Goal: Task Accomplishment & Management: Manage account settings

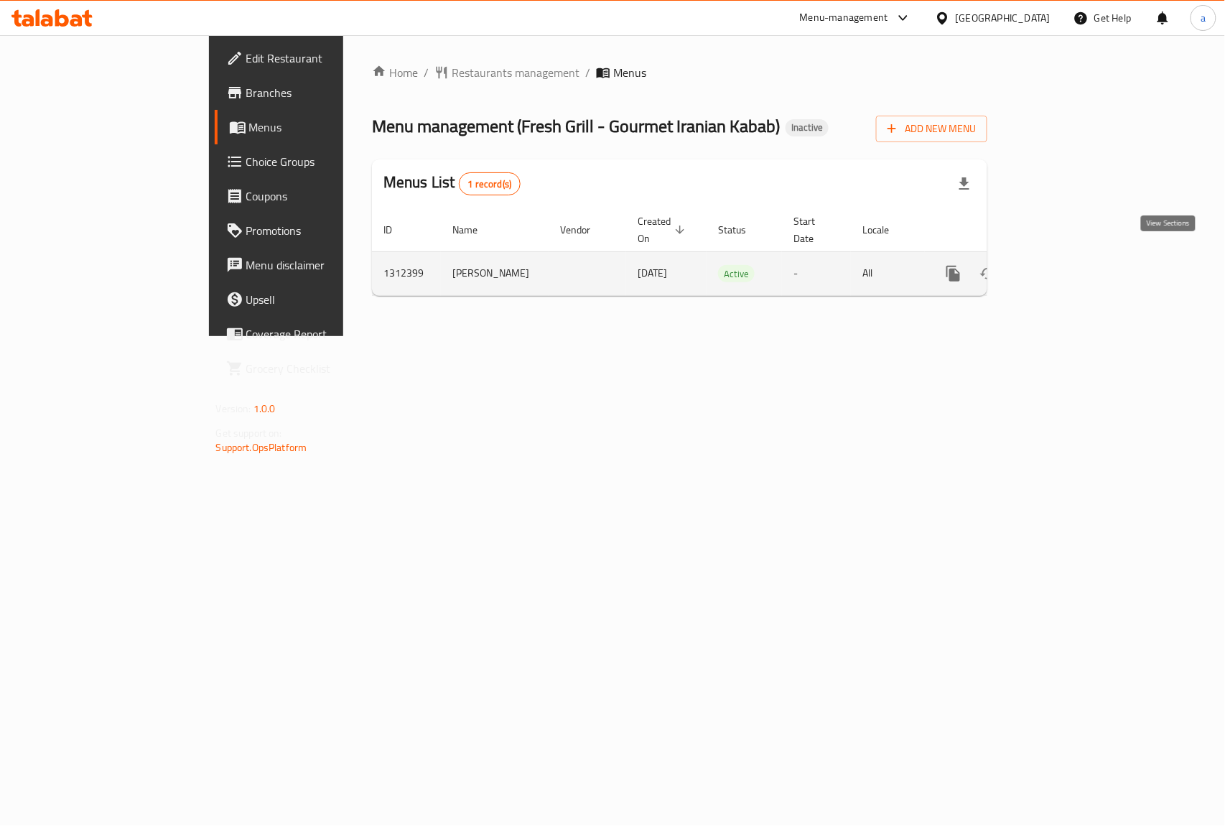
click at [1066, 265] on icon "enhanced table" at bounding box center [1056, 273] width 17 height 17
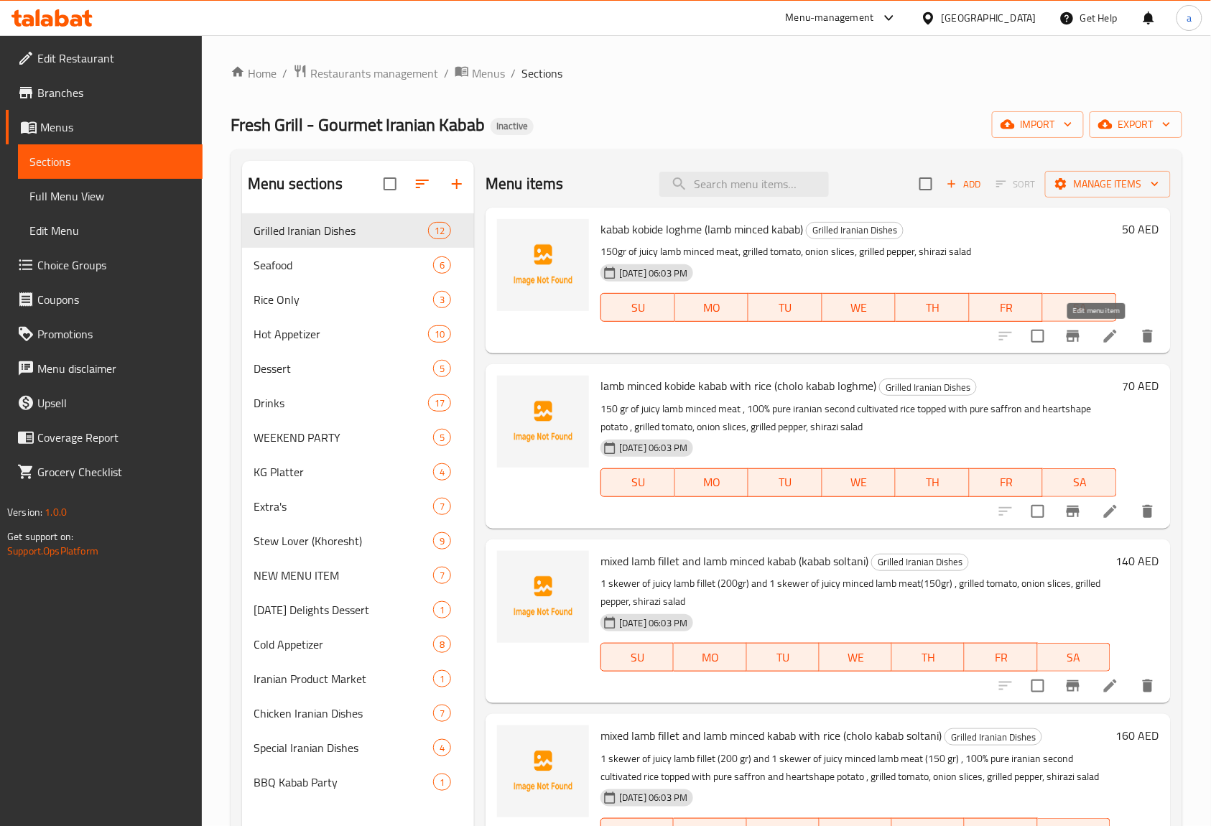
click at [1101, 345] on icon at bounding box center [1109, 335] width 17 height 17
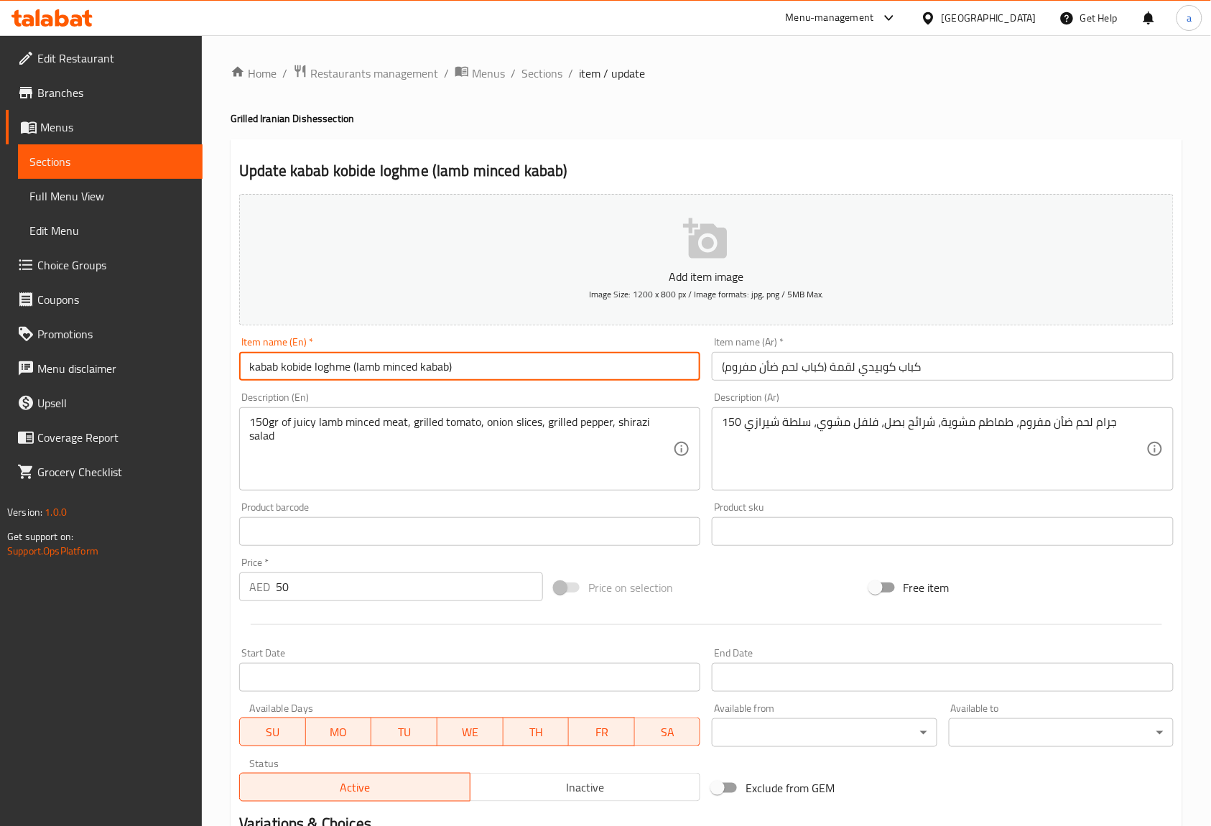
click at [302, 369] on input "kabab kobide loghme (lamb minced kabab)" at bounding box center [469, 366] width 461 height 29
click at [337, 370] on input "kabab kobide loghme (lamb minced kabab)" at bounding box center [469, 366] width 461 height 29
click at [330, 368] on input "kabab kobide loghme (lamb minced kabab)" at bounding box center [469, 366] width 461 height 29
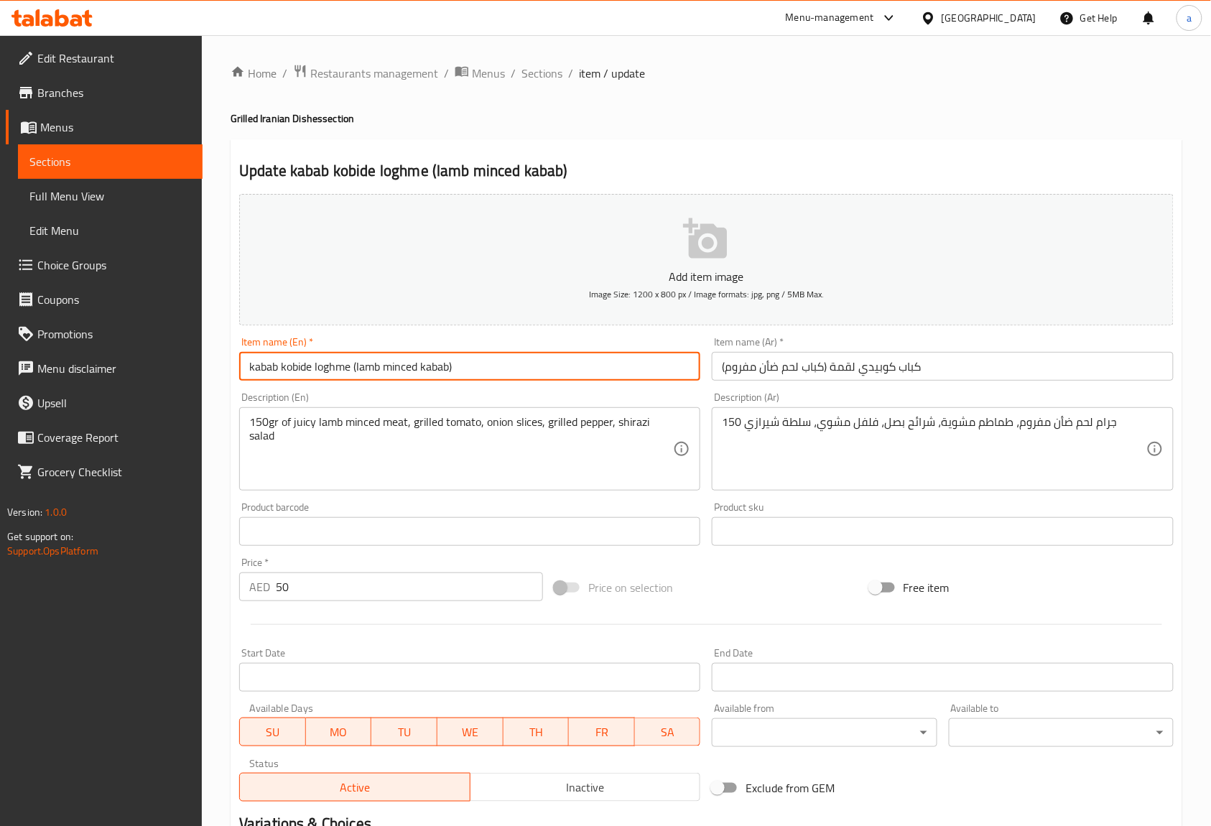
click at [330, 368] on input "kabab kobide loghme (lamb minced kabab)" at bounding box center [469, 366] width 461 height 29
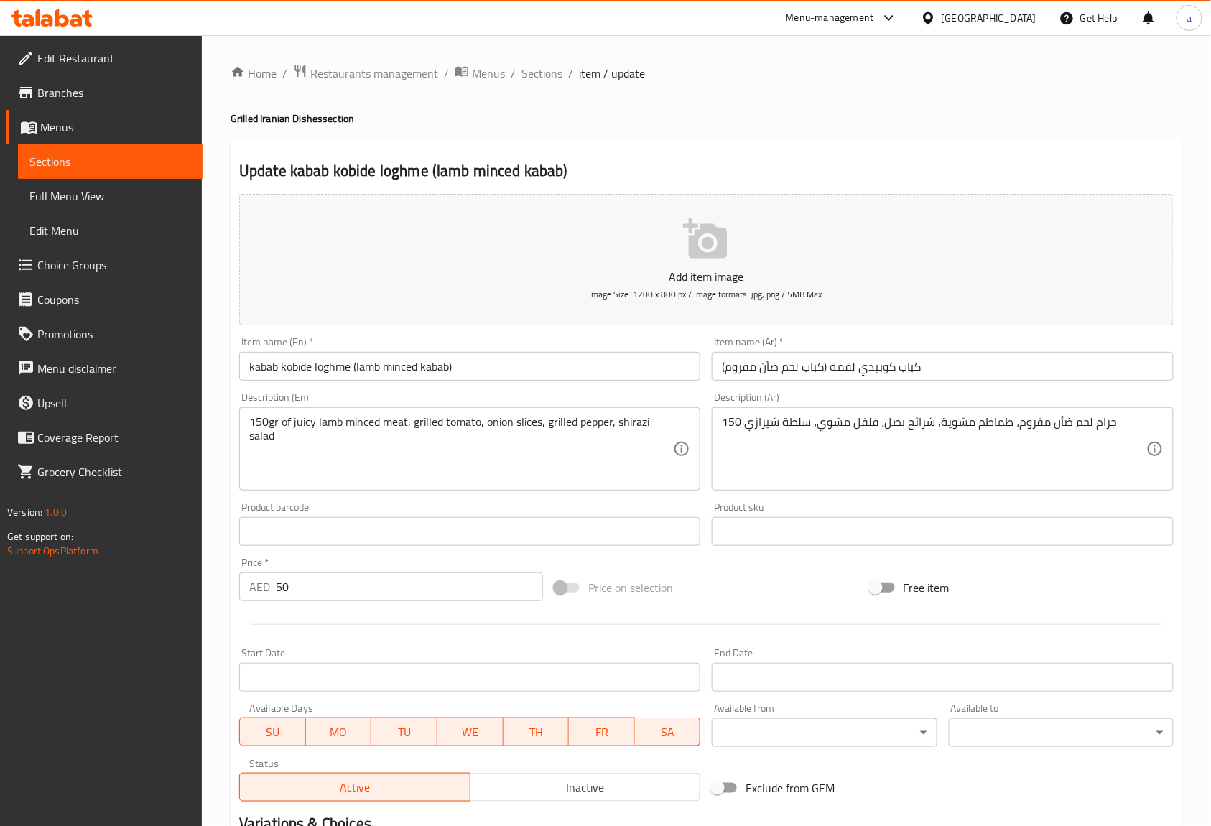
click at [846, 370] on input "كباب كوبيدي لقمة (كباب لحم ضأن مفروم)" at bounding box center [942, 366] width 461 height 29
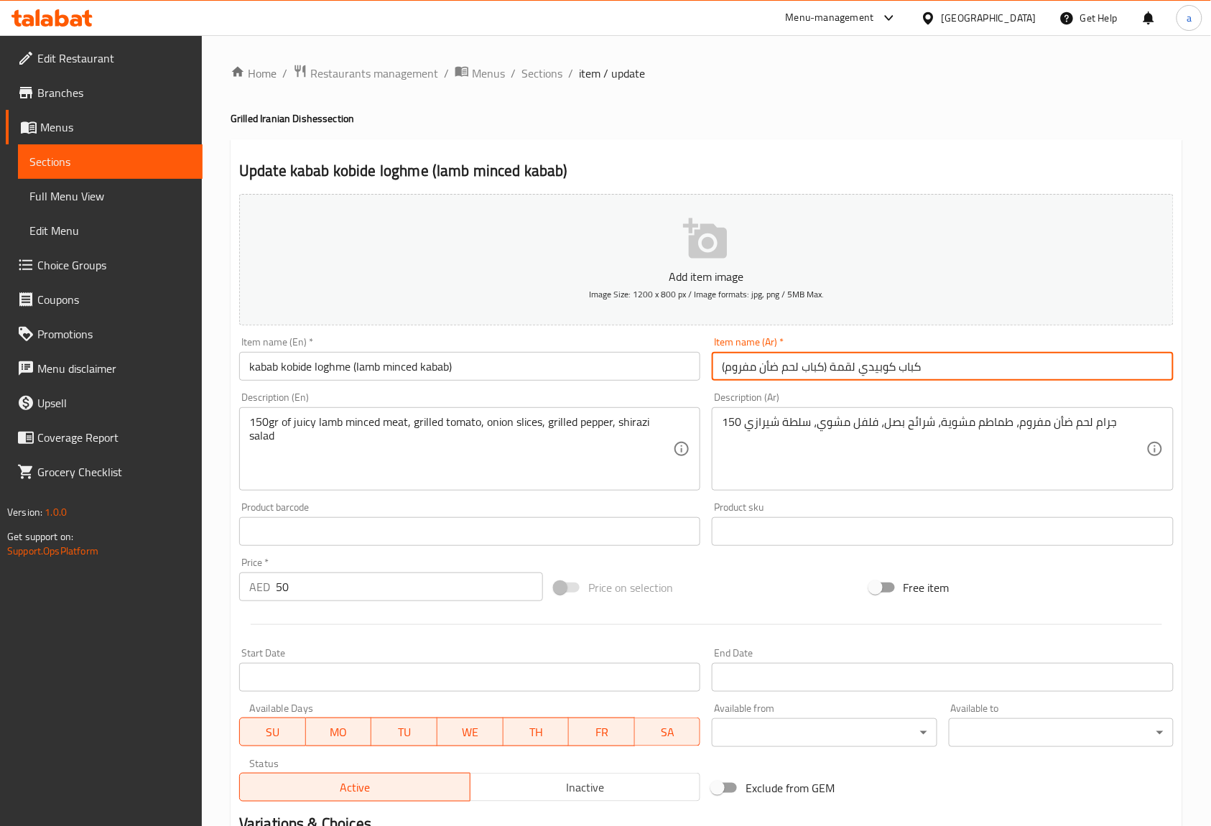
click at [846, 370] on input "كباب كوبيدي لقمة (كباب لحم ضأن مفروم)" at bounding box center [942, 366] width 461 height 29
click at [449, 369] on input "kabab kobide loghme (lamb minced kabab)" at bounding box center [469, 366] width 461 height 29
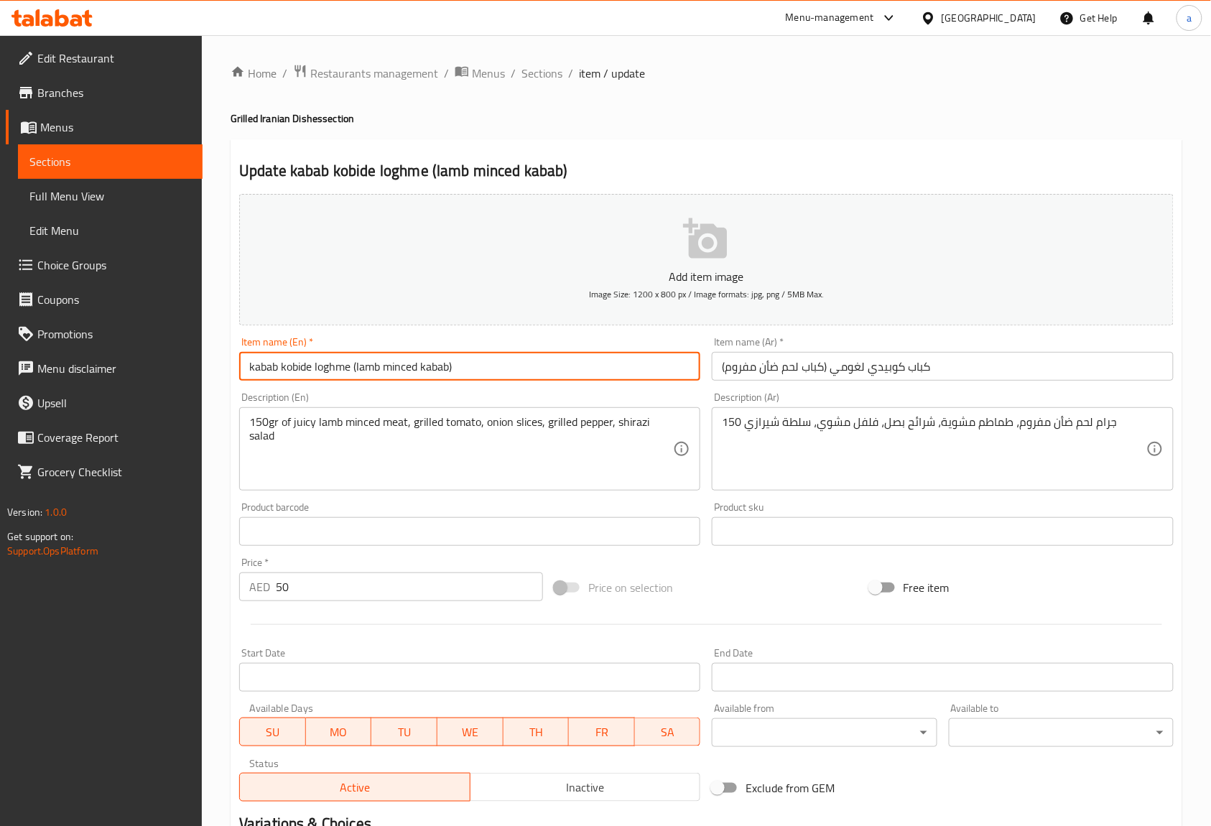
click at [793, 365] on input "كباب كوبيدي لغومي (كباب لحم ضأن مفروم)" at bounding box center [942, 366] width 461 height 29
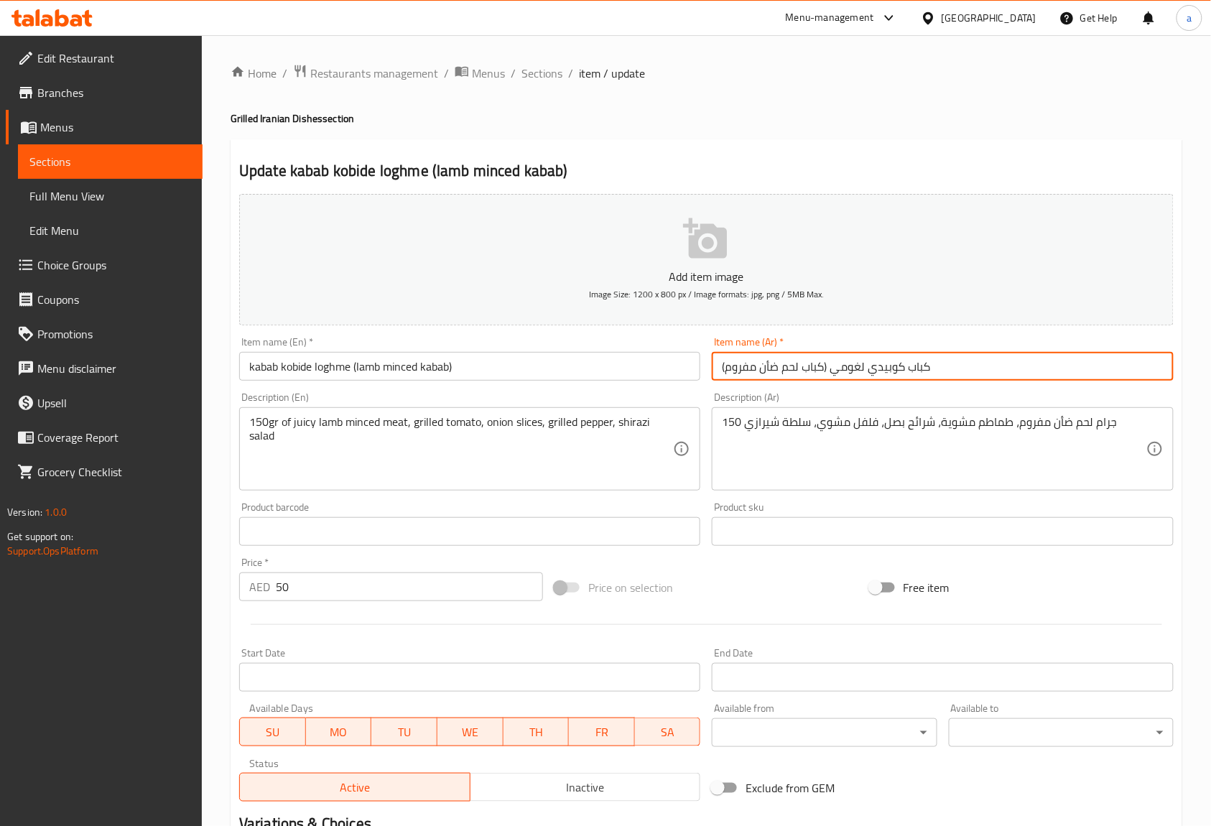
click at [793, 365] on input "كباب كوبيدي لغومي (كباب لحم ضأن مفروم)" at bounding box center [942, 366] width 461 height 29
type input "كباب كوبيدي لغومي (كباب ضأن مفروم)"
click at [398, 366] on input "kabab kobide loghme (lamb minced kabab)" at bounding box center [469, 366] width 461 height 29
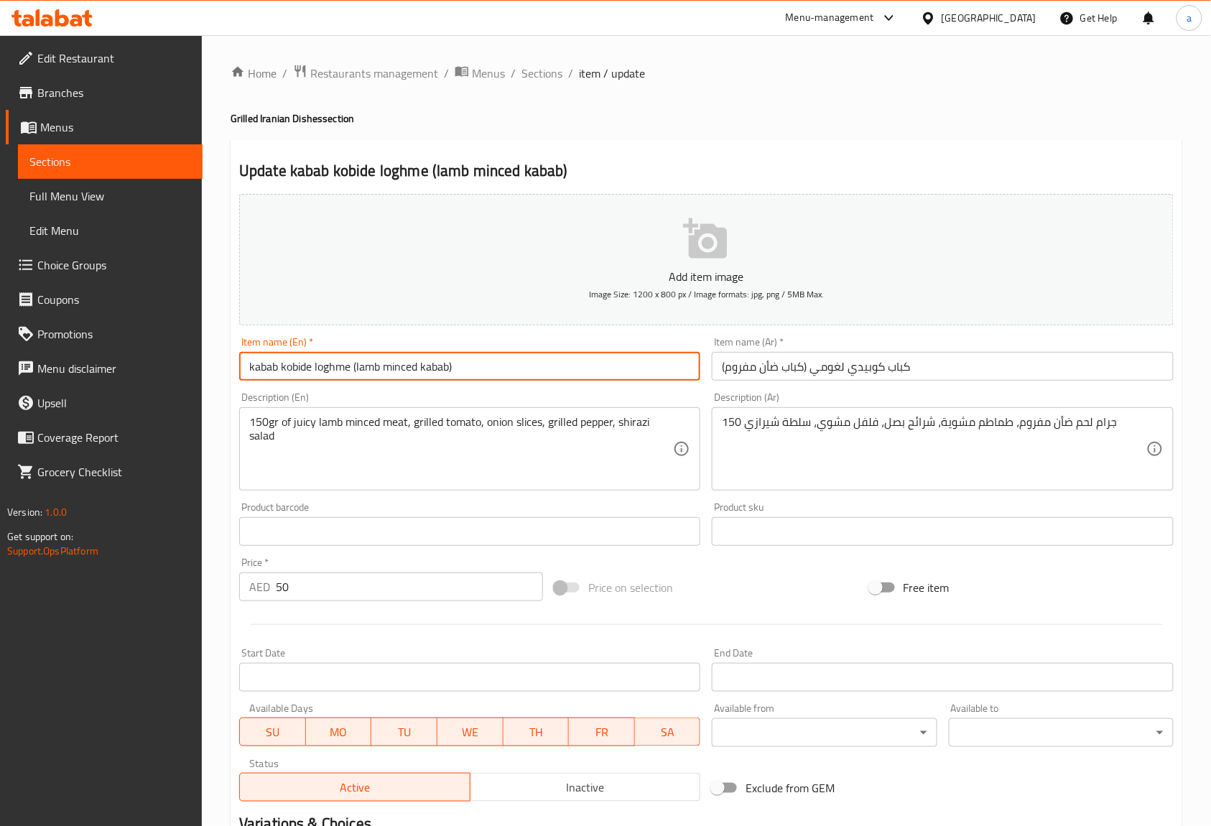
click at [398, 366] on input "kabab kobide loghme (lamb minced kabab)" at bounding box center [469, 366] width 461 height 29
click at [442, 352] on div "Item name (En)   * kabab kobide loghme (lamb minced kabab) Item name (En) *" at bounding box center [469, 359] width 461 height 44
click at [371, 366] on input "kabab kobide loghme (lamb minced kabab)" at bounding box center [469, 366] width 461 height 29
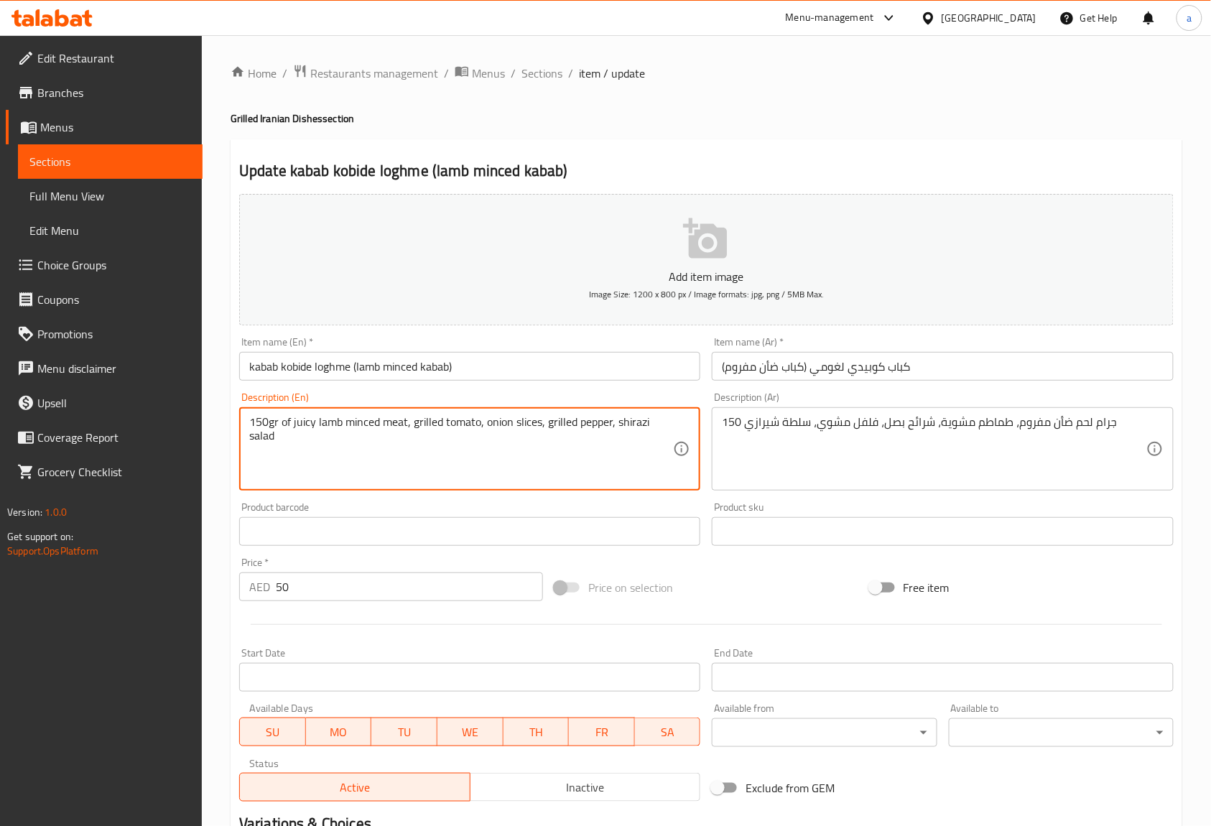
click at [523, 431] on textarea "150gr of juicy lamb minced meat, grilled tomato, onion slices, grilled pepper, …" at bounding box center [461, 449] width 424 height 68
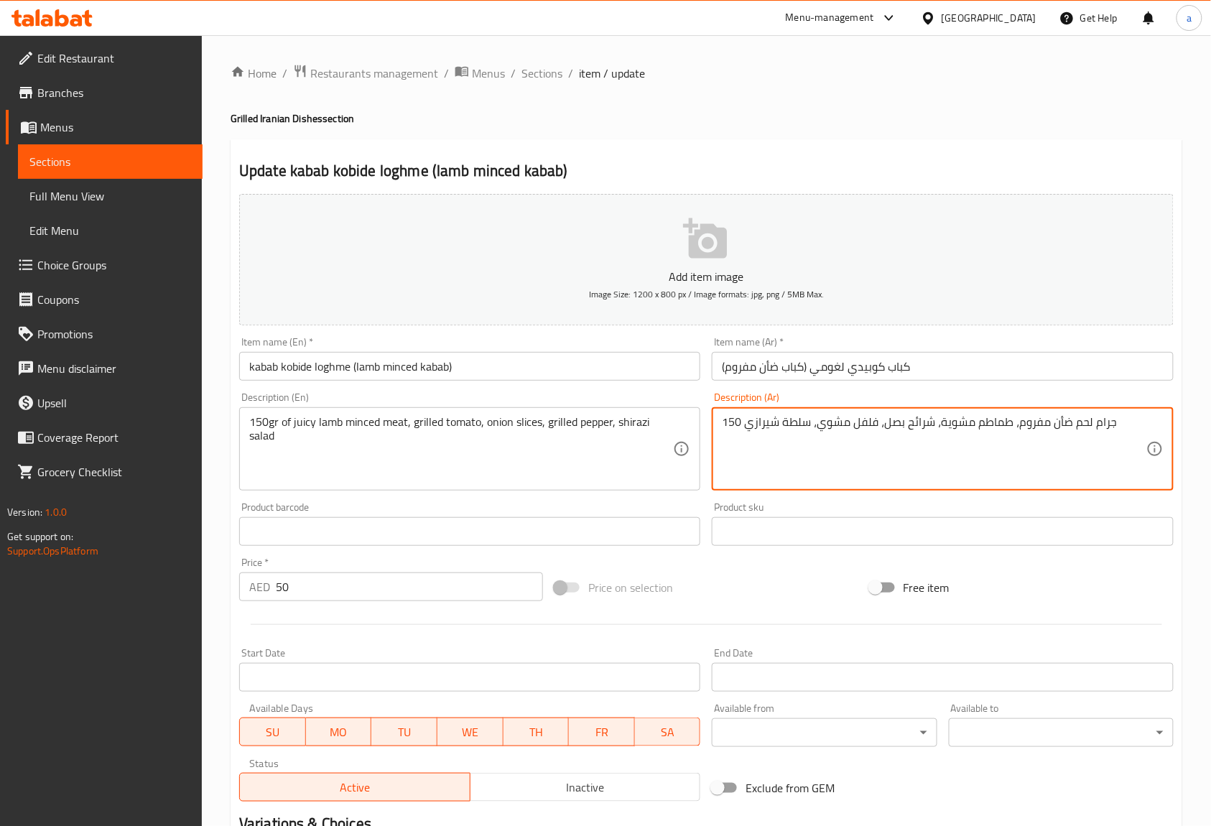
click at [1038, 452] on textarea "150 جرام لحم ضأن مفروم، طماطم مشوية، شرائح بصل، فلفل مشوي، سلطة شيرازي" at bounding box center [934, 449] width 424 height 68
paste textarea "رام من لحم الضأن ال"
click at [974, 439] on textarea "150 غرام من لحم الضأن المفروم، طماطم مشوية، شرائح بصل، فلفل مشوي، سلطة شيرازي" at bounding box center [934, 449] width 424 height 68
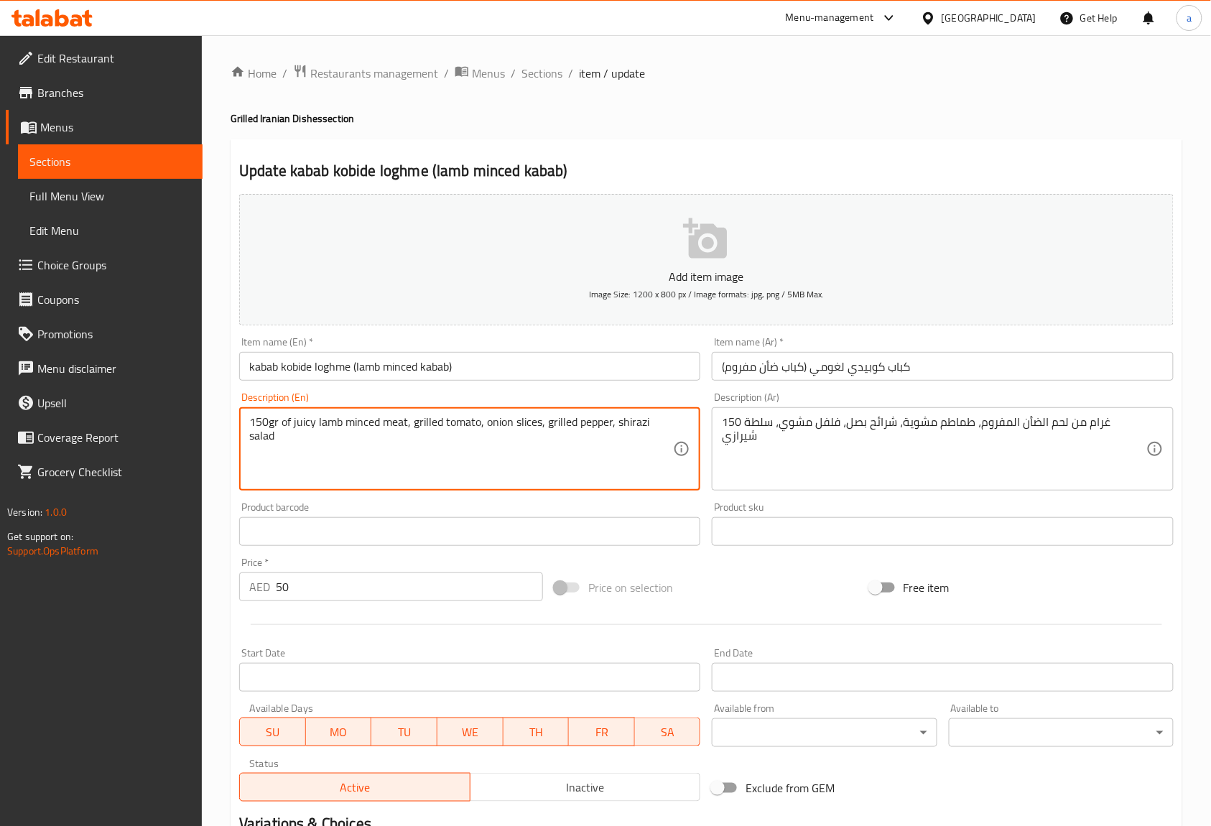
click at [299, 423] on textarea "150gr of juicy lamb minced meat, grilled tomato, onion slices, grilled pepper, …" at bounding box center [461, 449] width 424 height 68
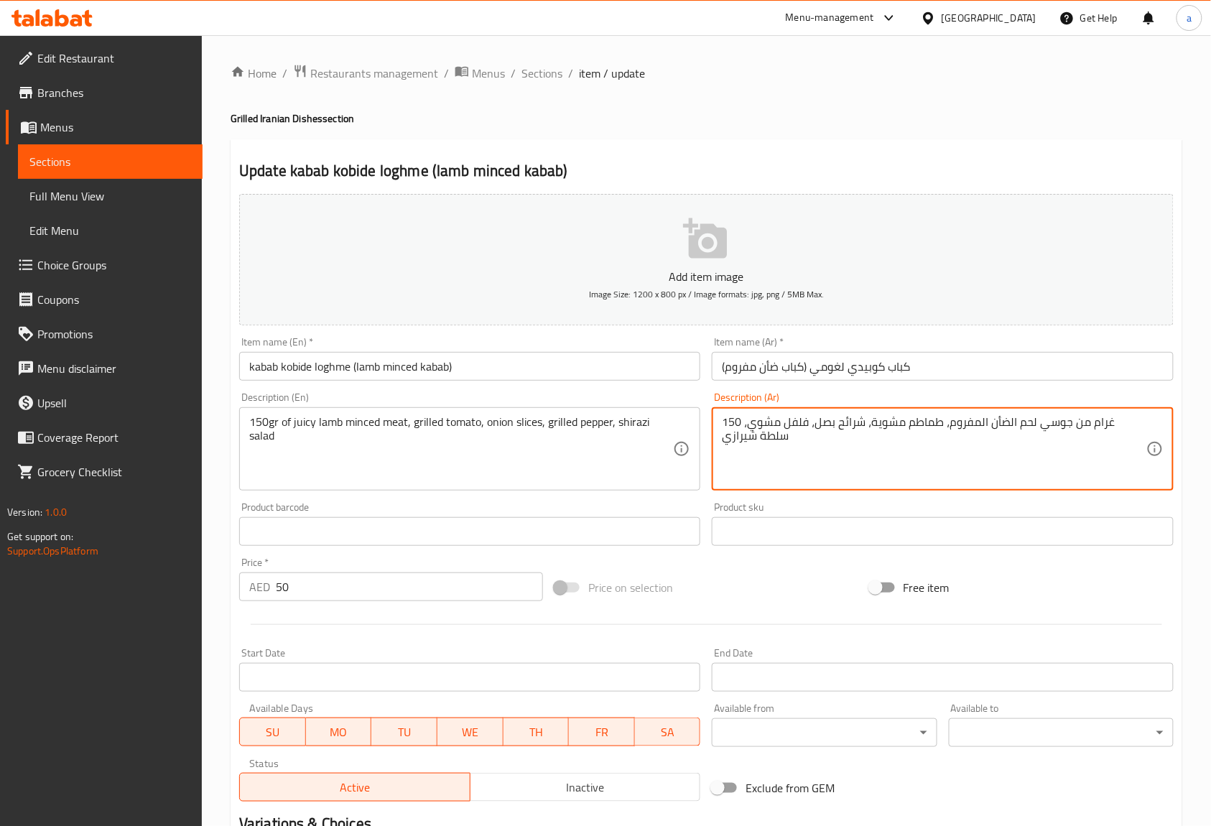
click at [1018, 458] on textarea "150 غرام من جوسي لحم الضأن المفروم، طماطم مشوية، شرائح بصل، فلفل مشوي، سلطة شير…" at bounding box center [934, 449] width 424 height 68
type textarea "150 غرام من جوسي لحم الضأن المفروم، طماطم مشوية، شرائح بصل، فلفل مشوي، سلطة شير…"
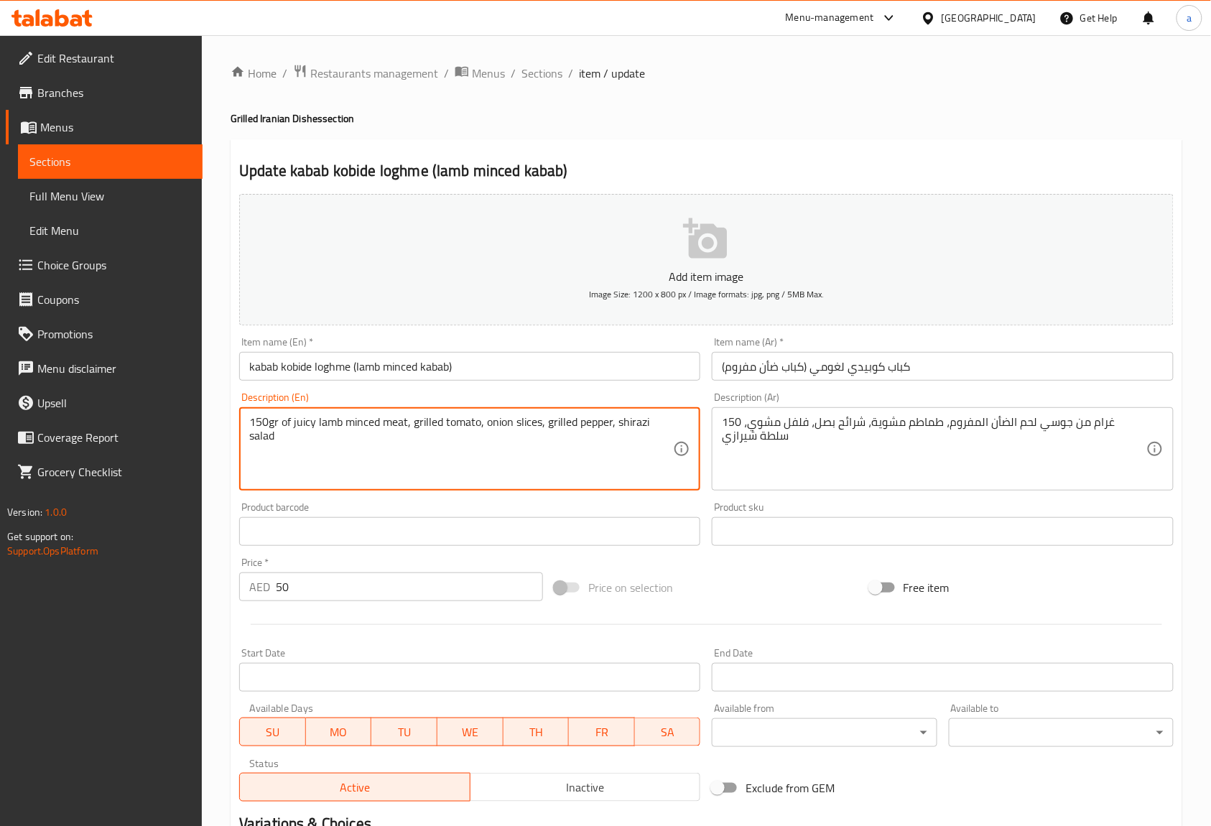
click at [635, 425] on textarea "150gr of juicy lamb minced meat, grilled tomato, onion slices, grilled pepper, …" at bounding box center [461, 449] width 424 height 68
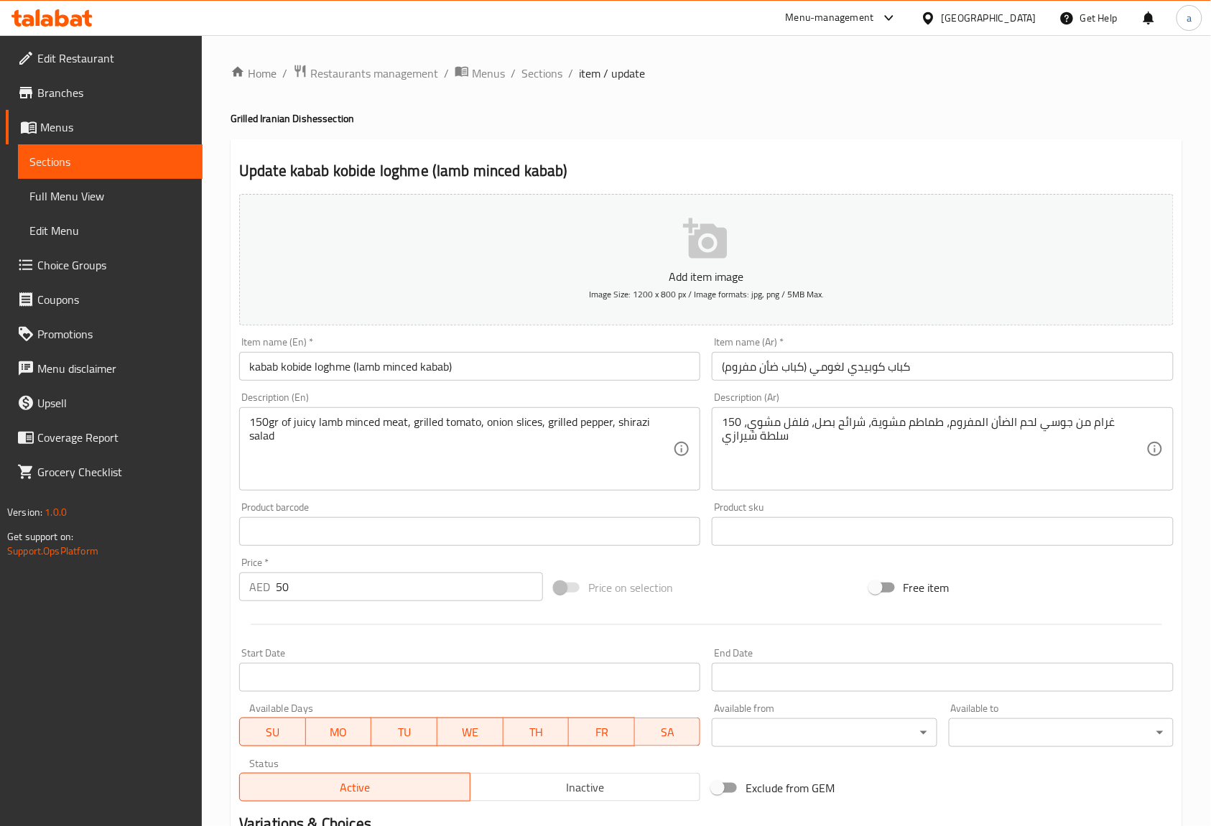
click at [604, 469] on textarea "150gr of juicy lamb minced meat, grilled tomato, onion slices, grilled pepper, …" at bounding box center [461, 449] width 424 height 68
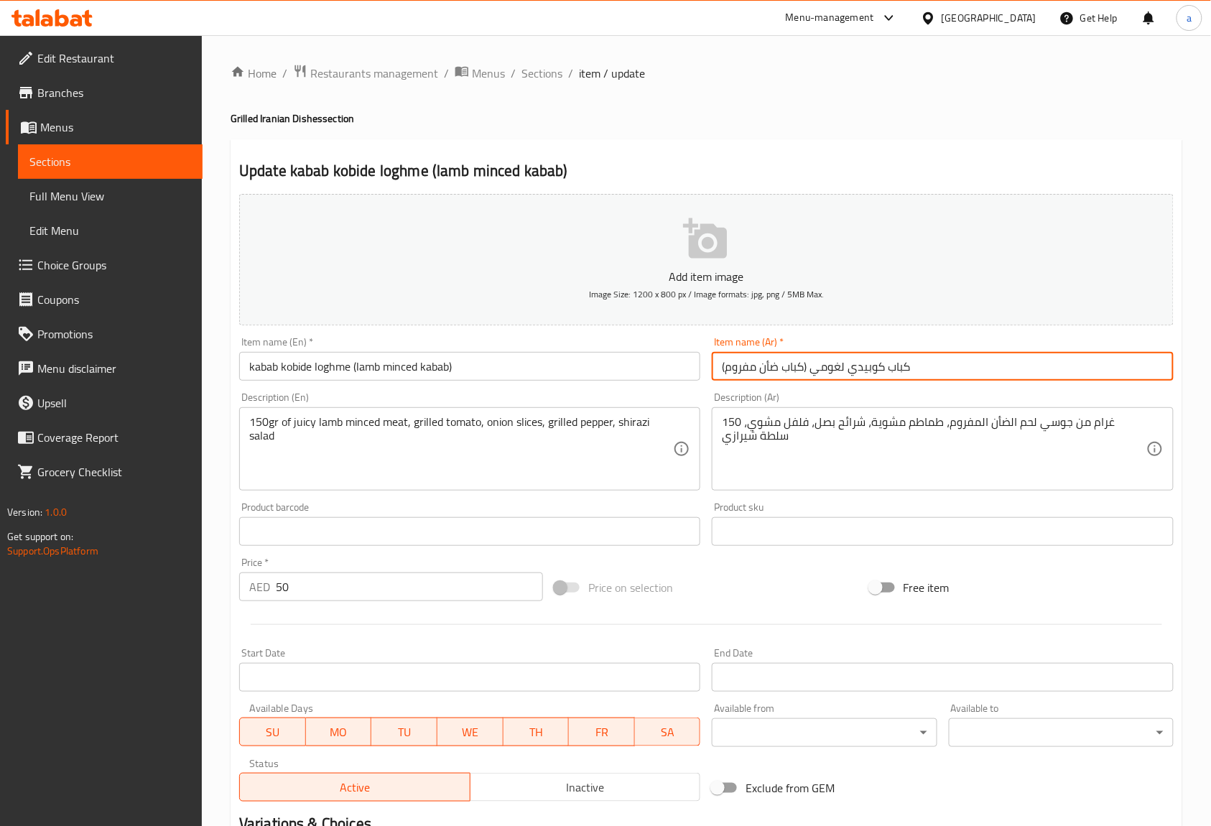
click at [779, 362] on input "كباب كوبيدي لغومي (كباب ضأن مفروم)" at bounding box center [942, 366] width 461 height 29
type input "كباب كوبيدي لغومي (كباب لحم ضأن مفروم)"
click at [368, 370] on input "kabab kobide loghme (lamb minced kabab)" at bounding box center [469, 366] width 461 height 29
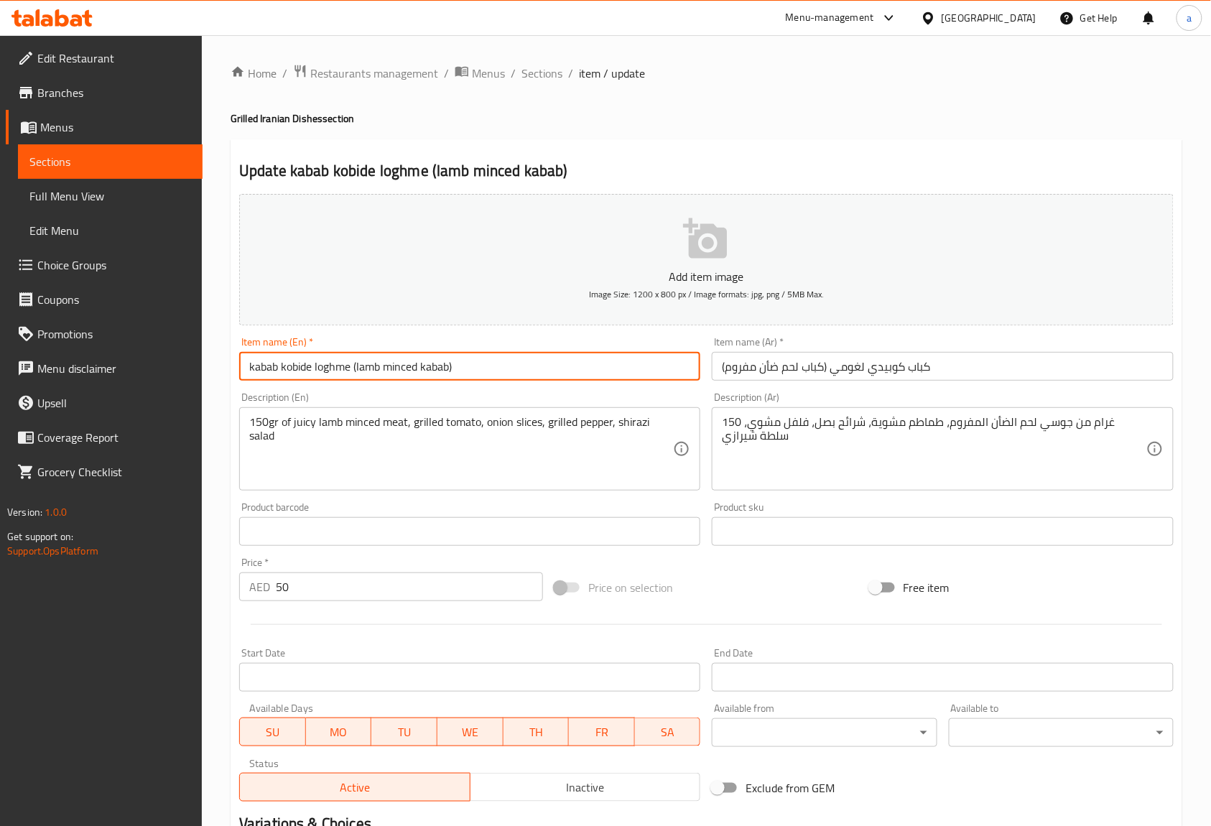
click at [368, 370] on input "kabab kobide loghme (lamb minced kabab)" at bounding box center [469, 366] width 461 height 29
click at [533, 377] on input "kabab kobide loghme (lamb minced kabab)" at bounding box center [469, 366] width 461 height 29
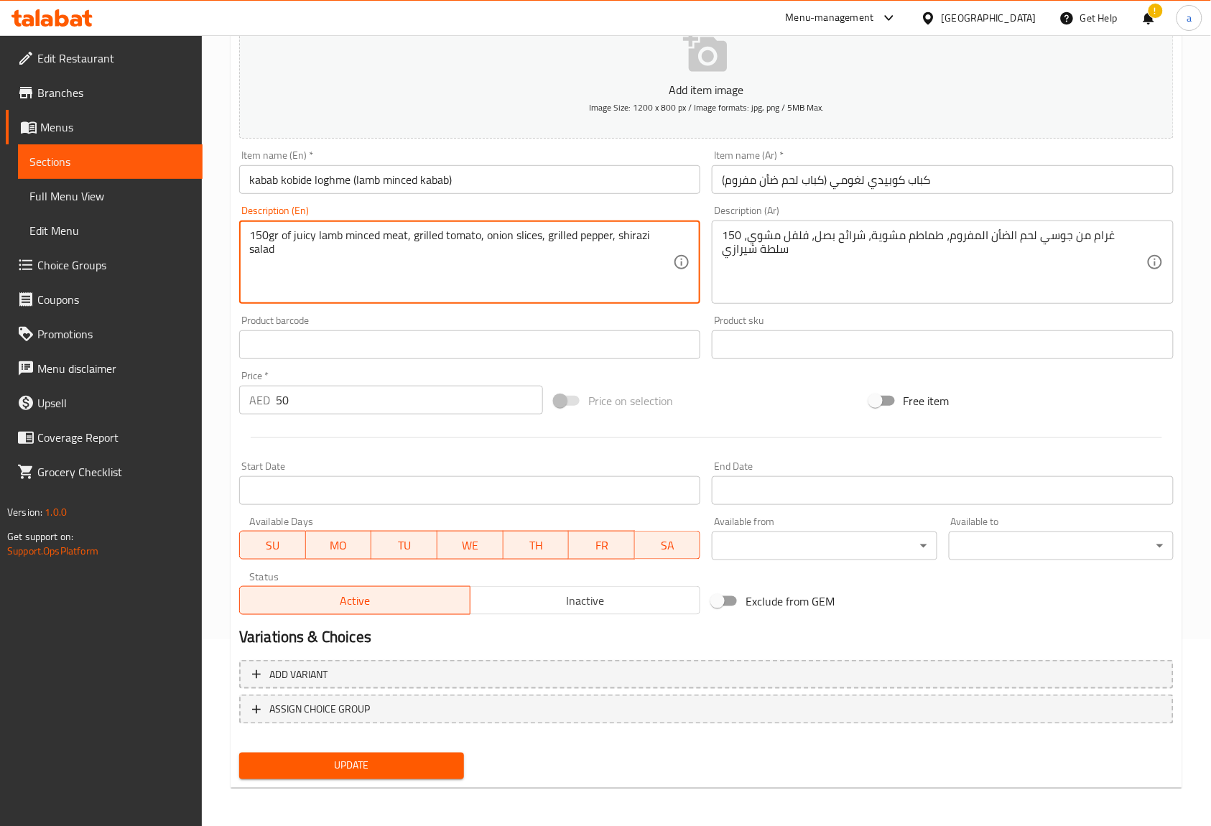
scroll to position [187, 0]
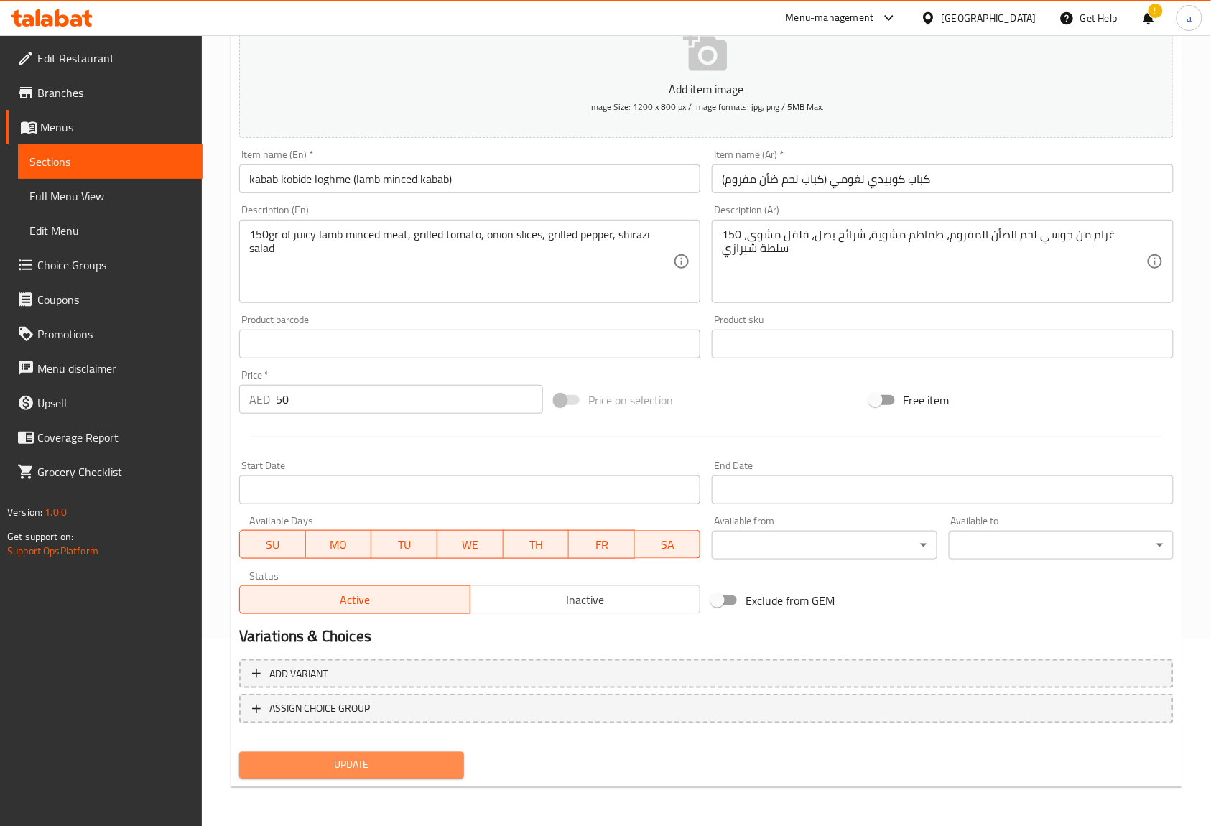
click at [374, 763] on span "Update" at bounding box center [352, 765] width 202 height 18
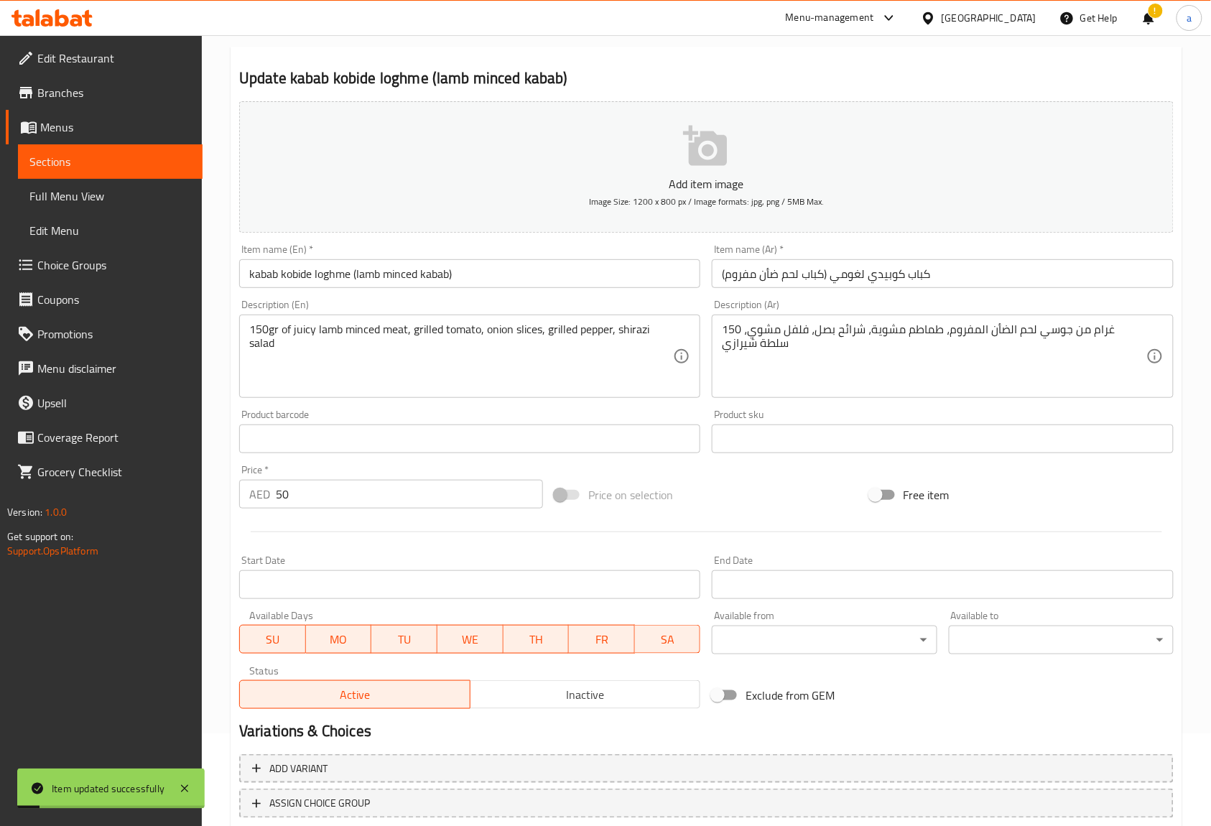
scroll to position [0, 0]
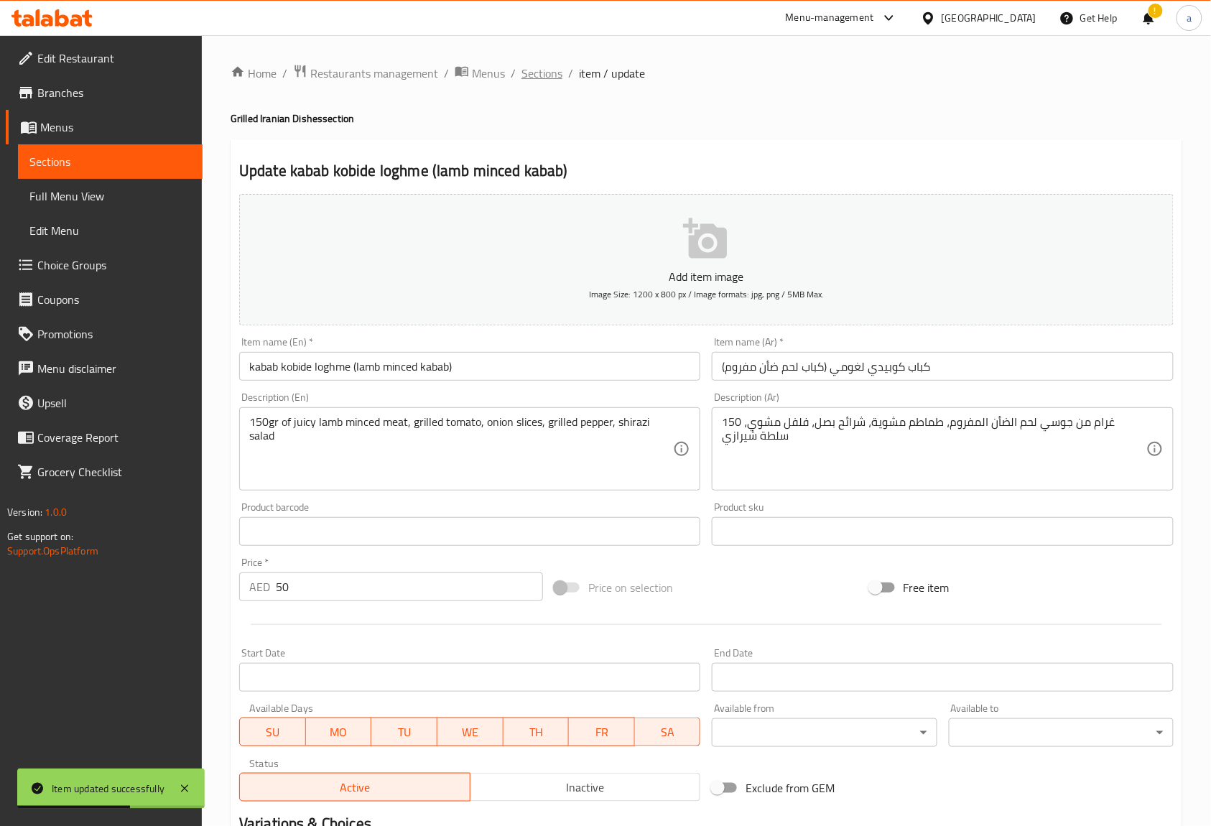
click at [550, 72] on span "Sections" at bounding box center [541, 73] width 41 height 17
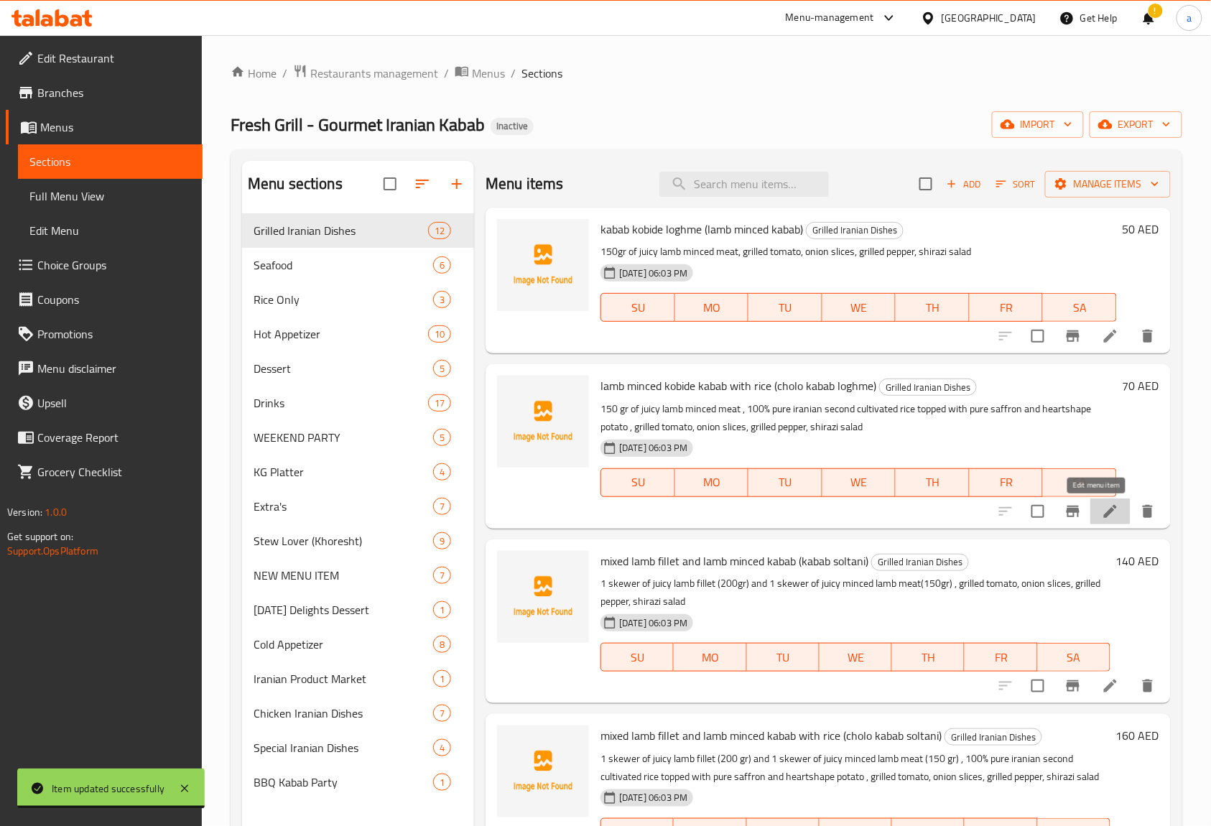
click at [1101, 503] on icon at bounding box center [1109, 511] width 17 height 17
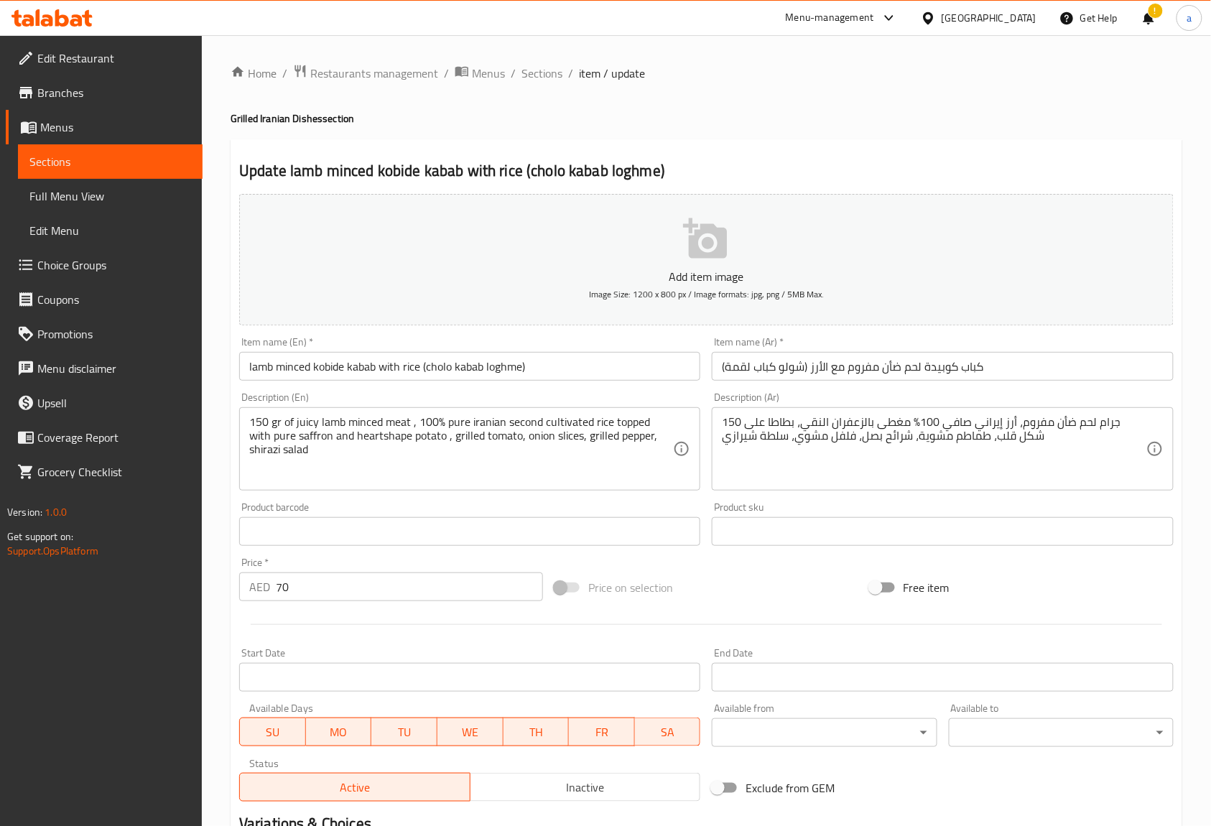
click at [929, 368] on input "كباب كوبيدة لحم ضأن مفروم مع الأرز (شولو كباب لقمة)" at bounding box center [942, 366] width 461 height 29
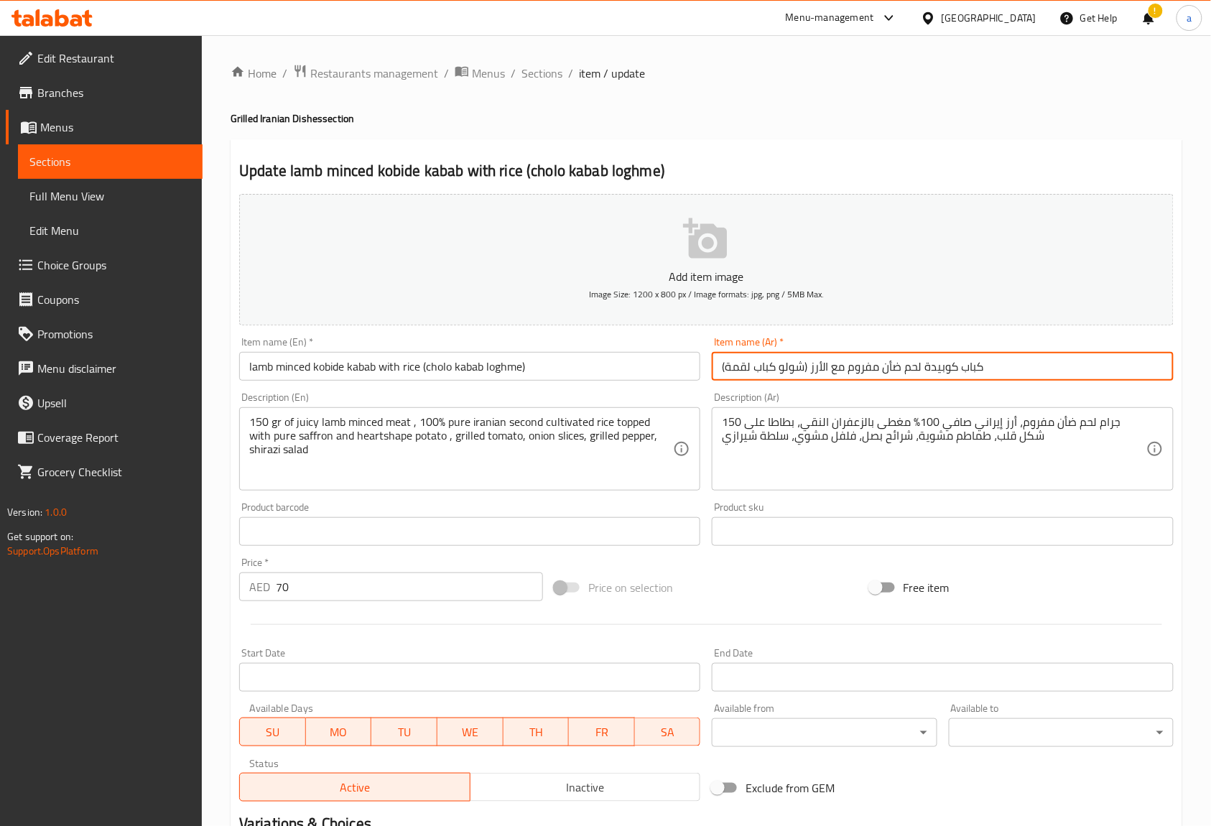
click at [926, 373] on input "كباب كوبيدة لحم ضأن مفروم مع الأرز (شولو كباب لقمة)" at bounding box center [942, 366] width 461 height 29
click at [1025, 360] on input "كباب كوبيدي لحم ضأن مفروم مع الأرز (شولو كباب لقمة)" at bounding box center [942, 366] width 461 height 29
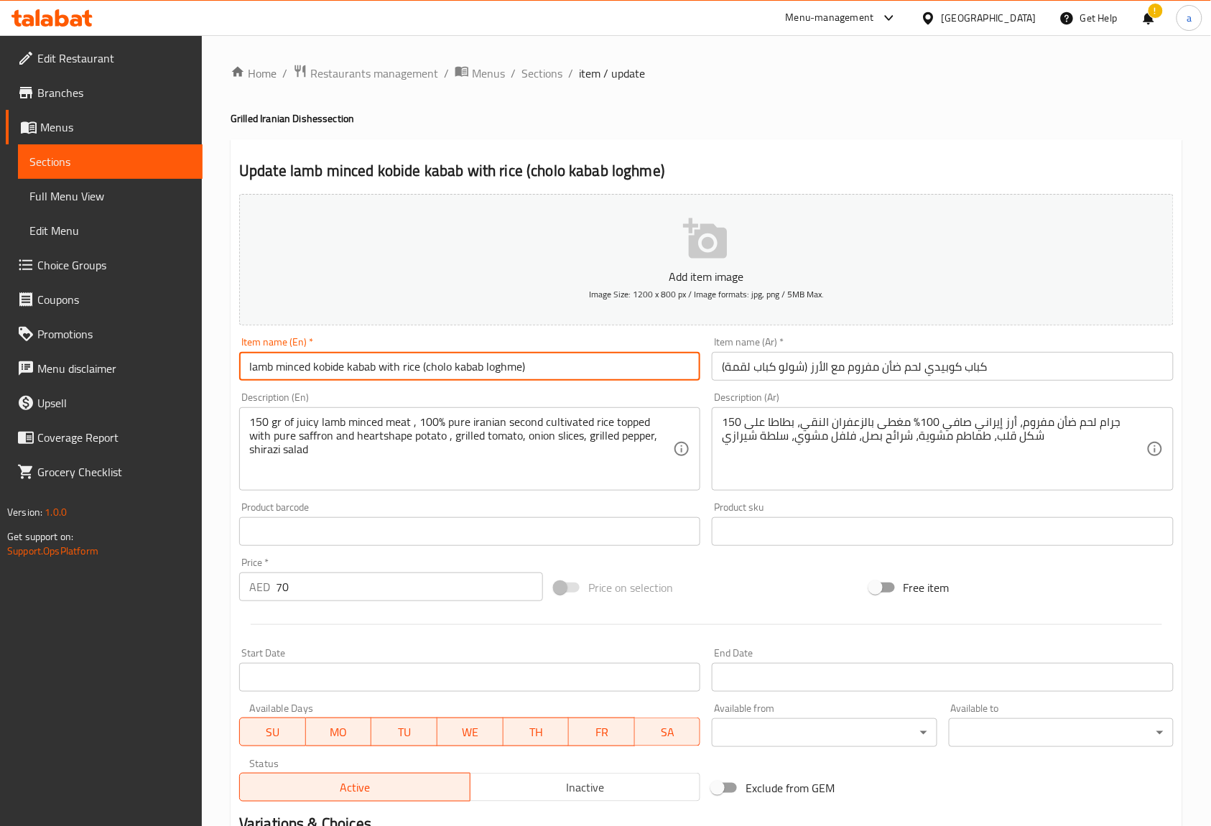
click at [444, 365] on input "lamb minced kobide kabab with rice (cholo kabab loghme)" at bounding box center [469, 366] width 461 height 29
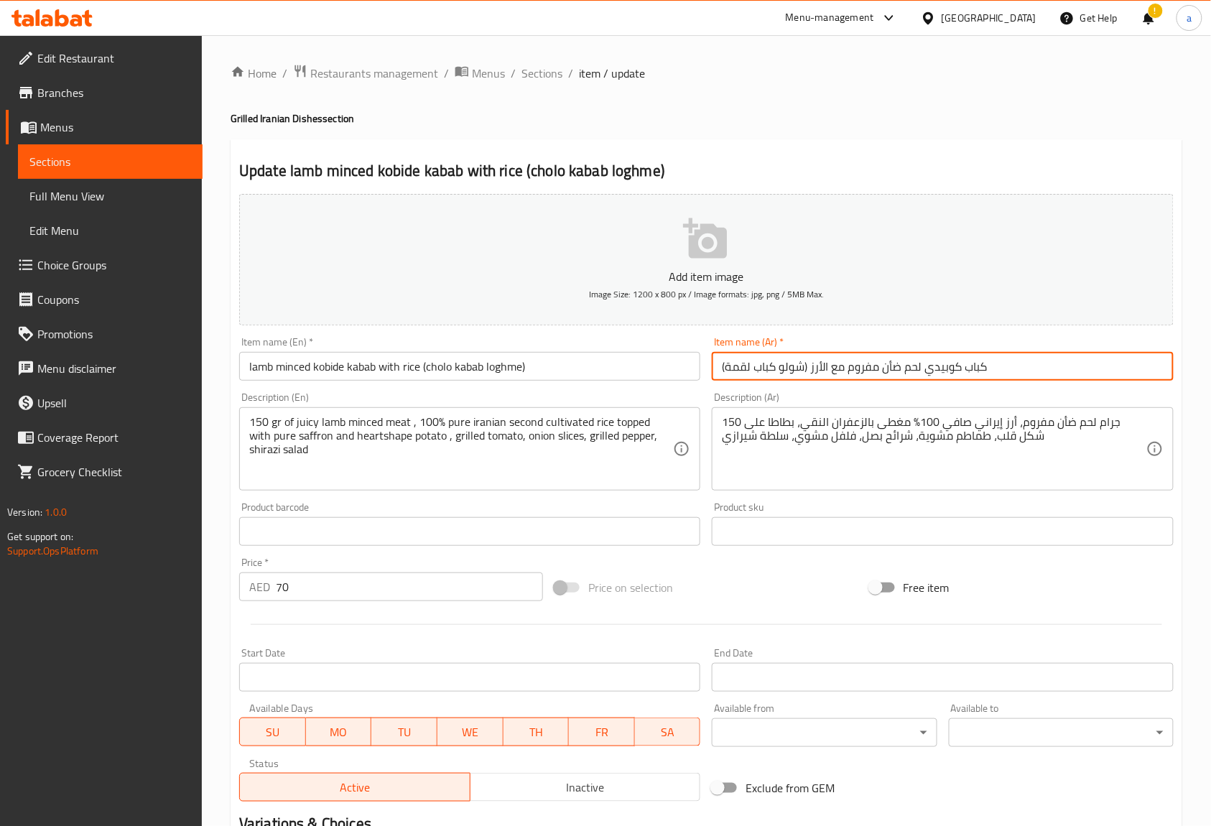
click at [738, 365] on input "كباب كوبيدي لحم ضأن مفروم مع الأرز (شولو كباب لقمة)" at bounding box center [942, 366] width 461 height 29
type input "كباب كوبيدي لحم ضأن مفروم مع الأرز (شولو كباب لغومي)"
click at [444, 365] on input "lamb minced kobide kabab with rice (cholo kabab loghme)" at bounding box center [469, 366] width 461 height 29
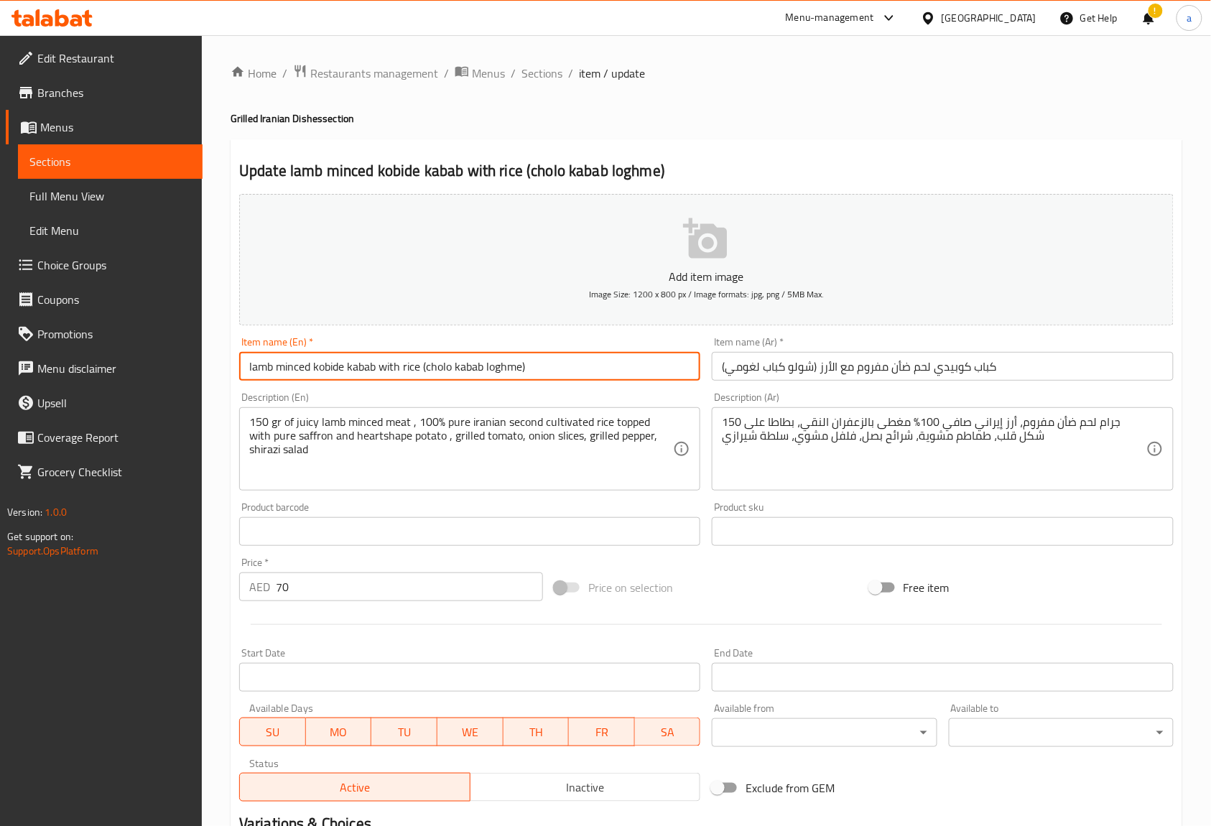
click at [494, 366] on input "lamb minced kobide kabab with rice (cholo kabab loghme)" at bounding box center [469, 366] width 461 height 29
click at [552, 363] on input "lamb minced kobide kabab with rice (cholo kabab loghme)" at bounding box center [469, 366] width 461 height 29
click at [509, 374] on input "lamb minced kobide kabab with rice (cholo kabab loghme)" at bounding box center [469, 366] width 461 height 29
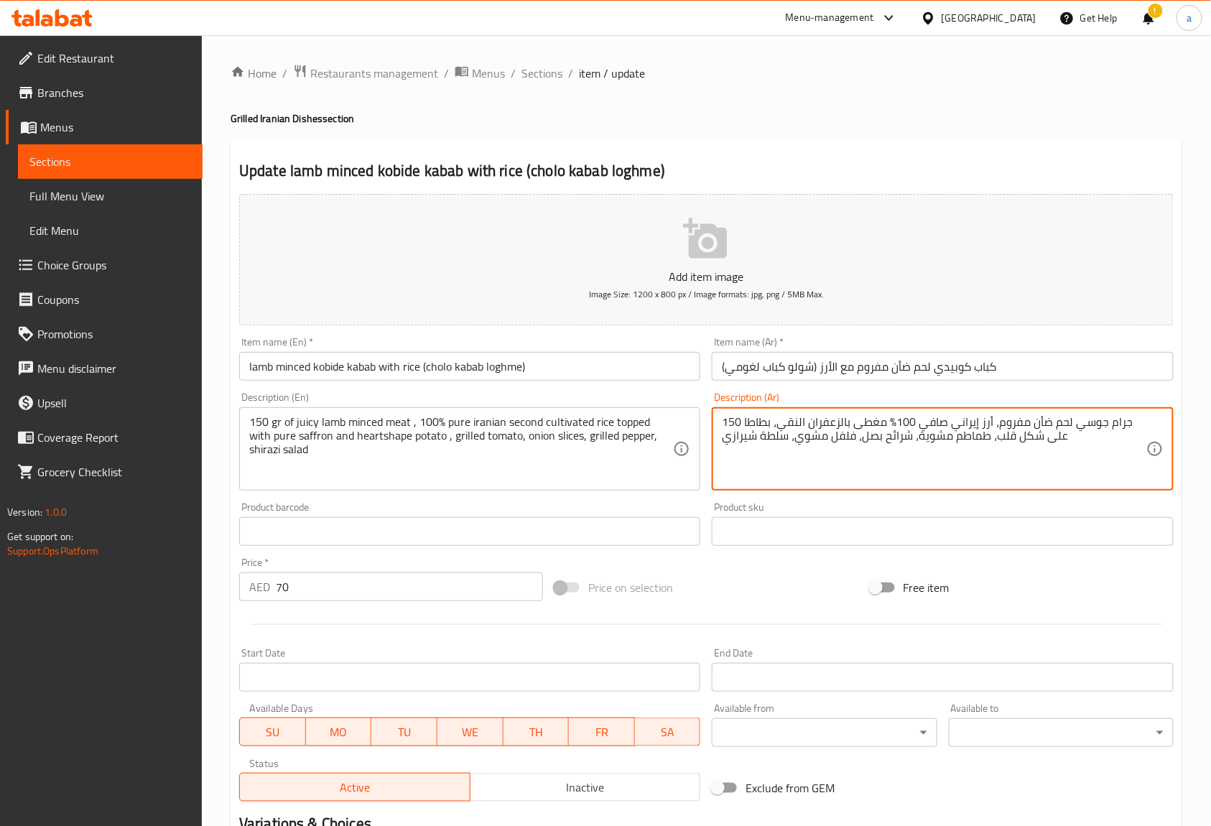
click at [1109, 437] on textarea "150 جرام جوسي لحم ضأن مفروم، أرز إيراني صافي 100% مغطى بالزعفران النقي، بطاطا ع…" at bounding box center [934, 449] width 424 height 68
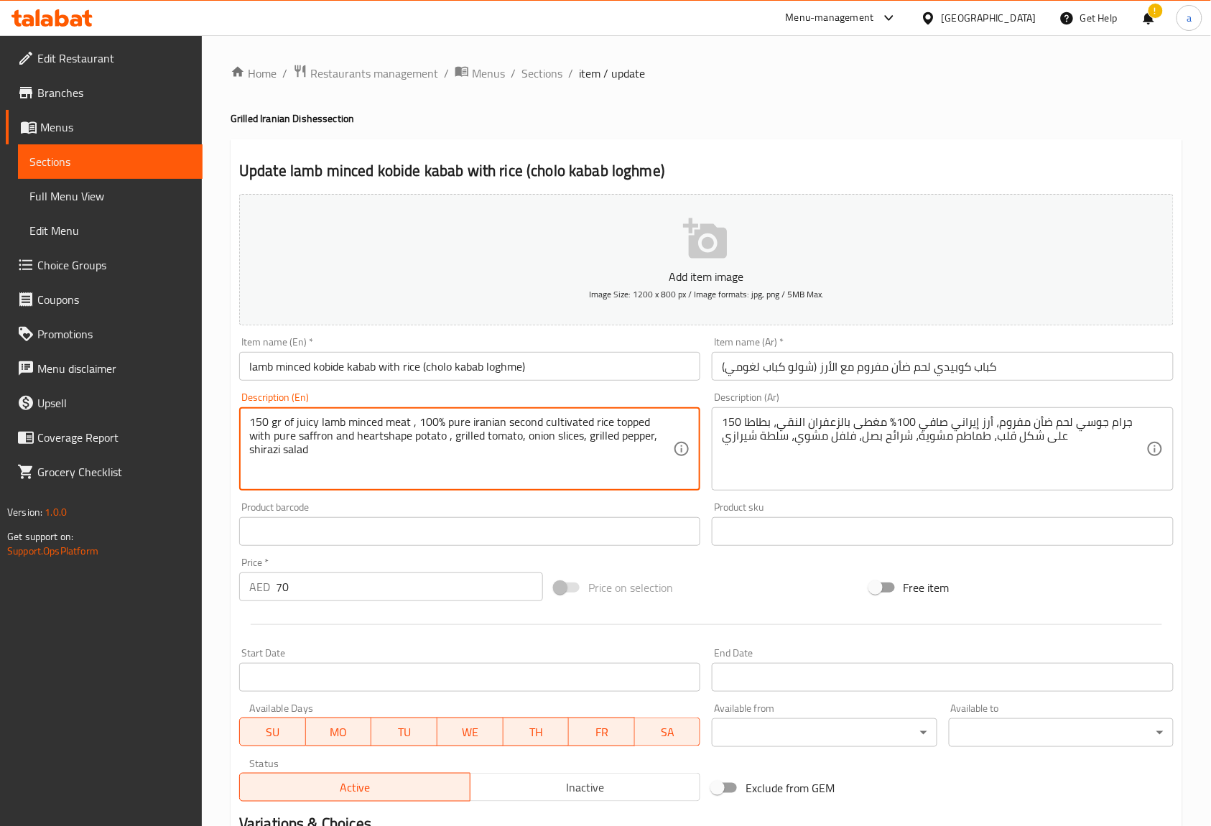
click at [452, 421] on textarea "150 gr of juicy lamb minced meat , 100% pure iranian second cultivated rice top…" at bounding box center [461, 449] width 424 height 68
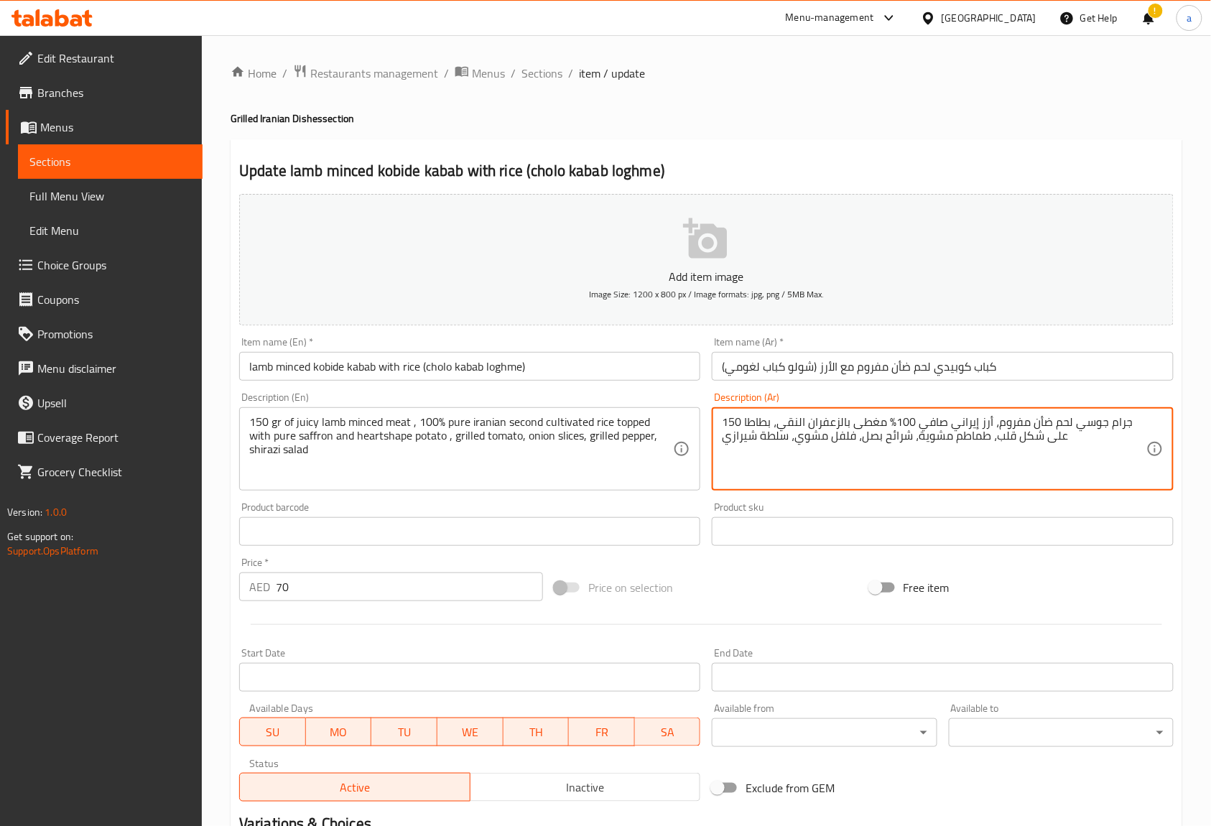
click at [932, 422] on textarea "150 جرام جوسي لحم ضأن مفروم، أرز إيراني صافي 100% مغطى بالزعفران النقي، بطاطا ع…" at bounding box center [934, 449] width 424 height 68
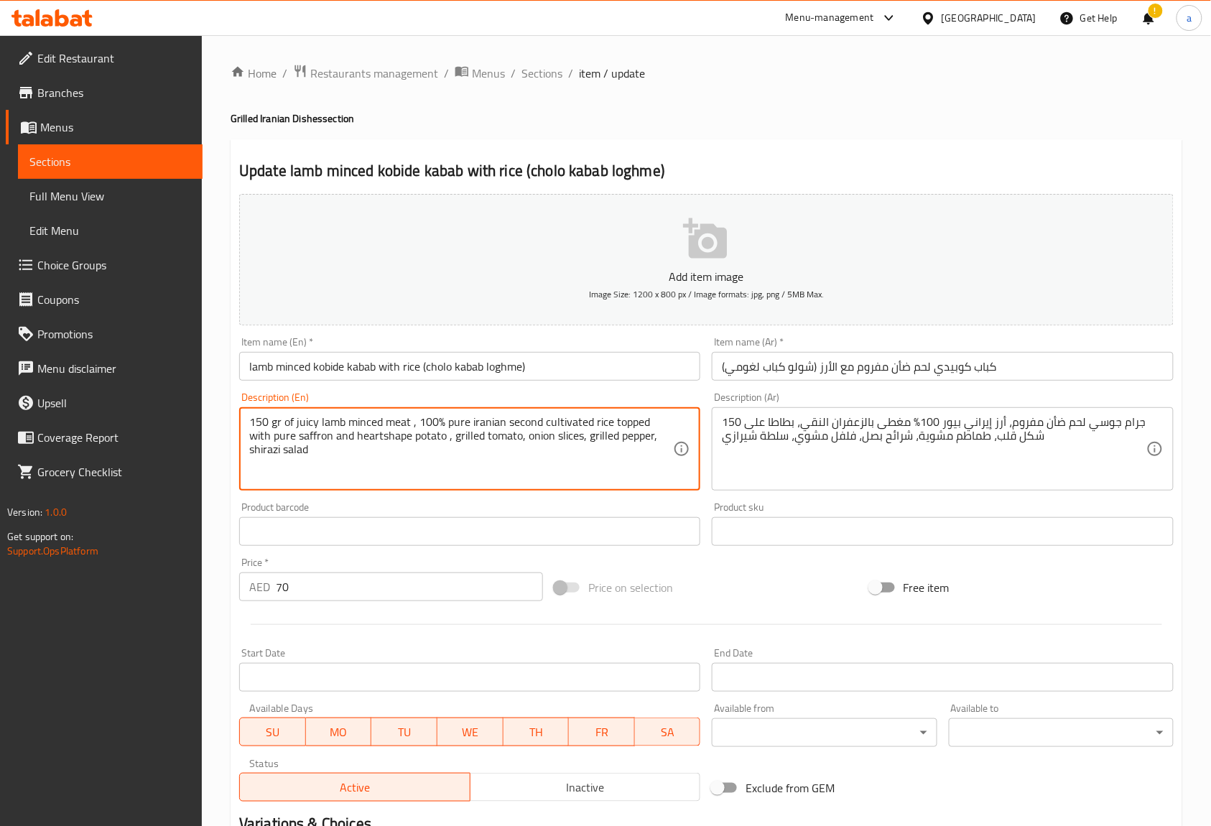
click at [569, 423] on textarea "150 gr of juicy lamb minced meat , 100% pure iranian second cultivated rice top…" at bounding box center [461, 449] width 424 height 68
click at [526, 423] on textarea "150 gr of juicy lamb minced meat , 100% pure iranian second cultivated rice top…" at bounding box center [461, 449] width 424 height 68
drag, startPoint x: 590, startPoint y: 420, endPoint x: 501, endPoint y: 420, distance: 89.0
click at [501, 420] on textarea "150 gr of juicy lamb minced meat , 100% pure iranian second cultivated rice top…" at bounding box center [461, 449] width 424 height 68
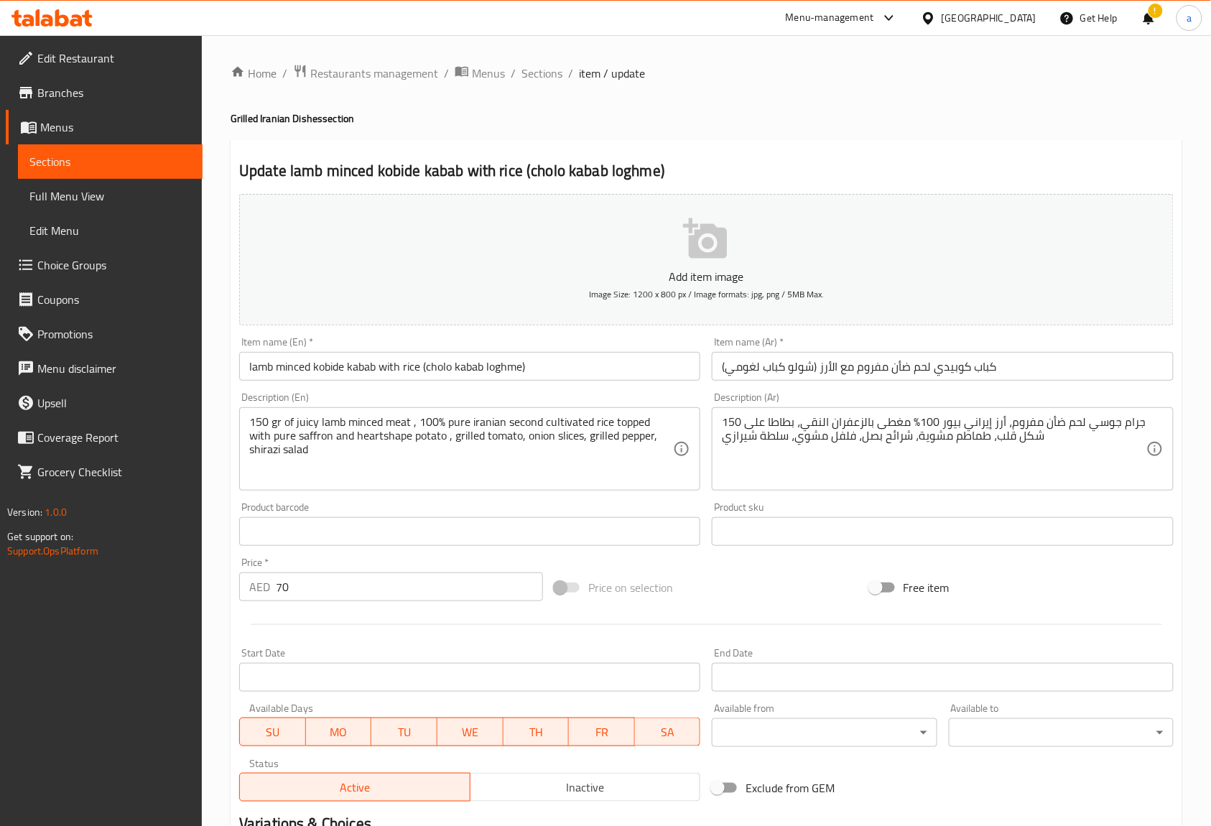
click at [490, 462] on textarea "150 gr of juicy lamb minced meat , 100% pure iranian second cultivated rice top…" at bounding box center [461, 449] width 424 height 68
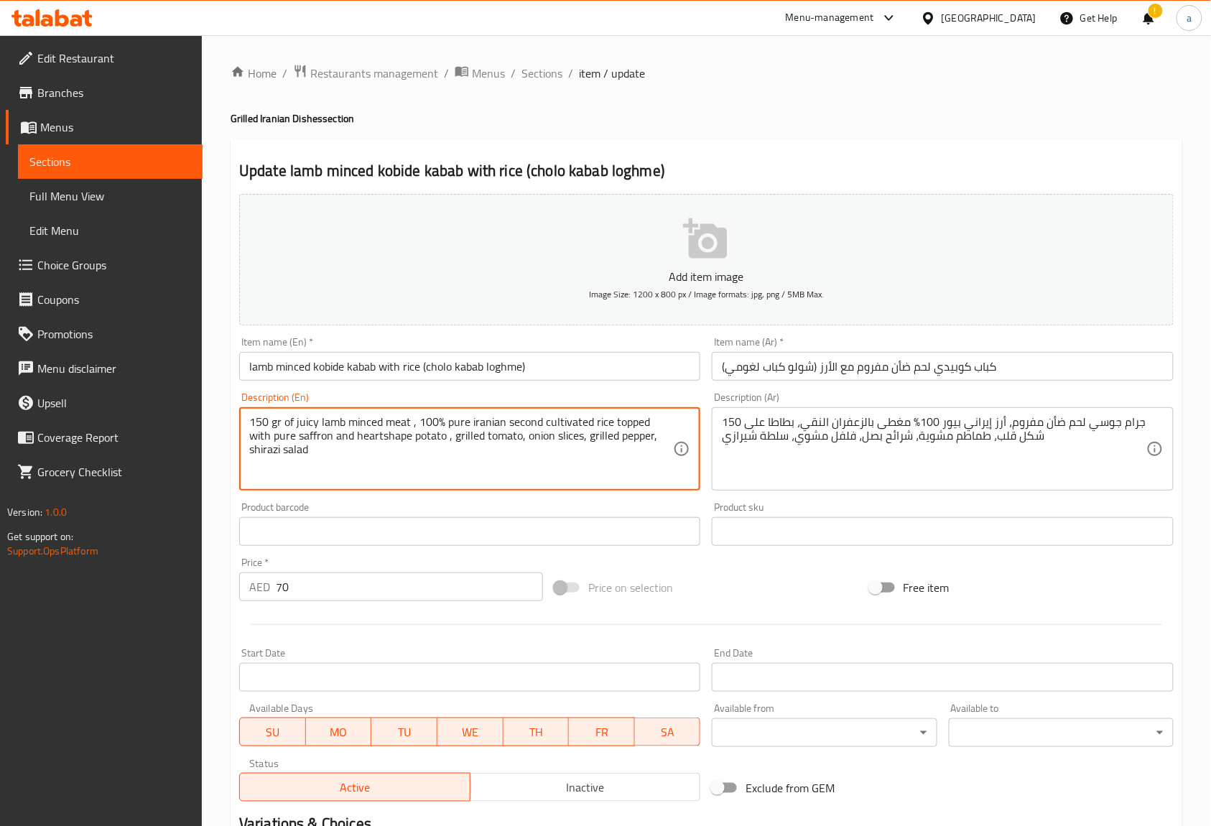
click at [365, 442] on textarea "150 gr of juicy lamb minced meat , 100% pure iranian second cultivated rice top…" at bounding box center [461, 449] width 424 height 68
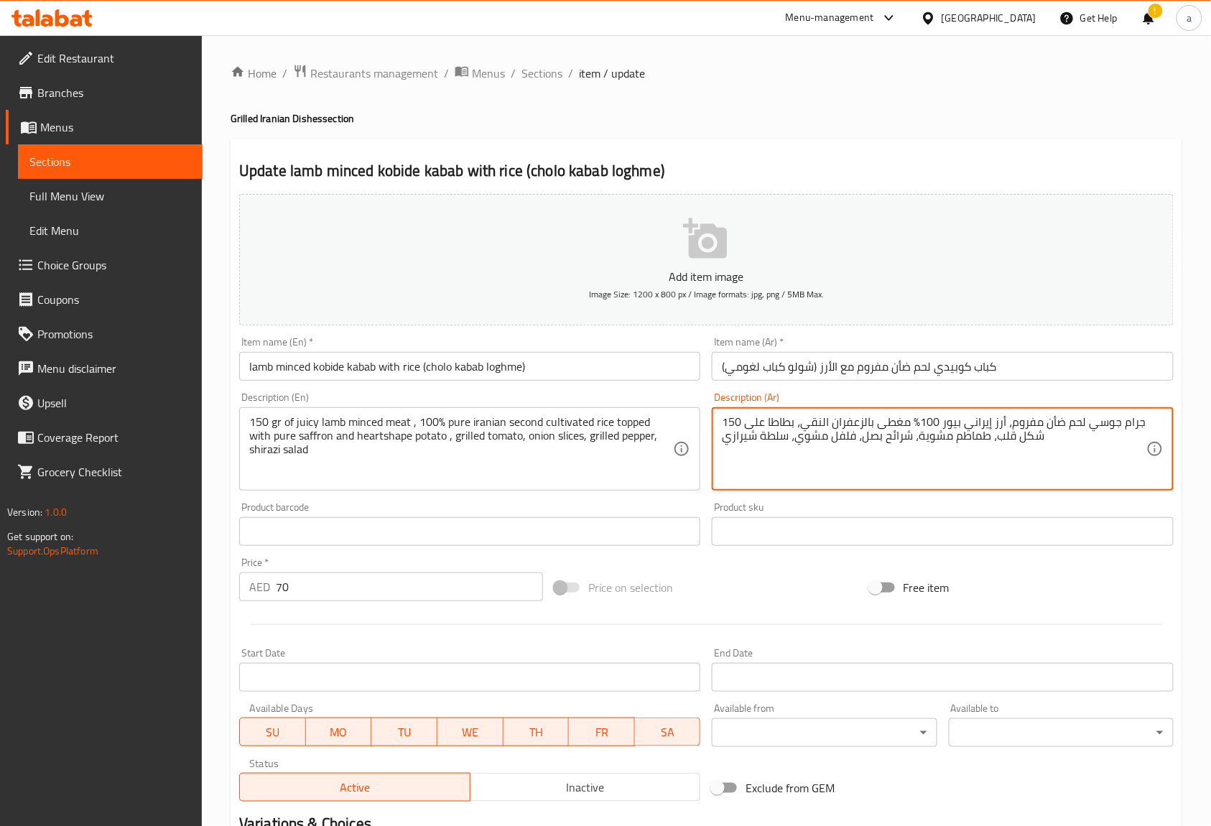
click at [1009, 471] on textarea "150 جرام جوسي لحم ضأن مفروم، أرز إيراني بيور 100% مغطى بالزعفران النقي، بطاطا ع…" at bounding box center [934, 449] width 424 height 68
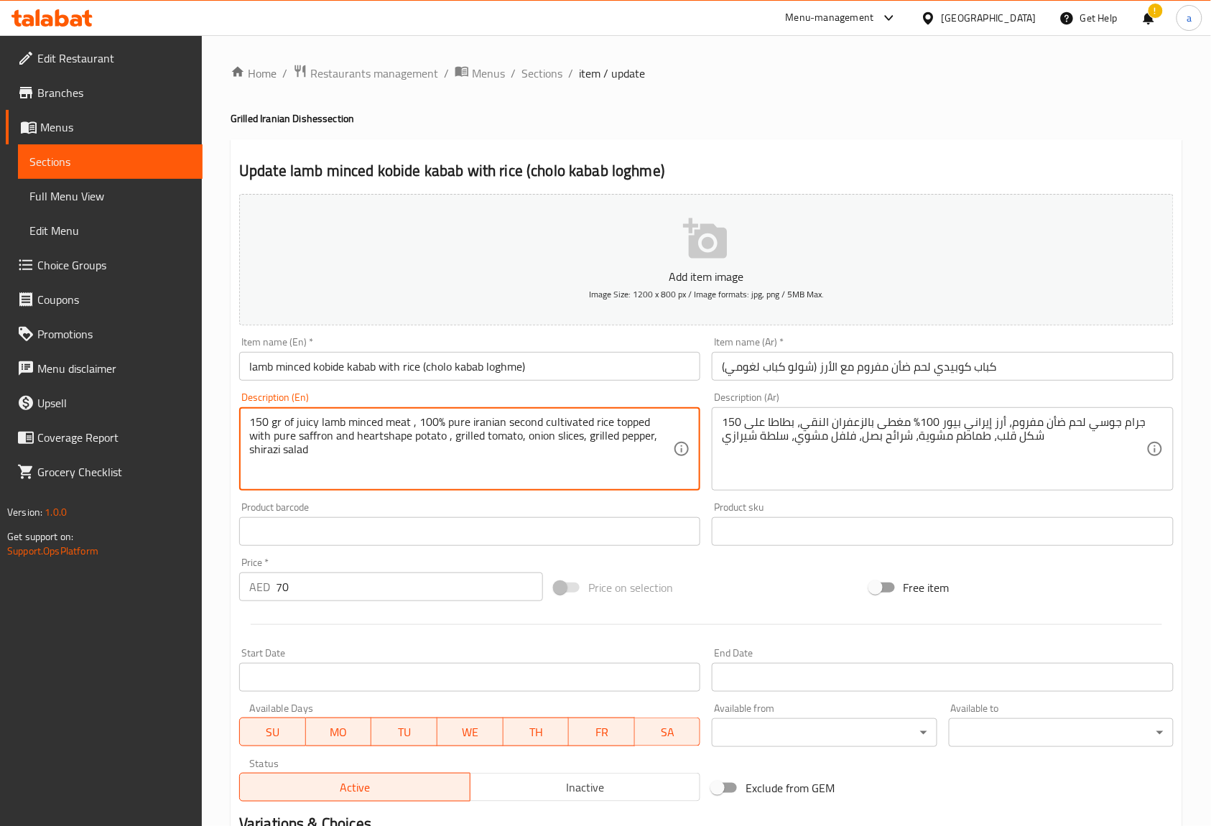
click at [544, 421] on textarea "150 gr of juicy lamb minced meat , 100% pure iranian second cultivated rice top…" at bounding box center [461, 449] width 424 height 68
click at [561, 481] on textarea "150 gr of juicy lamb minced meat , 100% pure iranian second cultivated rice top…" at bounding box center [461, 449] width 424 height 68
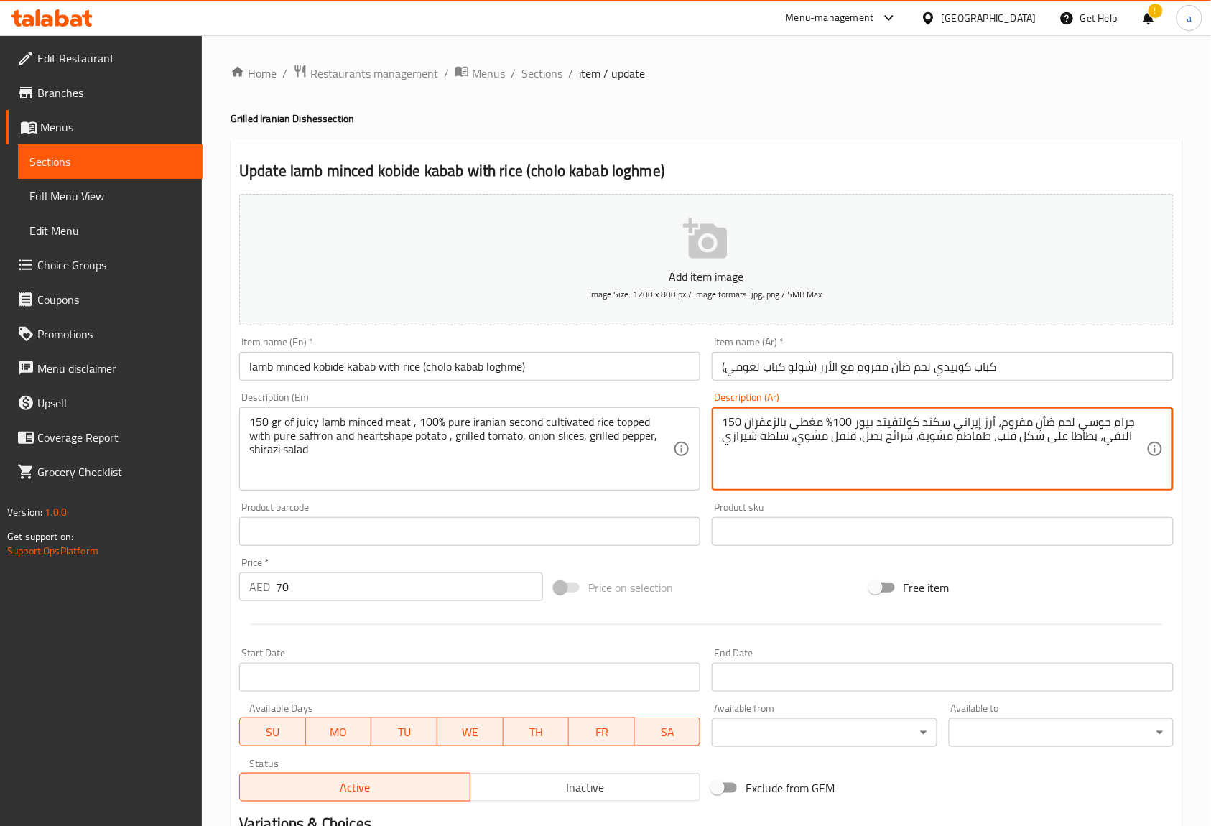
click at [819, 452] on textarea "150 جرام جوسي لحم ضأن مفروم، أرز إيراني سكند كولتفيتد بيور 100% مغطى بالزعفران …" at bounding box center [934, 449] width 424 height 68
click at [811, 420] on textarea "150 جرام جوسي لحم ضأن مفروم، أرز إيراني سكند كولتفيتد بيور 100% مغطى بالزعفران …" at bounding box center [934, 449] width 424 height 68
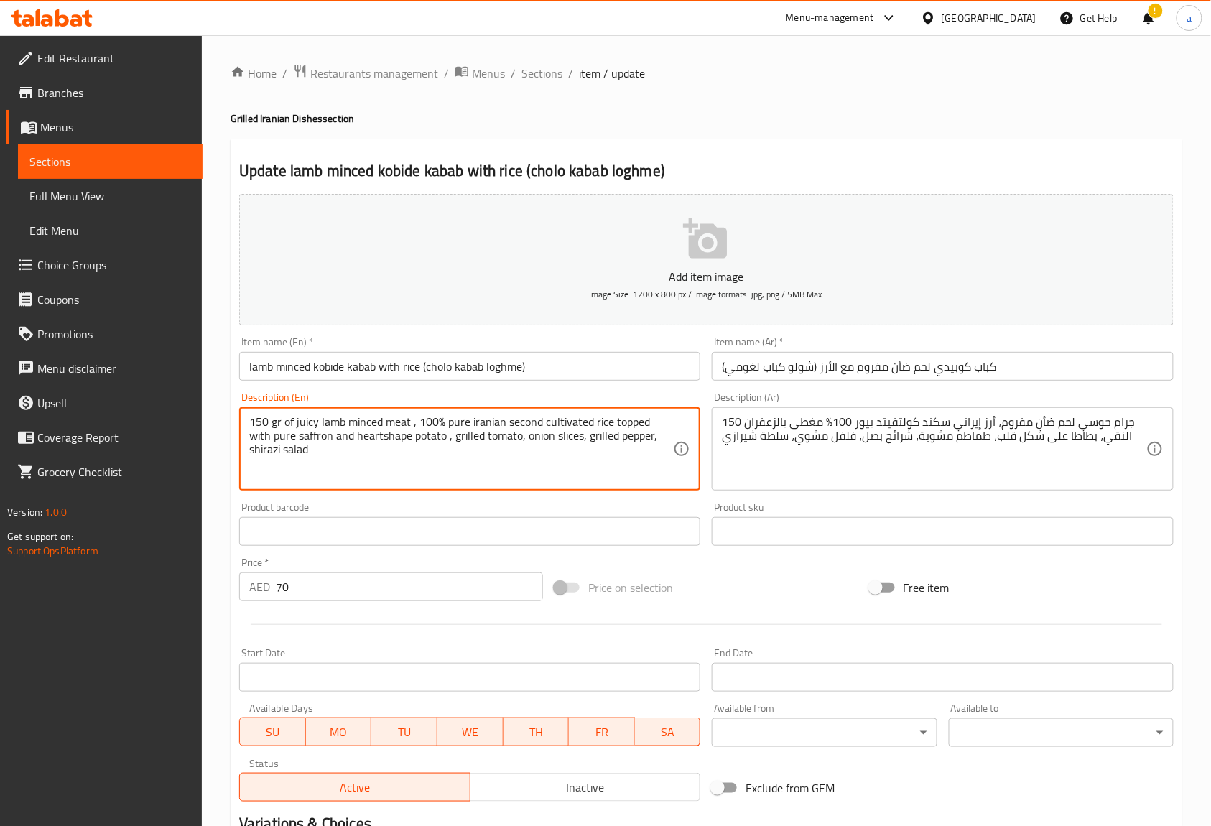
click at [624, 419] on textarea "150 gr of juicy lamb minced meat , 100% pure iranian second cultivated rice top…" at bounding box center [461, 449] width 424 height 68
click at [360, 437] on textarea "150 gr of juicy lamb minced meat , 100% pure iranian second cultivated rice top…" at bounding box center [461, 449] width 424 height 68
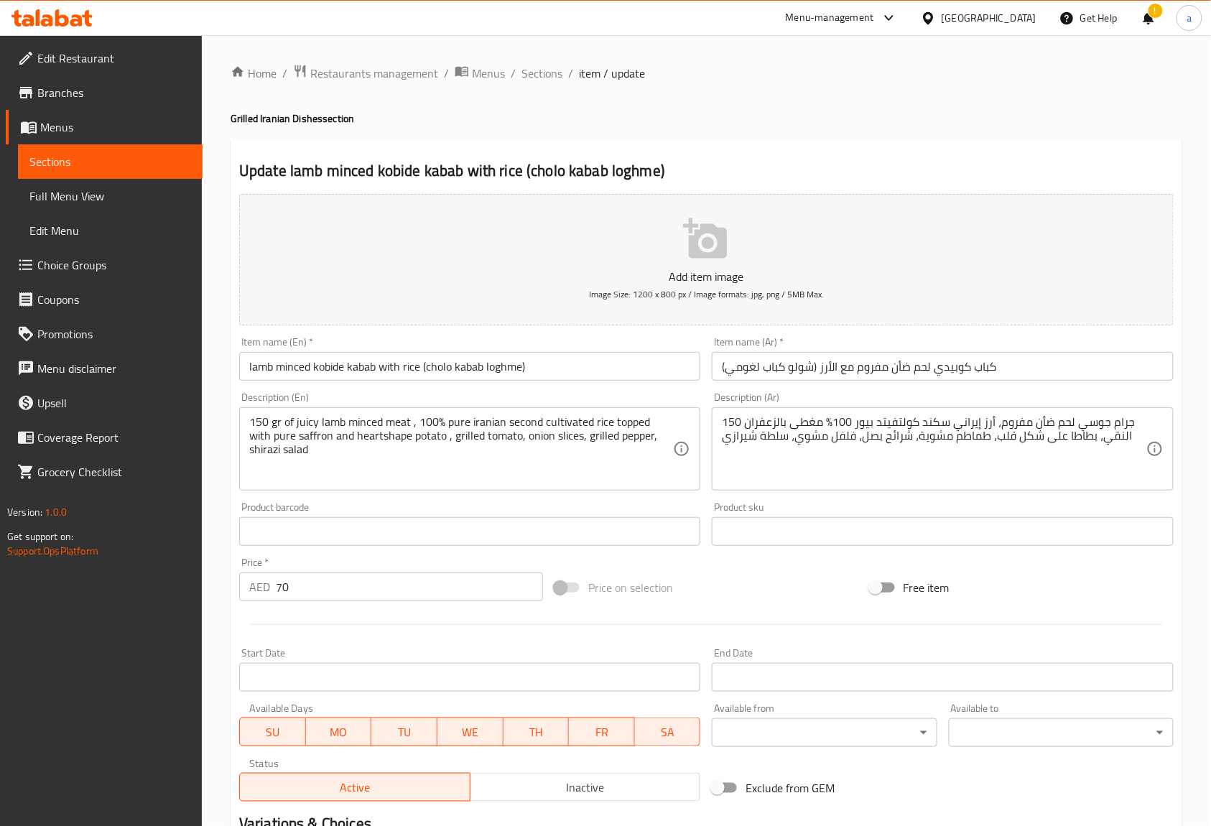
click at [404, 434] on textarea "150 gr of juicy lamb minced meat , 100% pure iranian second cultivated rice top…" at bounding box center [461, 449] width 424 height 68
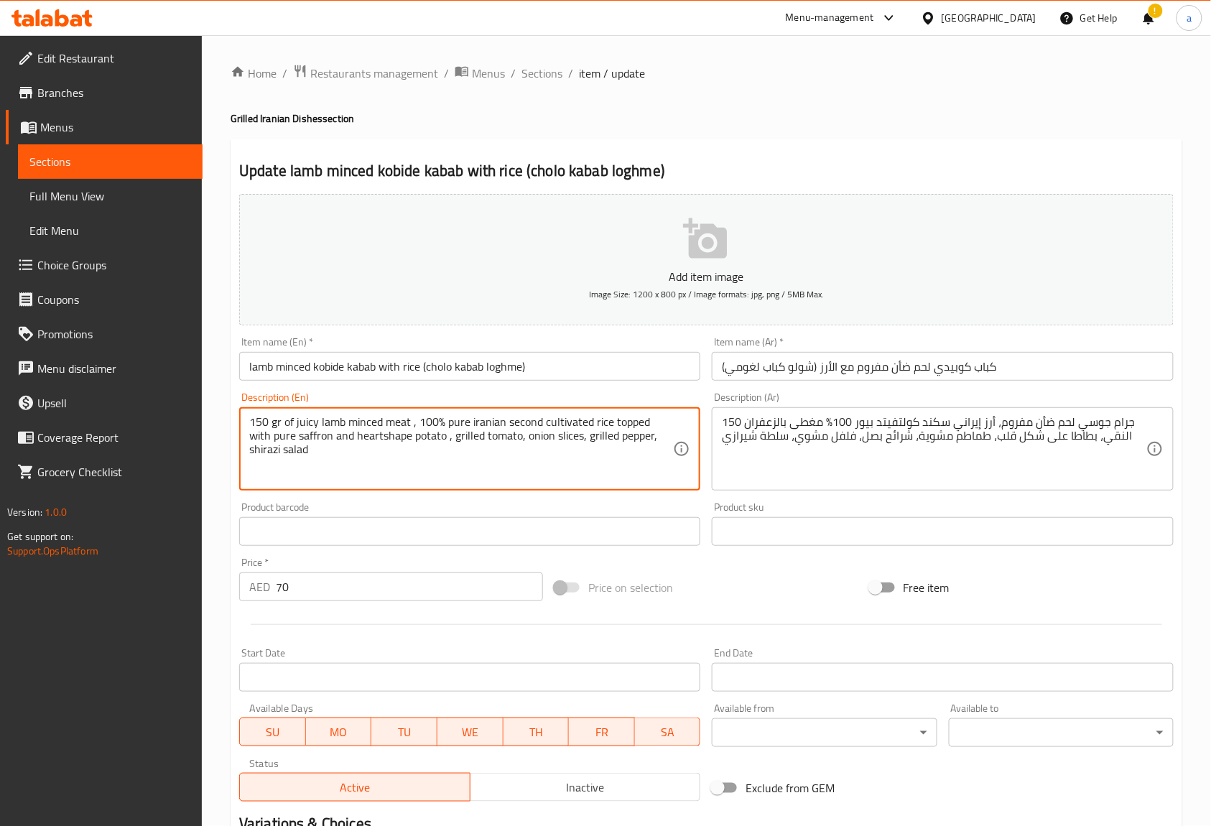
click at [404, 434] on textarea "150 gr of juicy lamb minced meat , 100% pure iranian second cultivated rice top…" at bounding box center [461, 449] width 424 height 68
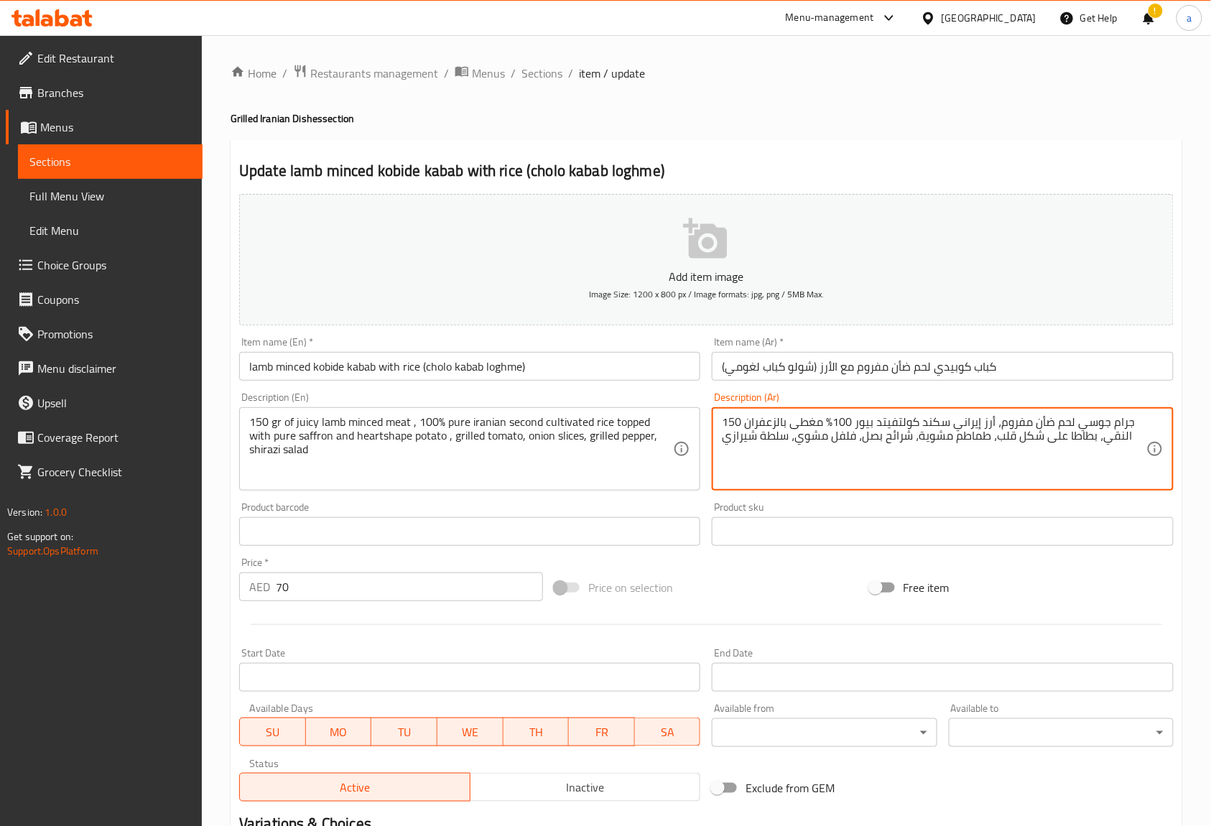
click at [1078, 437] on textarea "150 جرام جوسي لحم ضأن مفروم، أرز إيراني سكند كولتفيتد بيور 100% مغطى بالزعفران …" at bounding box center [934, 449] width 424 height 68
click at [1043, 475] on textarea "150 جرام جوسي لحم ضأن مفروم، أرز إيراني سكند كولتفيتد بيور 100% مغطى بالزعفران …" at bounding box center [934, 449] width 424 height 68
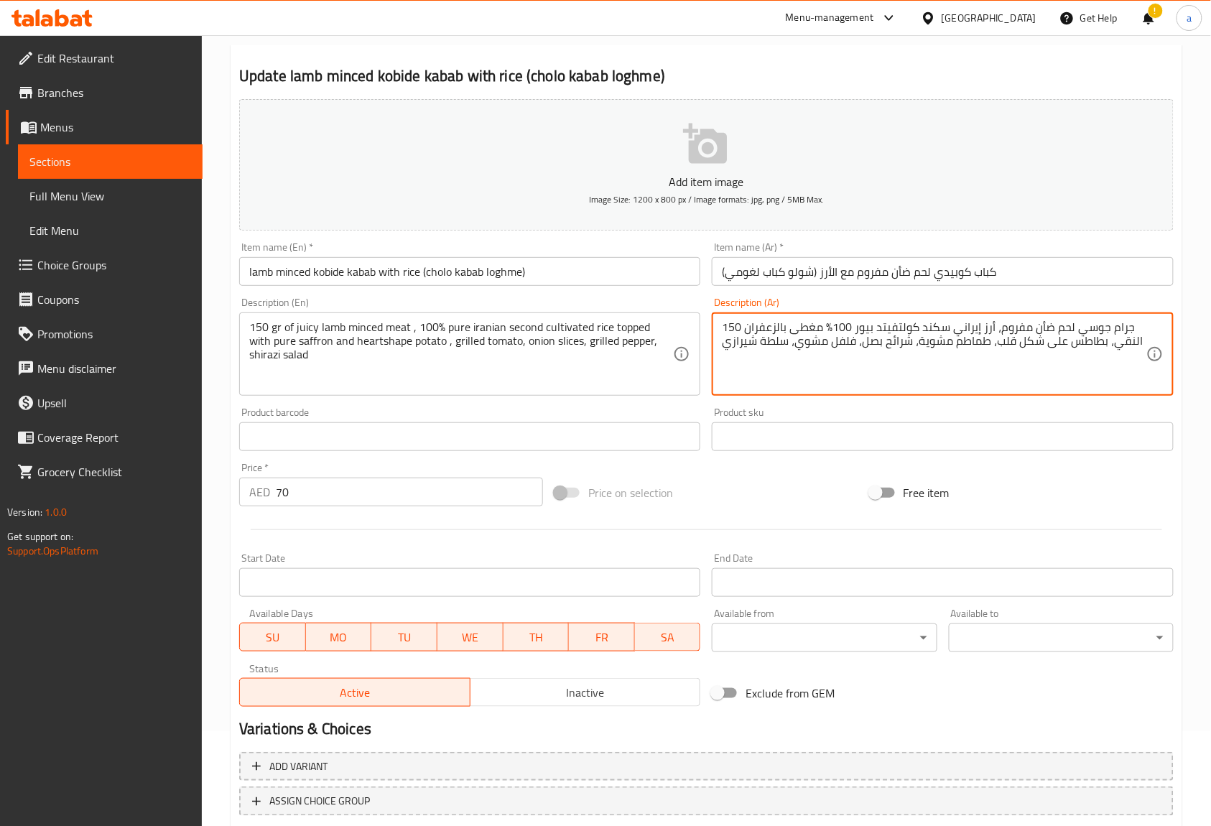
scroll to position [187, 0]
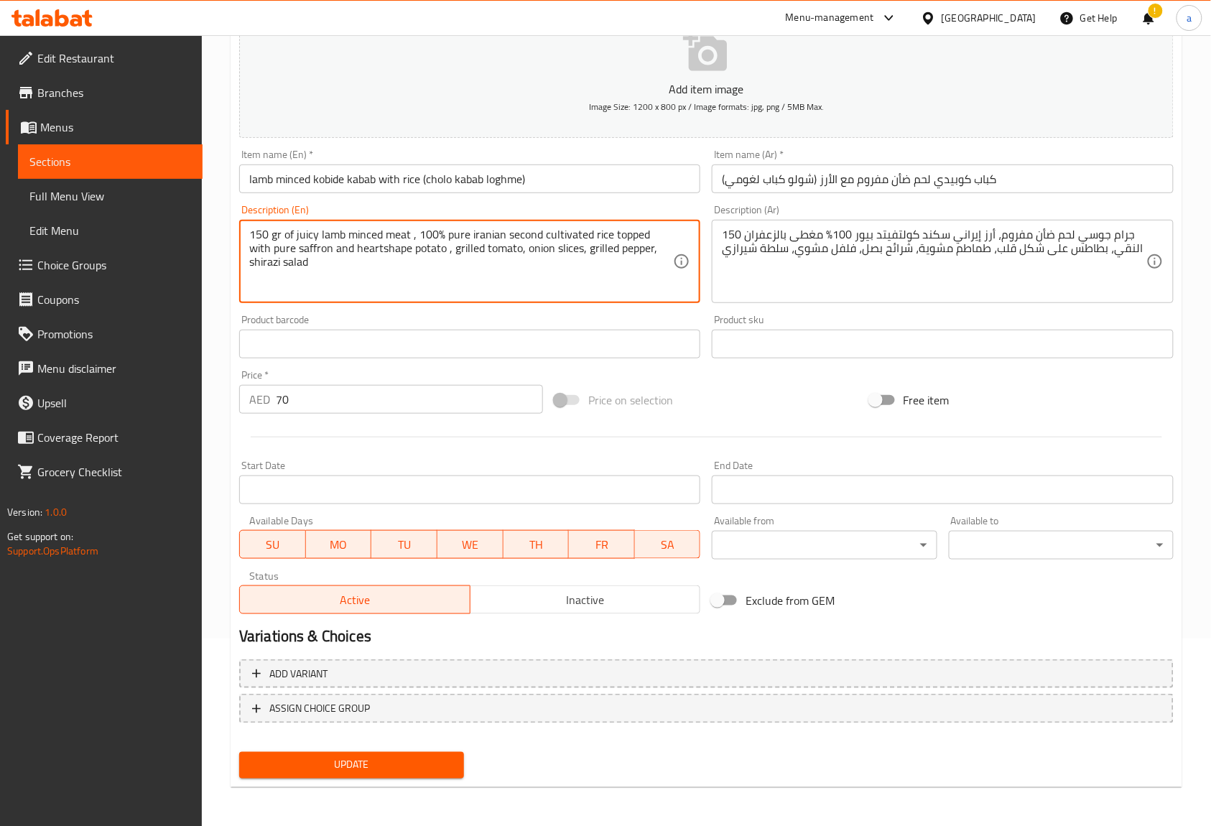
click at [498, 267] on textarea "150 gr of juicy lamb minced meat , 100% pure iranian second cultivated rice top…" at bounding box center [461, 262] width 424 height 68
click at [520, 270] on textarea "150 gr of juicy lamb minced meat , 100% pure iranian second cultivated rice top…" at bounding box center [461, 262] width 424 height 68
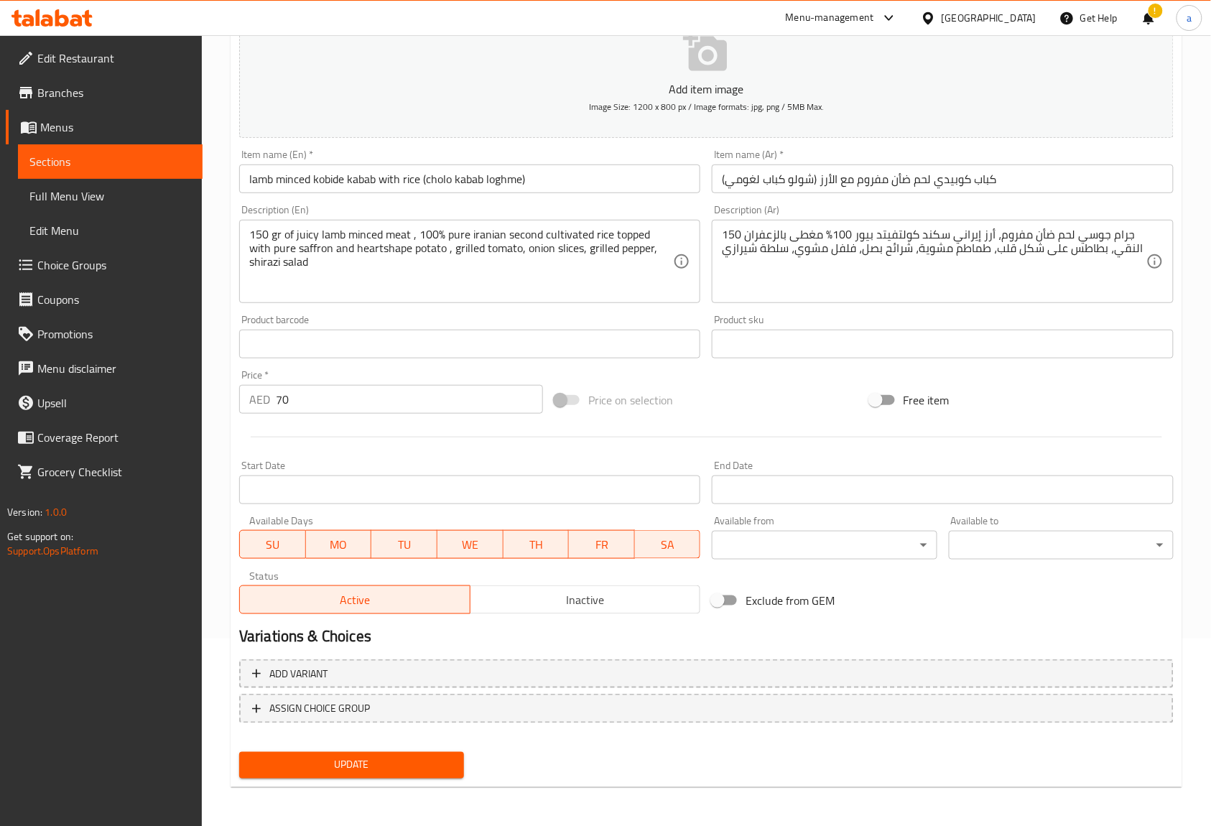
click at [744, 394] on div "Price on selection" at bounding box center [706, 400] width 315 height 39
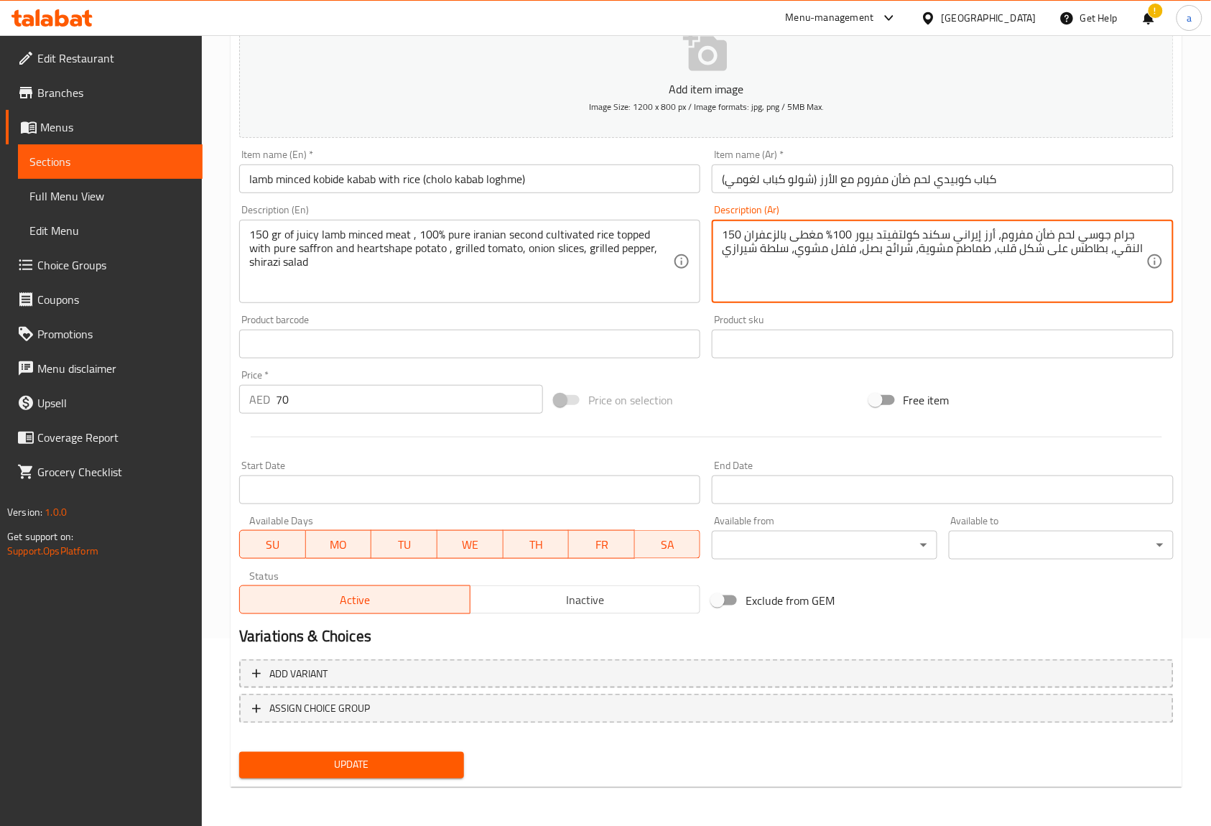
click at [1129, 254] on textarea "150 جرام جوسي لحم ضأن مفروم، أرز إيراني سكند كولتفيتد بيور 100% مغطى بالزعفران …" at bounding box center [934, 262] width 424 height 68
click at [1127, 246] on textarea "150 جرام جوسي لحم ضأن مفروم، أرز إيراني سكند كولتفيتد بيور 100% مغطى بالزعفران …" at bounding box center [934, 262] width 424 height 68
click at [1119, 281] on textarea "150 جرام جوسي لحم ضأن مفروم، أرز إيراني سكند كولتفيتد بيور 100% مغطى بالزعفران …" at bounding box center [934, 262] width 424 height 68
click at [1068, 264] on textarea "150 جرام جوسي لحم ضأن مفروم، أرز إيراني سكند كولتفيتد بيور 100% مغطى بالزعفران …" at bounding box center [934, 262] width 424 height 68
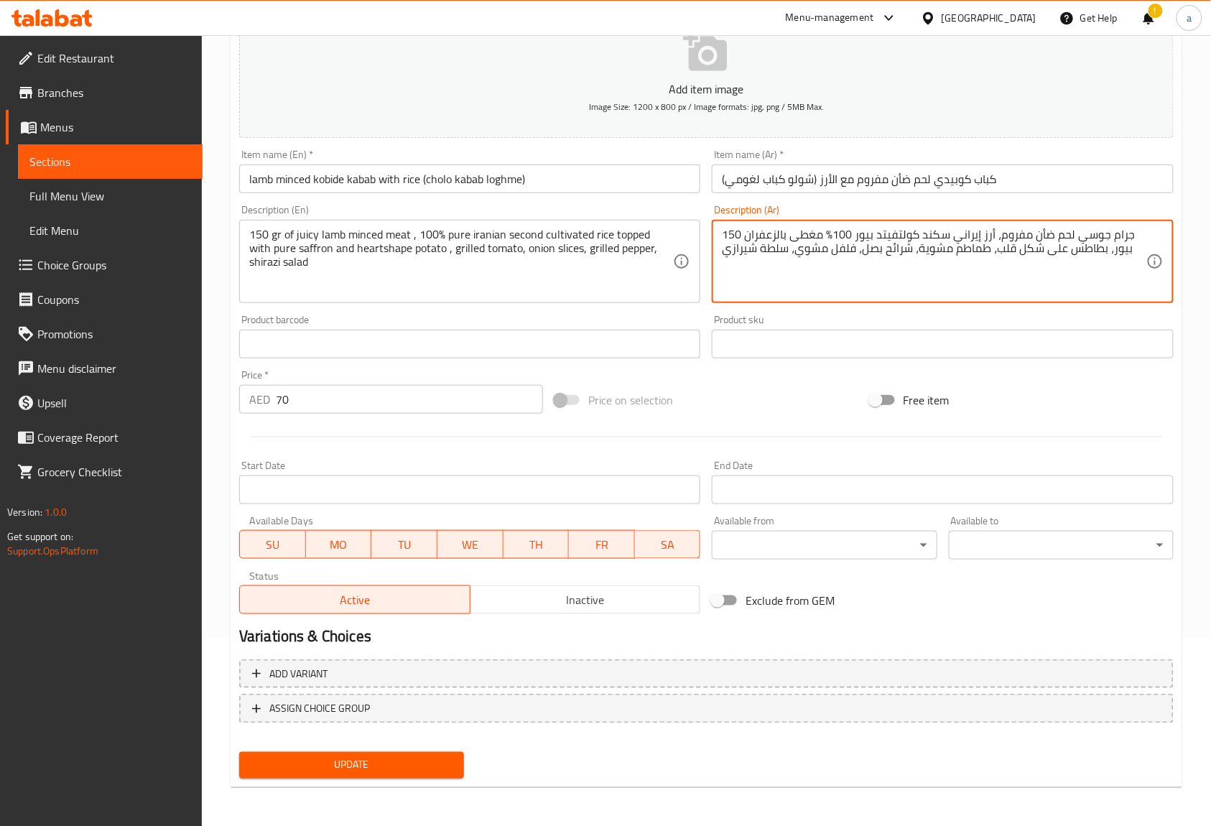
click at [887, 269] on textarea "150 جرام جوسي لحم ضأن مفروم، أرز إيراني سكند كولتفيتد بيور 100% مغطى بالزعفران …" at bounding box center [934, 262] width 424 height 68
click at [796, 264] on textarea "150 جرام جوسي لحم ضأن مفروم، أرز إيراني سكند كولتفيتد بيور 100% مغطى بالزعفران …" at bounding box center [934, 262] width 424 height 68
click at [928, 233] on textarea "150 جرام جوسي لحم ضأن مفروم، أرز إيراني سكند كولتفيتد بيور 100% مغطى بالزعفران …" at bounding box center [934, 262] width 424 height 68
click at [834, 276] on textarea "150 جرام جوسي لحم ضأن مفروم، أرز إيراني سكند كولتفيتد بيور 100% مغطى بالزعفران …" at bounding box center [934, 262] width 424 height 68
type textarea "150 جرام جوسي لحم ضأن مفروم، أرز إيراني سكند كولتفيتد بيور 100% مغطى بالزعفران …"
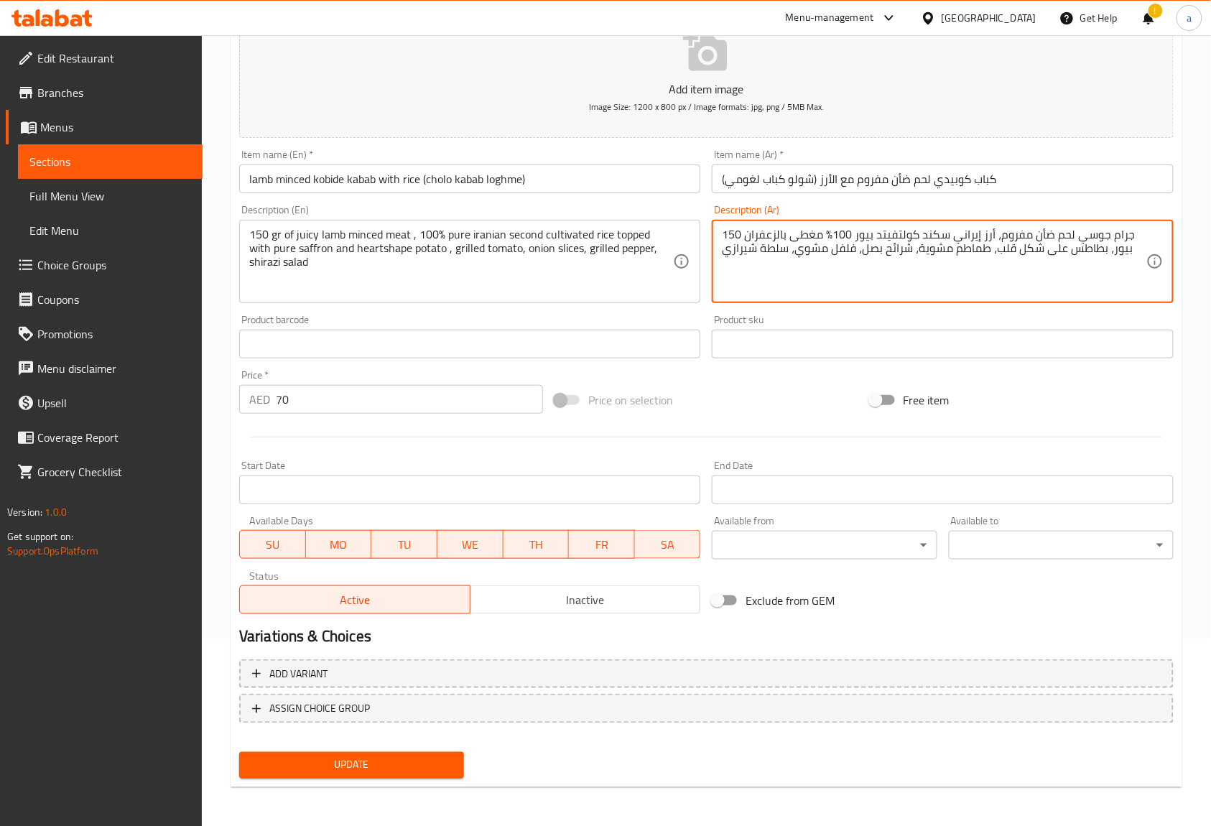
click at [1003, 299] on div "150 جرام جوسي لحم ضأن مفروم، أرز إيراني سكند كولتفيتد بيور 100% مغطى بالزعفران …" at bounding box center [942, 261] width 461 height 83
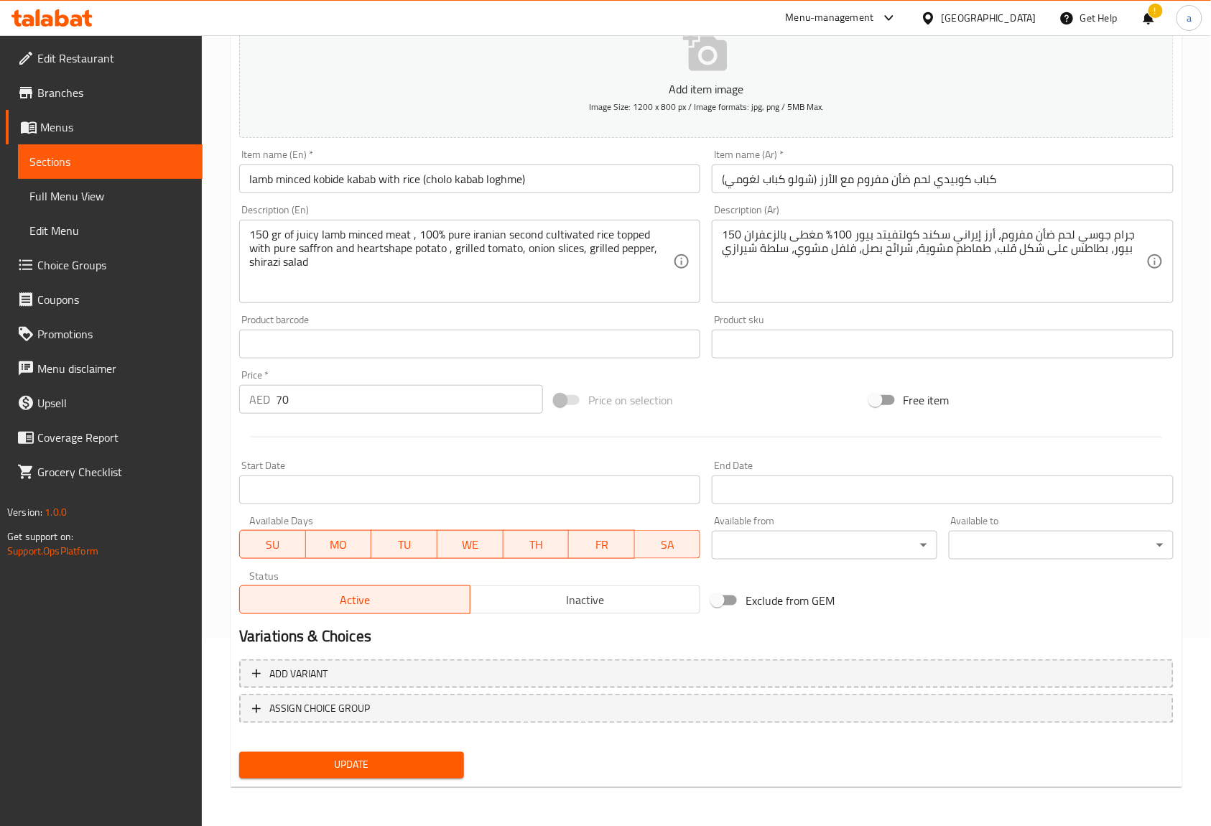
click at [365, 760] on span "Update" at bounding box center [352, 765] width 202 height 18
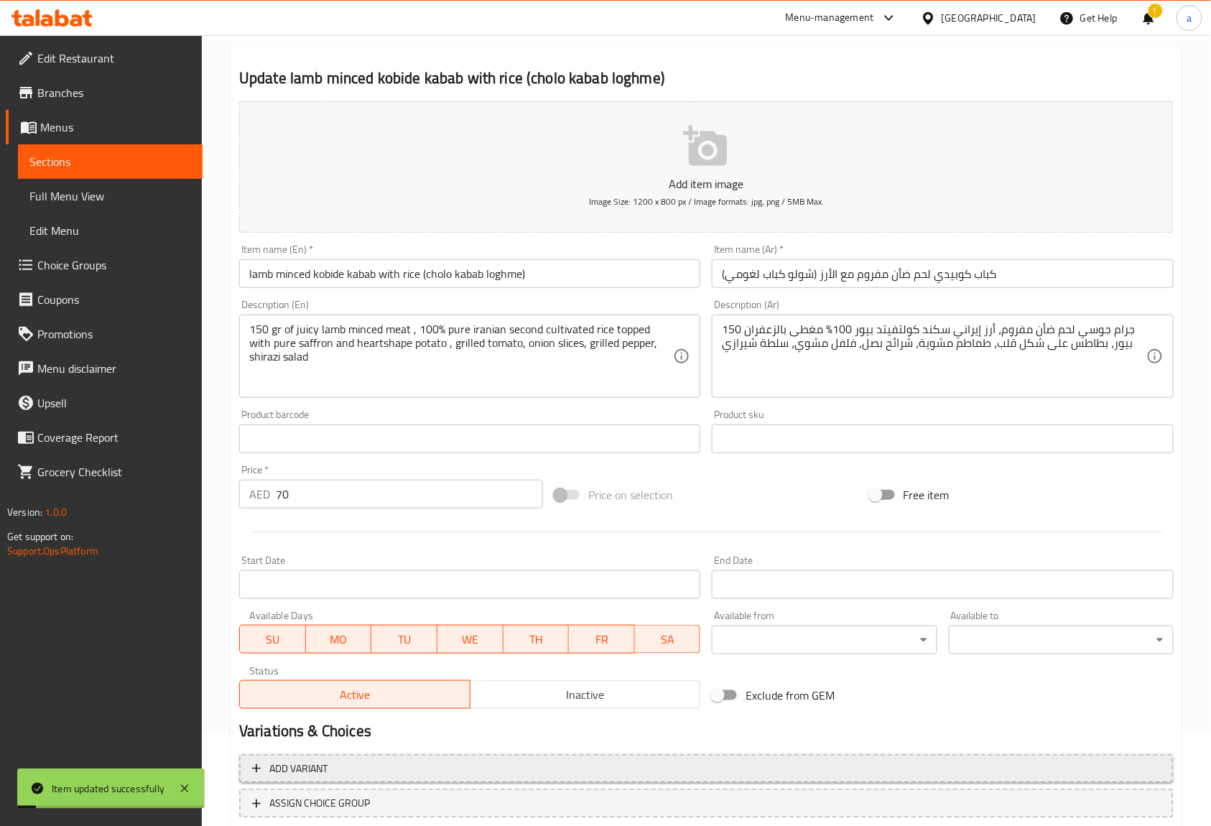
scroll to position [0, 0]
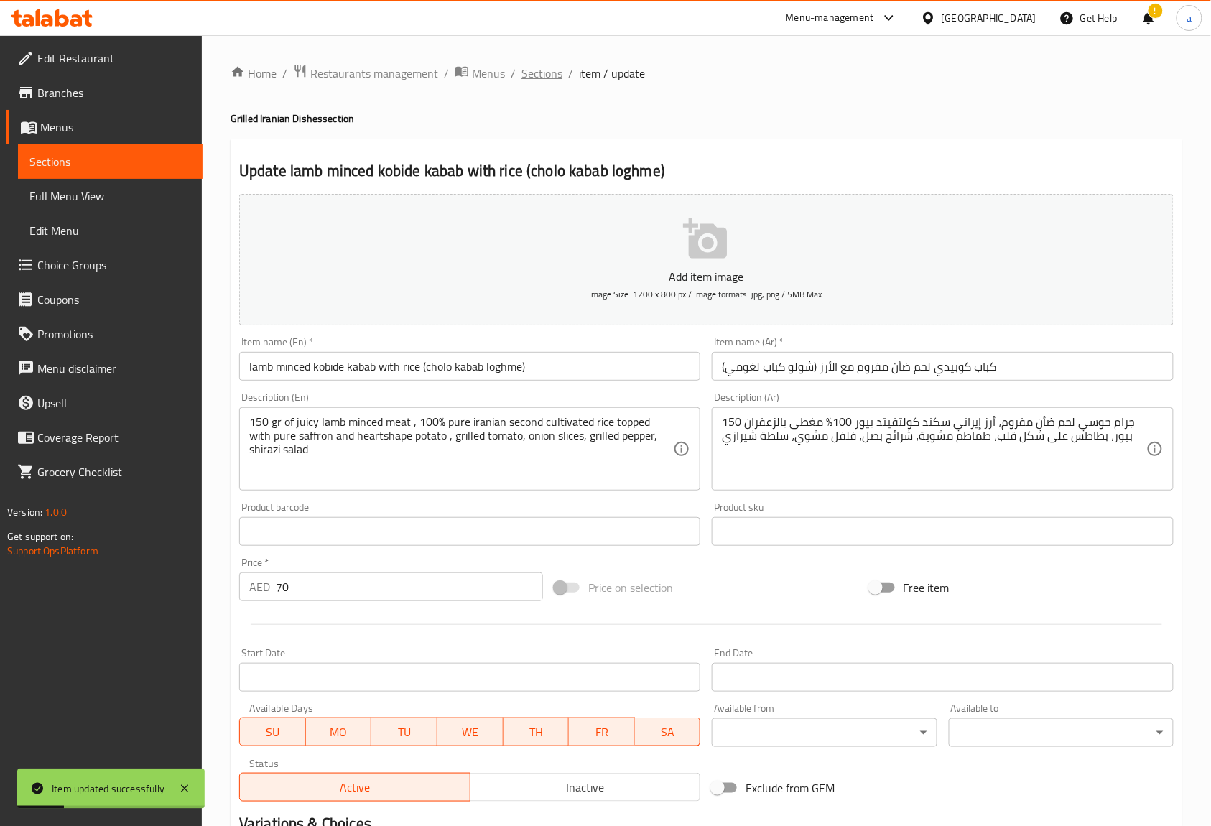
click at [526, 70] on span "Sections" at bounding box center [541, 73] width 41 height 17
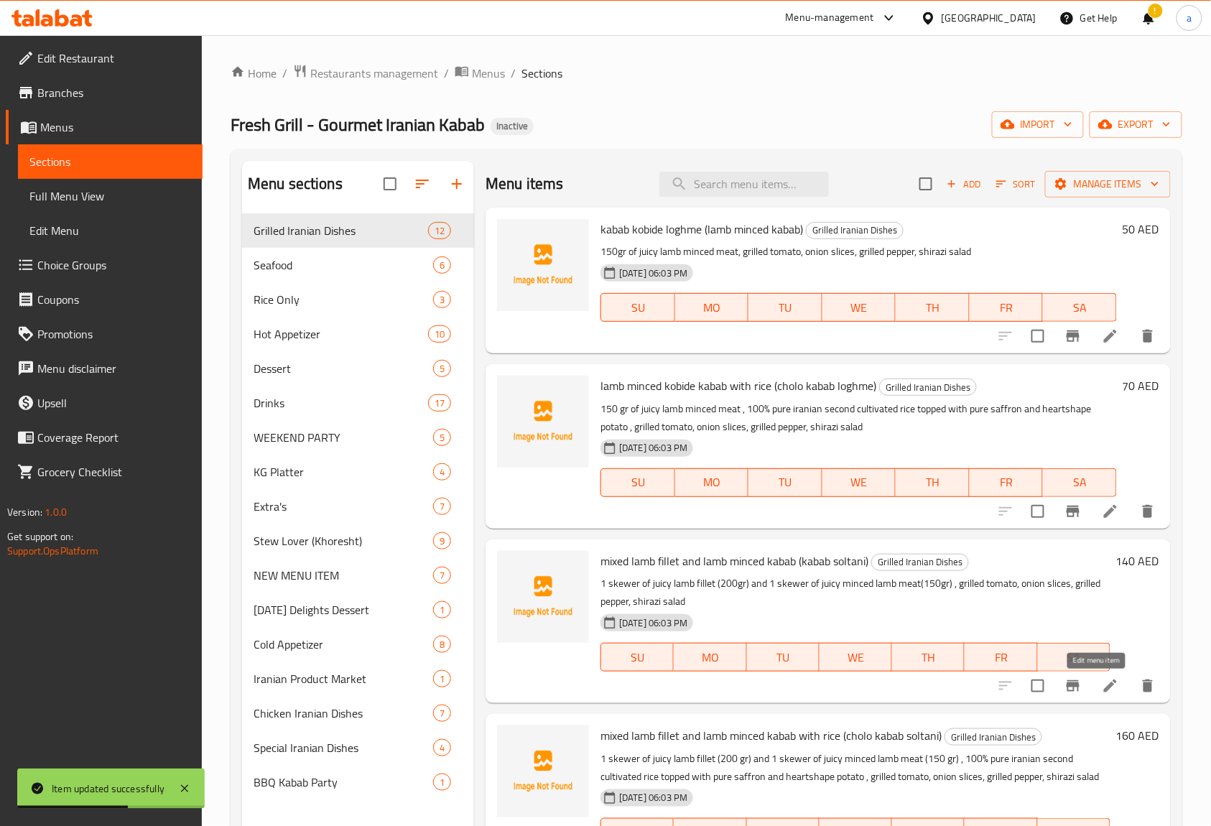
click at [1101, 692] on icon at bounding box center [1109, 685] width 17 height 17
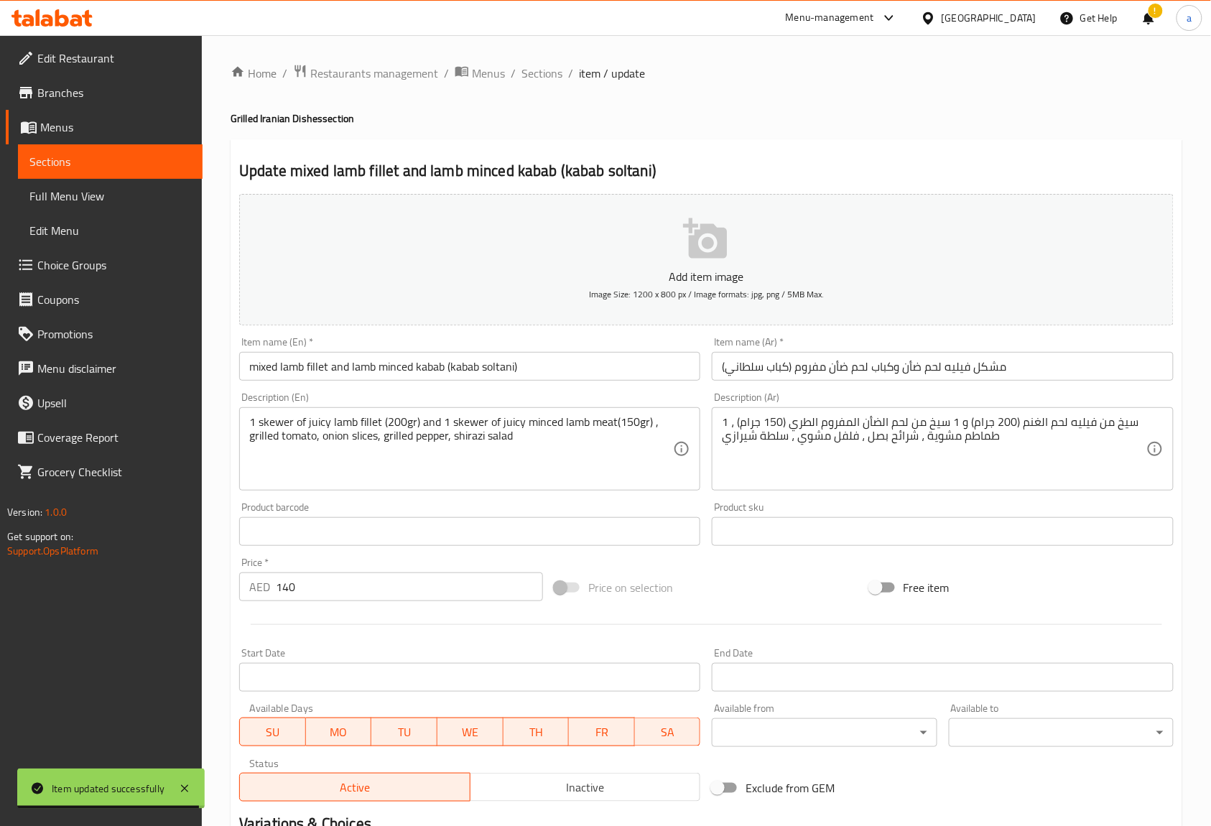
click at [251, 362] on input "mixed lamb fillet and lamb minced kabab (kabab soltani)" at bounding box center [469, 366] width 461 height 29
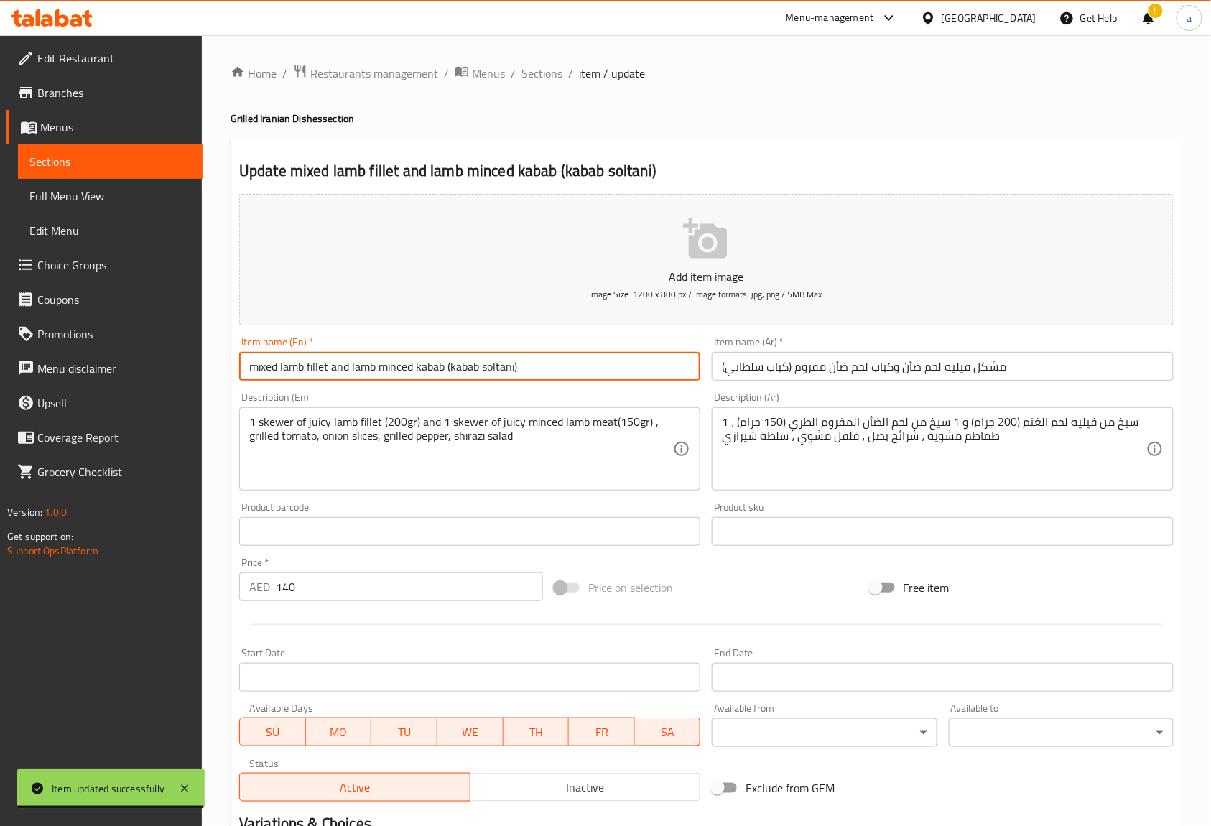
click at [251, 362] on input "mixed lamb fillet and lamb minced kabab (kabab soltani)" at bounding box center [469, 366] width 461 height 29
click at [539, 375] on input "mixed lamb fillet and lamb minced kabab (kabab soltani)" at bounding box center [469, 366] width 461 height 29
paste input "text"
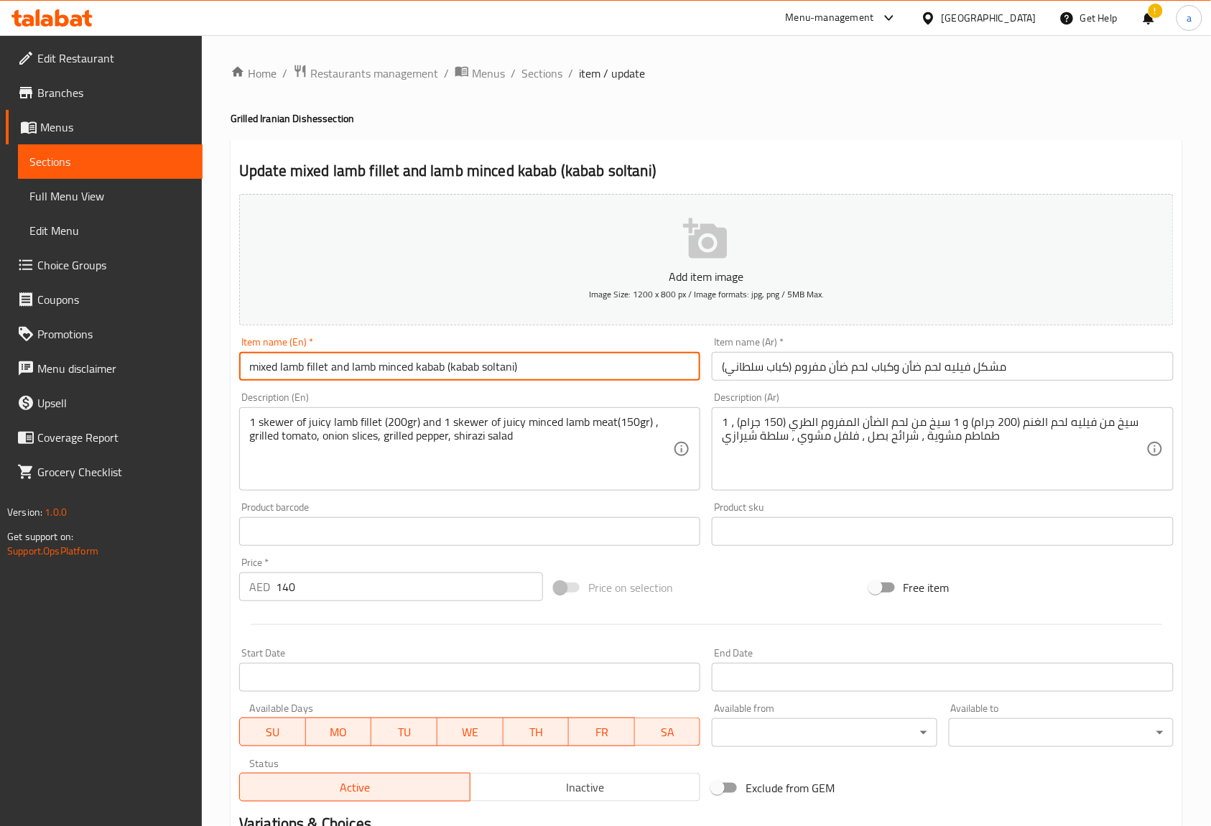
paste input "text"
type input "mixed lamb fillet and lamb minced kabab (kabab soltani)"
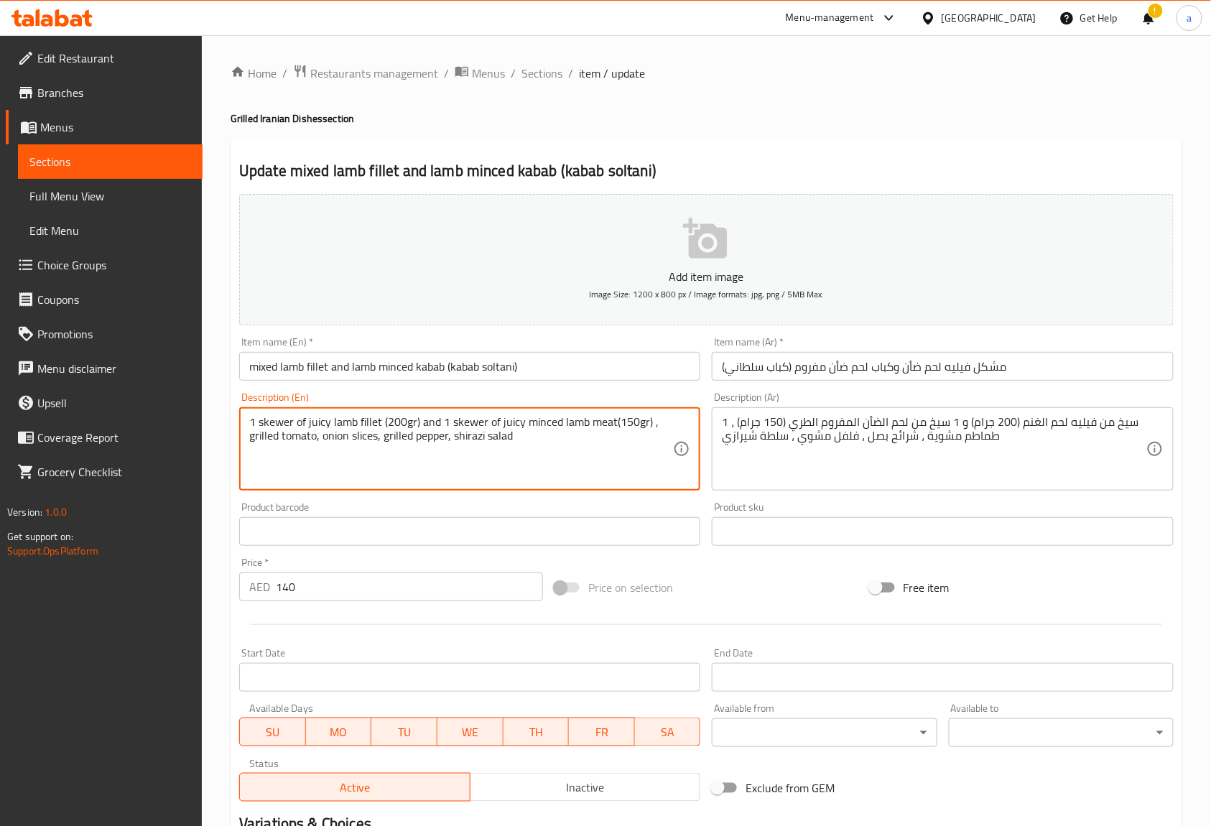
click at [596, 429] on textarea "1 skewer of juicy lamb fillet (200gr) and 1 skewer of juicy minced lamb meat(15…" at bounding box center [461, 449] width 424 height 68
click at [263, 356] on input "mixed lamb fillet and lamb minced kabab (kabab soltani)" at bounding box center [469, 366] width 461 height 29
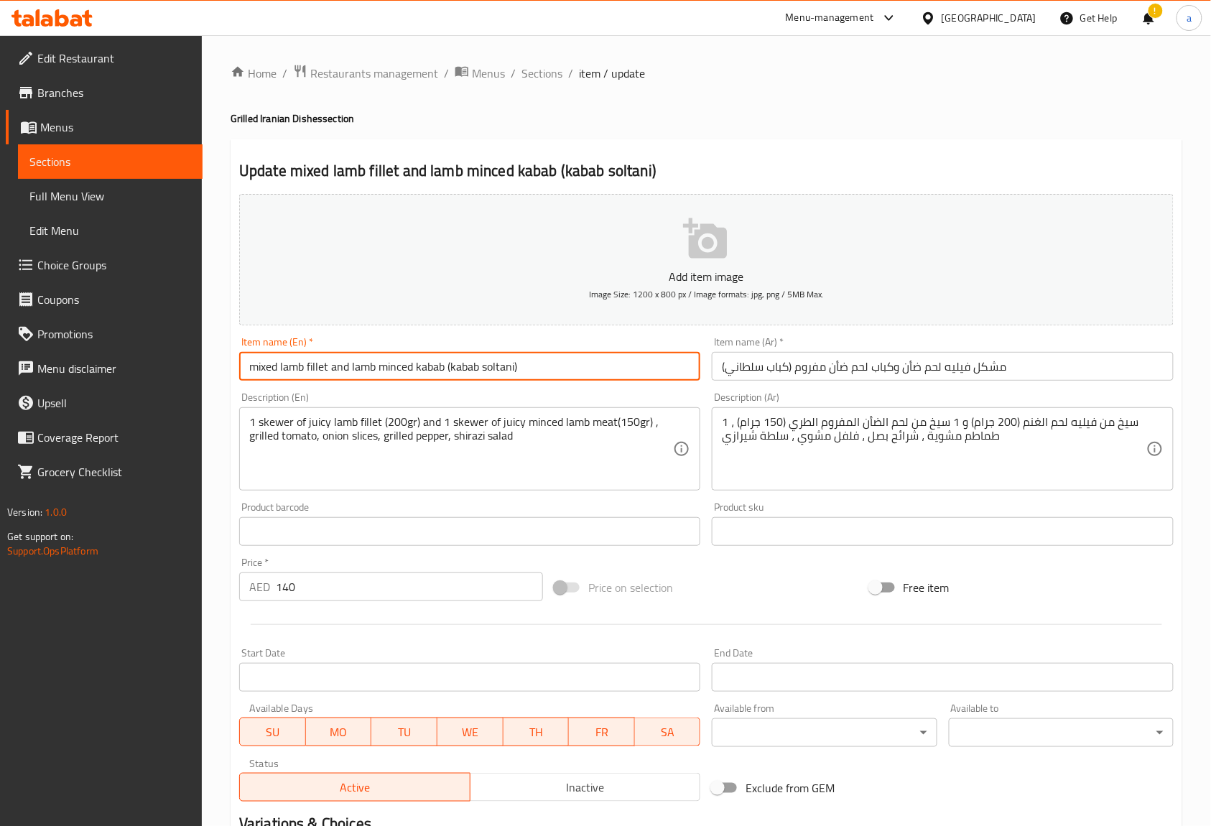
click at [263, 356] on input "mixed lamb fillet and lamb minced kabab (kabab soltani)" at bounding box center [469, 366] width 461 height 29
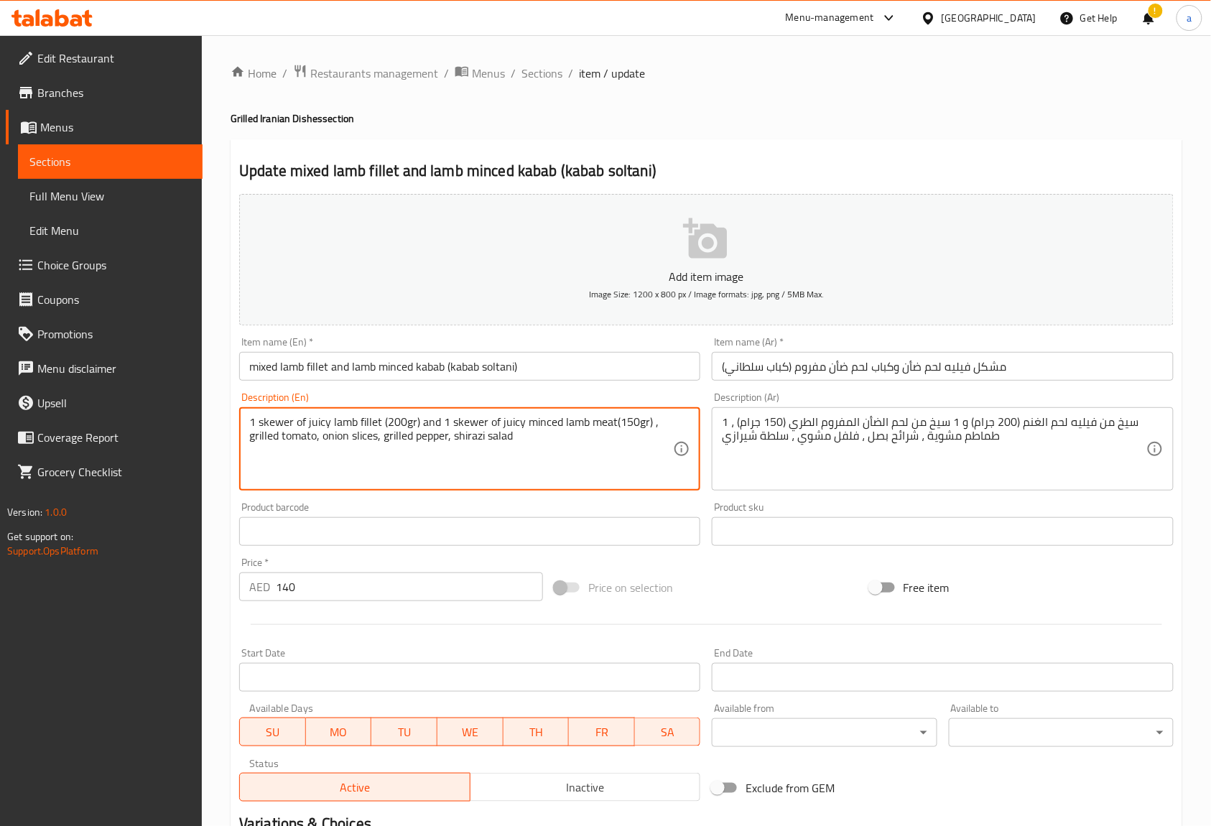
click at [414, 469] on textarea "1 skewer of juicy lamb fillet (200gr) and 1 skewer of juicy minced lamb meat(15…" at bounding box center [461, 449] width 424 height 68
click at [336, 419] on textarea "1 skewer of juicy lamb fillet (200gr) and 1 skewer of juicy minced lamb meat(15…" at bounding box center [461, 449] width 424 height 68
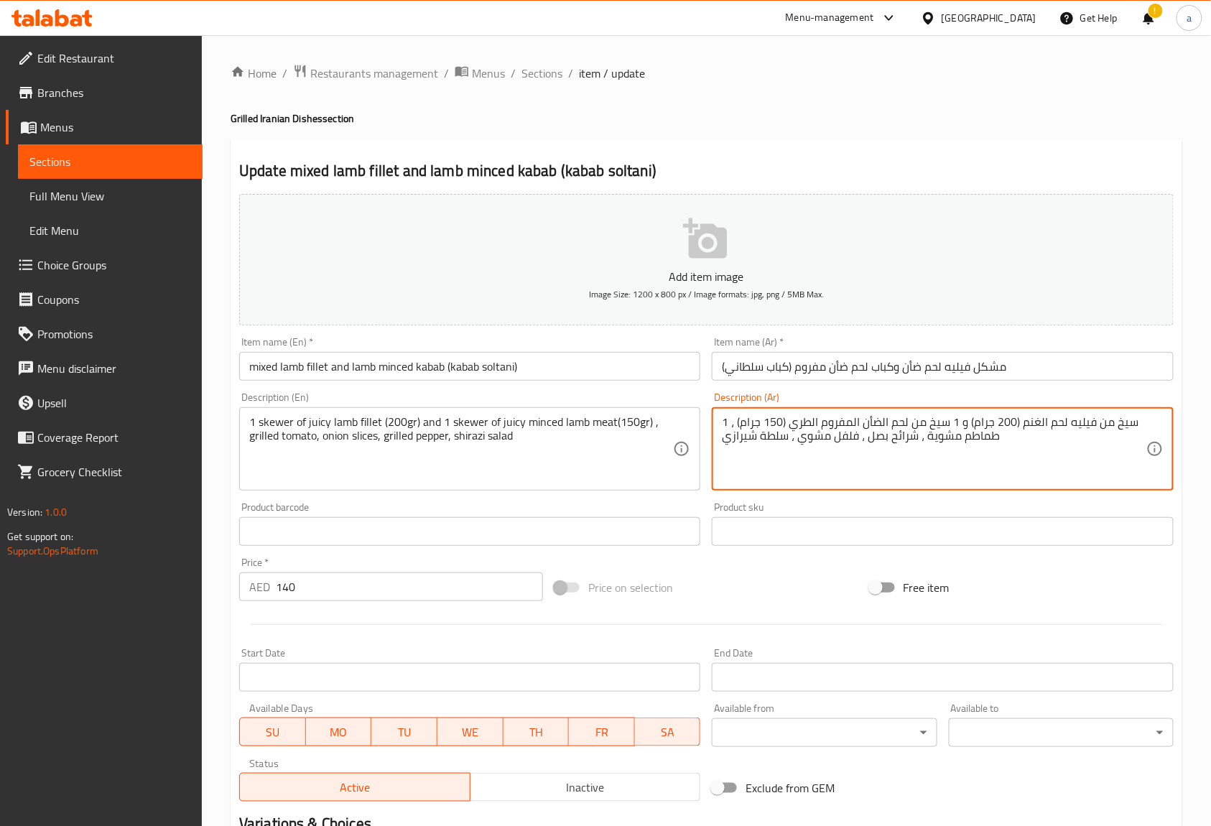
click at [819, 424] on textarea "1 سيخ من فيليه لحم الغنم (200 جرام) و 1 سيخ من لحم الضأن المفروم الطري (150 جرا…" at bounding box center [934, 449] width 424 height 68
click at [854, 467] on textarea "1 سيخ من فيليه لحم الغنم (200 جرام) و 1 سيخ من لحم الضأن المفروم الطري (150 جرا…" at bounding box center [934, 449] width 424 height 68
click at [1032, 415] on textarea "1 سيخ من فيليه لحم الغنم (200 جرام) و 1 سيخ من لحم الضأن المفروم الطري (150 جرا…" at bounding box center [934, 449] width 424 height 68
click at [1043, 462] on textarea "1 سيخ من فيليه لحم ضأن(200 جرام) و 1 سيخ من لحم الضأن المفروم الطري (150 جرام) …" at bounding box center [934, 449] width 424 height 68
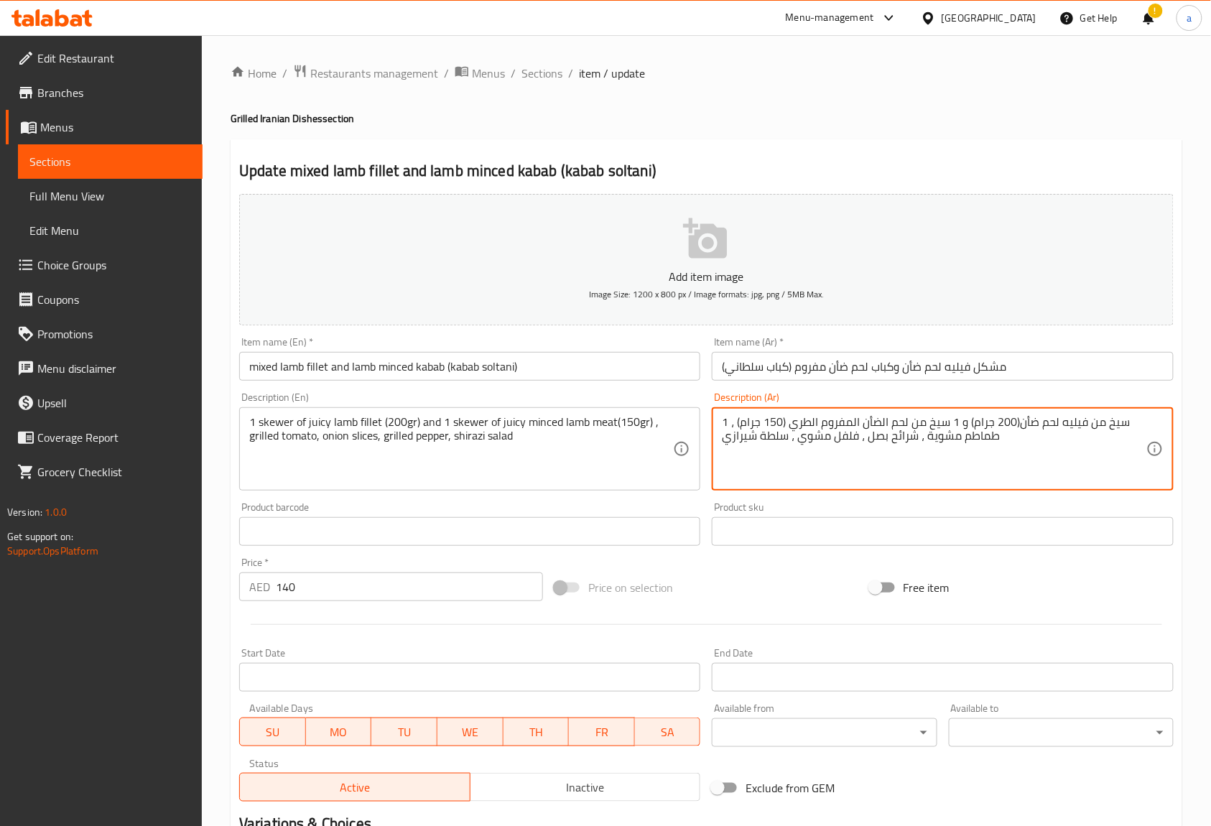
click at [808, 419] on textarea "1 سيخ من فيليه لحم ضأن(200 جرام) و 1 سيخ من لحم الضأن المفروم الطري (150 جرام) …" at bounding box center [934, 449] width 424 height 68
click at [1089, 421] on textarea "1 سيخ من فيليه لحم ضأن(200 جرام) و 1 سيخ من لحم الضأن المفروم (150 جرام) ، طماط…" at bounding box center [934, 449] width 424 height 68
click at [888, 425] on textarea "1 سيخ من [PERSON_NAME] فيليه لحم ضأن(200 جرام) و 1 سيخ من لحم الضأن المفروم (15…" at bounding box center [934, 449] width 424 height 68
click at [848, 424] on textarea "1 سيخ من [PERSON_NAME] فيليه لحم ضأن(200 جرام) و 1 سيخ من لحم الضأن المفروم (15…" at bounding box center [934, 449] width 424 height 68
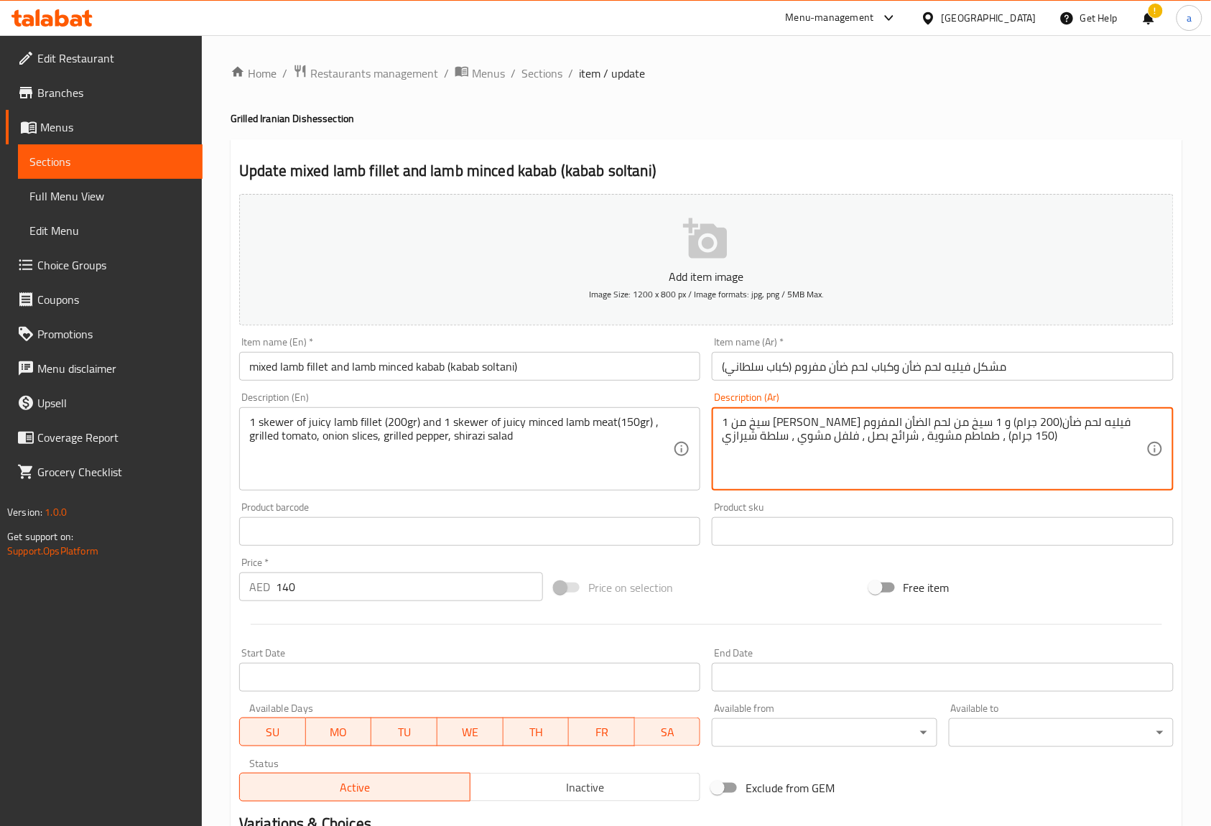
click at [859, 417] on textarea "1 سيخ من [PERSON_NAME] فيليه لحم ضأن(200 جرام) و 1 سيخ من لحم الضأن المفروم (15…" at bounding box center [934, 449] width 424 height 68
click at [874, 417] on textarea "1 سيخ من [PERSON_NAME] فيليه لحم ضأن(200 جرام) و 1 سيخ من لحم الضأن المفروم (15…" at bounding box center [934, 449] width 424 height 68
type textarea "1 سيخ من [PERSON_NAME] فيليه لحم ضأن(200 جرام) و 1 سيخ من جوسي لحم الضأن المفرو…"
click at [882, 495] on div "Description (Ar) 1 سيخ من جوسي فيليه لحم ضأن(200 جرام) و 1 سيخ من جوسي لحم الضأ…" at bounding box center [942, 441] width 472 height 110
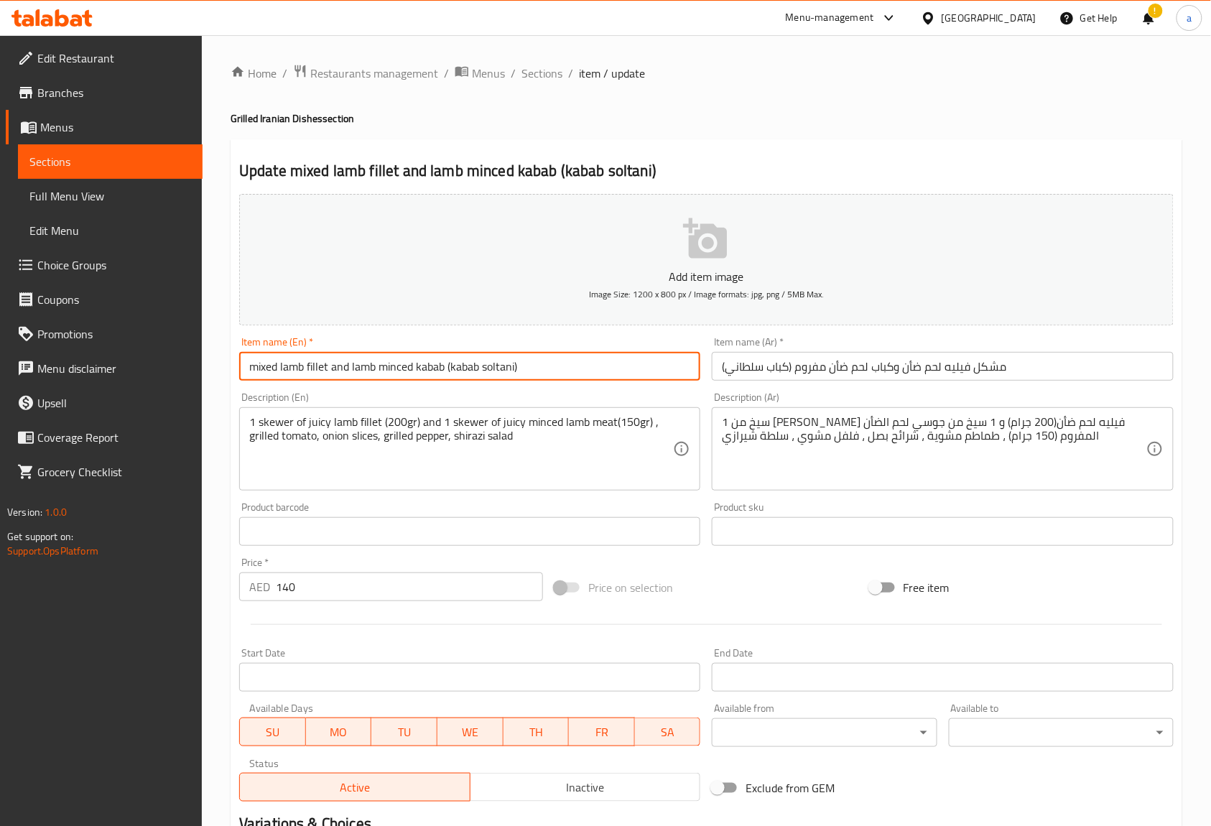
click at [498, 366] on input "mixed lamb fillet and lamb minced kabab (kabab soltani)" at bounding box center [469, 366] width 461 height 29
click at [609, 360] on input "mixed lamb fillet and lamb minced kabab (kabab soltani)" at bounding box center [469, 366] width 461 height 29
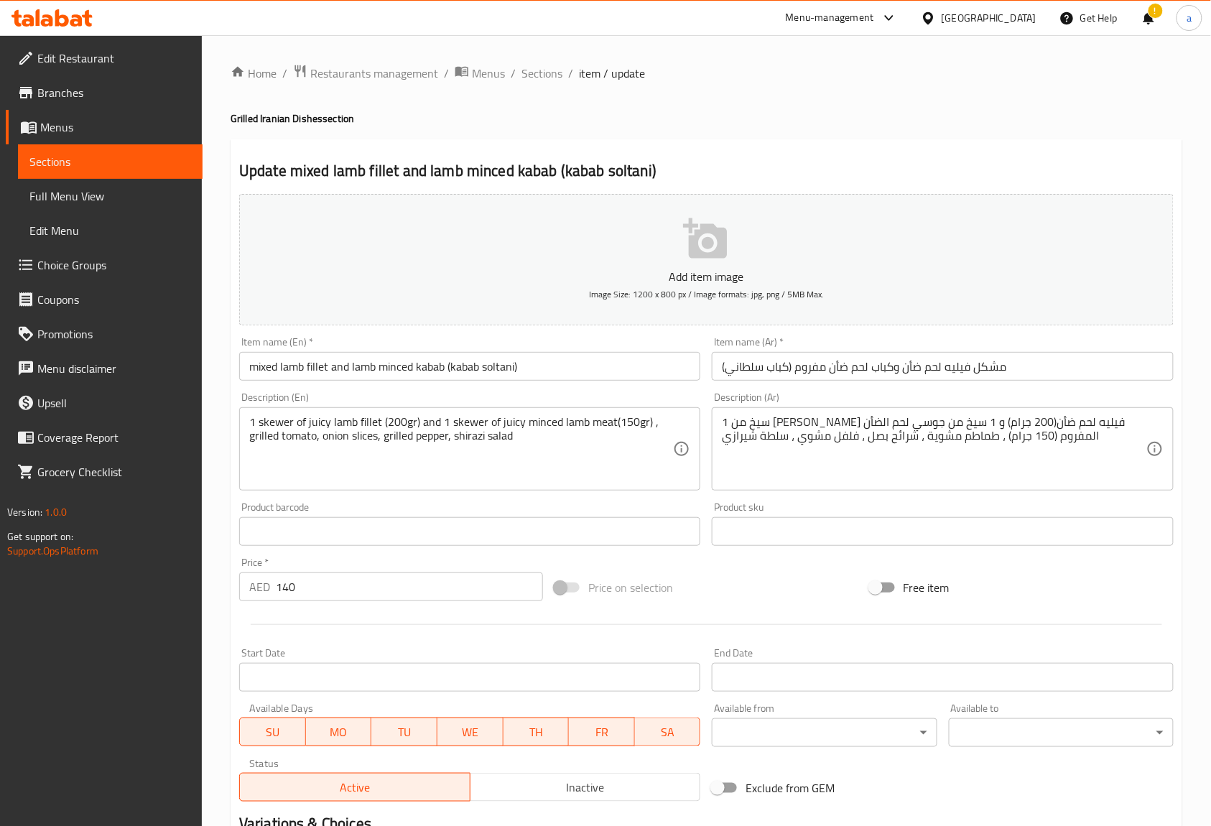
click at [583, 510] on div "Product barcode Product barcode" at bounding box center [469, 524] width 461 height 44
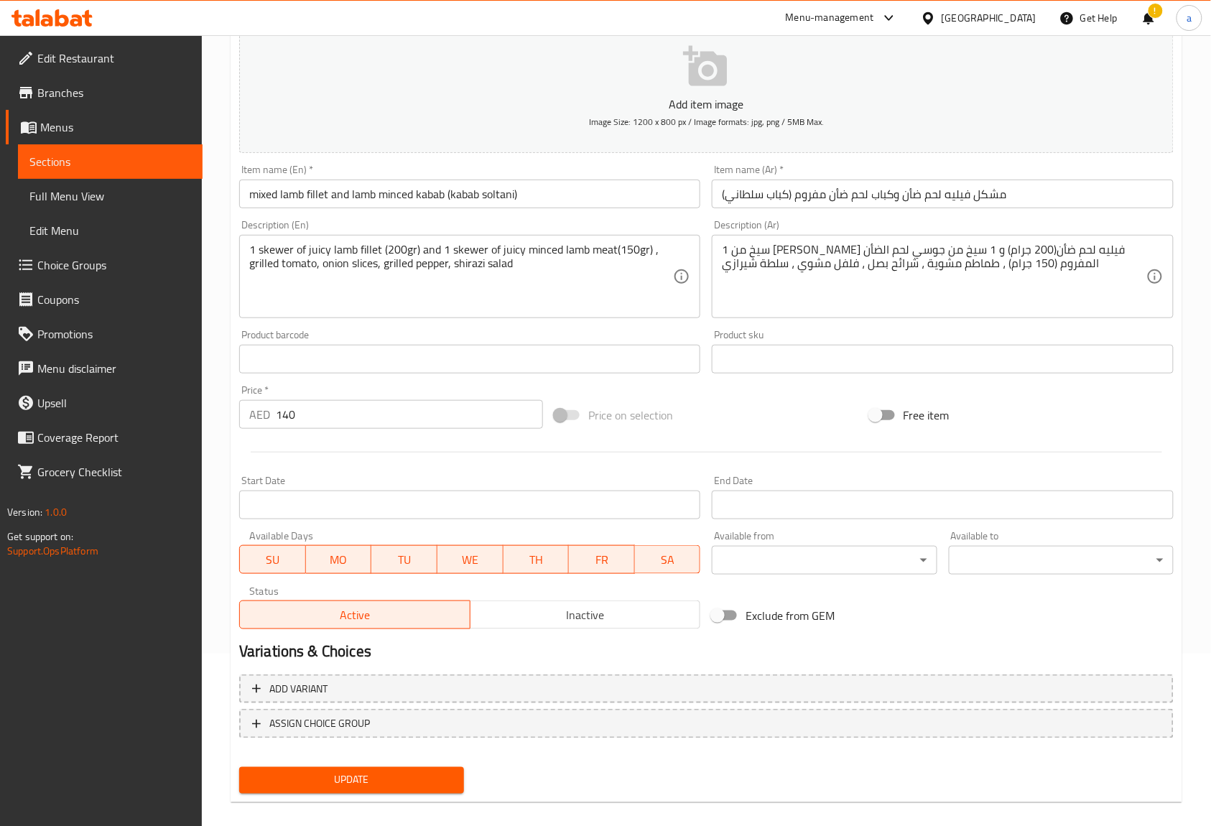
scroll to position [187, 0]
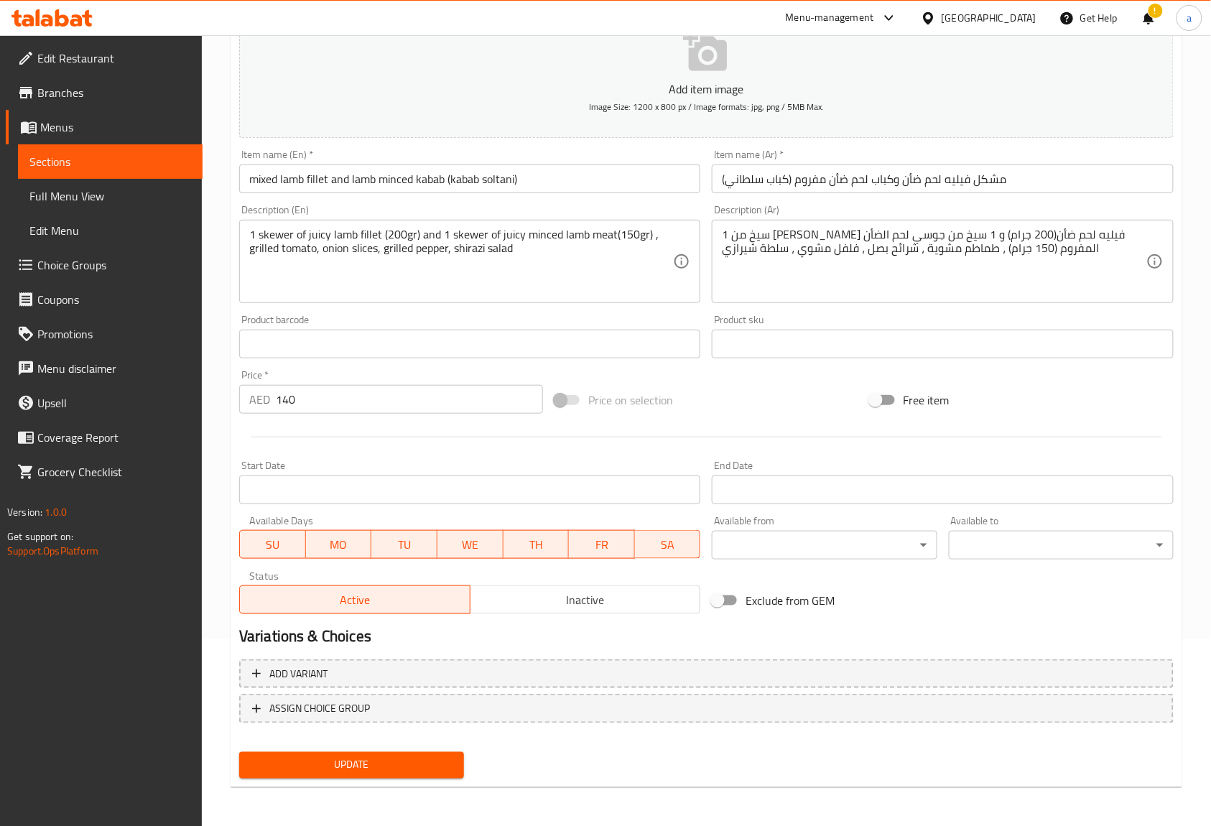
click at [368, 756] on span "Update" at bounding box center [352, 765] width 202 height 18
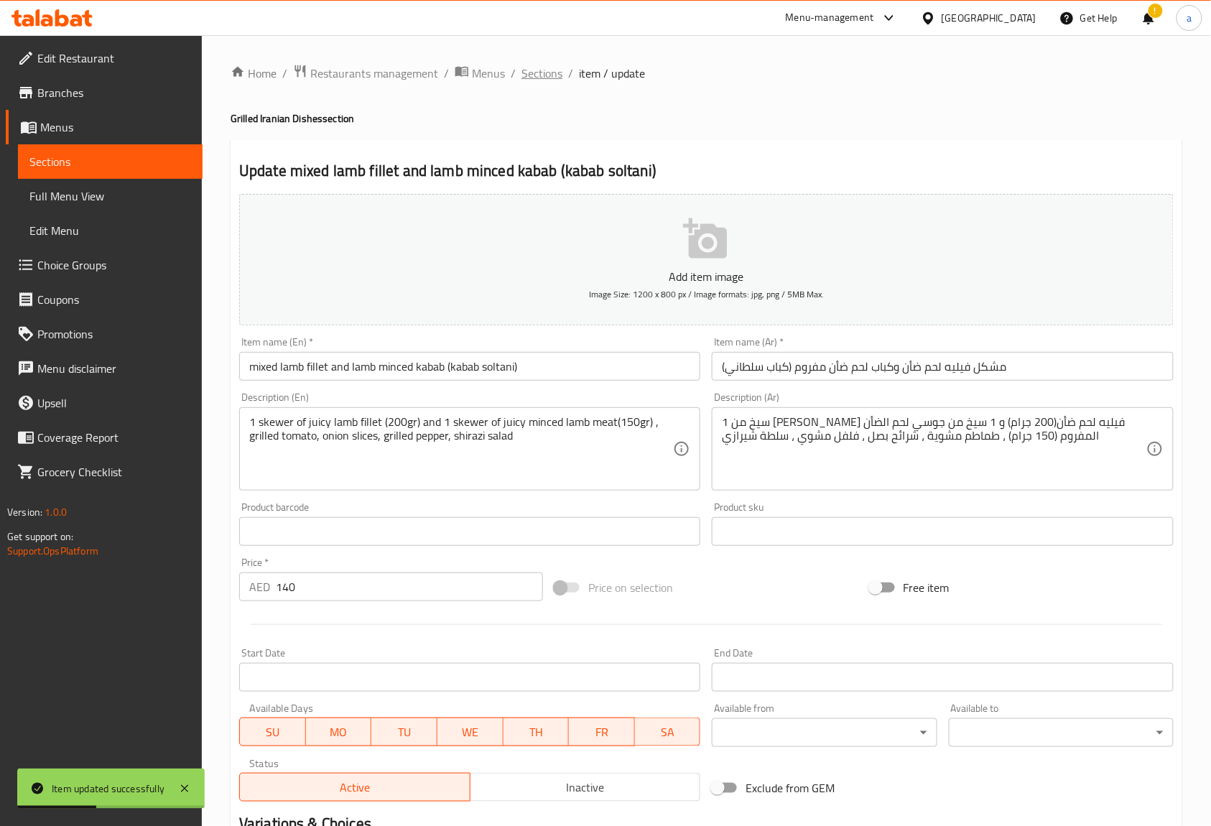
click at [558, 73] on span "Sections" at bounding box center [541, 73] width 41 height 17
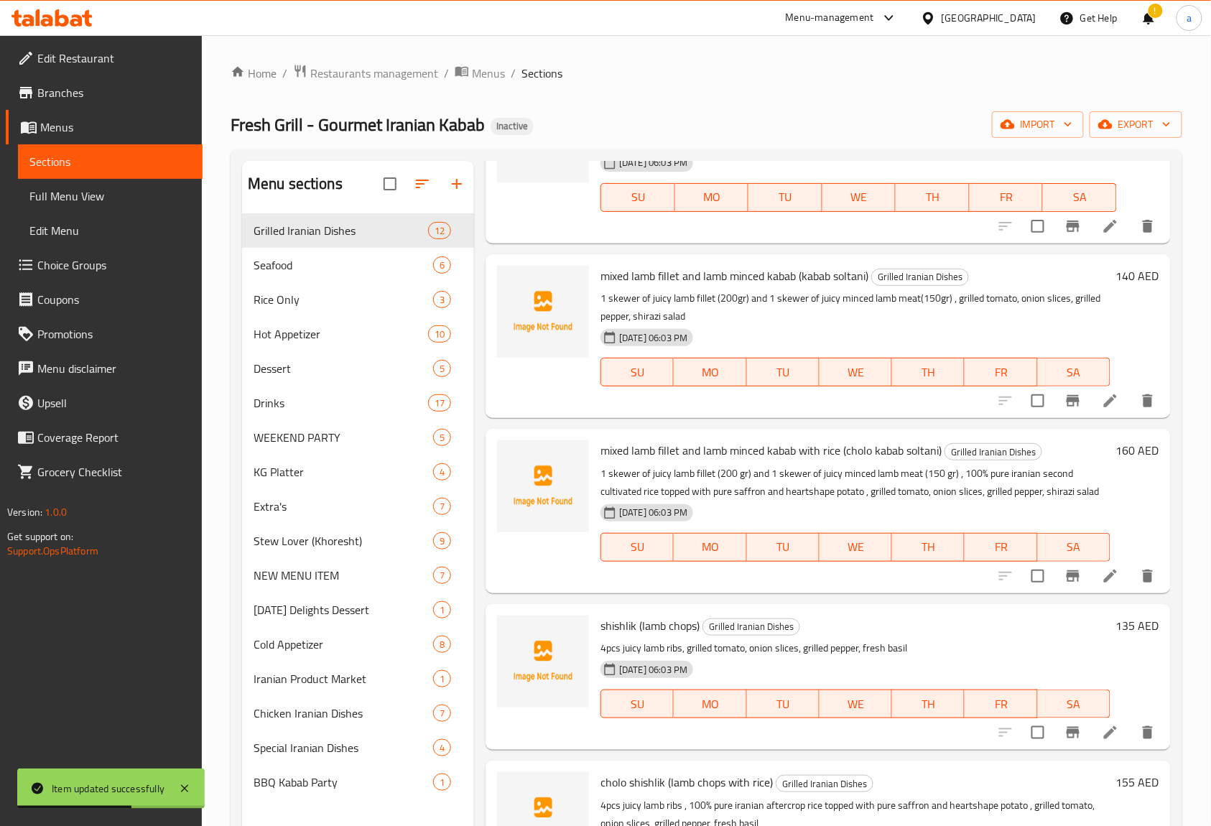
scroll to position [287, 0]
click at [1090, 581] on li at bounding box center [1110, 574] width 40 height 26
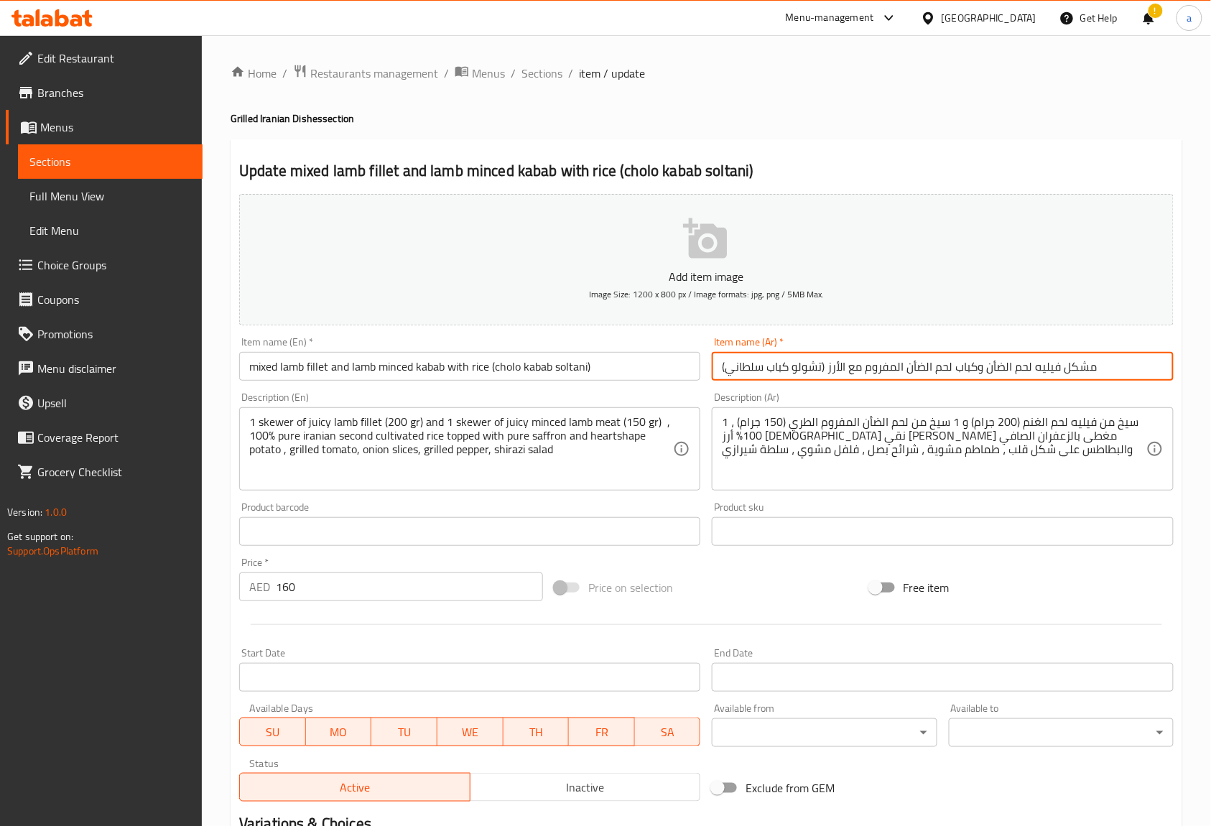
drag, startPoint x: 819, startPoint y: 366, endPoint x: 768, endPoint y: 372, distance: 51.3
click at [767, 372] on input "مشكل فيليه لحم الضأن وكباب لحم الضأن المفروم مع الأرز (تشولو كباب سلطاني)" at bounding box center [942, 366] width 461 height 29
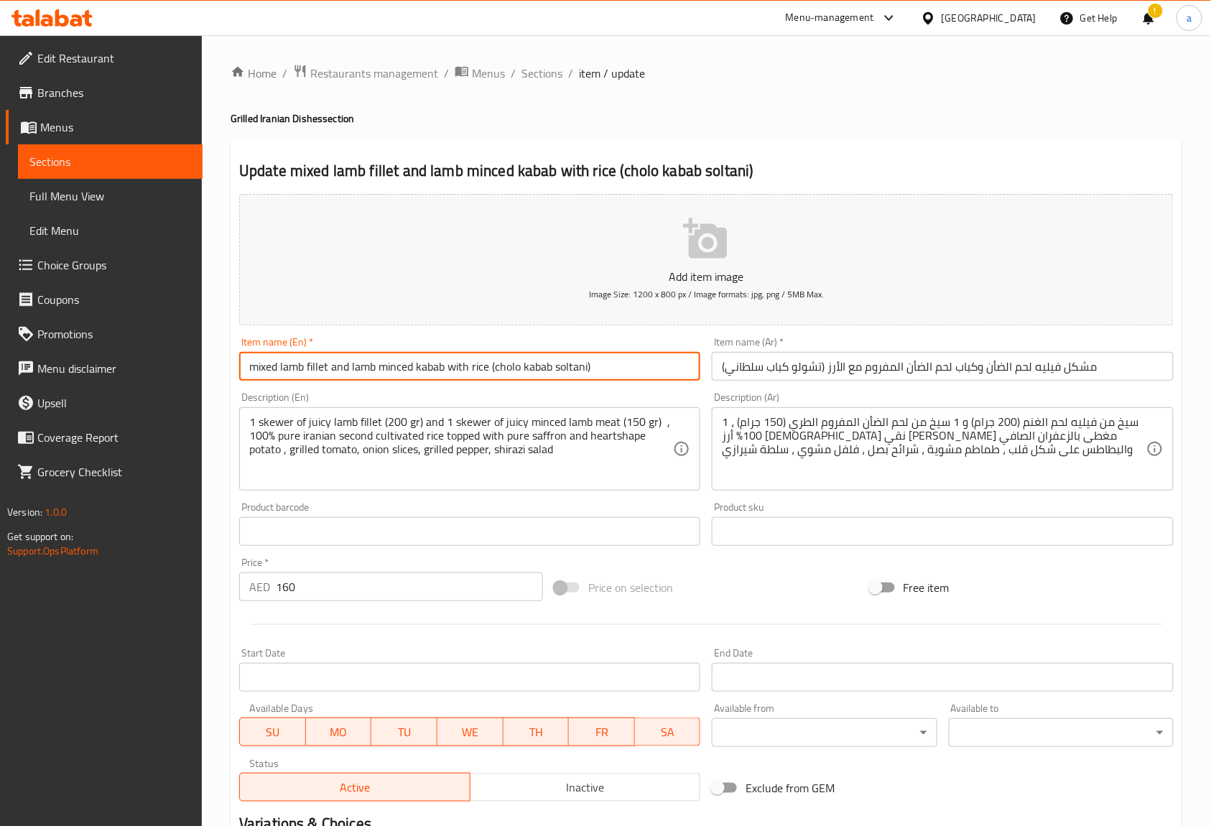
drag, startPoint x: 583, startPoint y: 363, endPoint x: 567, endPoint y: 365, distance: 16.6
click at [567, 365] on input "mixed lamb fillet and lamb minced kabab with rice (cholo kabab soltani)" at bounding box center [469, 366] width 461 height 29
type input "mixed lamb fillet and lamb minced kabab with rice (cholo kabab soltani)"
click at [598, 368] on input "mixed lamb fillet and lamb minced kabab with rice (cholo kabab soltani)" at bounding box center [469, 366] width 461 height 29
click at [573, 368] on input "mixed lamb fillet and lamb minced kabab with rice (cholo kabab soltani)" at bounding box center [469, 366] width 461 height 29
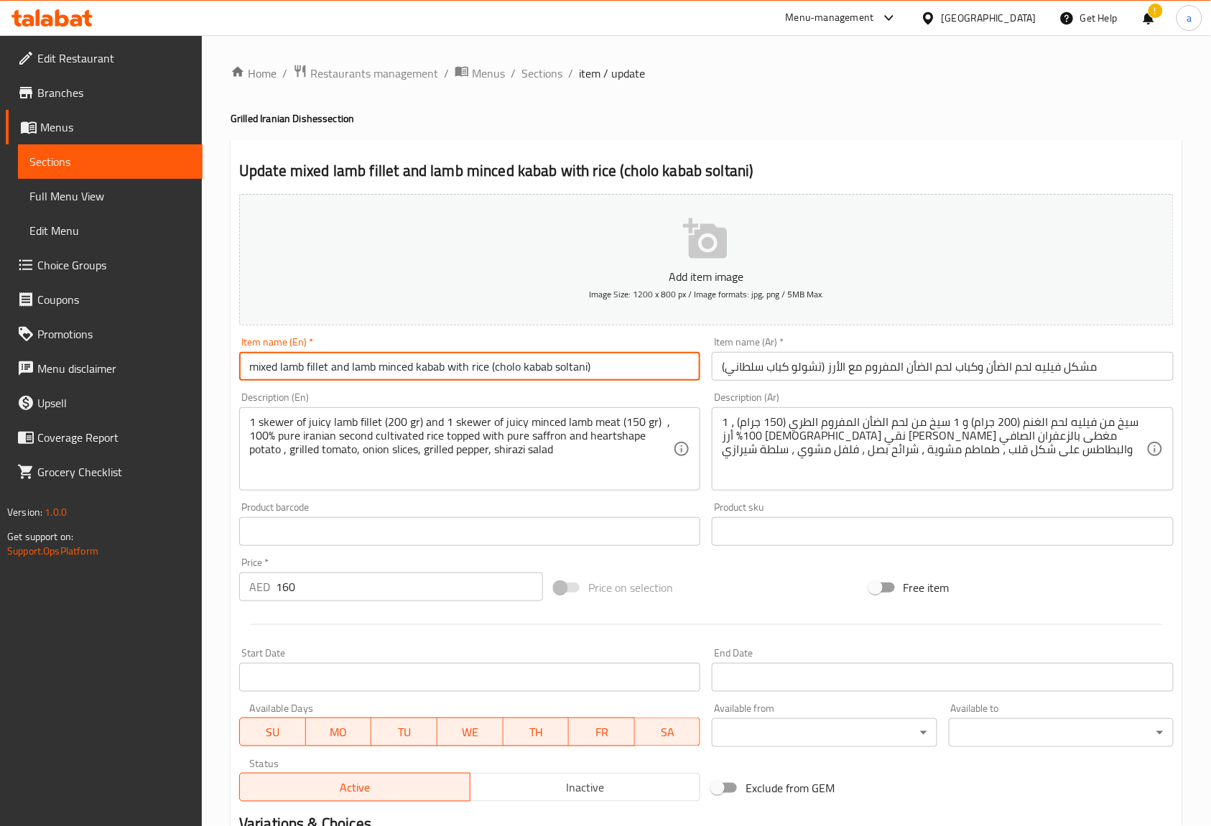
click at [573, 368] on input "mixed lamb fillet and lamb minced kabab with rice (cholo kabab soltani)" at bounding box center [469, 366] width 461 height 29
click at [601, 366] on input "mixed lamb fillet and lamb minced kabab with rice (cholo kabab soltani)" at bounding box center [469, 366] width 461 height 29
drag, startPoint x: 601, startPoint y: 365, endPoint x: 491, endPoint y: 372, distance: 110.0
click at [491, 372] on input "mixed lamb fillet and lamb minced kabab with rice (cholo kabab soltani)" at bounding box center [469, 366] width 461 height 29
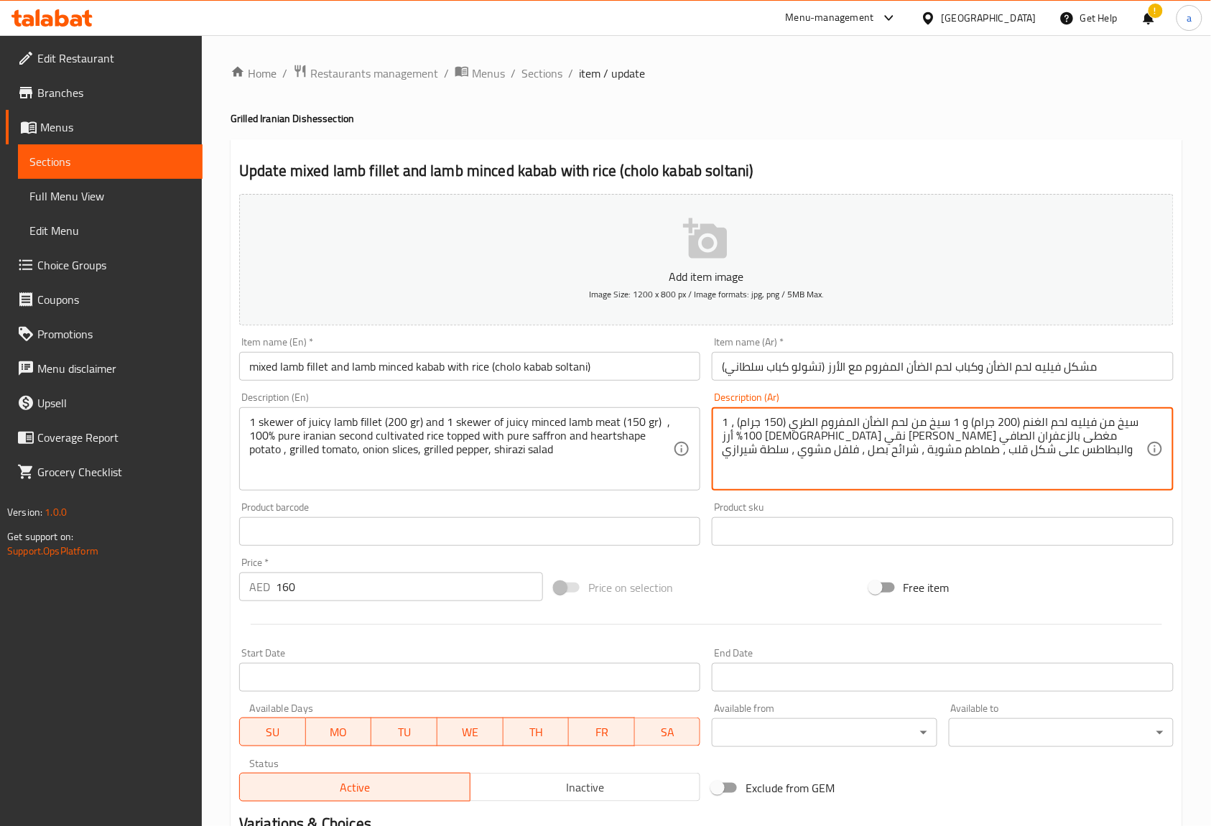
click at [1038, 421] on textarea "1 سيخ من فيليه لحم الغنم (200 جرام) و 1 سيخ من لحم الضأن المفروم الطري (150 جرا…" at bounding box center [934, 449] width 424 height 68
click at [1043, 460] on textarea "1 سيخ من فيليه لحم ضأن(200 جرام) و 1 سيخ من لحم الضأن المفروم الطري (150 جرام) …" at bounding box center [934, 449] width 424 height 68
click at [796, 425] on textarea "1 سيخ من فيليه لحم ضأن(200 جرام) و 1 سيخ من لحم الضأن المفروم الطري (150 جرام) …" at bounding box center [934, 449] width 424 height 68
click at [925, 420] on textarea "1 سيخ من فيليه لحم ضأن(200 جرام) و 1 سيخ من لحم الضأن المفروم (150 جرام) ، 100٪…" at bounding box center [934, 449] width 424 height 68
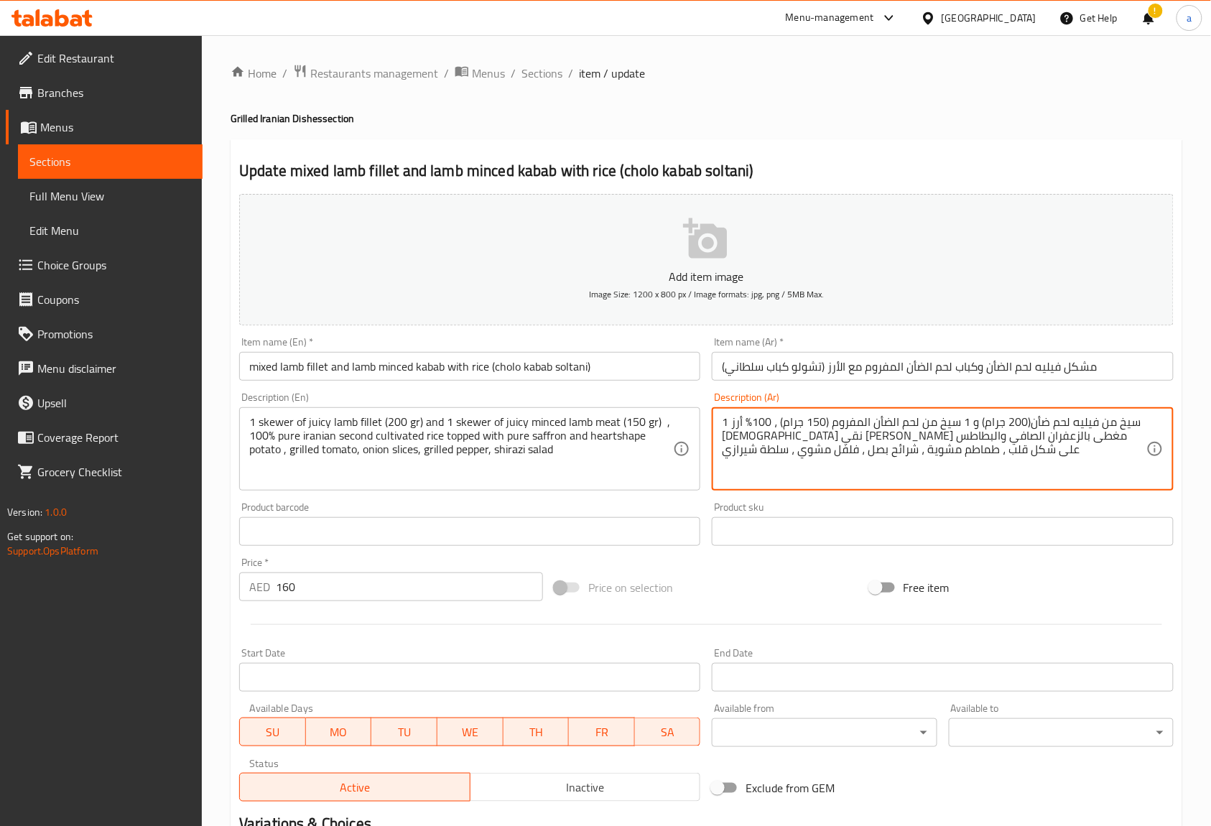
click at [919, 418] on textarea "1 سيخ من فيليه لحم ضأن(200 جرام) و 1 سيخ من لحم الضأن المفروم (150 جرام) ، 100٪…" at bounding box center [934, 449] width 424 height 68
click at [914, 468] on textarea "1 سيخ من فيليه لحم ضأن(200 جرام) و 1 سيخ من جوسي لحم الضأن المفروم (150 جرام) ،…" at bounding box center [934, 449] width 424 height 68
click at [1038, 434] on textarea "1 سيخ من فيليه لحم ضأن(200 جرام) و 1 سيخ من جوسي لحم الضأن المفروم (150 جرام) ،…" at bounding box center [934, 449] width 424 height 68
click at [1038, 464] on textarea "1 سيخ من فيليه لحم ضأن(200 جرام) و 1 سيخ من جوسي لحم الضأن المفروم (150 جرام) ،…" at bounding box center [934, 449] width 424 height 68
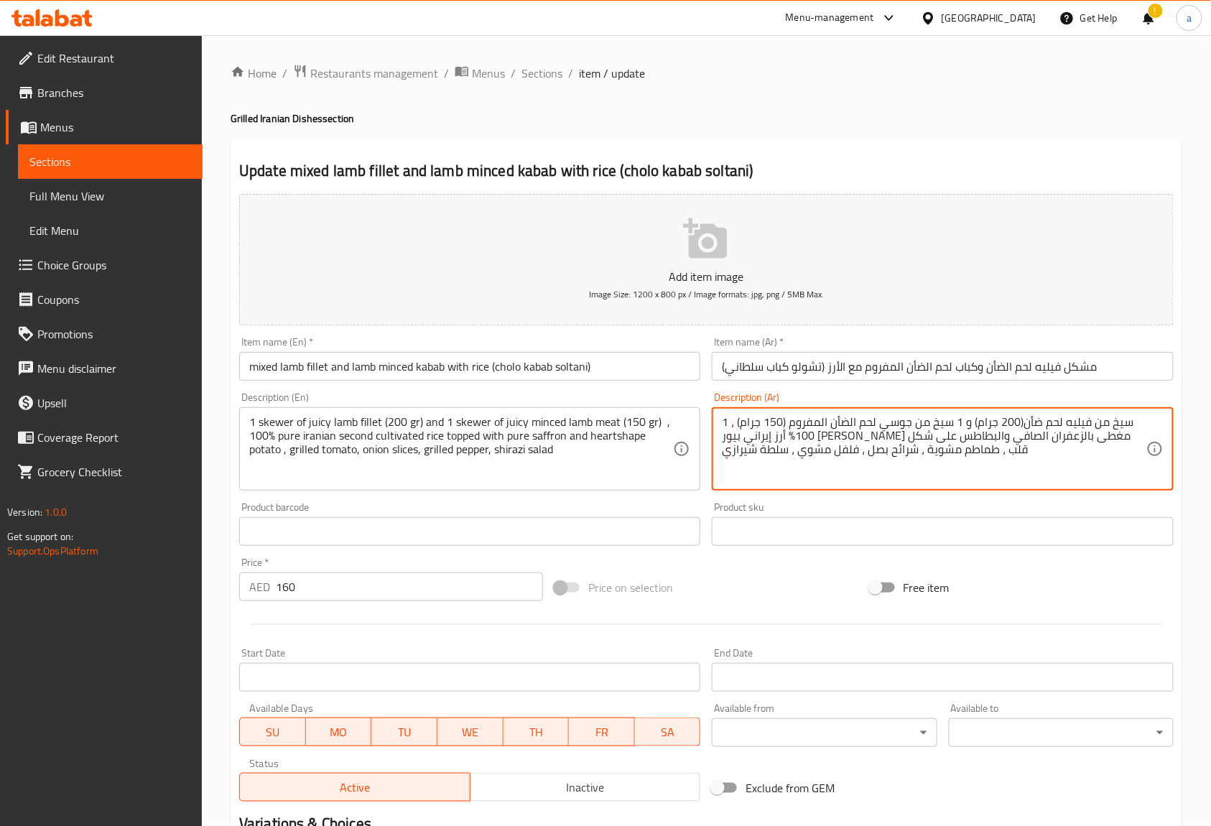
click at [971, 432] on textarea "1 سيخ من فيليه لحم ضأن(200 جرام) و 1 سيخ من جوسي لحم الضأن المفروم (150 جرام) ،…" at bounding box center [934, 449] width 424 height 68
click at [998, 431] on textarea "1 سيخ من فيليه لحم ضأن(200 جرام) و 1 سيخ من جوسي لحم الضأن المفروم (150 جرام) ،…" at bounding box center [934, 449] width 424 height 68
click at [979, 432] on textarea "1 سيخ من فيليه لحم ضأن(200 جرام) و 1 سيخ من جوسي لحم الضأن المفروم (150 جرام) ،…" at bounding box center [934, 449] width 424 height 68
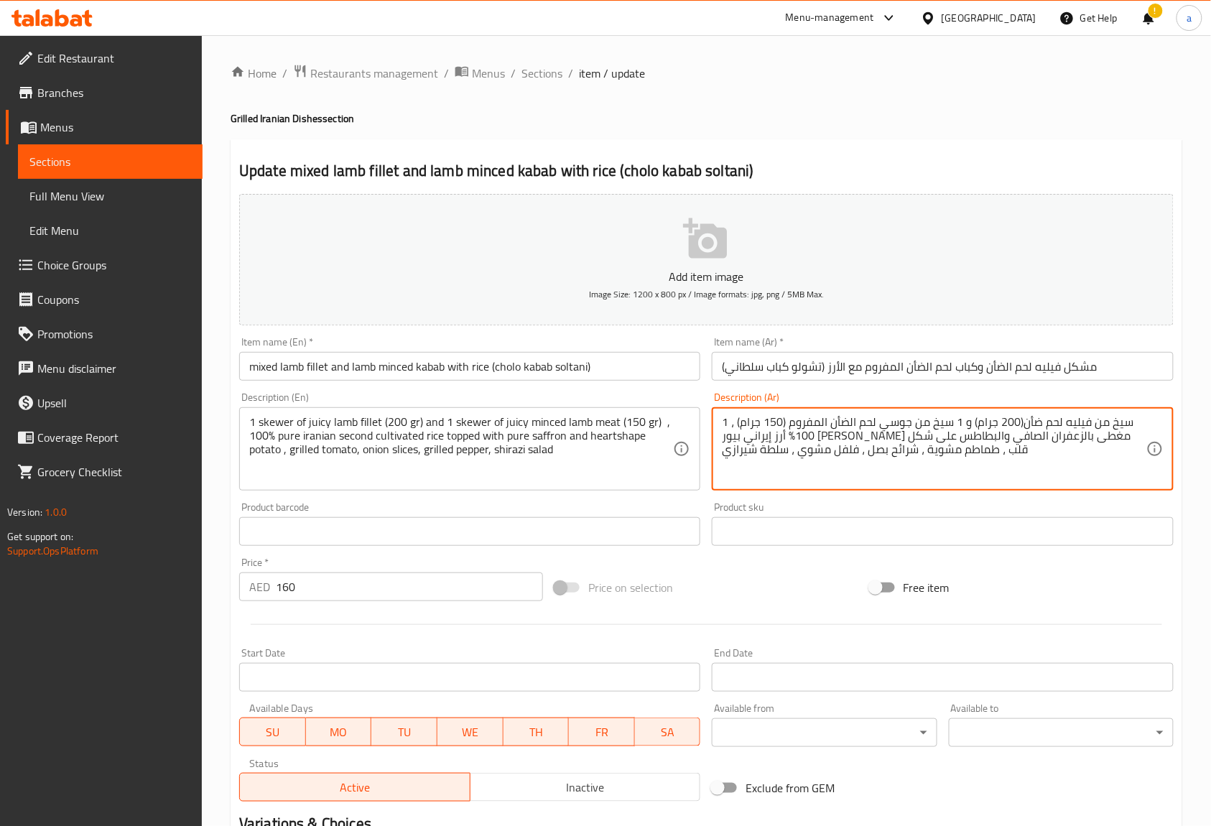
click at [984, 435] on textarea "1 سيخ من فيليه لحم ضأن(200 جرام) و 1 سيخ من جوسي لحم الضأن المفروم (150 جرام) ،…" at bounding box center [934, 449] width 424 height 68
drag, startPoint x: 1029, startPoint y: 432, endPoint x: 992, endPoint y: 435, distance: 37.4
click at [992, 435] on textarea "1 سيخ من فيليه لحم ضأن(200 جرام) و 1 سيخ من جوسي لحم الضأن المفروم (150 جرام) ،…" at bounding box center [934, 449] width 424 height 68
click at [1040, 471] on textarea "1 سيخ من فيليه لحم ضأن(200 جرام) و 1 سيخ من جوسي لحم الضأن المفروم (150 جرام) ،…" at bounding box center [934, 449] width 424 height 68
drag, startPoint x: 1026, startPoint y: 432, endPoint x: 999, endPoint y: 434, distance: 26.7
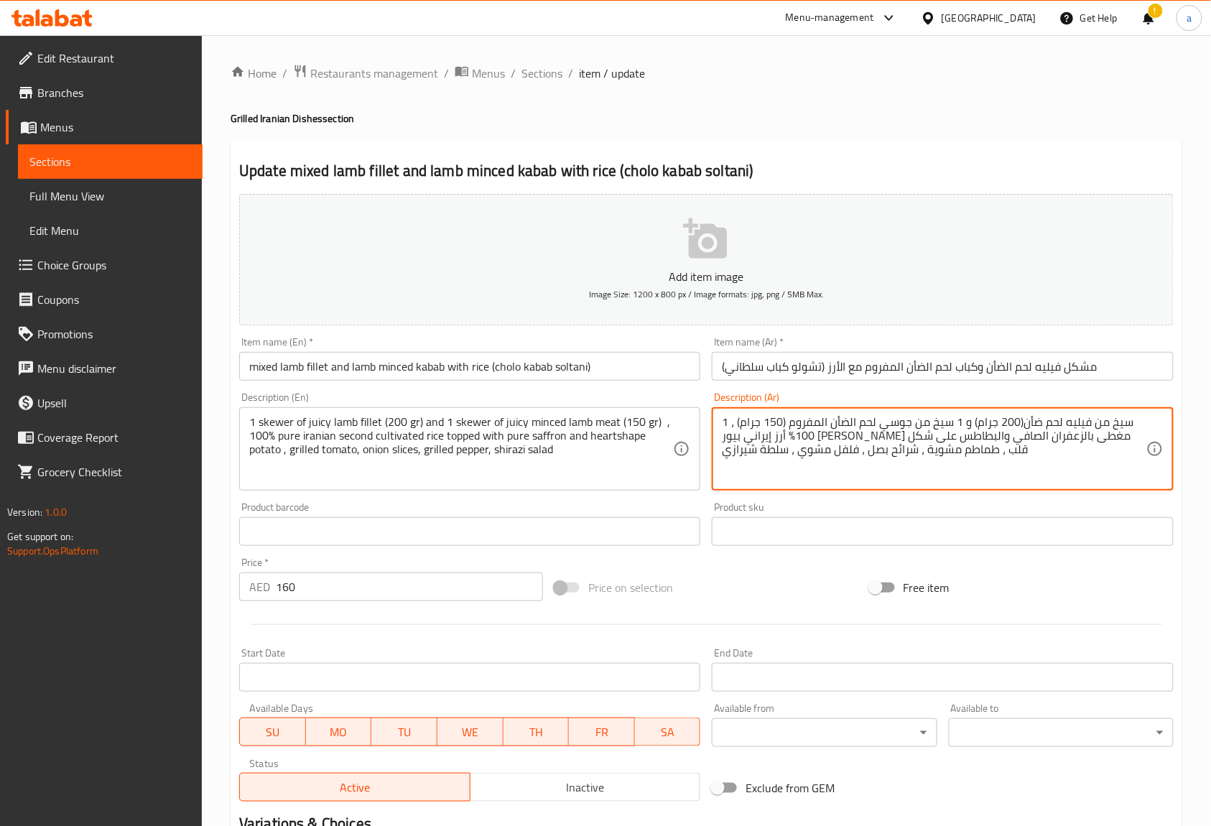
click at [999, 434] on textarea "1 سيخ من فيليه لحم ضأن(200 جرام) و 1 سيخ من جوسي لحم الضأن المفروم (150 جرام) ،…" at bounding box center [934, 449] width 424 height 68
click at [1023, 455] on textarea "1 سيخ من فيليه لحم ضأن(200 جرام) و 1 سيخ من جوسي لحم الضأن المفروم (150 جرام) ،…" at bounding box center [934, 449] width 424 height 68
drag, startPoint x: 1025, startPoint y: 435, endPoint x: 971, endPoint y: 441, distance: 54.9
click at [971, 441] on textarea "1 سيخ من فيليه لحم ضأن(200 جرام) و 1 سيخ من جوسي لحم الضأن المفروم (150 جرام) ،…" at bounding box center [934, 449] width 424 height 68
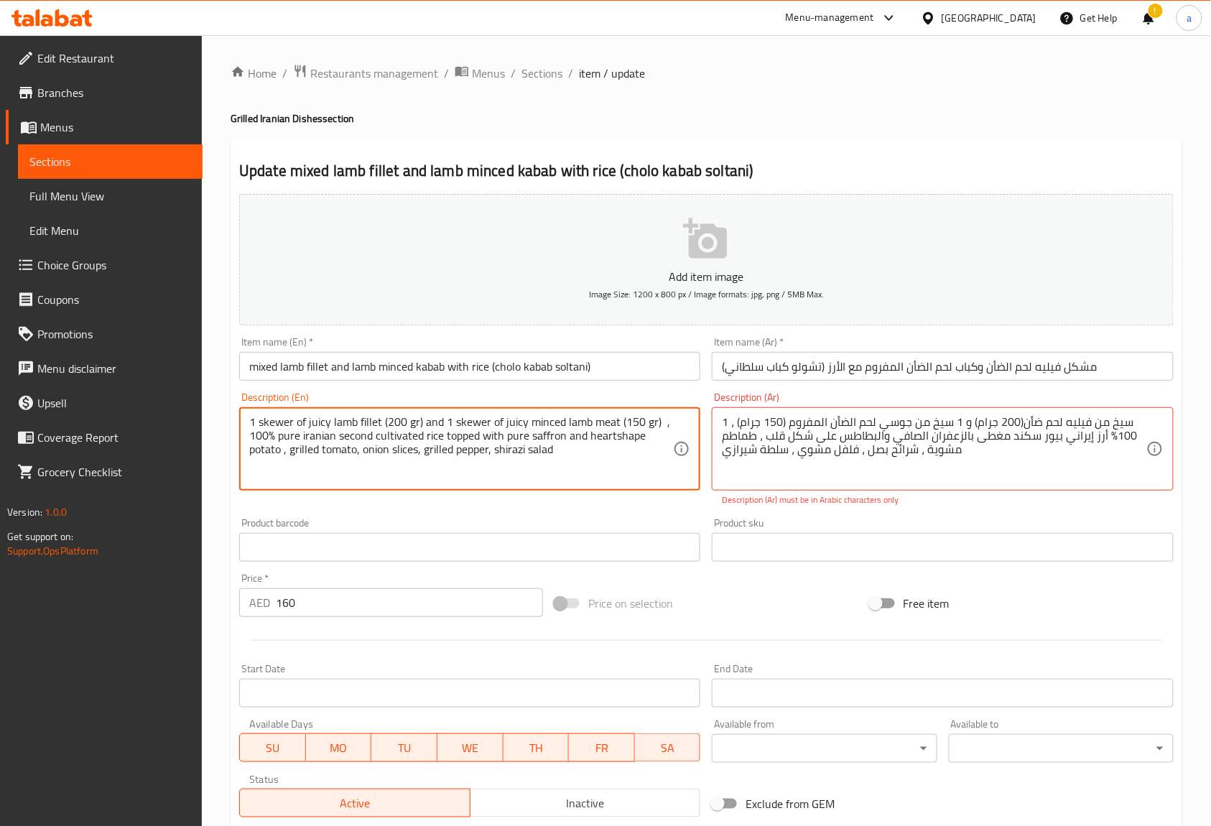
click at [624, 439] on textarea "1 skewer of juicy lamb fillet (200 gr) and 1 skewer of juicy minced lamb meat (…" at bounding box center [461, 449] width 424 height 68
click at [586, 455] on textarea "1 skewer of juicy lamb fillet (200 gr) and 1 skewer of juicy minced lamb meat (…" at bounding box center [461, 449] width 424 height 68
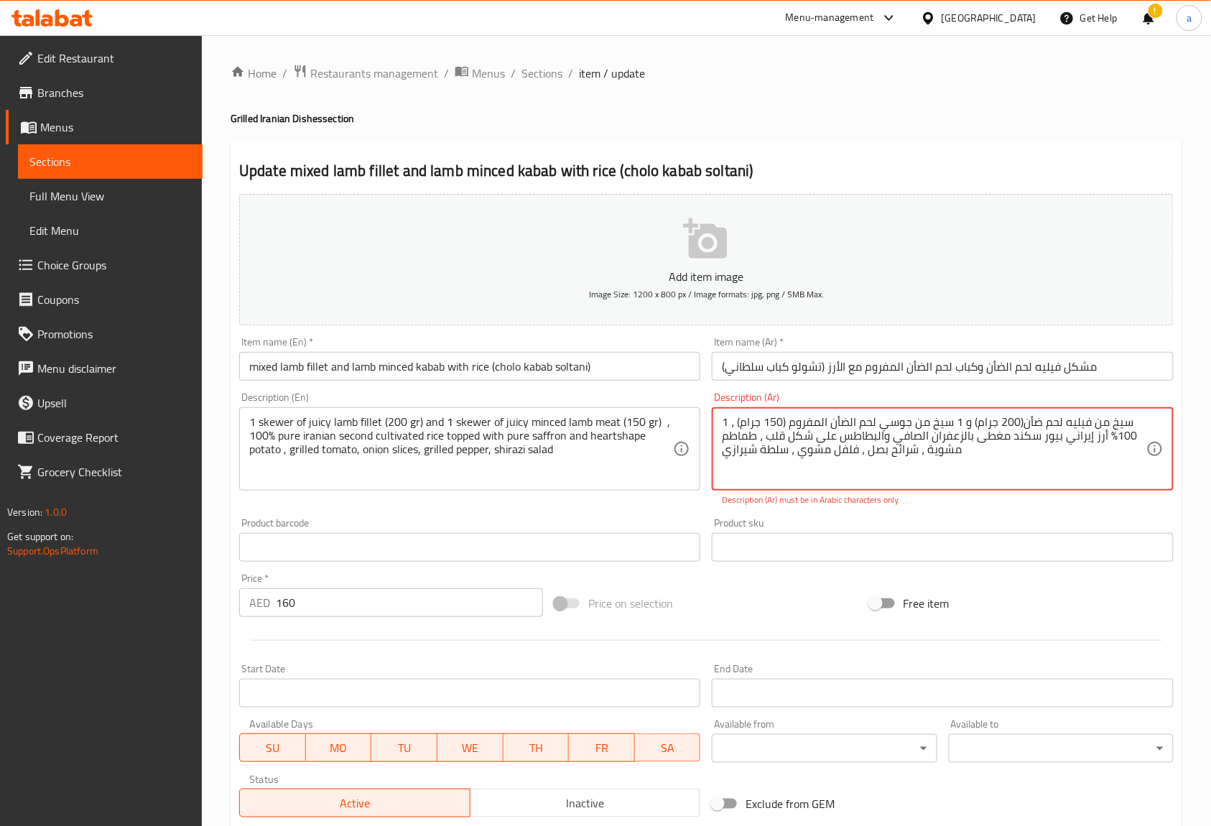
click at [1010, 429] on textarea "1 سيخ من فيليه لحم ضأن(200 جرام) و 1 سيخ من جوسي لحم الضأن المفروم (150 جرام) ،…" at bounding box center [934, 449] width 424 height 68
click at [1012, 432] on textarea "1 سيخ من فيليه لحم ضأن(200 جرام) و 1 سيخ من جوسي لحم الضأن المفروم (150 جرام) ،…" at bounding box center [934, 449] width 424 height 68
click at [1010, 443] on textarea "1 سيخ من فيليه لحم ضأن(200 جرام) و 1 سيخ من جوسي لحم الضأن المفروم (150 جرام) ،…" at bounding box center [934, 449] width 424 height 68
click at [1015, 438] on textarea "1 سيخ من فيليه لحم ضأن(200 جرام) و 1 سيخ من جوسي لحم الضأن المفروم (150 جرام) ،…" at bounding box center [934, 449] width 424 height 68
click at [1009, 435] on textarea "1 سيخ من فيليه لحم ضأن(200 جرام) و 1 سيخ من جوسي لحم الضأن المفروم (150 جرام) ،…" at bounding box center [934, 449] width 424 height 68
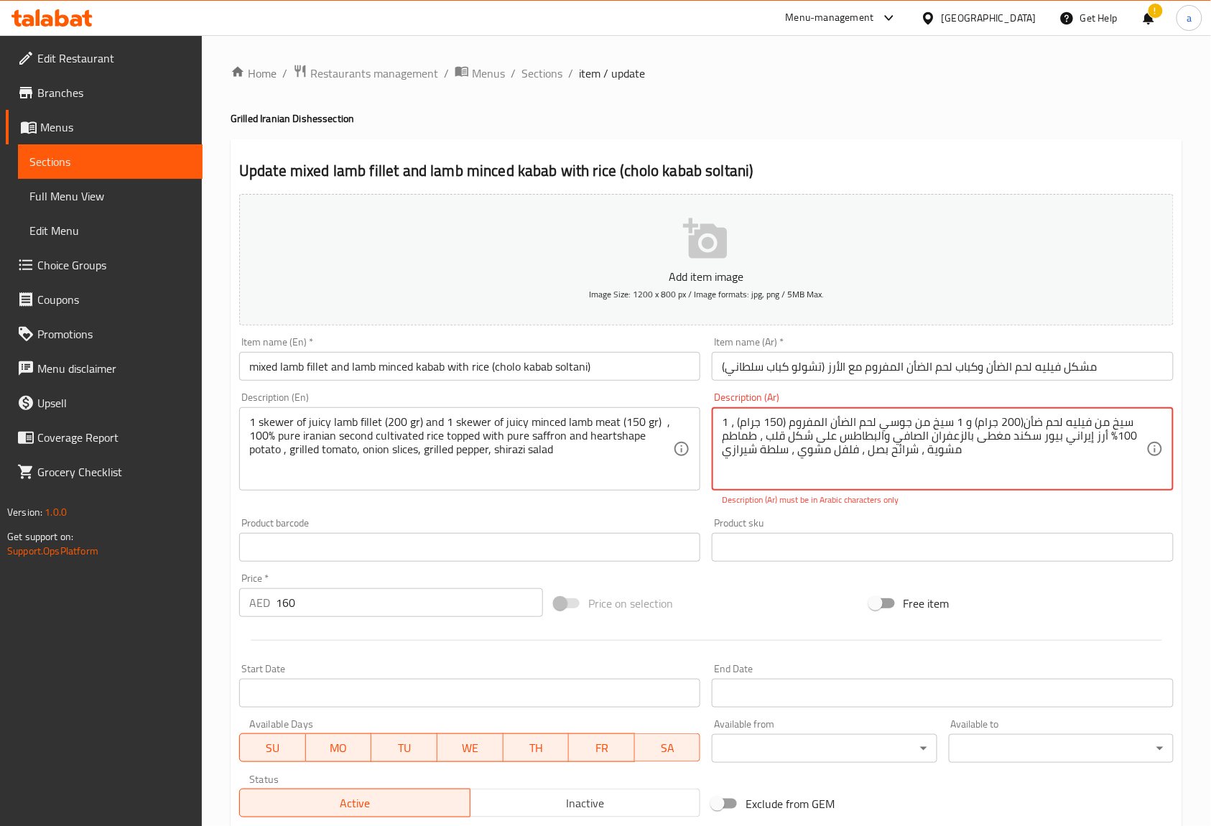
click at [1011, 434] on textarea "1 سيخ من فيليه لحم ضأن(200 جرام) و 1 سيخ من جوسي لحم الضأن المفروم (150 جرام) ،…" at bounding box center [934, 449] width 424 height 68
click at [873, 437] on textarea "1 سيخ من فيليه لحم ضأن(200 جرام) و 1 سيخ من جوسي لحم الضأن المفروم (150 جرام) ،…" at bounding box center [934, 449] width 424 height 68
click at [807, 478] on textarea "1 سيخ من فيليه لحم ضأن(200 جرام) و 1 سيخ من جوسي لحم الضأن المفروم (150 جرام) ،…" at bounding box center [934, 449] width 424 height 68
click at [910, 466] on textarea "1 سيخ من فيليه لحم ضأن(200 جرام) و 1 سيخ من جوسي لحم الضأن المفروم (150 جرام) ،…" at bounding box center [934, 449] width 424 height 68
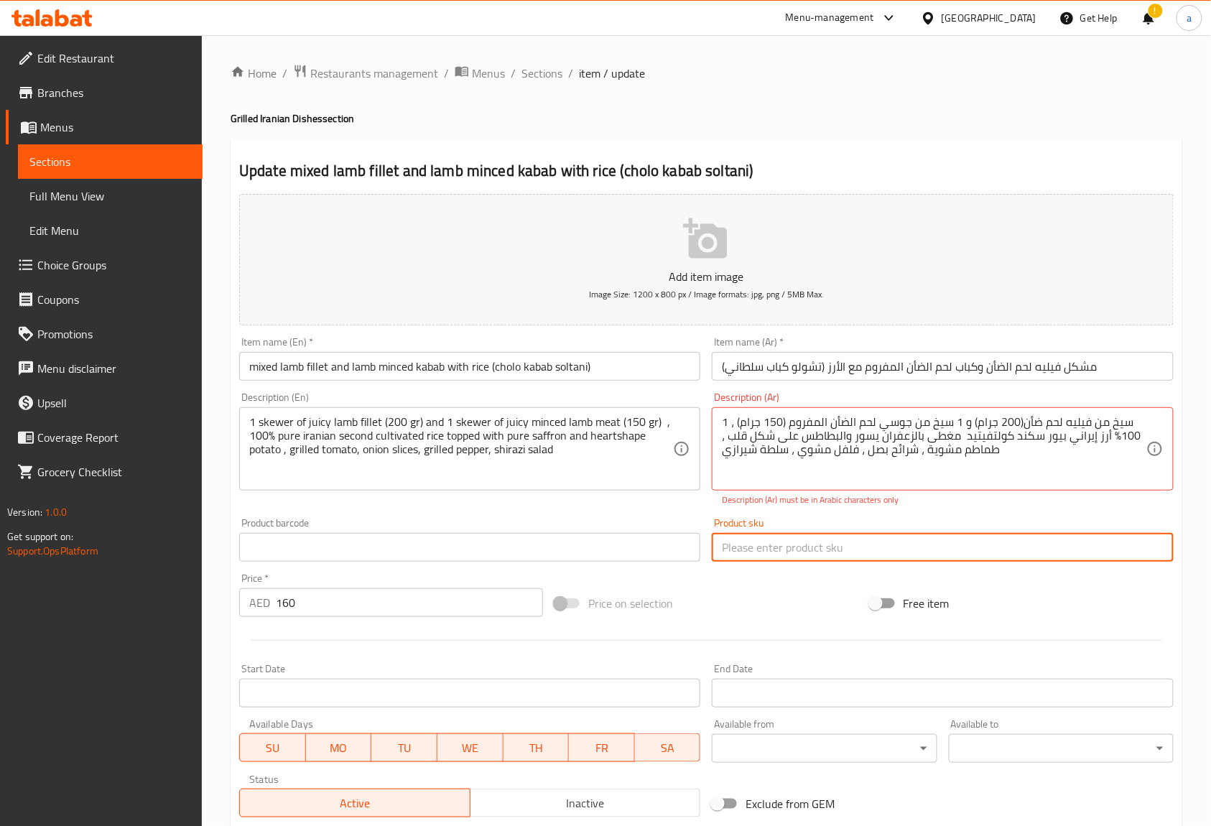
click at [877, 537] on input "text" at bounding box center [942, 547] width 461 height 29
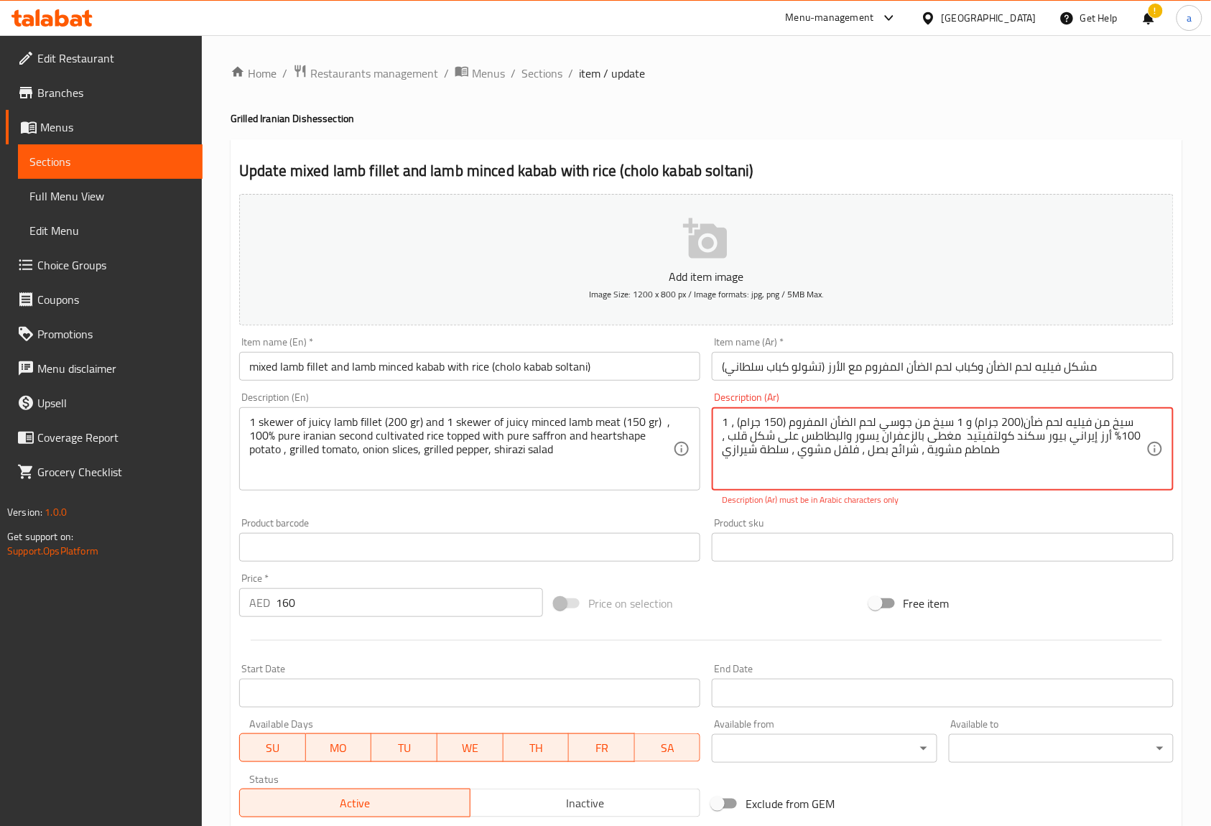
click at [871, 474] on textarea "1 سيخ من فيليه لحم ضأن(200 جرام) و 1 سيخ من جوسي لحم الضأن المفروم (150 جرام) ،…" at bounding box center [934, 449] width 424 height 68
click at [862, 441] on textarea "1 سيخ من فيليه لحم ضأن(200 جرام) و 1 سيخ من جوسي لحم الضأن المفروم (150 جرام) ،…" at bounding box center [934, 449] width 424 height 68
click at [844, 475] on textarea "1 سيخ من فيليه لحم ضأن(200 جرام) و 1 سيخ من جوسي لحم الضأن المفروم (150 جرام) ،…" at bounding box center [934, 449] width 424 height 68
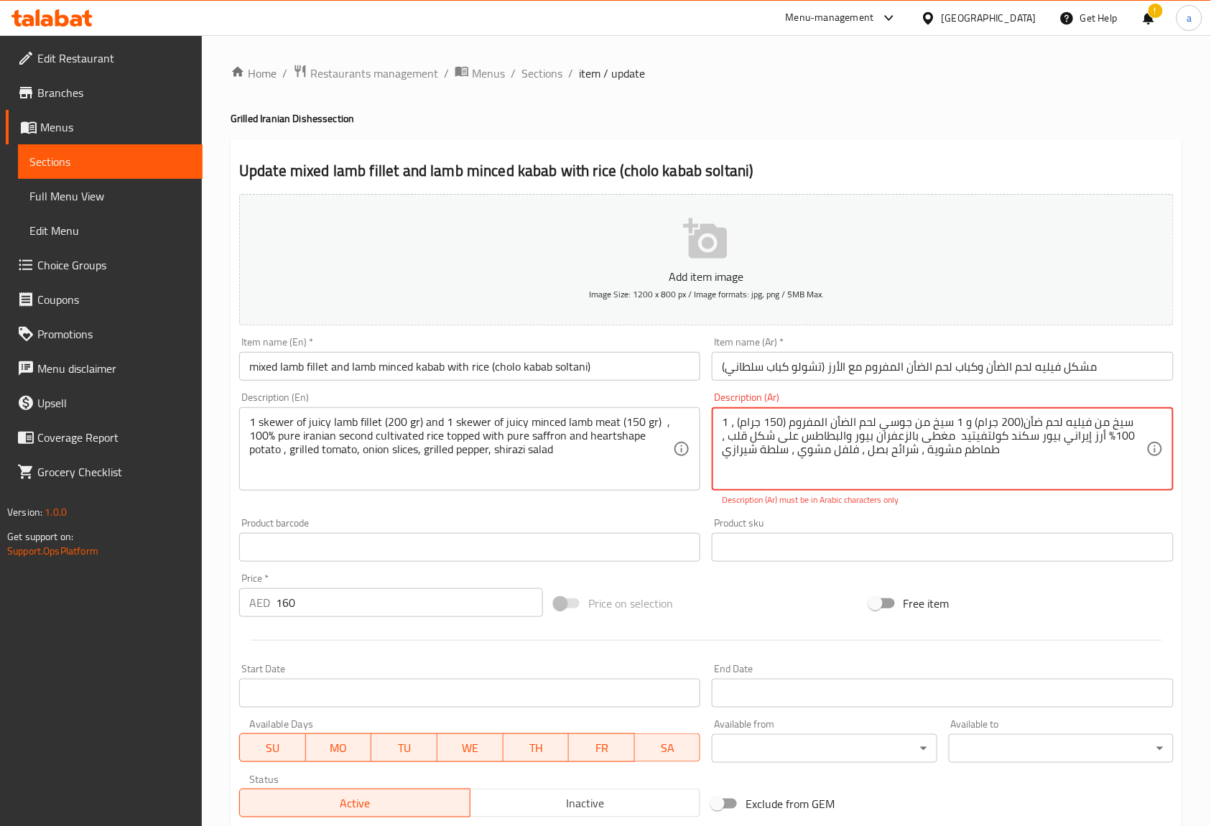
click at [839, 457] on textarea "1 سيخ من فيليه لحم ضأن(200 جرام) و 1 سيخ من جوسي لحم الضأن المفروم (150 جرام) ،…" at bounding box center [934, 449] width 424 height 68
click at [791, 477] on textarea "1 سيخ من فيليه لحم ضأن(200 جرام) و 1 سيخ من جوسي لحم الضأن المفروم (150 جرام) ،…" at bounding box center [934, 449] width 424 height 68
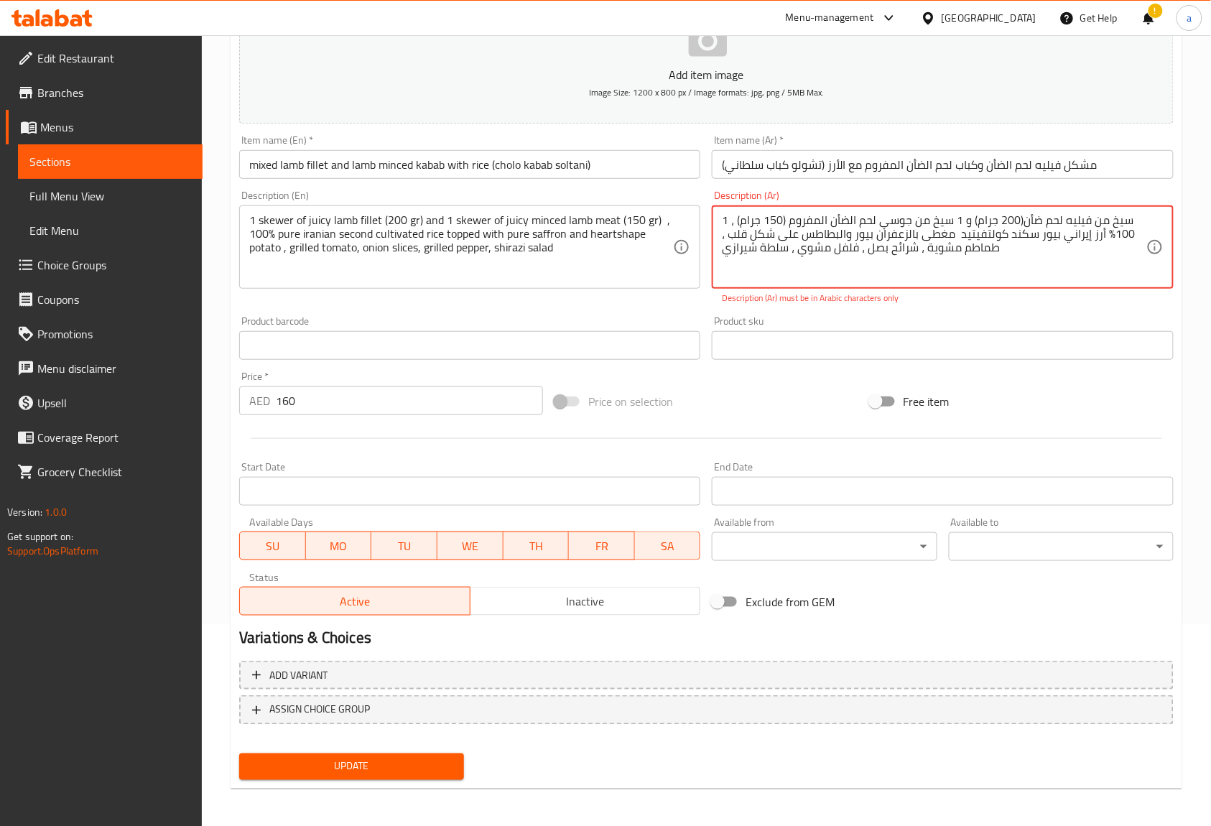
scroll to position [204, 0]
click at [414, 775] on button "Update" at bounding box center [351, 764] width 225 height 27
click at [836, 254] on textarea "1 سيخ من فيليه لحم ضأن(200 جرام) و 1 سيخ من جوسي لحم الضأن المفروم (150 جرام) ،…" at bounding box center [934, 245] width 424 height 68
drag, startPoint x: 797, startPoint y: 337, endPoint x: 799, endPoint y: 316, distance: 21.6
click at [796, 339] on input "text" at bounding box center [942, 343] width 461 height 29
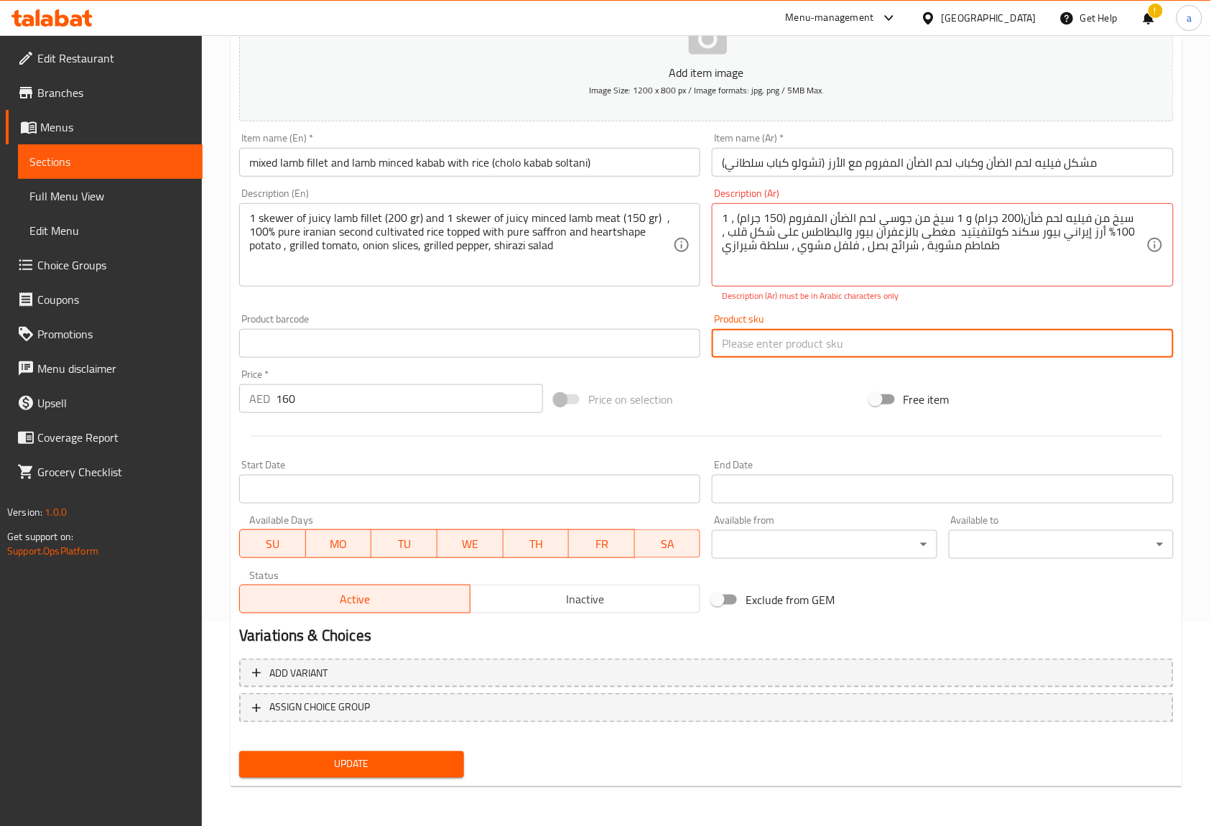
click at [736, 210] on div "1 سيخ من فيليه لحم ضأن(200 جرام) و 1 سيخ من جوسي لحم الضأن المفروم (150 جرام) ،…" at bounding box center [942, 244] width 461 height 83
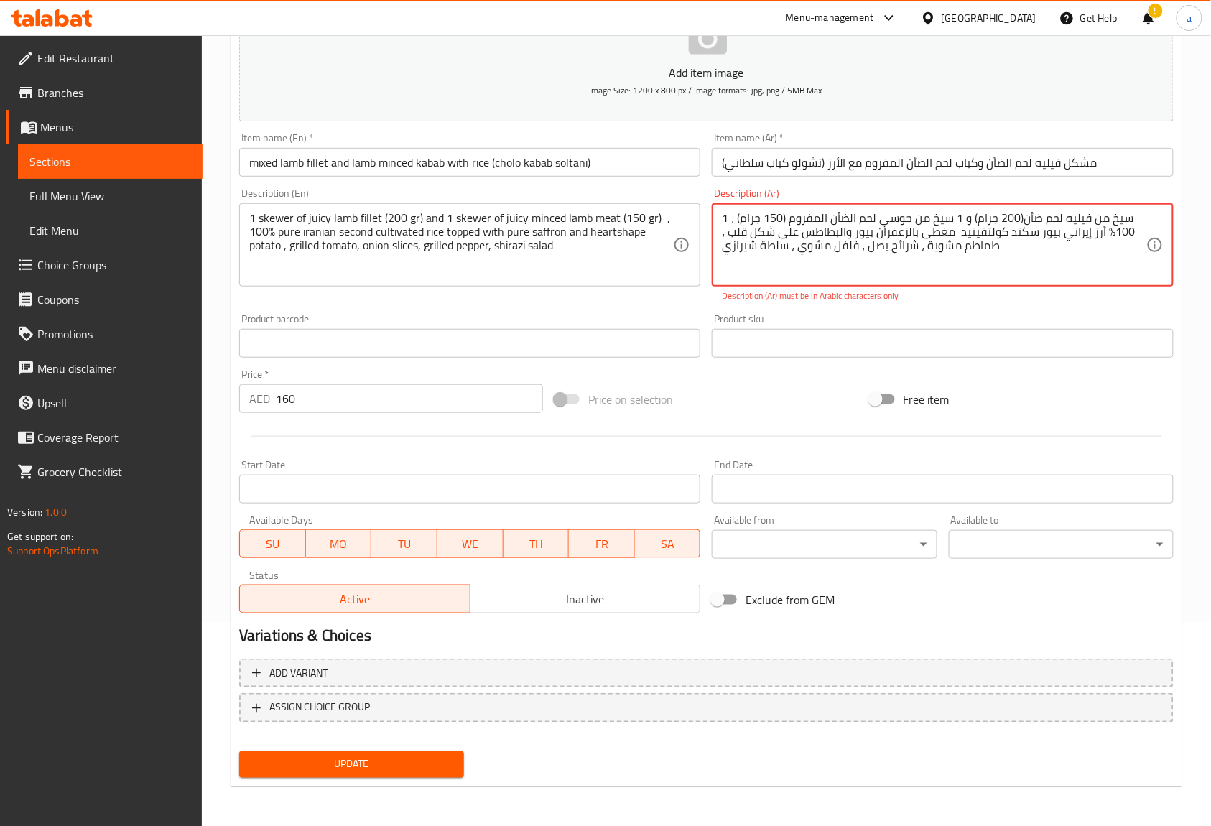
click at [739, 211] on textarea "1 سيخ من فيليه لحم ضأن(200 جرام) و 1 سيخ من جوسي لحم الضأن المفروم (150 جرام) ،…" at bounding box center [934, 245] width 424 height 68
click at [732, 219] on textarea "1 سيخ من فيليه لحم ضأن(200 جرام) و 1 سيخ من جوسي لحم الضأن المفروم (150 جرام، 1…" at bounding box center [934, 245] width 424 height 68
click at [800, 219] on textarea "1 سيخ من فيليه لحم ضأن(200 جرام) و 1 سيخ من جوسي لحم الضأن المفروم (150 جرام100…" at bounding box center [934, 245] width 424 height 68
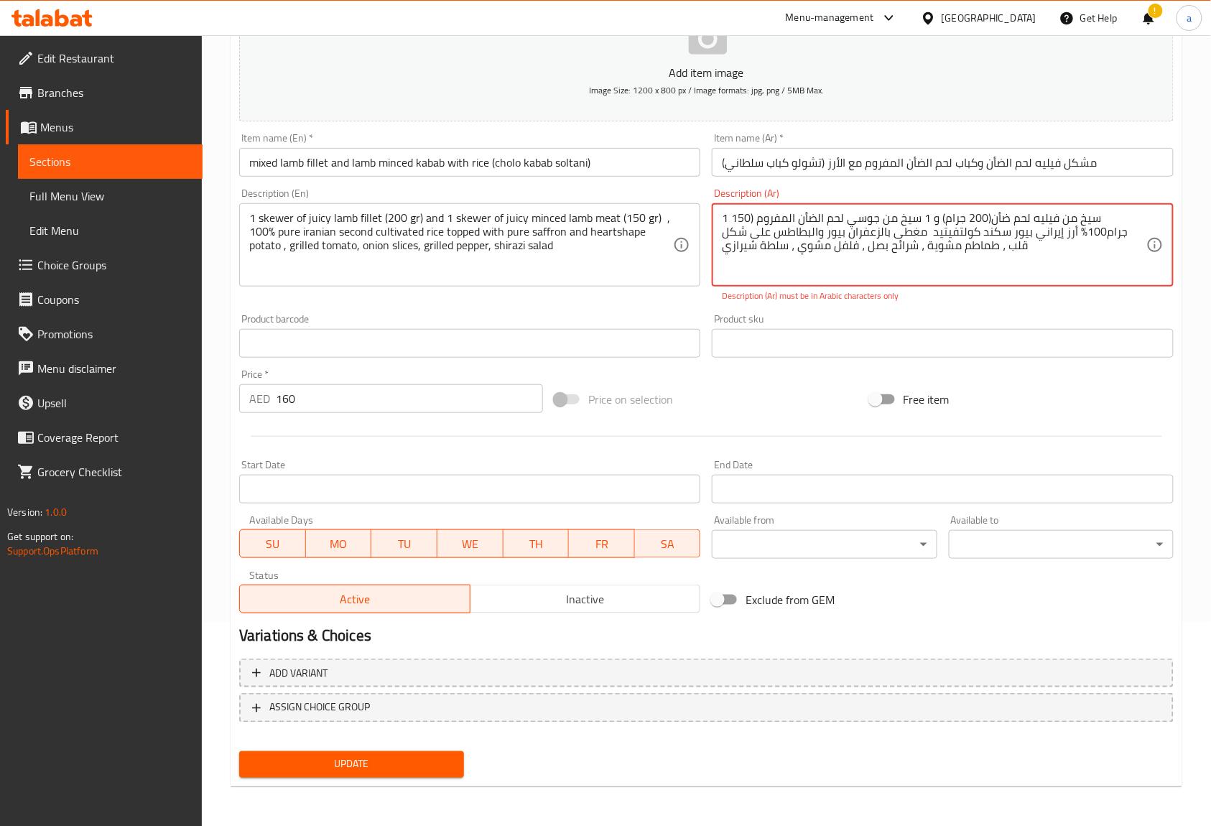
click at [800, 219] on textarea "1 سيخ من فيليه لحم ضأن(200 جرام) و 1 سيخ من جوسي لحم الضأن المفروم (150 جرام100…" at bounding box center [934, 245] width 424 height 68
click at [806, 211] on textarea "1 سيخ من فيليه لحم ضأن(200 جرام) و 1 سيخ من جوسي لحم الضأن المفروم (150 جرام100…" at bounding box center [934, 245] width 424 height 68
click at [803, 216] on textarea "1 سيخ من فيليه لحم ضأن(200 جرام) و 1 سيخ من جوسي لحم الضأن المفروم (150 جرام100…" at bounding box center [934, 245] width 424 height 68
click at [802, 215] on textarea "1 سيخ من فيليه لحم ضأن(200 جرام) و 1 سيخ من جوسي لحم الضأن المفروم (150 جرام100…" at bounding box center [934, 245] width 424 height 68
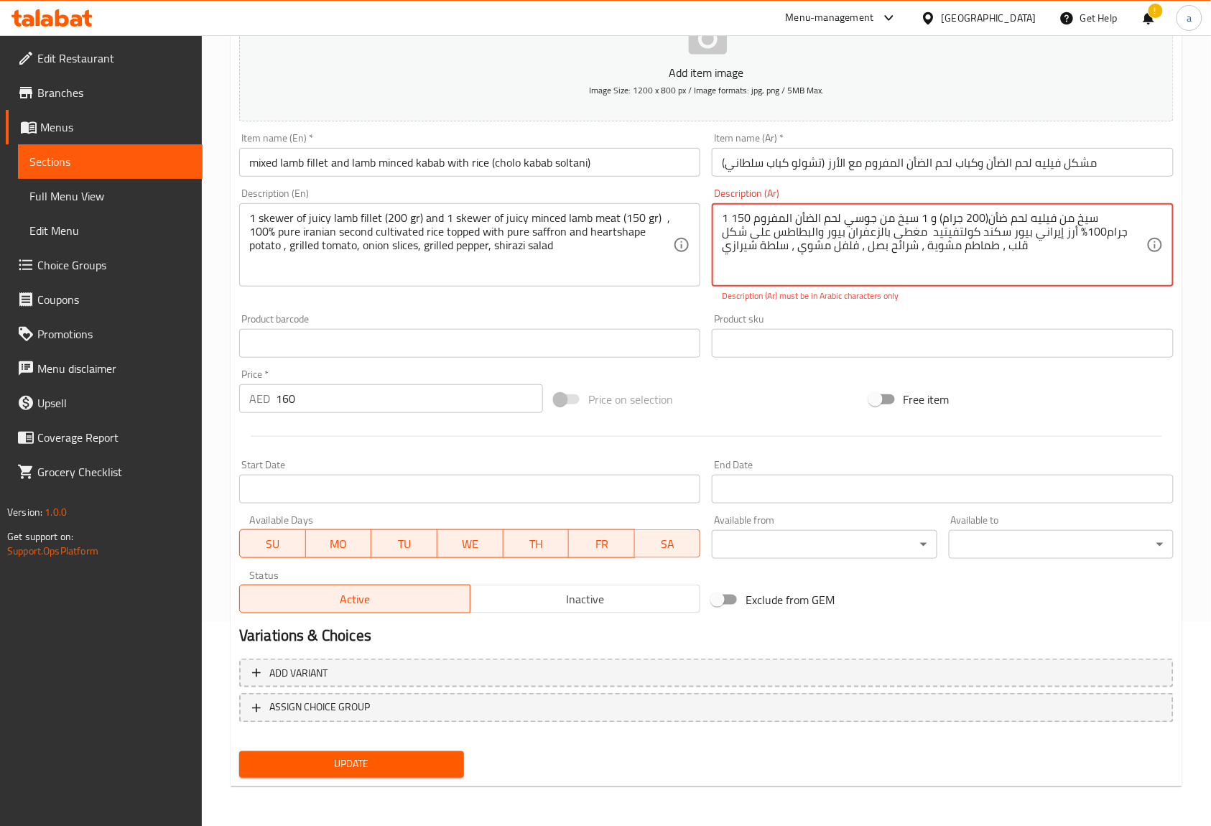
click at [984, 216] on textarea "1 سيخ من فيليه لحم ضأن(200 جرام) و 1 سيخ من جوسي لحم الضأن المفروم 150 جرام100٪…" at bounding box center [934, 245] width 424 height 68
click at [989, 219] on textarea "1 سيخ من فيليه لحم ضأن(200 جرام) و 1 سيخ من جوسي لحم الضأن المفروم 150 جرام100٪…" at bounding box center [934, 245] width 424 height 68
click at [1028, 217] on textarea "1 سيخ من فيليه لحم ضأن(200 جرام و 1 سيخ من جوسي لحم الضأن المفروم 150 جرام100٪ …" at bounding box center [934, 245] width 424 height 68
click at [1033, 215] on textarea "1 سيخ من فيليه لحم ضأن(200 جرام و 1 سيخ من جوسي لحم الضأن المفروم 150 جرام100٪ …" at bounding box center [934, 245] width 424 height 68
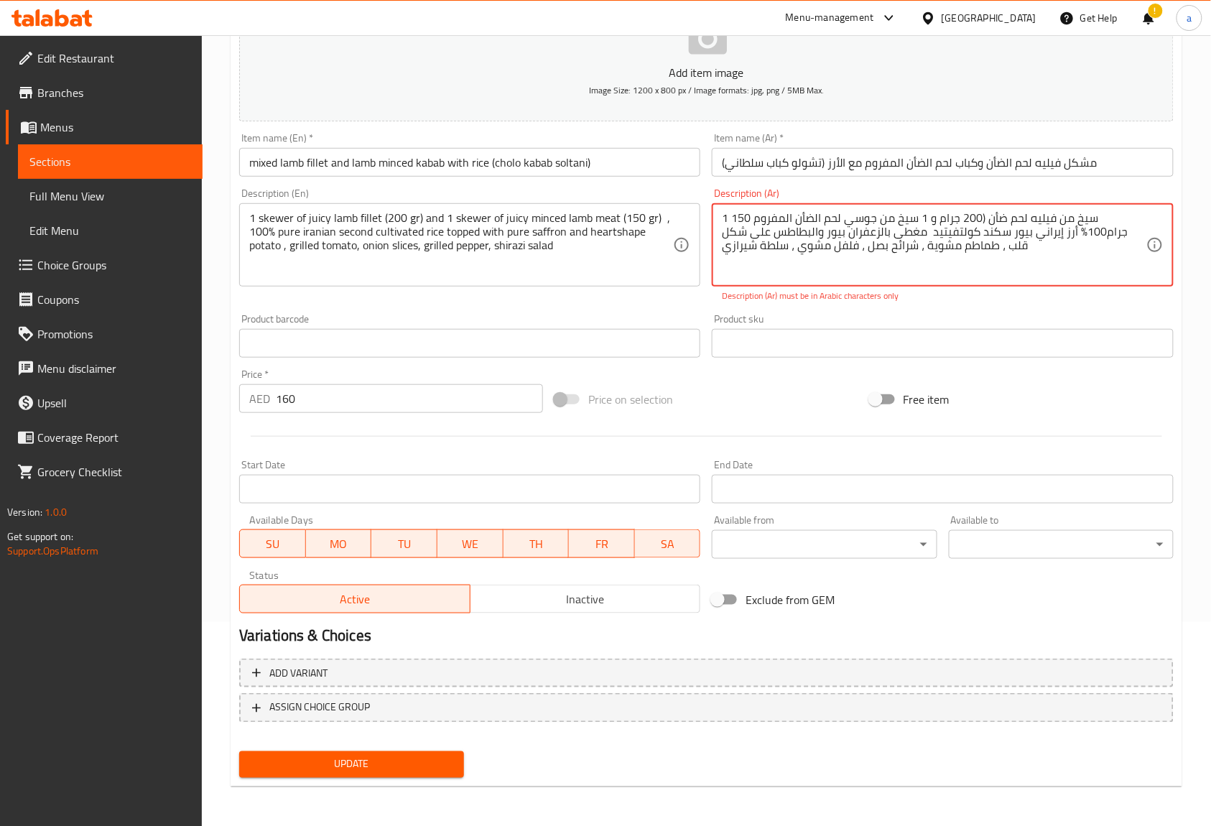
click at [1029, 214] on textarea "1 سيخ من فيليه لحم ضأن (200 جرام و 1 سيخ من جوسي لحم الضأن المفروم 150 جرام100٪…" at bounding box center [934, 245] width 424 height 68
click at [1005, 306] on div "Description (Ar) 1 سيخ من فيليه لحم ضأن 200 جرام و 1 سيخ من جوسي لحم الضأن المف…" at bounding box center [942, 245] width 472 height 126
click at [968, 398] on div "Free item" at bounding box center [1021, 399] width 315 height 39
click at [735, 217] on textarea "1 سيخ من فيليه لحم ضأن 200 جرام و 1 سيخ من جوسي لحم الضأن المفروم 150 جرام100٪ …" at bounding box center [934, 245] width 424 height 68
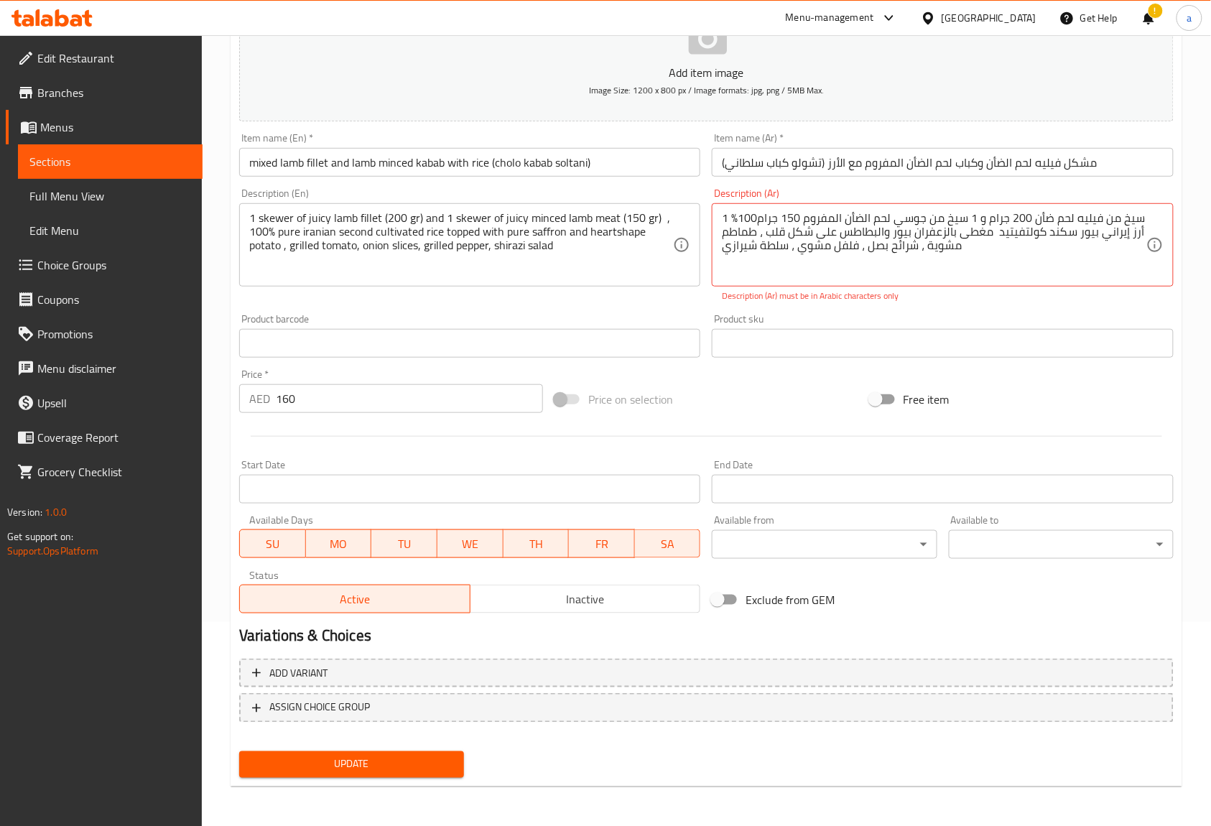
click at [737, 210] on div "1 سيخ من فيليه لحم ضأن 200 جرام و 1 سيخ من جوسي لحم الضأن المفروم 150 جرام100٪ …" at bounding box center [942, 244] width 461 height 83
click at [727, 213] on textarea "1 سيخ من فيليه لحم ضأن 200 جرام و 1 سيخ من جوسي لحم الضأن المفروم 150 جرام100٪ …" at bounding box center [934, 245] width 424 height 68
click at [736, 215] on textarea "1 سيخ من فيليه لحم ضأن 200 جرام و 1 سيخ من جوسي لحم الضأن المفروم 150 جرام100٪ …" at bounding box center [934, 245] width 424 height 68
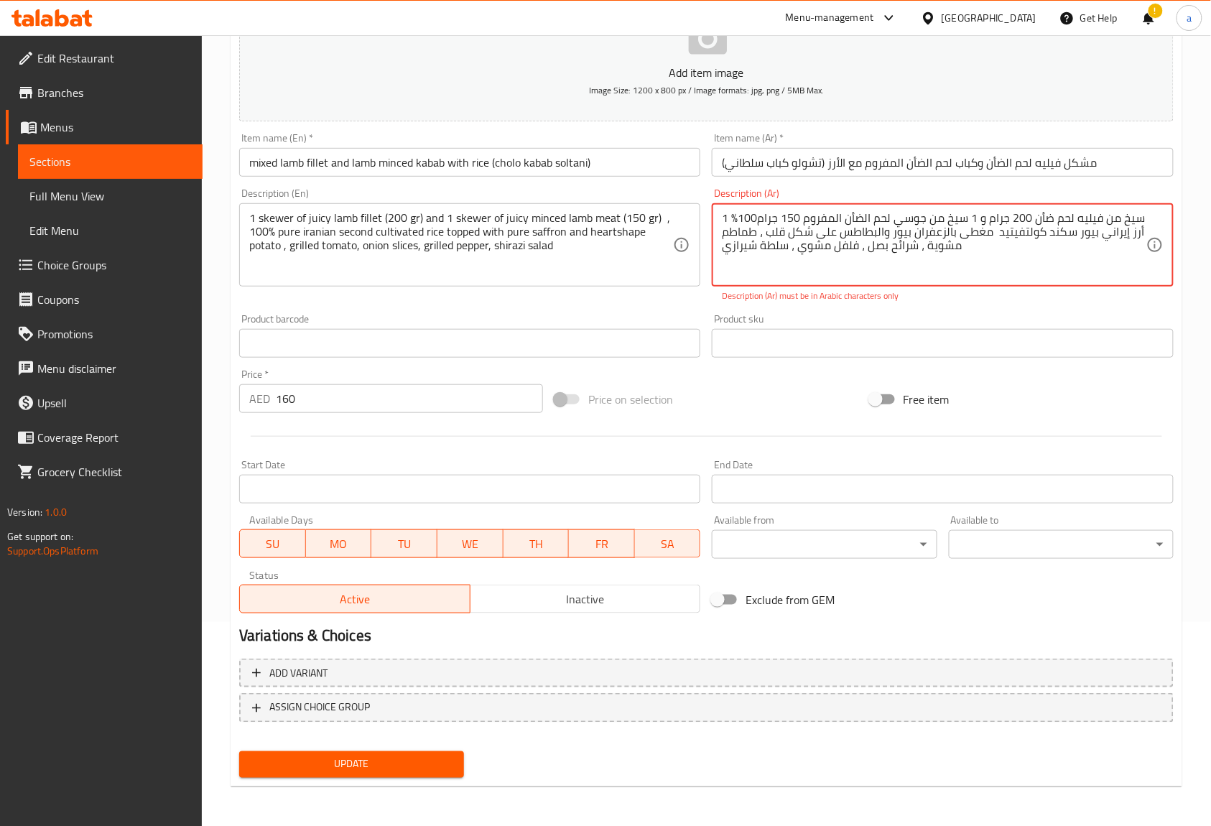
click at [734, 216] on textarea "1 سيخ من فيليه لحم ضأن 200 جرام و 1 سيخ من جوسي لحم الضأن المفروم 150 جرام100٪ …" at bounding box center [934, 245] width 424 height 68
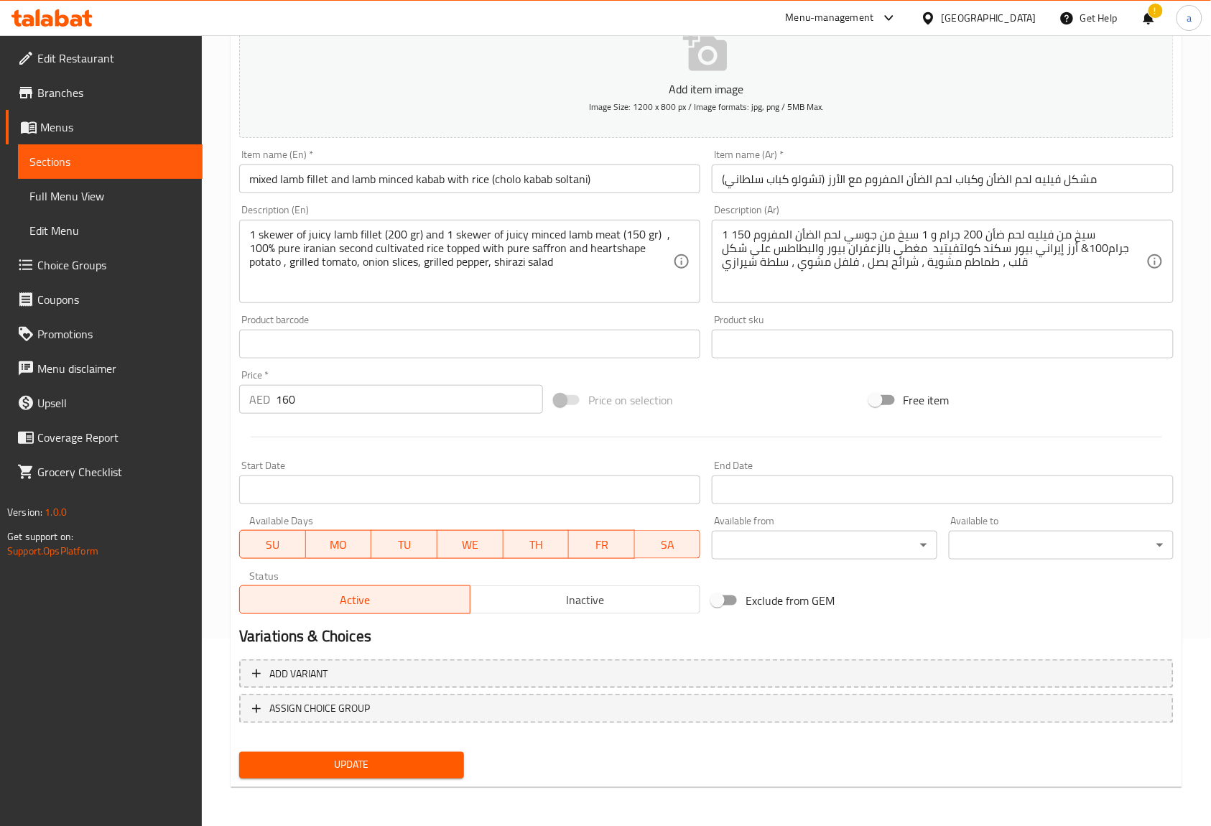
click at [1030, 382] on div "Free item" at bounding box center [1021, 400] width 315 height 39
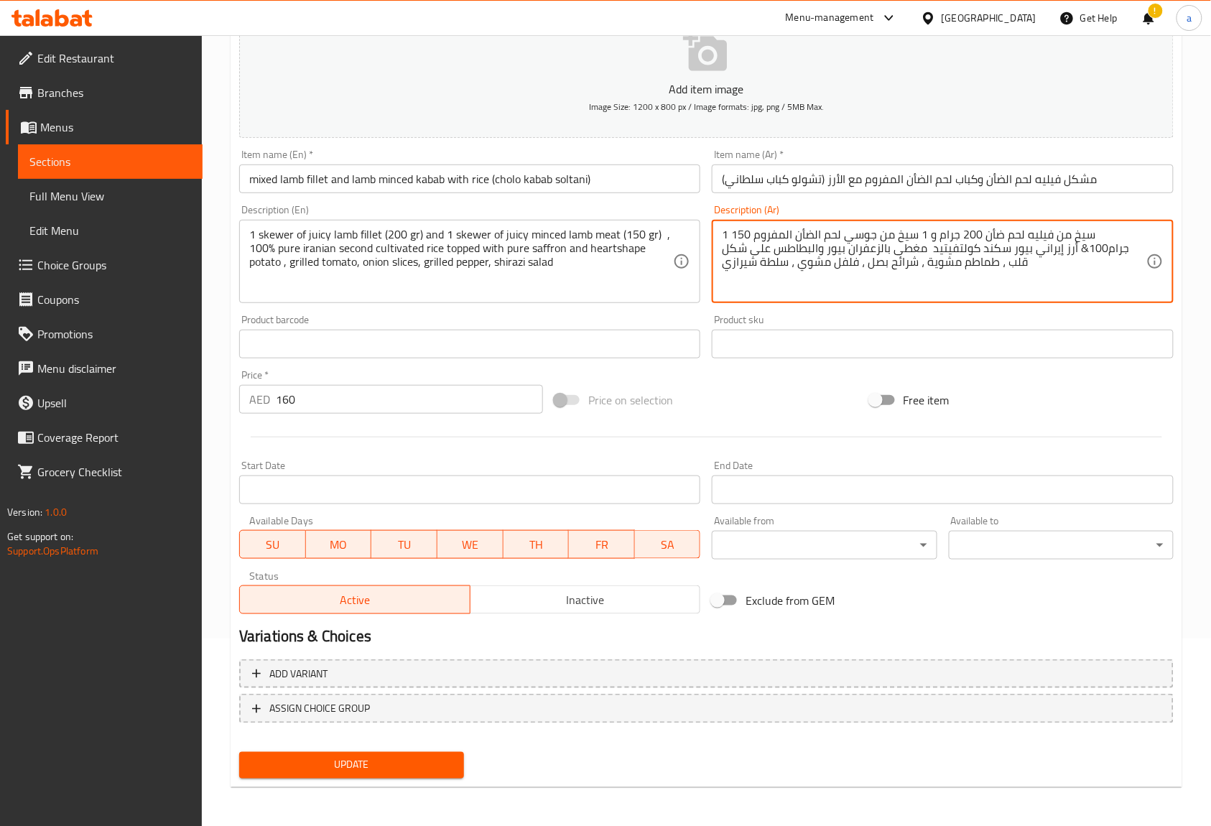
click at [734, 228] on textarea "1 سيخ من فيليه لحم ضأن 200 جرام و 1 سيخ من جوسي لحم الضأن المفروم 150 جرام100& …" at bounding box center [934, 262] width 424 height 68
type textarea "1 سيخ من فيليه لحم ضأن 200 جرام و 1 سيخ من جوسي لحم الضأن المفروم 150 جرام100%أ…"
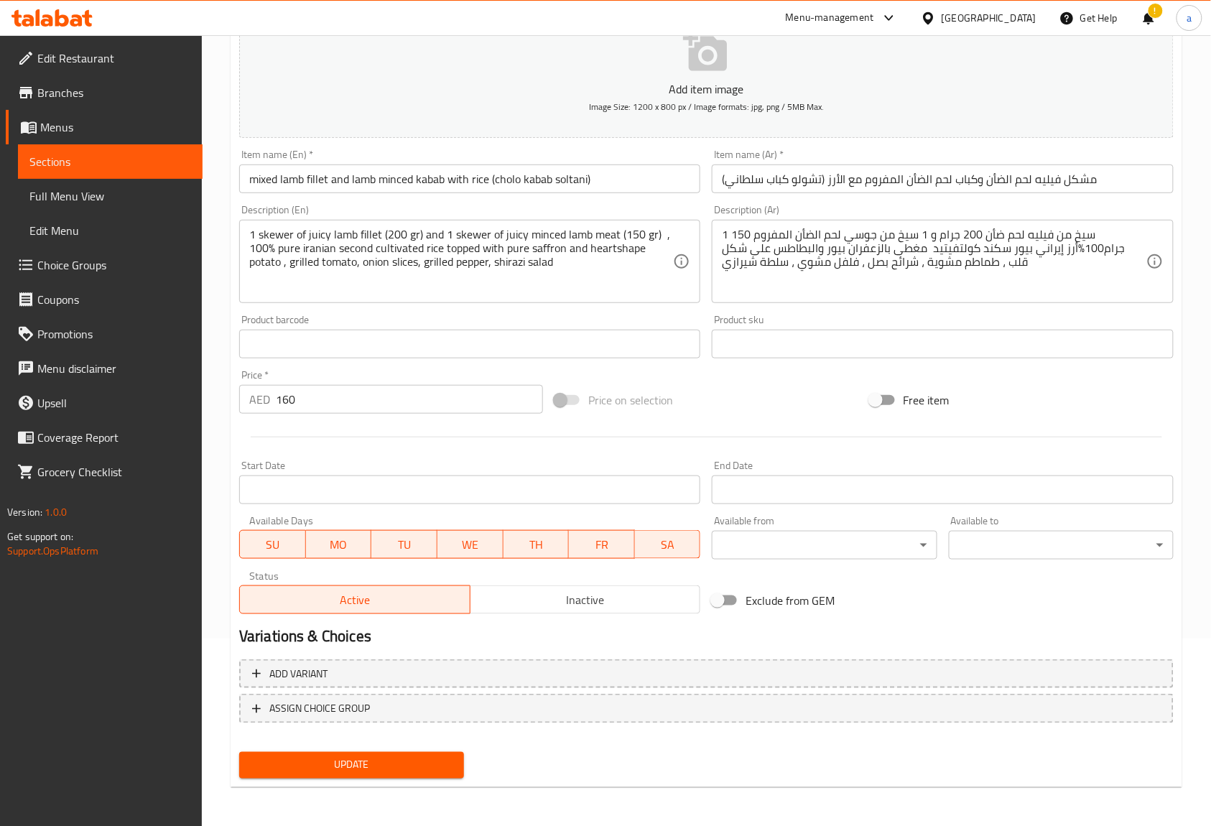
click at [1020, 319] on div "Product sku Product sku" at bounding box center [942, 336] width 461 height 44
click at [388, 752] on button "Update" at bounding box center [351, 765] width 225 height 27
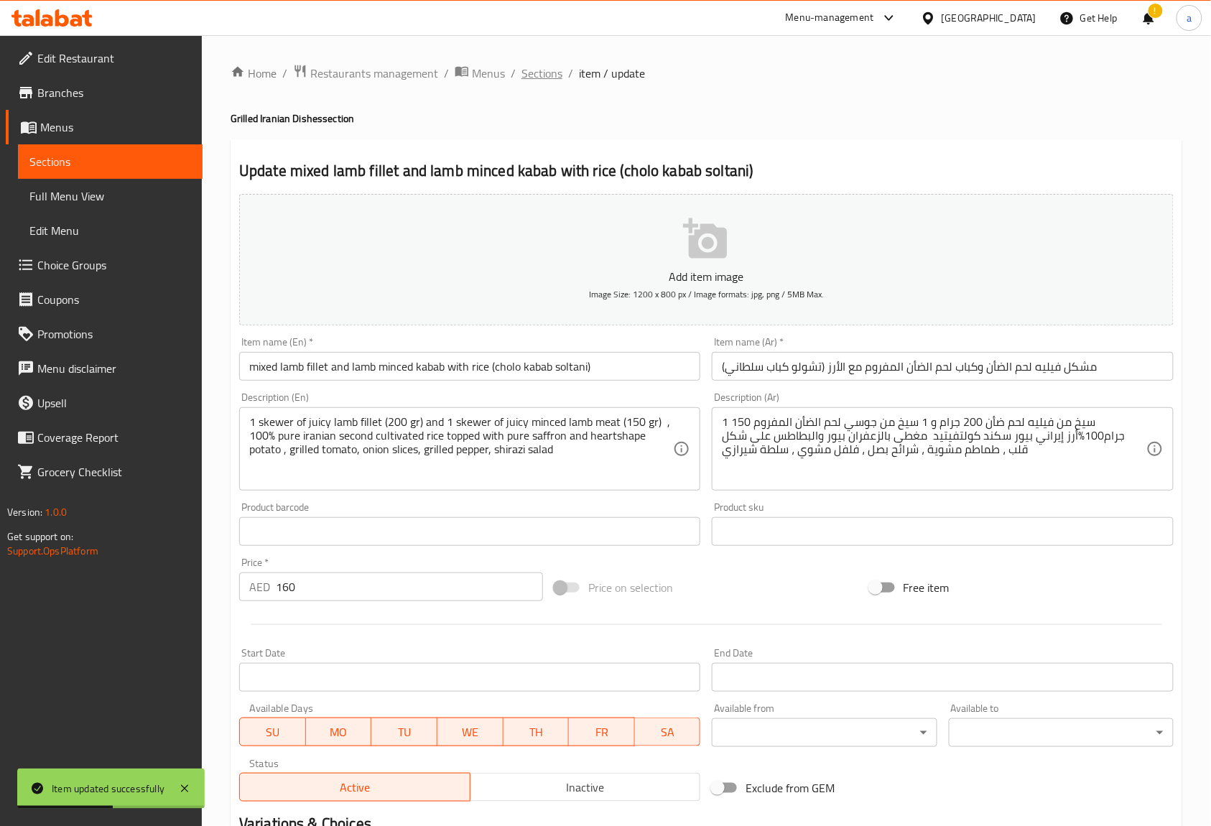
click at [541, 76] on span "Sections" at bounding box center [541, 73] width 41 height 17
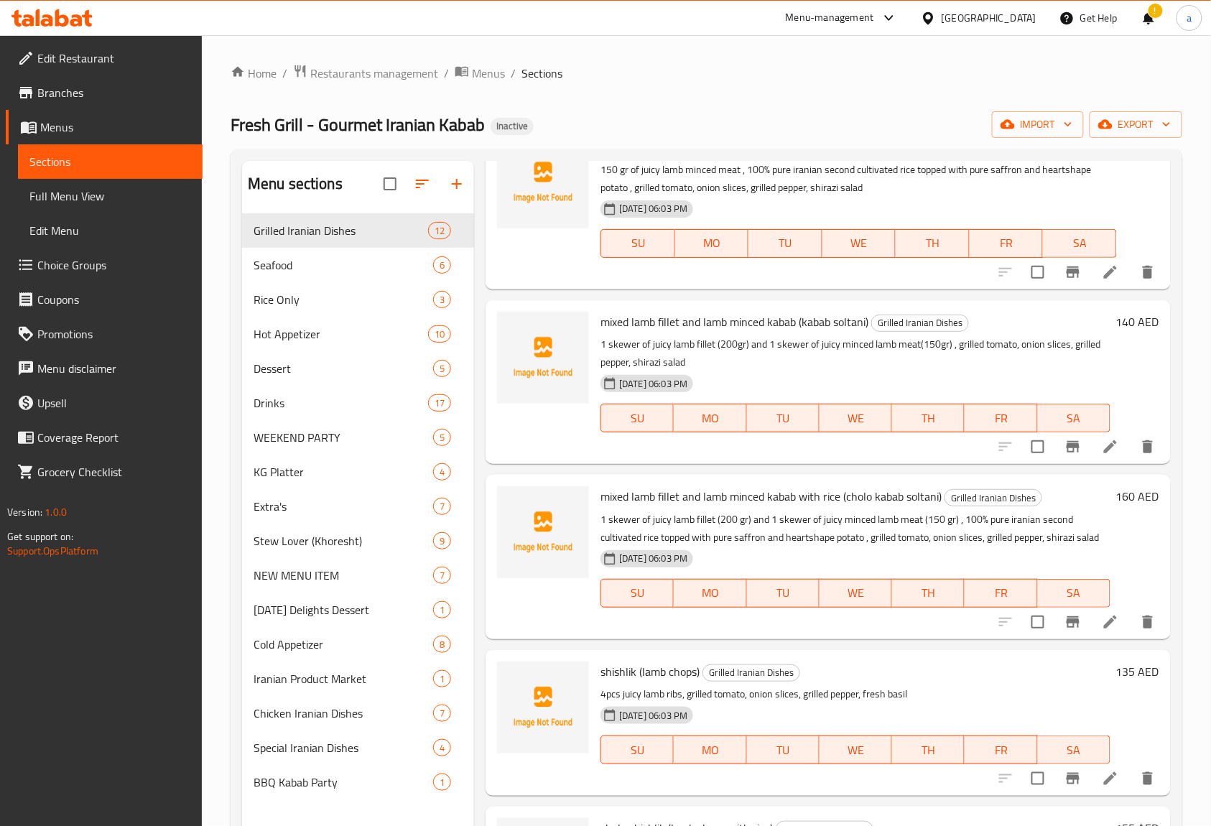
scroll to position [287, 0]
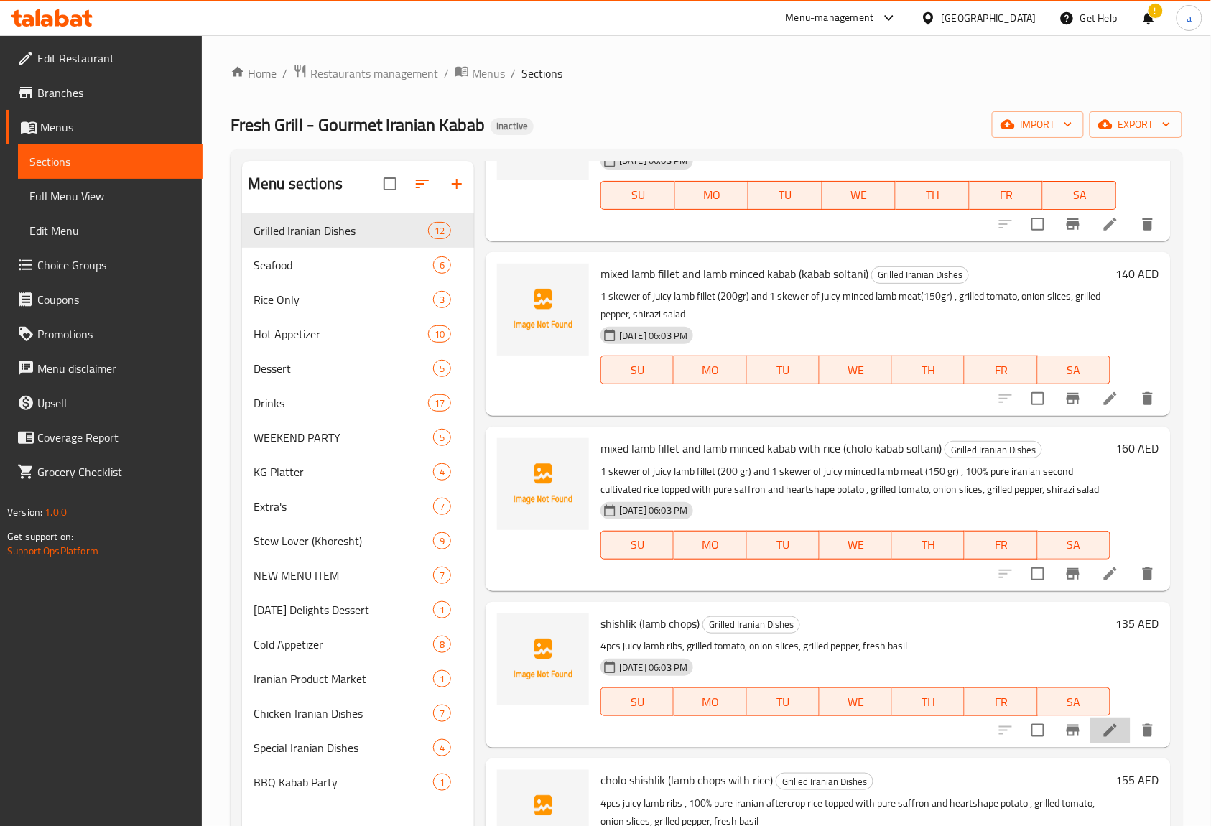
click at [1107, 743] on li at bounding box center [1110, 730] width 40 height 26
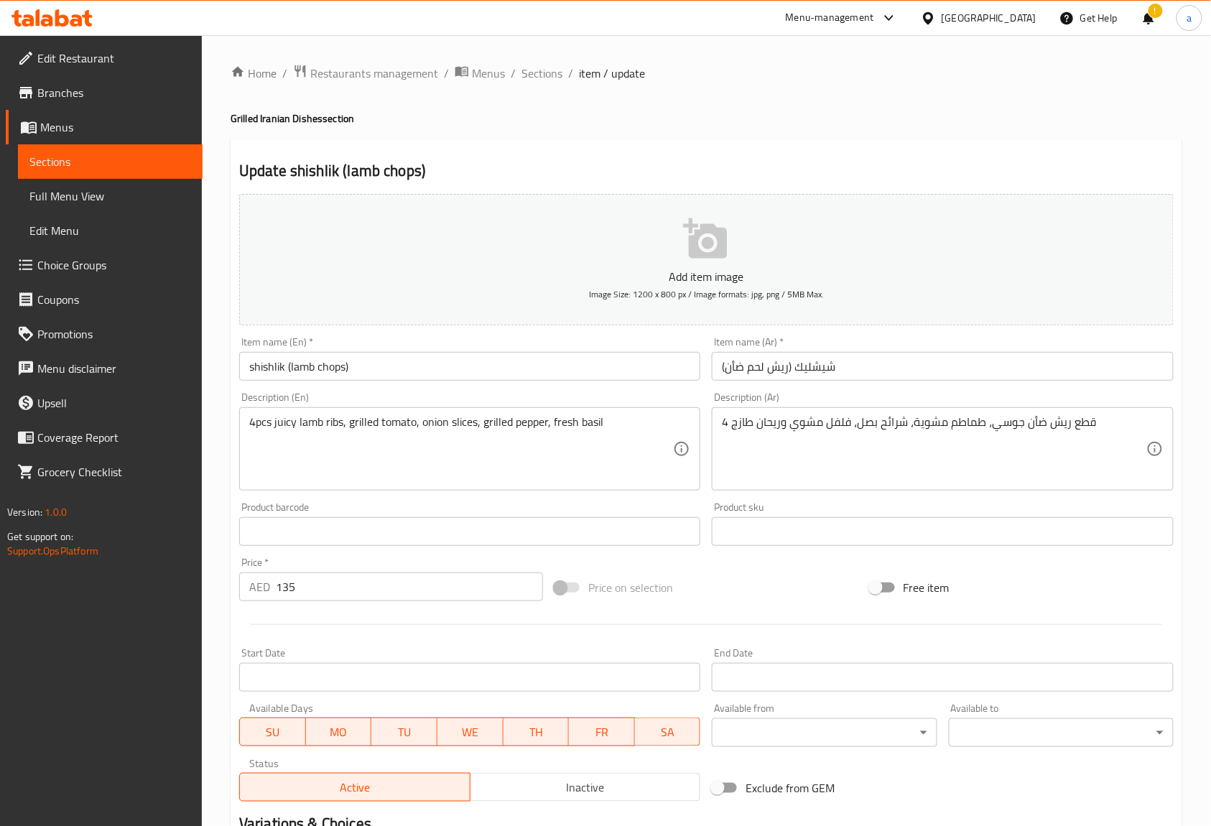
click at [274, 372] on input "shishlik (lamb chops)" at bounding box center [469, 366] width 461 height 29
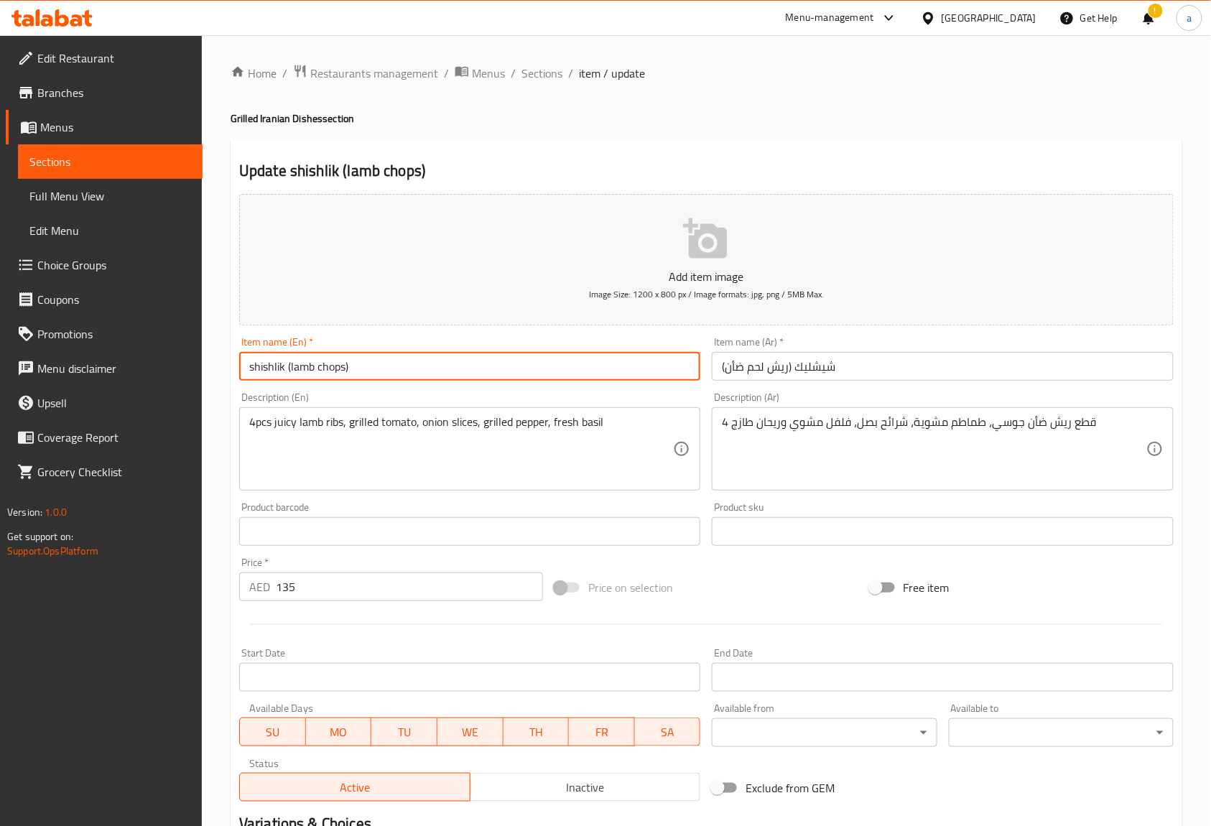
click at [274, 372] on input "shishlik (lamb chops)" at bounding box center [469, 366] width 461 height 29
click at [331, 373] on input "shishlik (lamb chops)" at bounding box center [469, 366] width 461 height 29
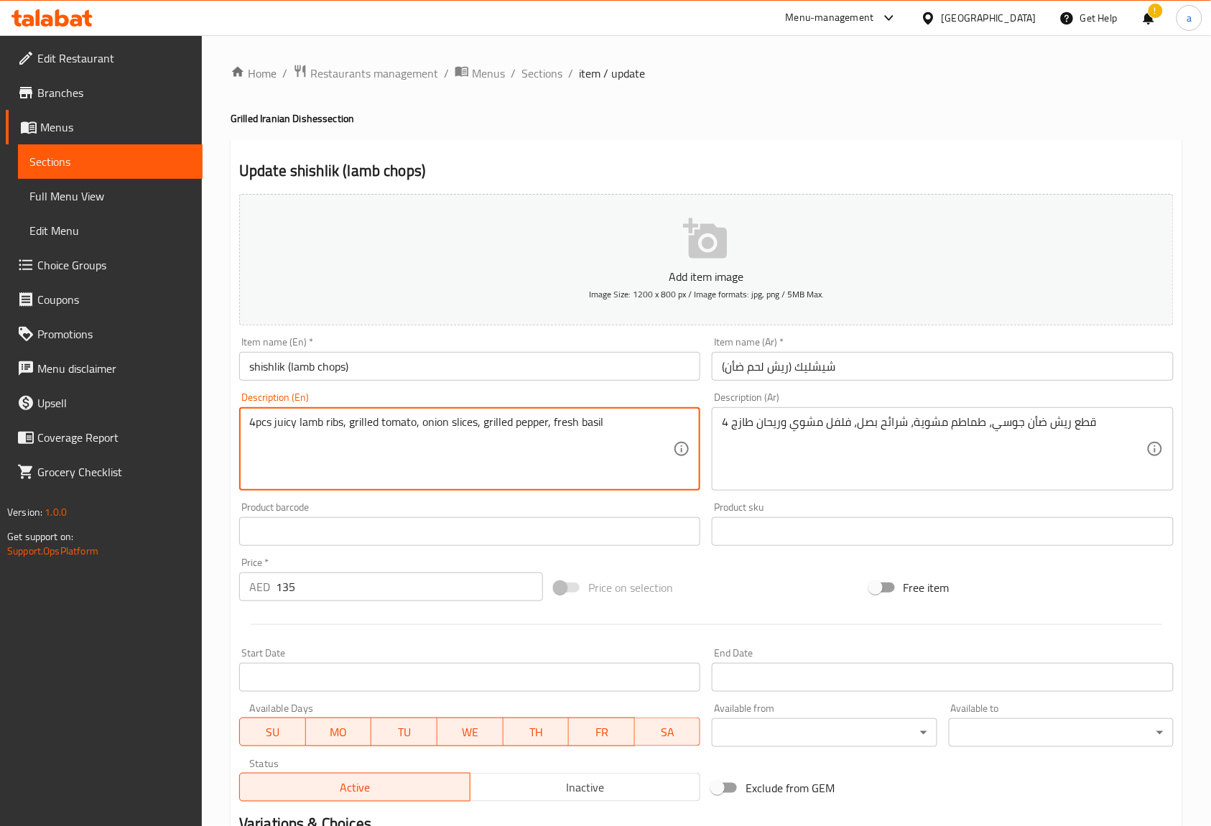
click at [567, 418] on textarea "4pcs juicy lamb ribs, grilled tomato, onion slices, grilled pepper, fresh basil" at bounding box center [461, 449] width 424 height 68
paste textarea "chops"
type textarea "4pcs juicy lamb ribs, grilled tomato, onion slices, grilled pepper, fresh basil"
click at [627, 445] on textarea "4pcs juicy lamb ribs, grilled tomato, onion slices, grilled pepper, fresh basil" at bounding box center [461, 449] width 424 height 68
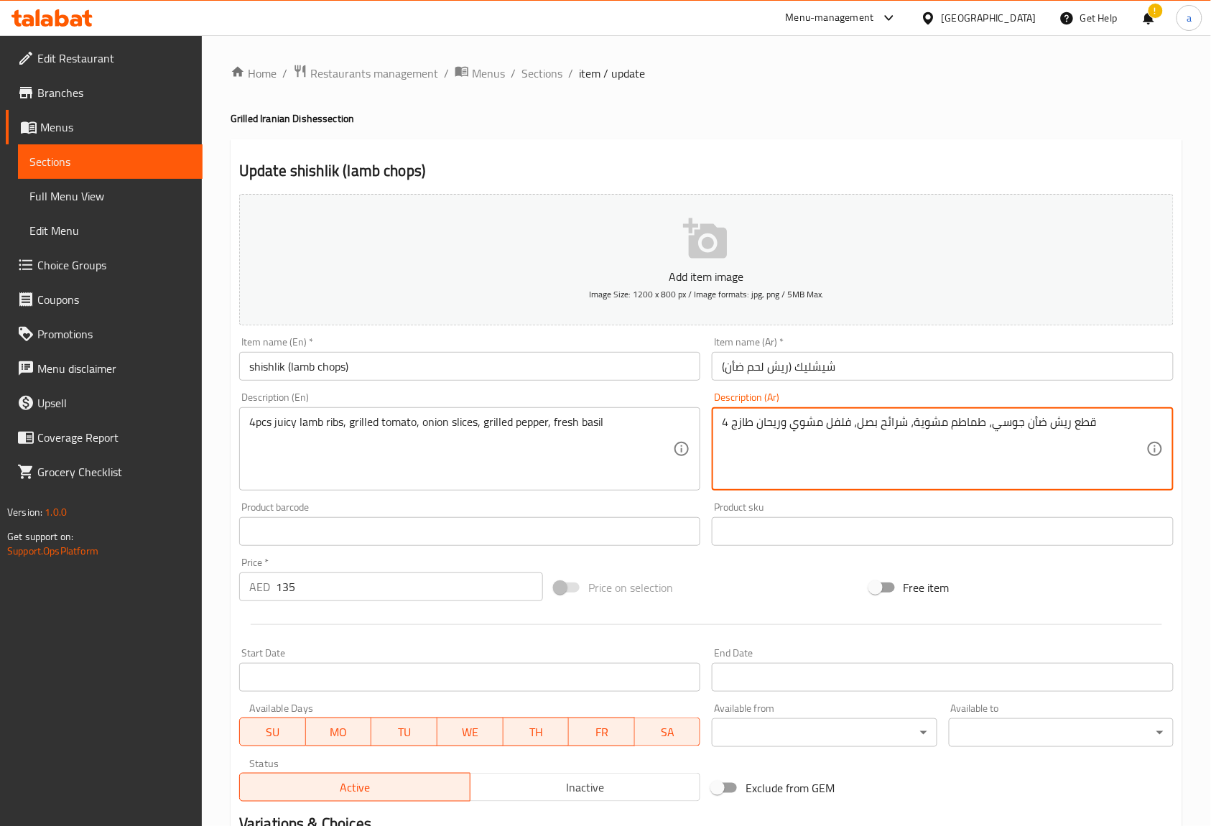
click at [745, 426] on textarea "4 قطع ريش ضأن جوسي، طماطم مشوية، شرائح بصل، فلفل مشوي وريحان طازج" at bounding box center [934, 449] width 424 height 68
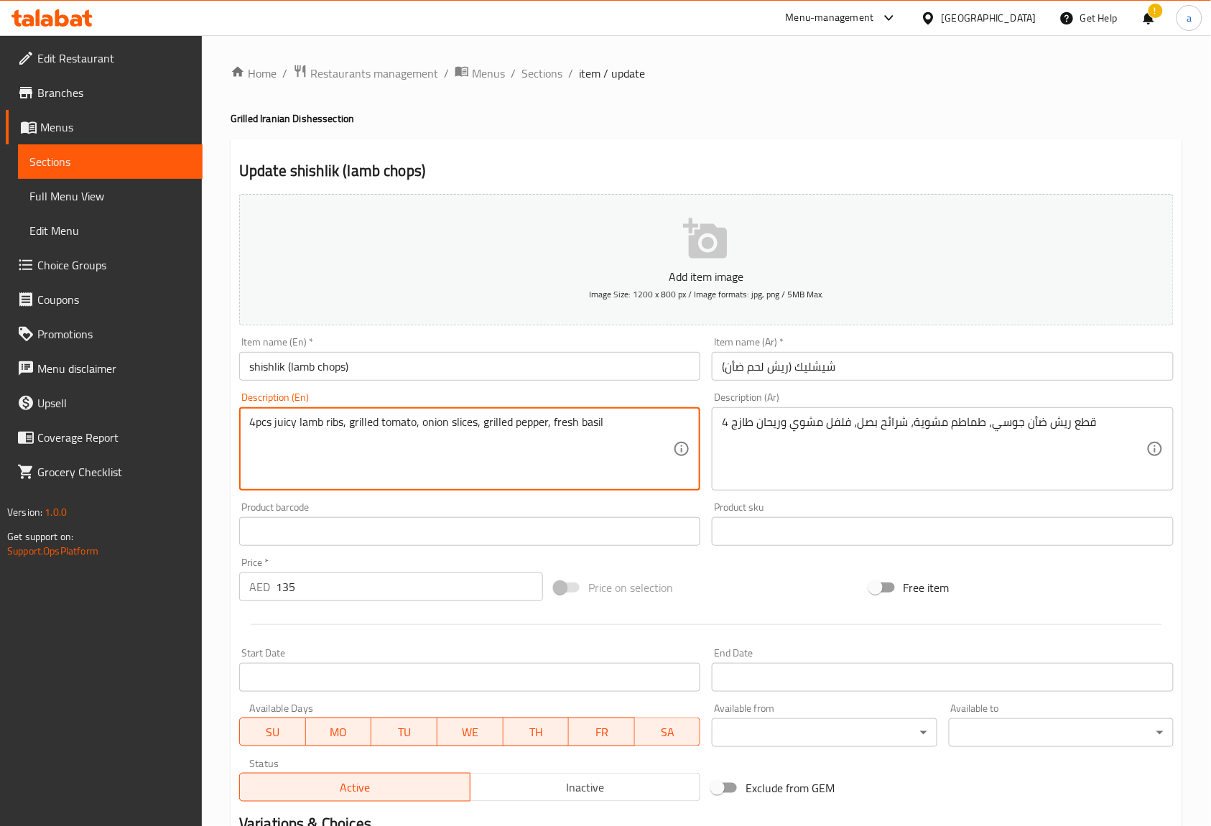
click at [567, 415] on textarea "4pcs juicy lamb ribs, grilled tomato, onion slices, grilled pepper, fresh basil" at bounding box center [461, 449] width 424 height 68
click at [599, 428] on textarea "4pcs juicy lamb ribs, grilled tomato, onion slices, grilled pepper, fresh basil" at bounding box center [461, 449] width 424 height 68
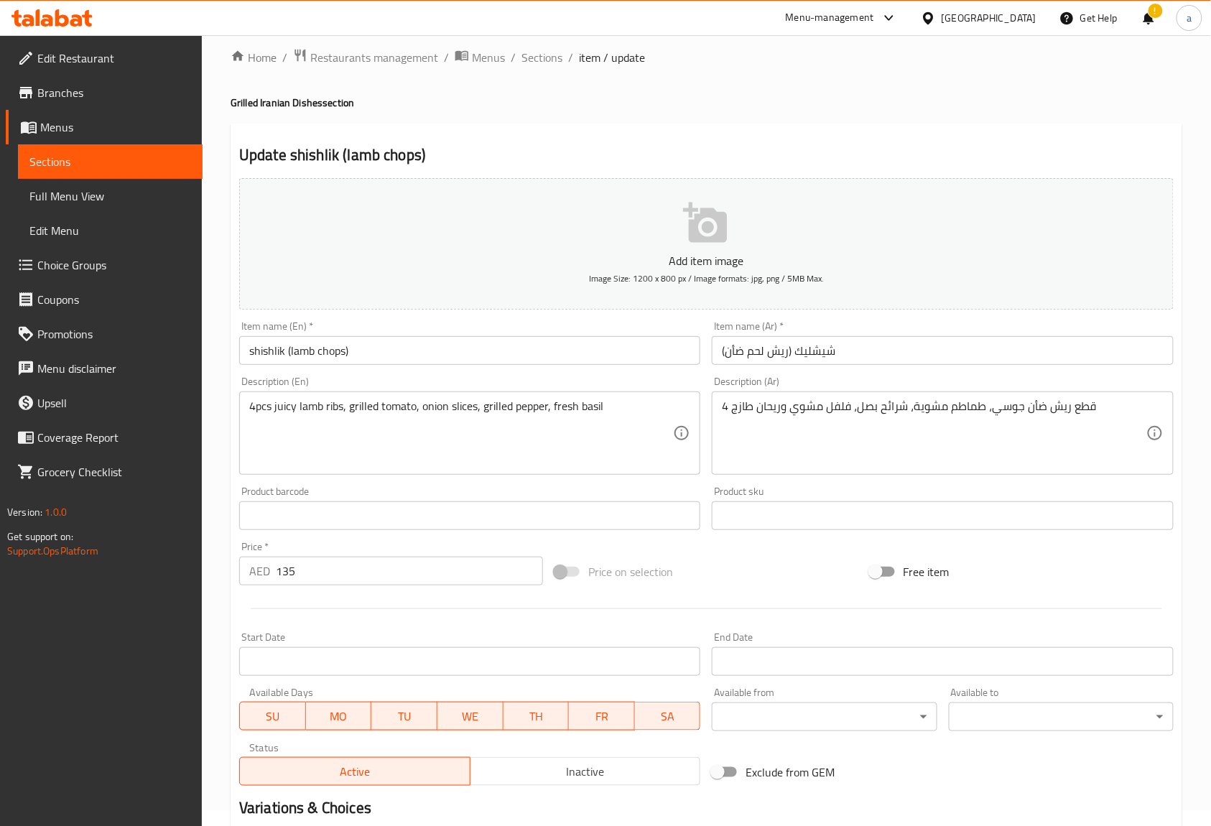
scroll to position [187, 0]
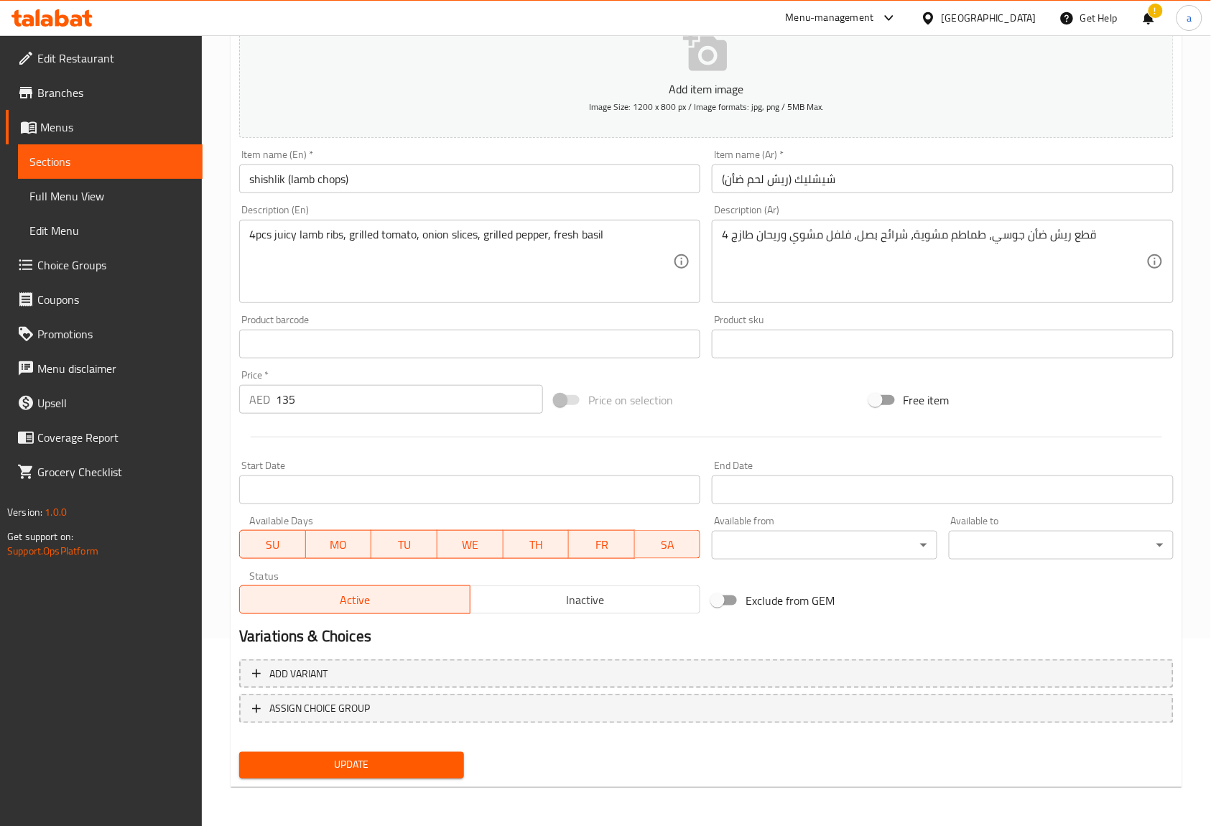
click at [303, 770] on span "Update" at bounding box center [352, 765] width 202 height 18
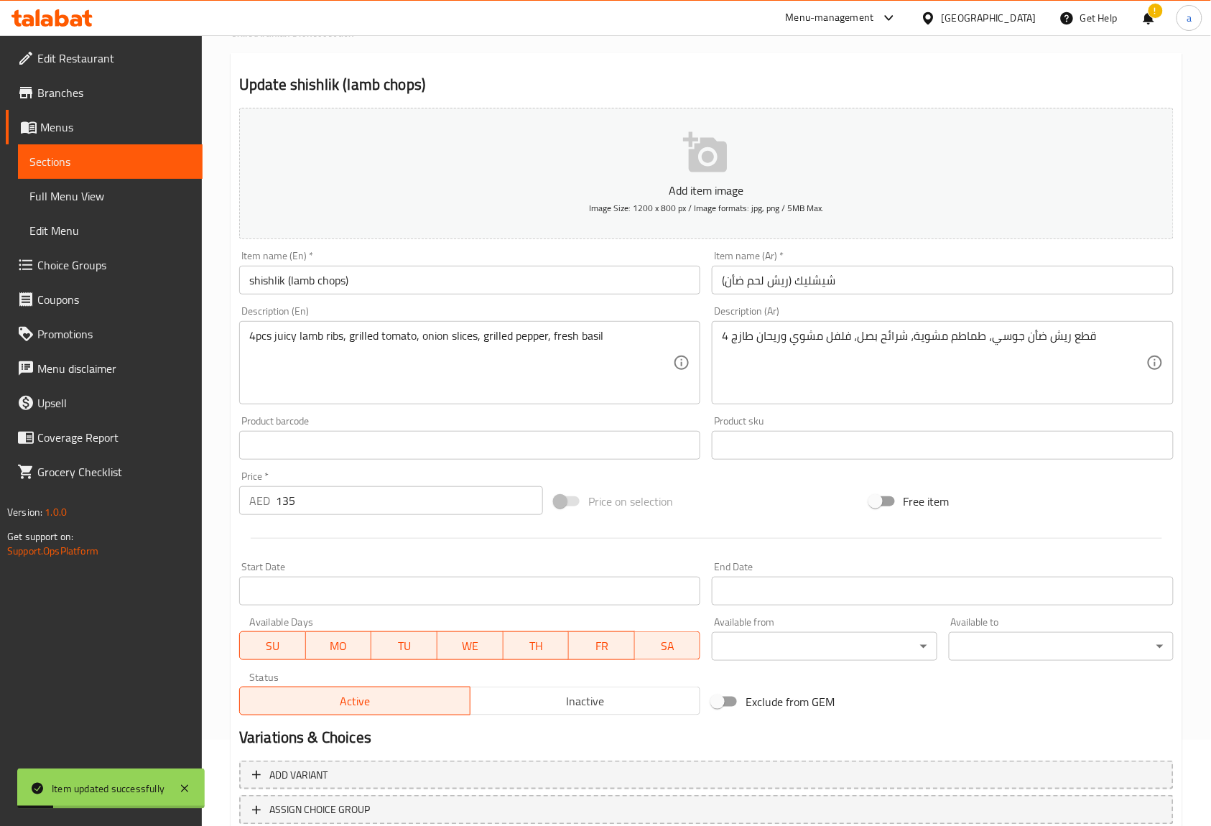
scroll to position [0, 0]
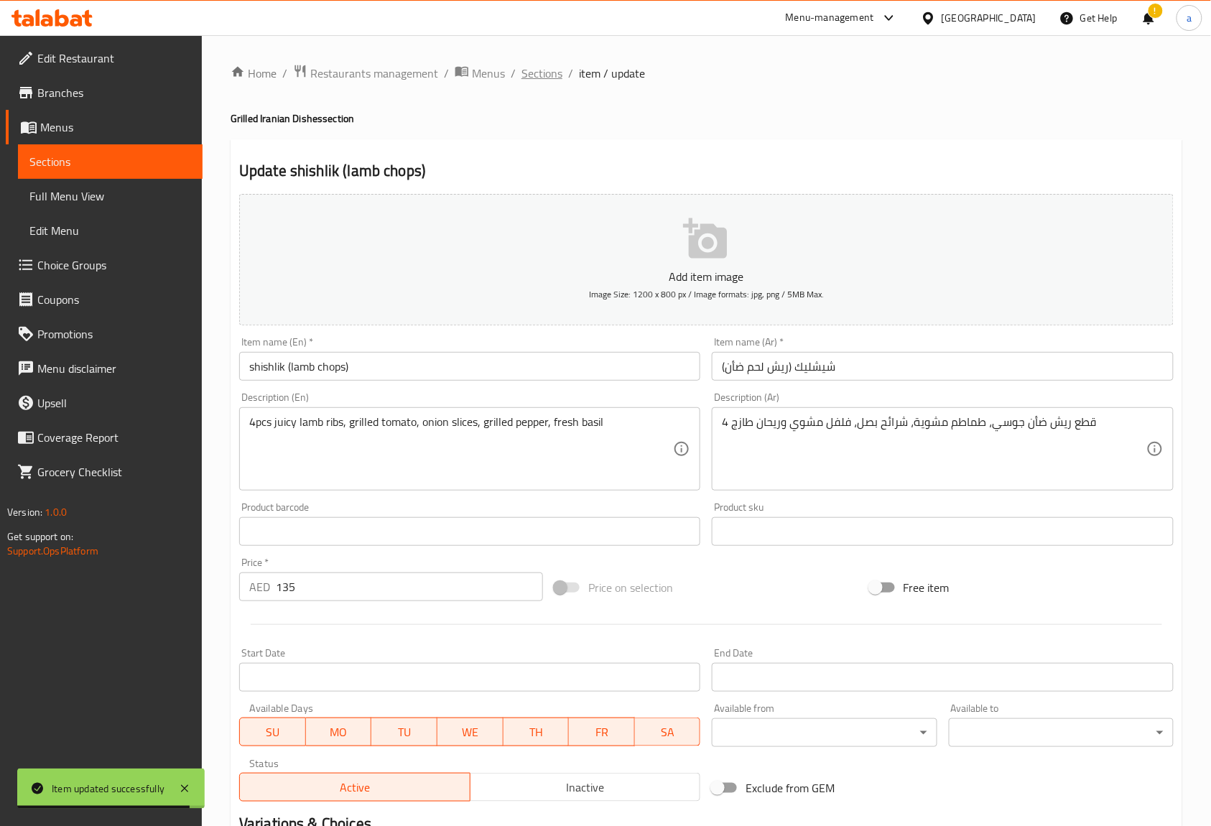
click at [538, 70] on span "Sections" at bounding box center [541, 73] width 41 height 17
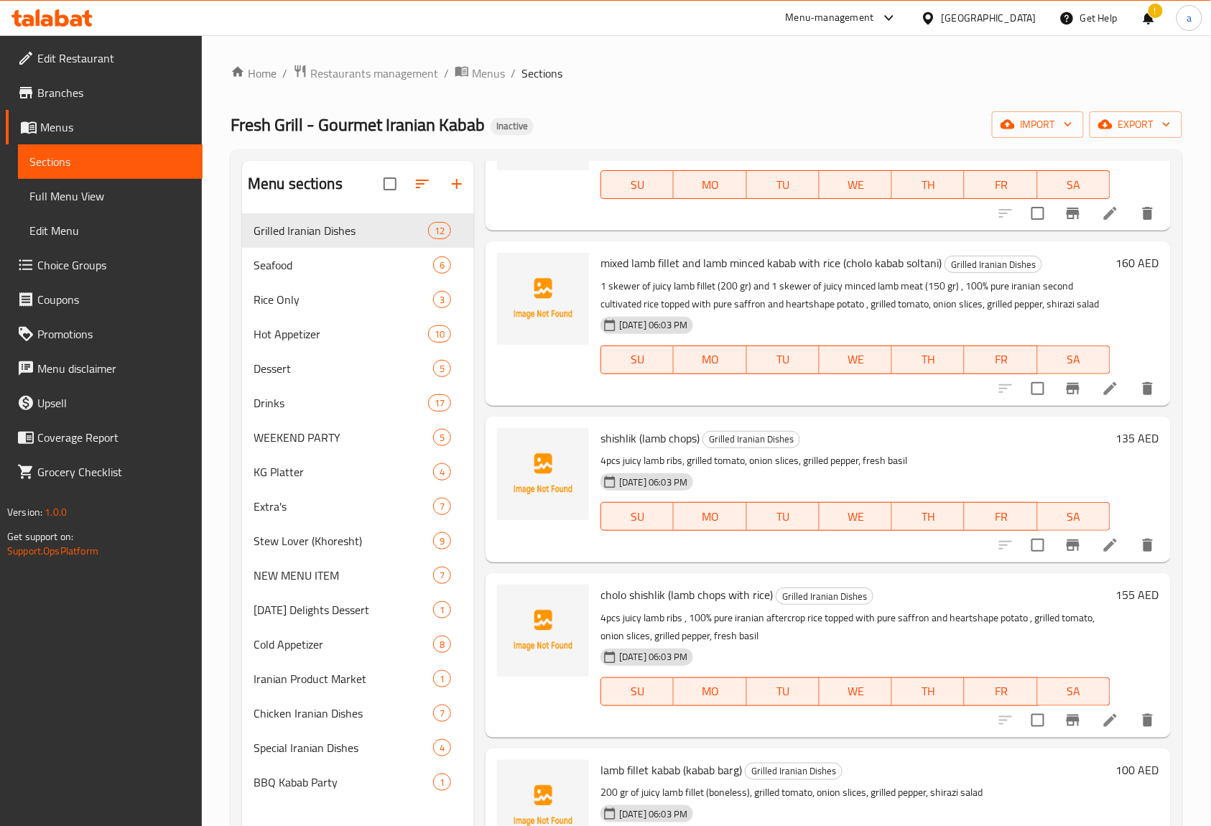
scroll to position [478, 0]
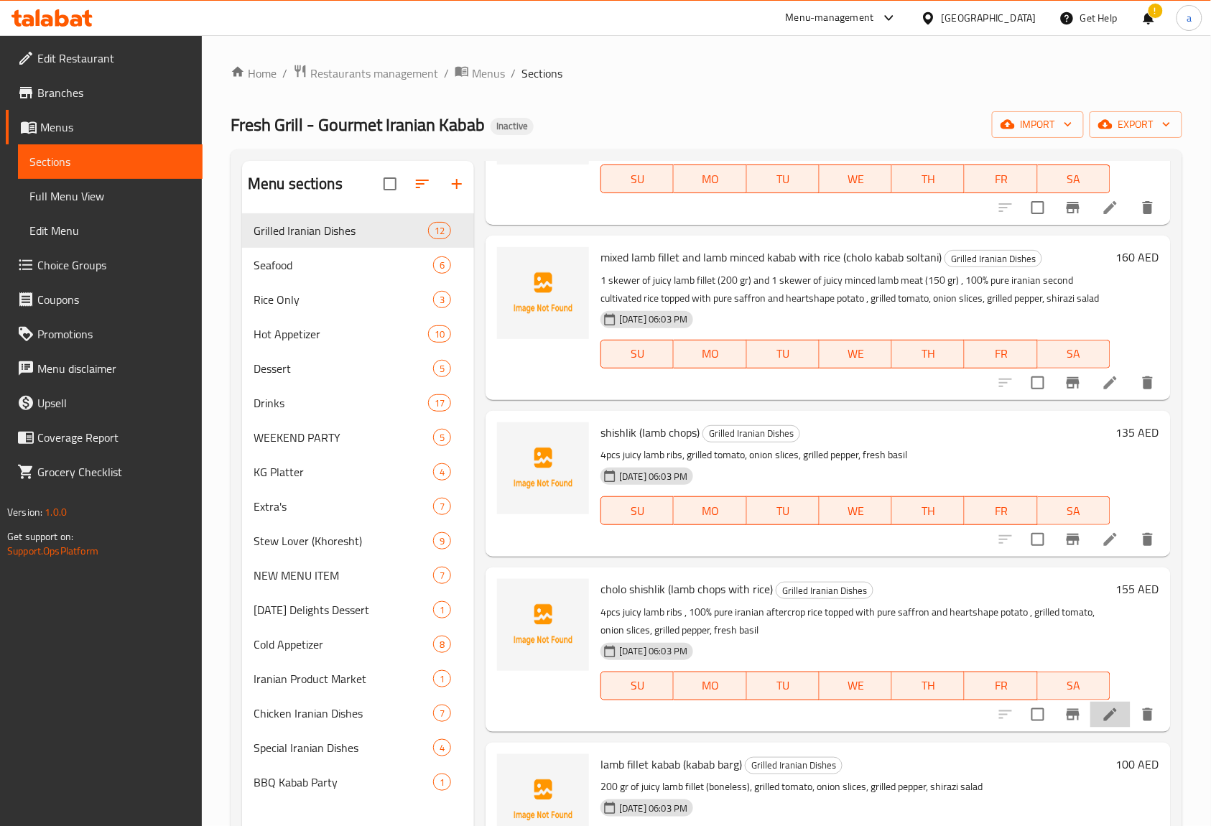
click at [1106, 727] on li at bounding box center [1110, 715] width 40 height 26
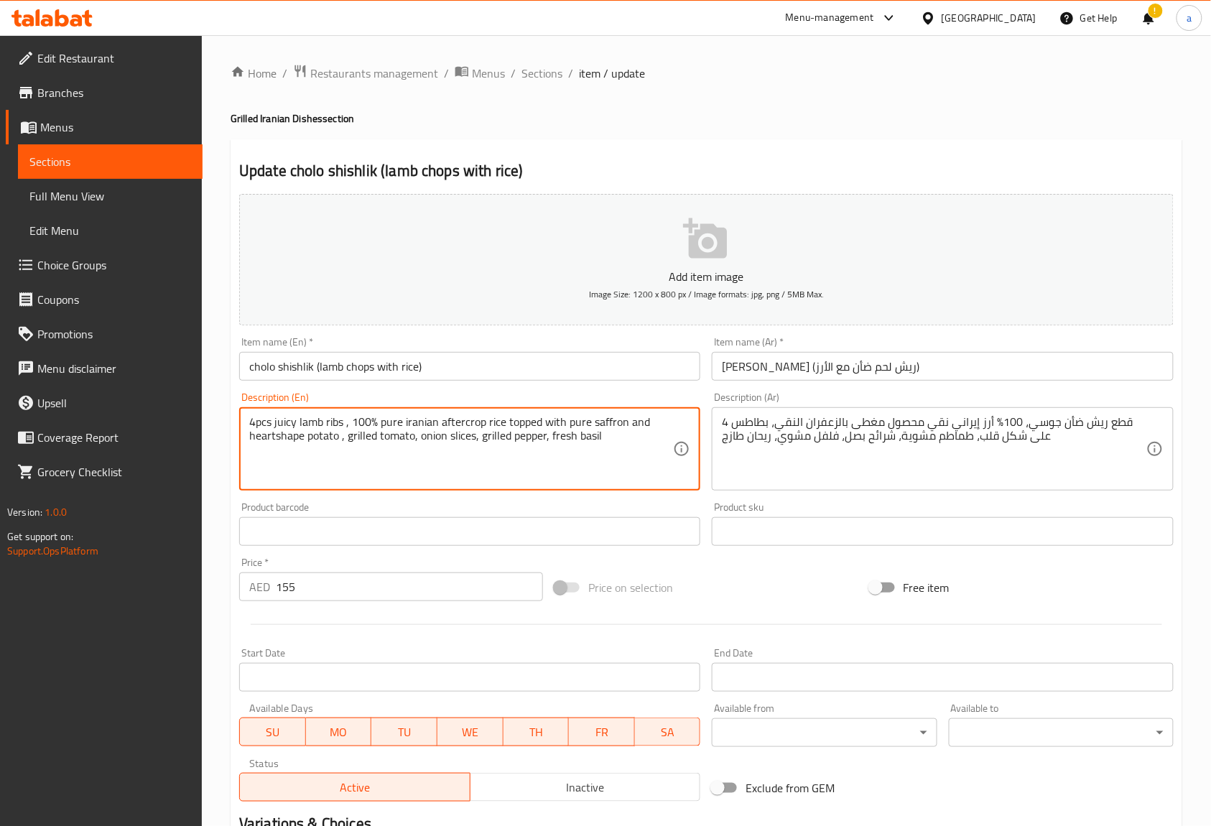
click at [265, 425] on textarea "4pcs juicy lamb ribs , 100% pure iranian aftercrop rice topped with pure saffro…" at bounding box center [461, 449] width 424 height 68
click at [266, 414] on div "4pcs juicy lamb ribs , 100% pure iranian aftercrop rice topped with pure saffro…" at bounding box center [469, 448] width 461 height 83
click at [351, 391] on div "Description (En) 4pcs juicy lamb ribs , 100% pure iranian aftercrop rice topped…" at bounding box center [469, 441] width 472 height 110
drag, startPoint x: 269, startPoint y: 419, endPoint x: 279, endPoint y: 426, distance: 12.6
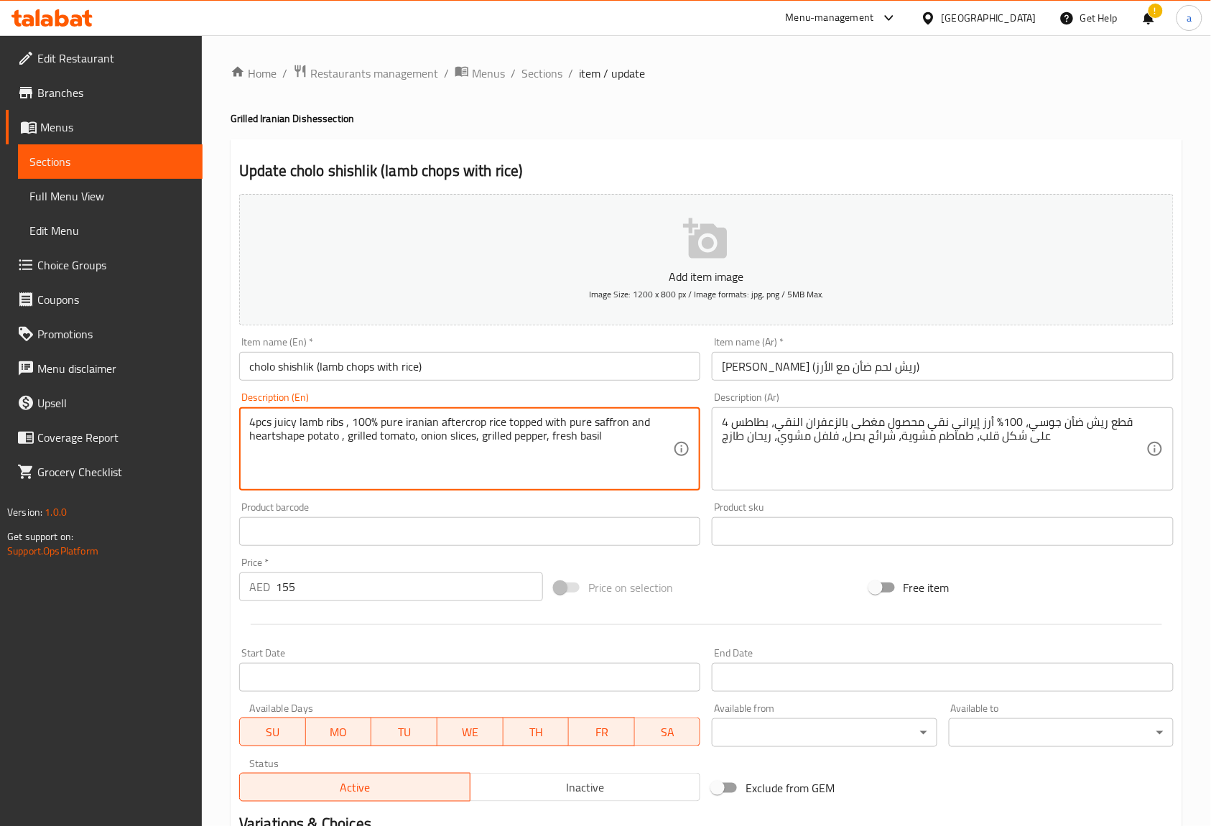
drag, startPoint x: 270, startPoint y: 420, endPoint x: 254, endPoint y: 425, distance: 16.6
click at [254, 425] on textarea "4pcs juicy lamb ribs , 100% pure iranian aftercrop rice topped with pure saffro…" at bounding box center [461, 449] width 424 height 68
click at [464, 421] on textarea "4pcs juicy lamb ribs , 100% pure iranian aftercrop rice topped with pure saffro…" at bounding box center [461, 449] width 424 height 68
click at [488, 457] on textarea "4pcs juicy lamb ribs , 100% pure iranian aftercrop rice topped with pure saffro…" at bounding box center [461, 449] width 424 height 68
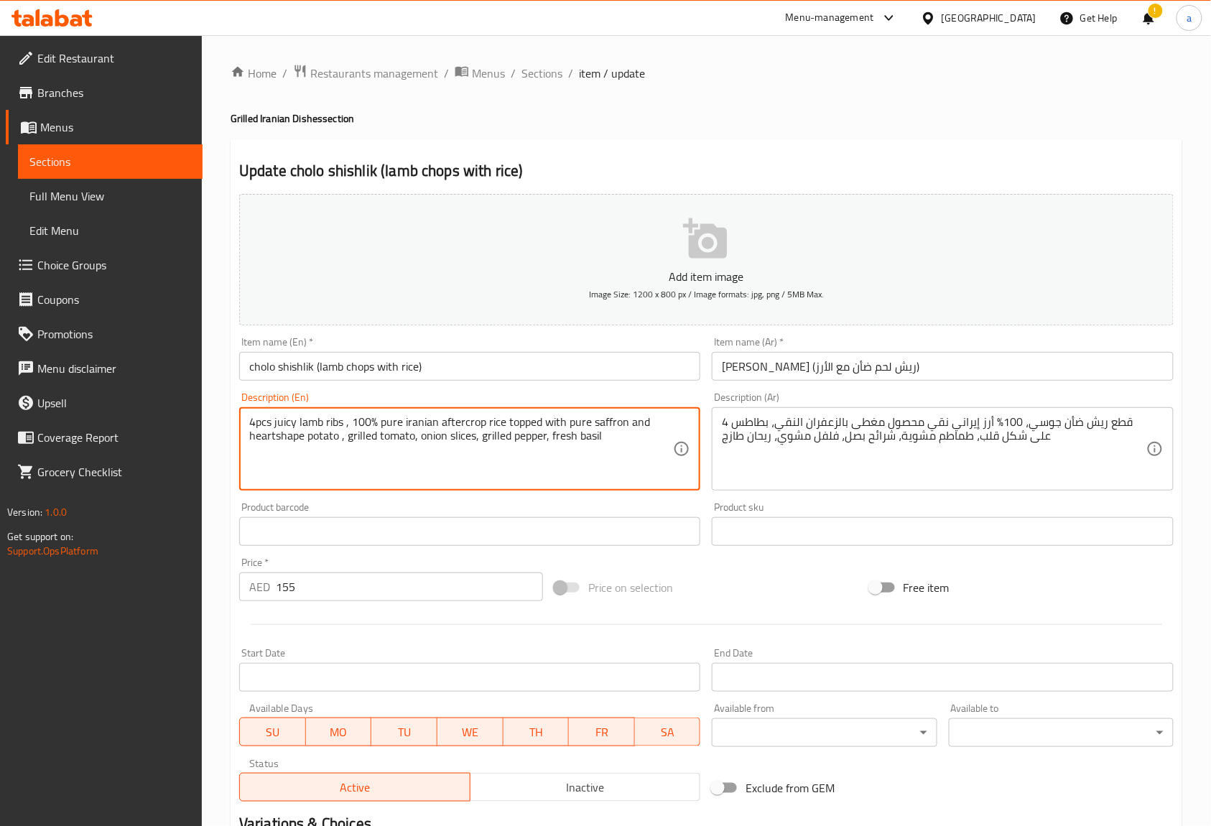
click at [461, 444] on textarea "4pcs juicy lamb ribs , 100% pure iranian aftercrop rice topped with pure saffro…" at bounding box center [461, 449] width 424 height 68
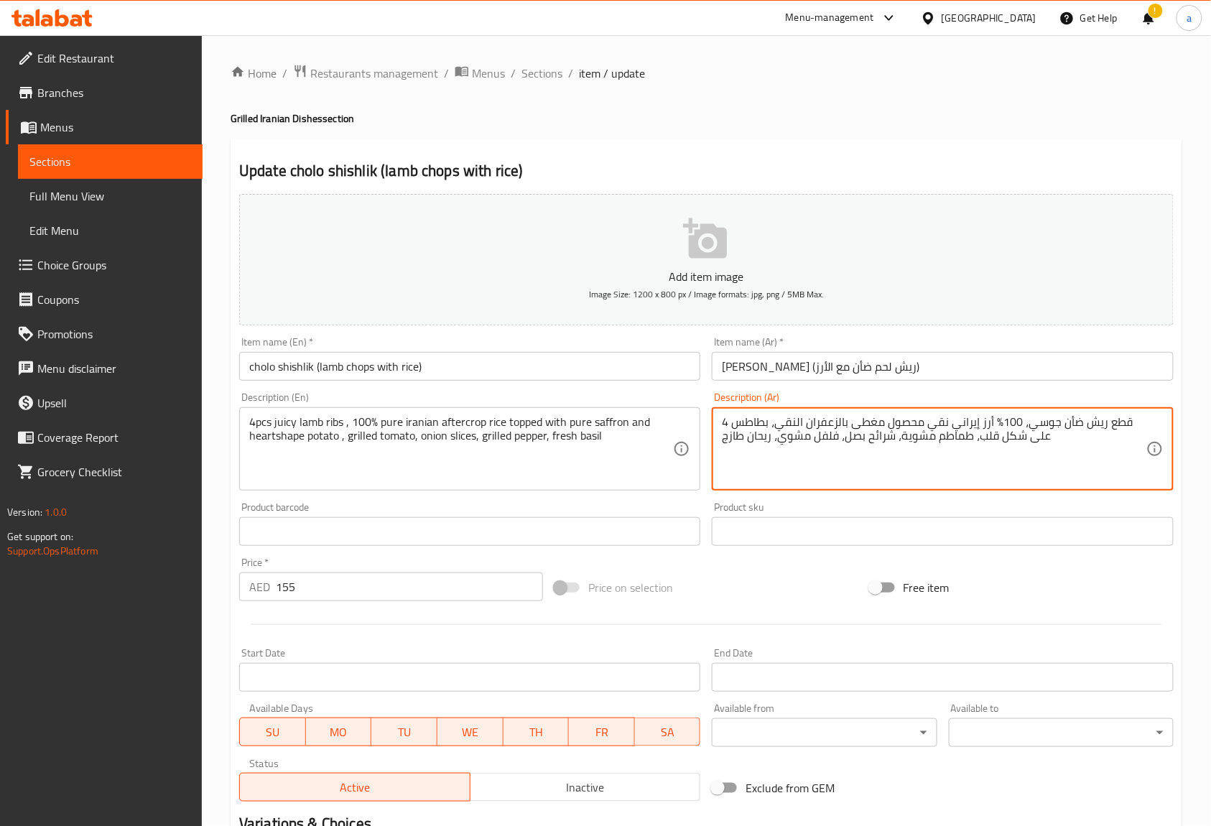
click at [797, 424] on textarea "4 قطع ريش ضأن جوسي، 100٪ أرز إيراني نقي محصول مغطى بالزعفران النقي، بطاطس على ش…" at bounding box center [934, 449] width 424 height 68
click at [951, 420] on textarea "4 قطع ريش ضأن جوسي، 100٪ أرز إيراني نقي محصول مغطى بالزعفران بيور ، بطاطس على ش…" at bounding box center [934, 449] width 424 height 68
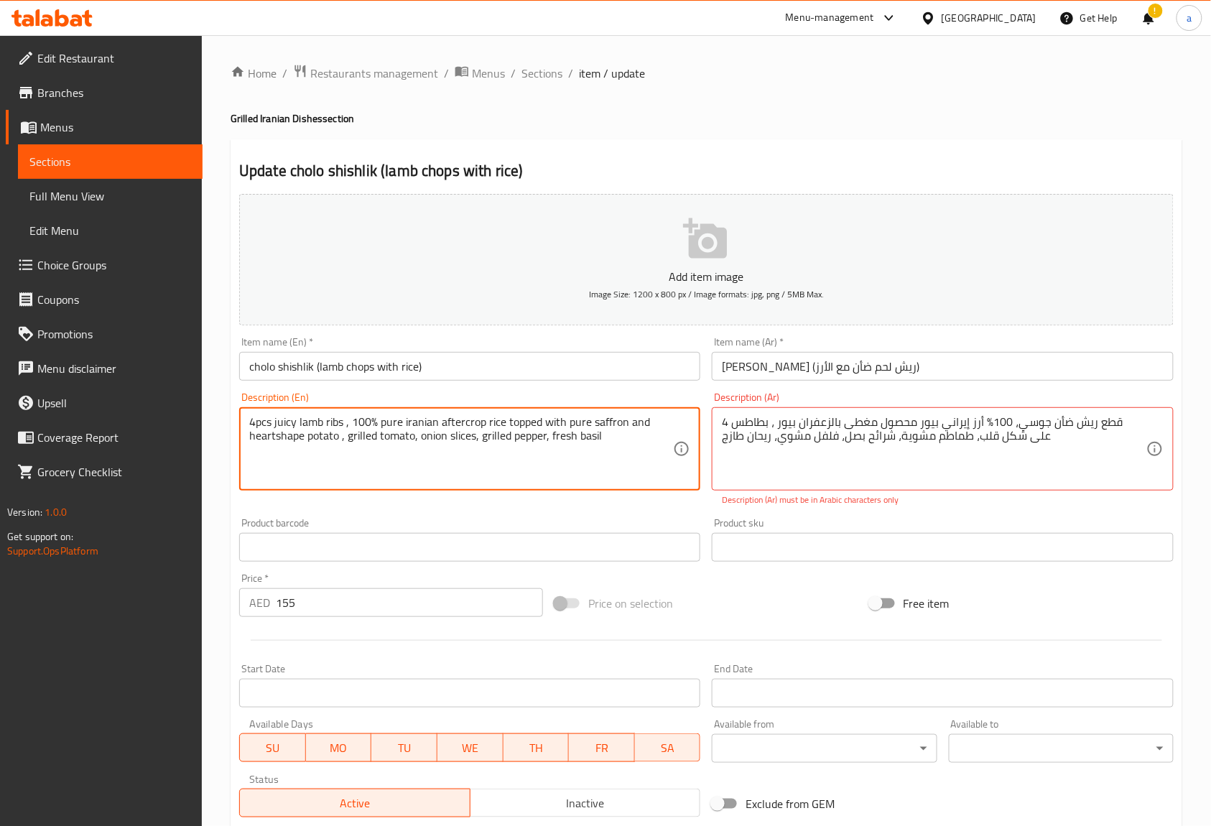
click at [457, 424] on textarea "4pcs juicy lamb ribs , 100% pure iranian aftercrop rice topped with pure saffro…" at bounding box center [461, 449] width 424 height 68
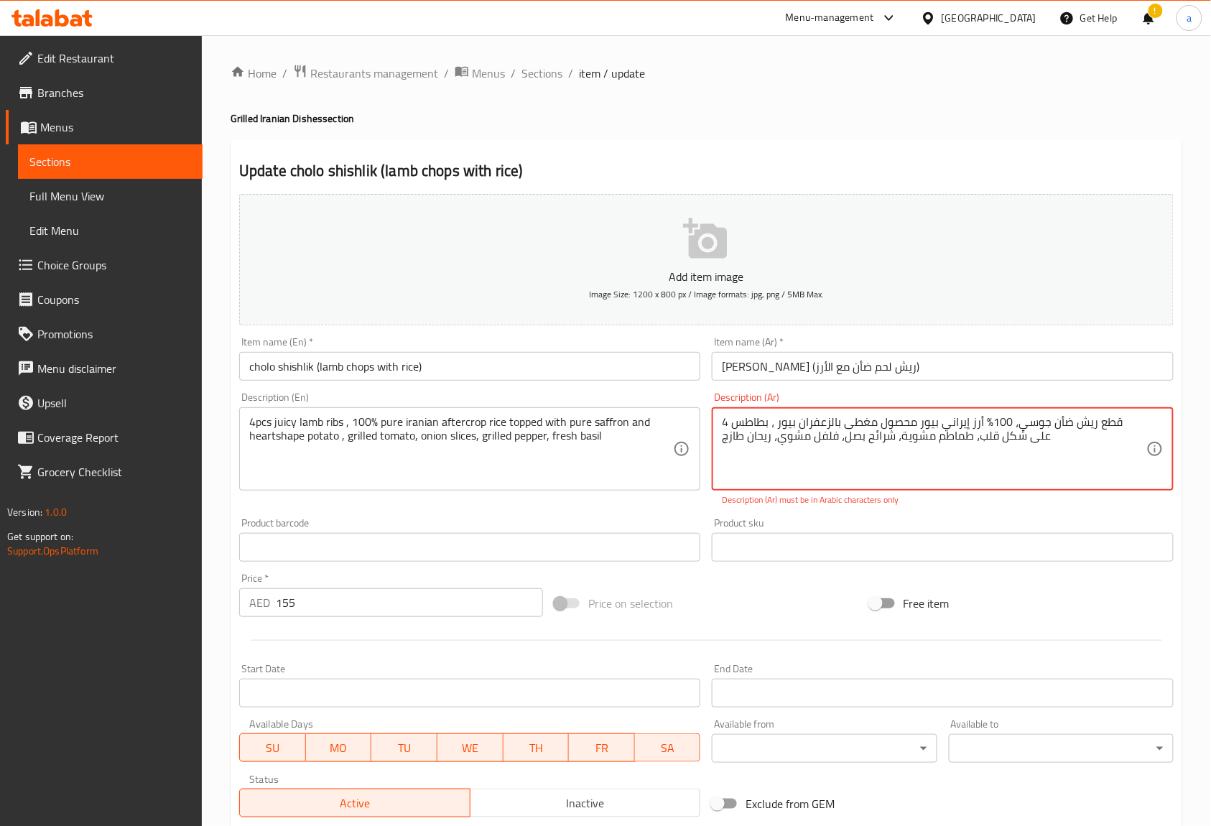
drag, startPoint x: 939, startPoint y: 423, endPoint x: 867, endPoint y: 425, distance: 71.8
click at [1015, 465] on textarea "4 قطع ريش ضأن جوسي، 100٪ أرز إيراني بيور افتركروب بالزعفران بيور ، بطاطس على شك…" at bounding box center [934, 449] width 424 height 68
click at [1014, 420] on textarea "4 قطع ريش ضأن جوسي، 100٪ أرز إيراني بيور افتركروب بالزعفران بيور ، بطاطس على شك…" at bounding box center [934, 449] width 424 height 68
click at [1009, 420] on textarea "4 قطع ريش ضأن جوسي، 100٪ أرز إيراني بيور افتركروب بالزعفران بيور ، بطاطس على شك…" at bounding box center [934, 449] width 424 height 68
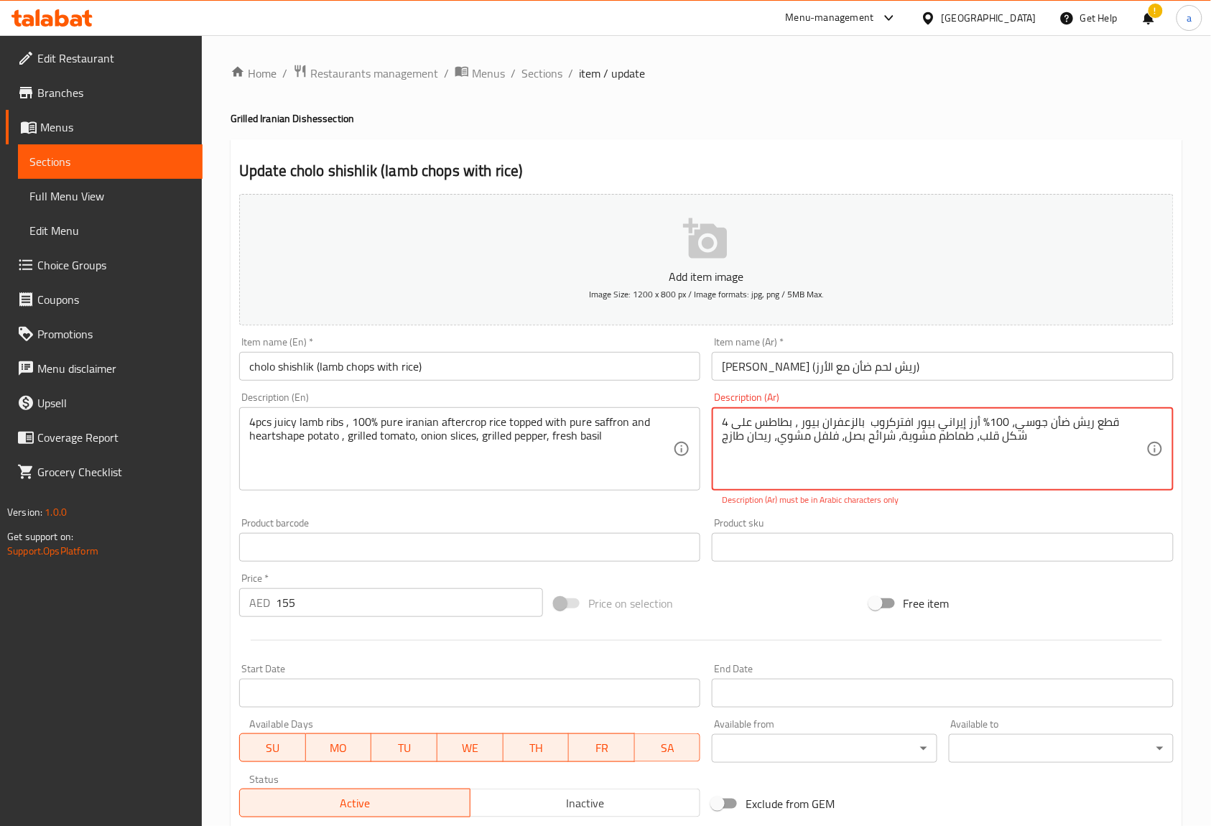
click at [1009, 420] on textarea "4 قطع ريش ضأن جوسي، 100٪ أرز إيراني بيور افتركروب بالزعفران بيور ، بطاطس على شك…" at bounding box center [934, 449] width 424 height 68
click at [1014, 425] on textarea "4 قطع ريش ضأن جوسي، 100٪ أرز إيراني بيور افتركروب بالزعفران بيور ، بطاطس على شك…" at bounding box center [934, 449] width 424 height 68
click at [1008, 420] on textarea "4 قطع ريش ضأن جوسي، 100٪ أرز إيراني بيور افتركروب بالزعفران بيور ، بطاطس على شك…" at bounding box center [934, 449] width 424 height 68
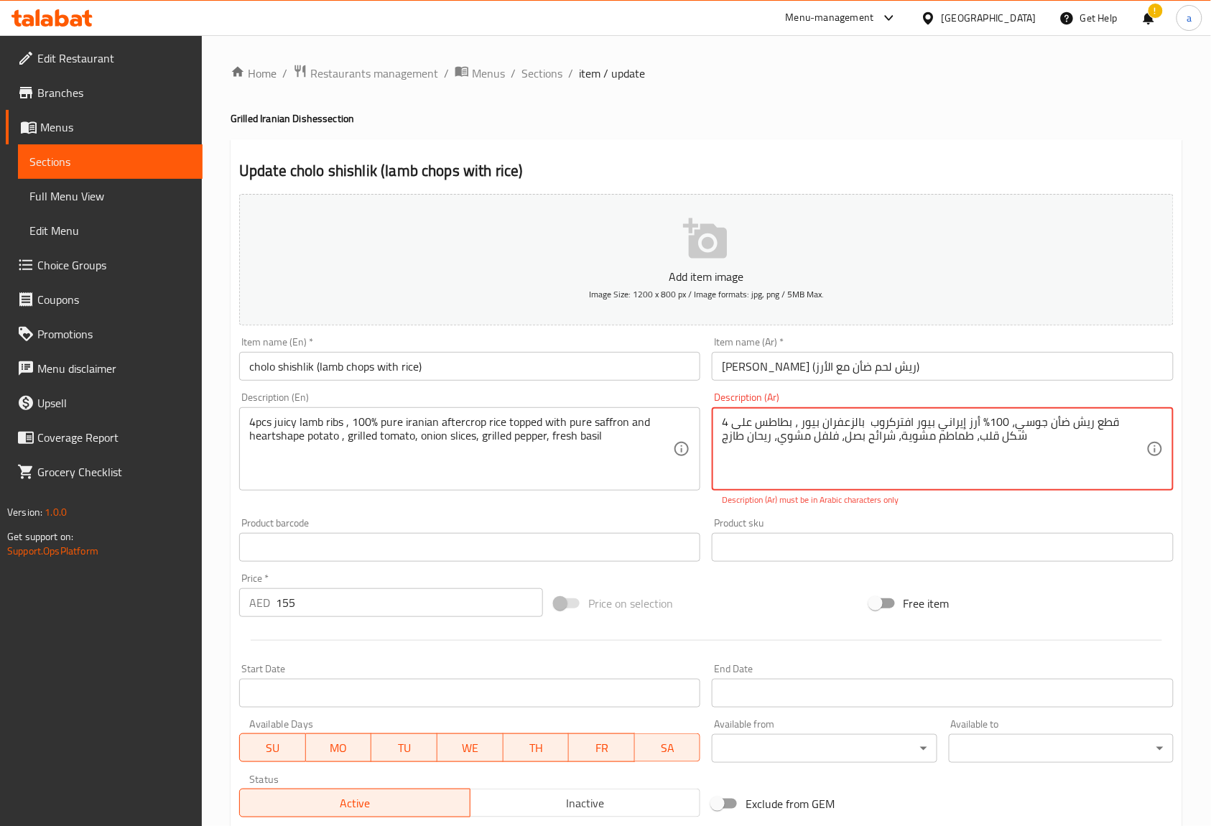
click at [1011, 422] on textarea "4 قطع ريش ضأن جوسي، 100٪ أرز إيراني بيور افتركروب بالزعفران بيور ، بطاطس على شك…" at bounding box center [934, 449] width 424 height 68
click at [1012, 423] on textarea "4 قطع ريش ضأن جوسي، 100٪ أرز إيراني بيور افتركروب بالزعفران بيور ، بطاطس على شك…" at bounding box center [934, 449] width 424 height 68
click at [1005, 425] on textarea "4 قطع ريش ضأن جوسي، 100٪ أرز إيراني بيور افتركروب بالزعفران بيور ، بطاطس على شك…" at bounding box center [934, 449] width 424 height 68
click at [1010, 428] on textarea "4 قطع ريش ضأن جوسي، 100٪ أرز إيراني بيور افتركروب بالزعفران بيور ، بطاطس على شك…" at bounding box center [934, 449] width 424 height 68
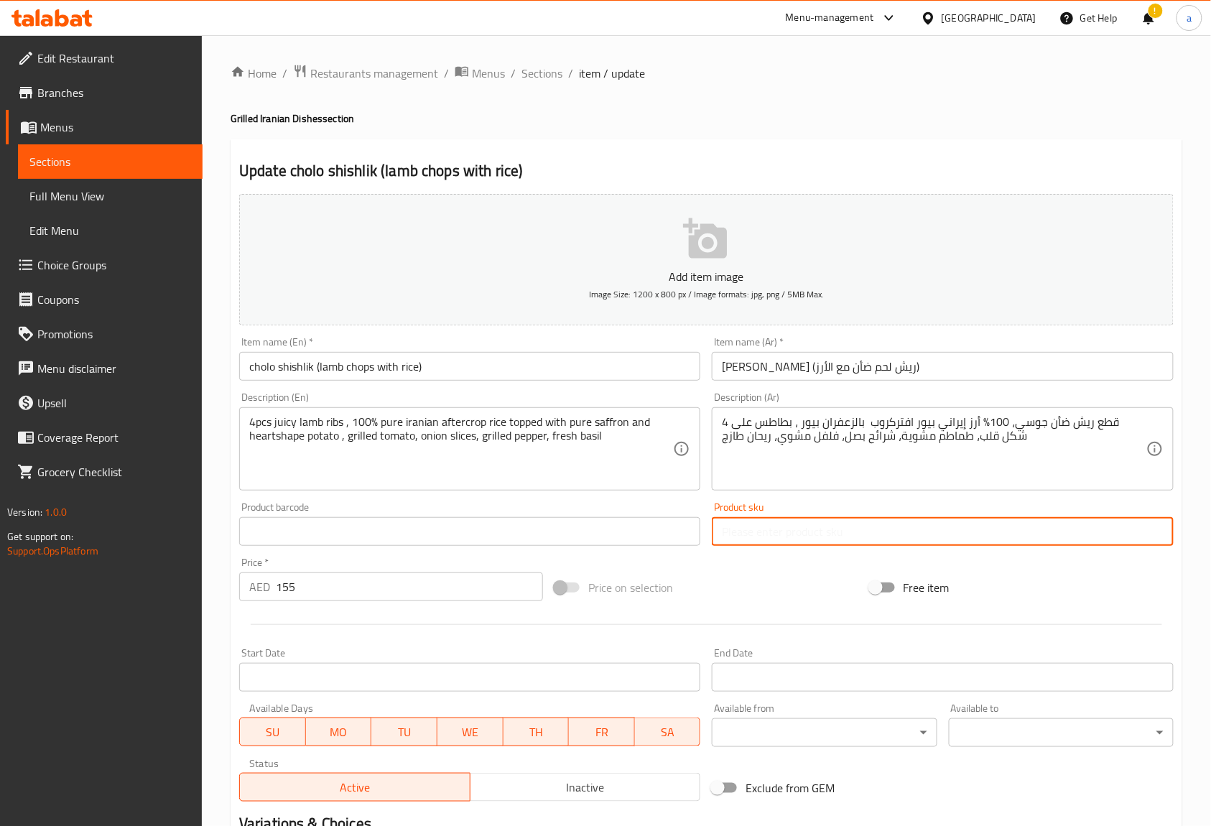
click at [880, 541] on input "text" at bounding box center [942, 531] width 461 height 29
click at [934, 488] on div "4 قطع ريش ضأن جوسي، 100% أرز إيراني بيور افتركروب بالزعفران بيور ، بطاطس على شك…" at bounding box center [942, 448] width 461 height 83
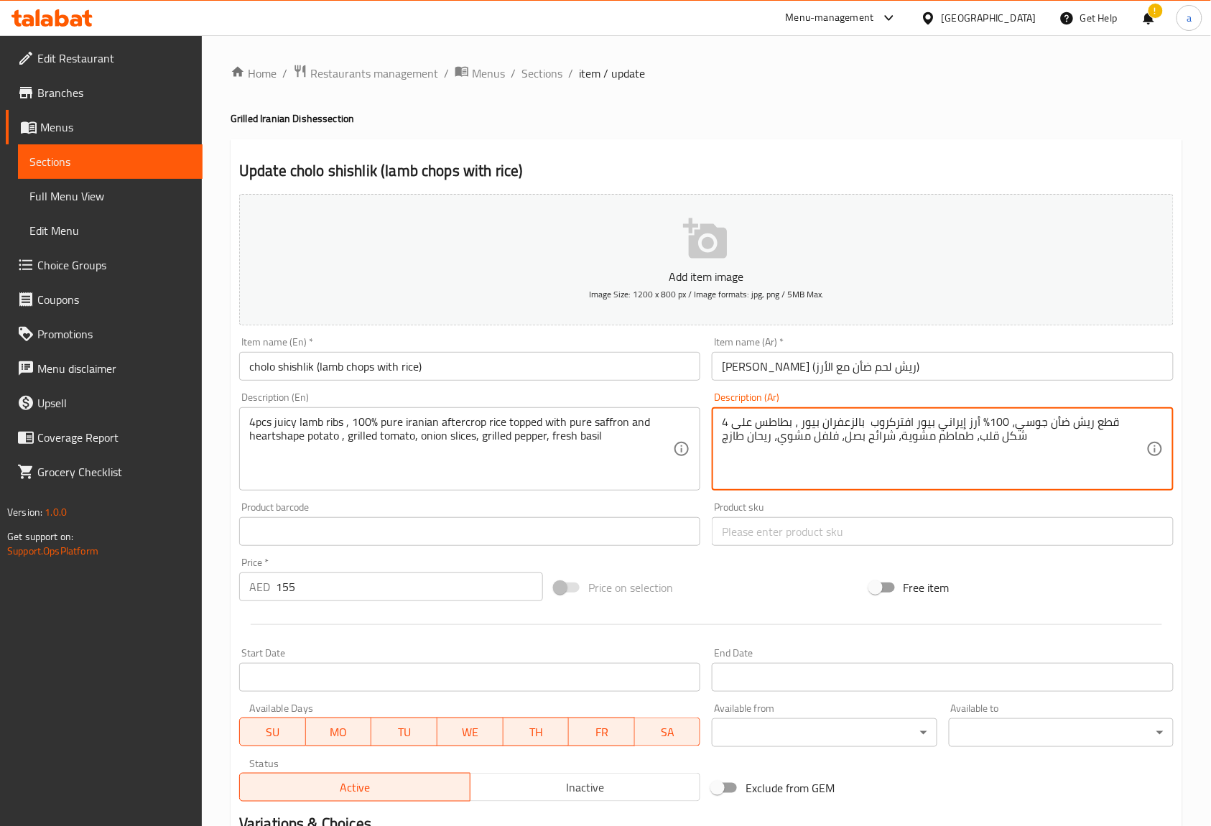
click at [902, 417] on textarea "4 قطع ريش ضأن جوسي، 100% أرز إيراني بيور افتركروب بالزعفران بيور ، بطاطس على شك…" at bounding box center [934, 449] width 424 height 68
click at [888, 424] on textarea "4 قطع ريش ضأن جوسي، 100% أرز إيراني بيور افتركروب بالزعفران بيور ، بطاطس على شك…" at bounding box center [934, 449] width 424 height 68
click at [893, 421] on textarea "4 قطع ريش ضأن جوسي، 100% أرز إيراني بيور افتركروب بالزعفران بيور ، بطاطس على شك…" at bounding box center [934, 449] width 424 height 68
click at [890, 418] on textarea "4 قطع ريش ضأن جوسي، 100% أرز إيراني بيور افتركروب بالزعفران بيور ، بطاطس على شك…" at bounding box center [934, 449] width 424 height 68
click at [897, 422] on textarea "4 قطع ريش ضأن جوسي، 100% أرز إيراني بيور افتركروب بالزعفران بيور ، بطاطس على شك…" at bounding box center [934, 449] width 424 height 68
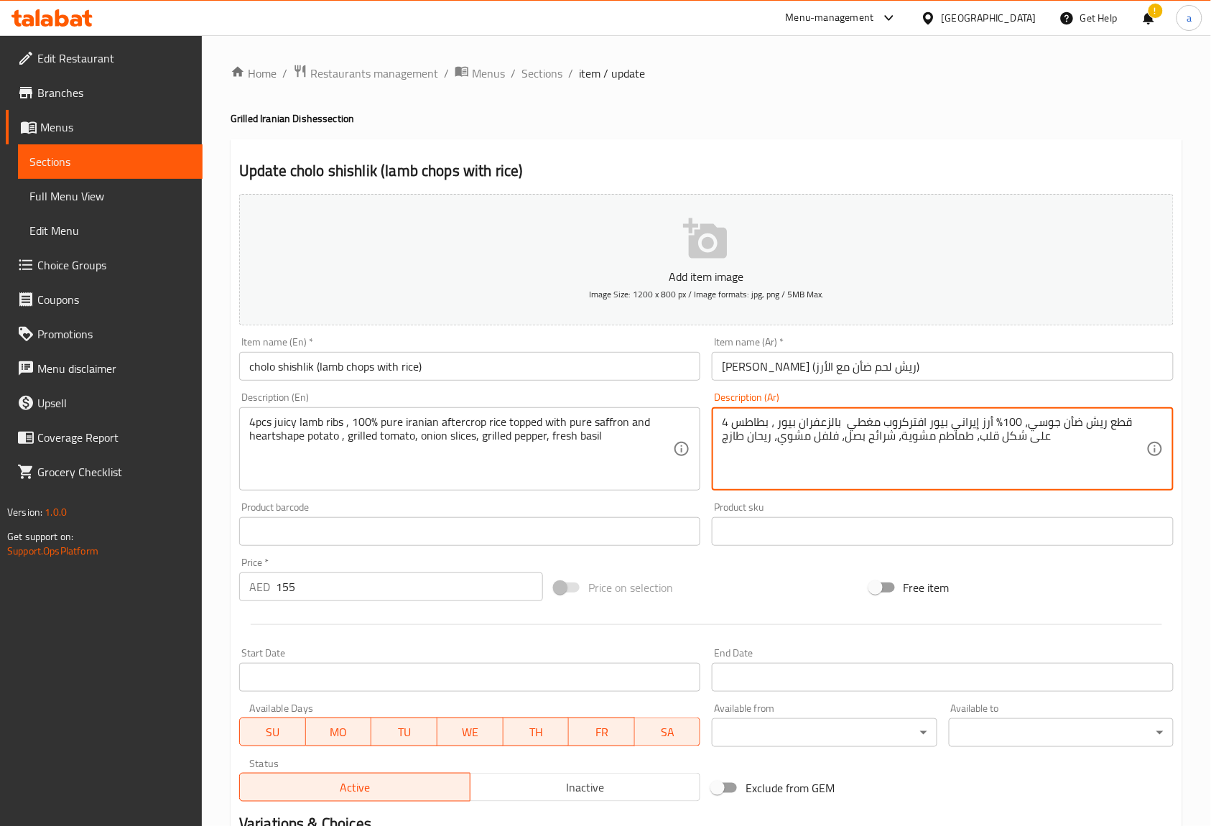
click at [891, 472] on textarea "4 قطع ريش ضأن جوسي، 100% أرز إيراني بيور افتركروب مغطي بالزعفران بيور ، بطاطس ع…" at bounding box center [934, 449] width 424 height 68
click at [918, 420] on textarea "4 قطع ريش ضأن جوسي، 100% أرز إيراني بيور افتركروب مغطي بالزعفران بيور ، بطاطس ع…" at bounding box center [934, 449] width 424 height 68
type textarea "4 قطع ريش ضأن جوسي، 100% أرز إيراني بيور افتركروب مغطي بالزعفران بيور ، بطاطس ع…"
click at [460, 400] on div "Description (En) 4pcs juicy lamb ribs , 100% pure iranian aftercrop rice topped…" at bounding box center [469, 441] width 461 height 98
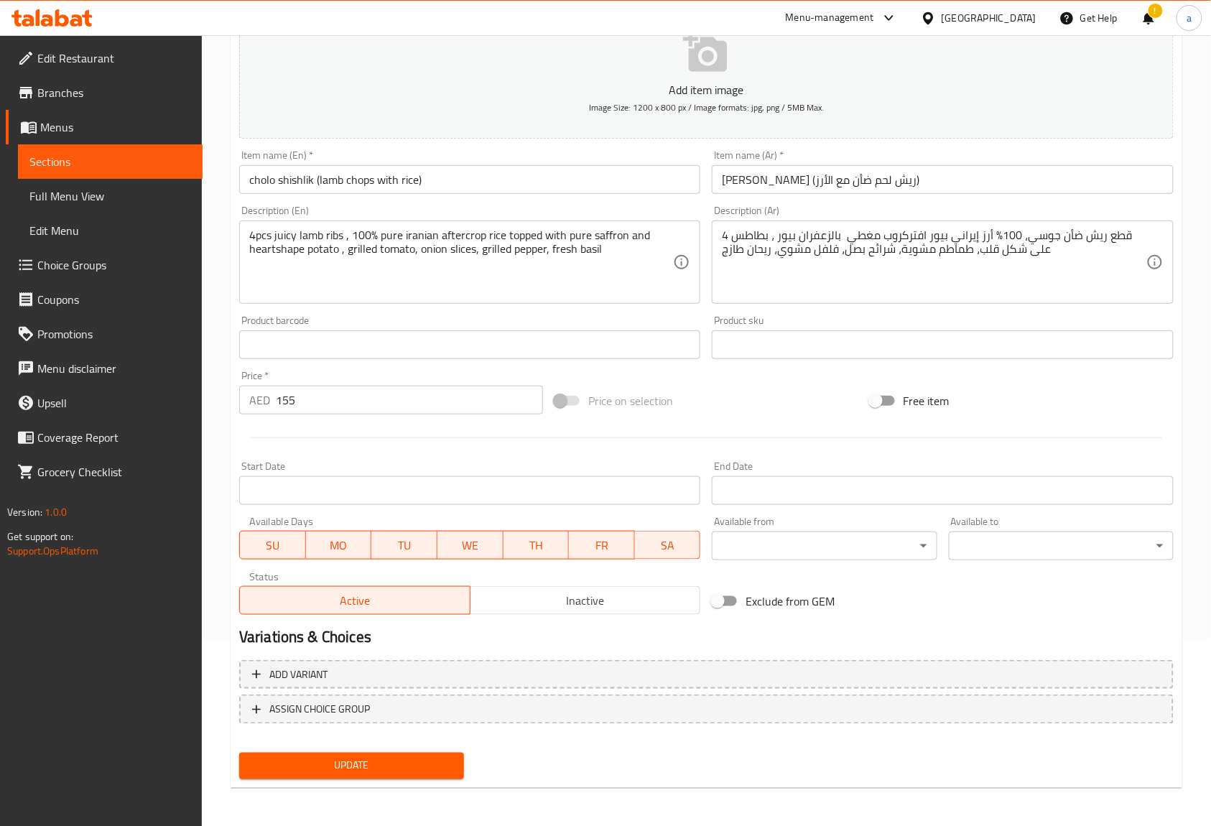
scroll to position [187, 0]
click at [326, 752] on button "Update" at bounding box center [351, 765] width 225 height 27
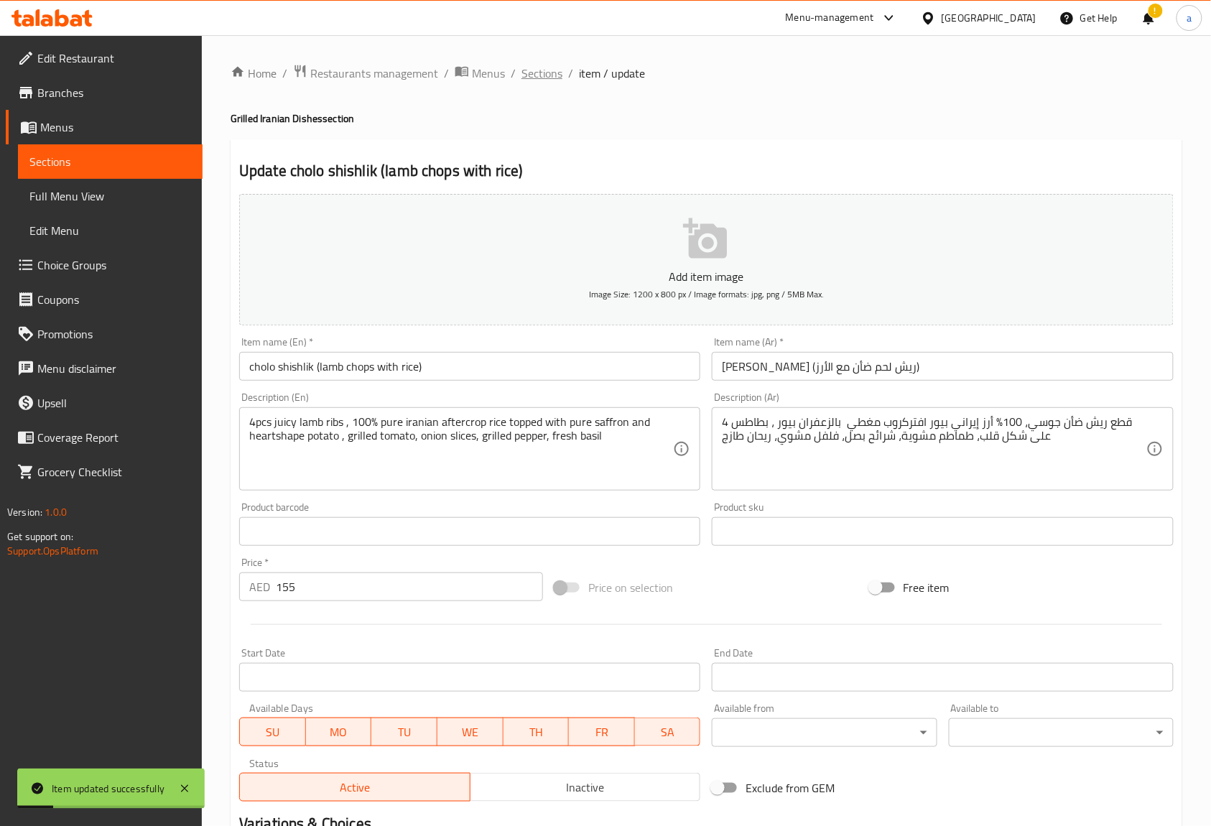
click at [553, 69] on span "Sections" at bounding box center [541, 73] width 41 height 17
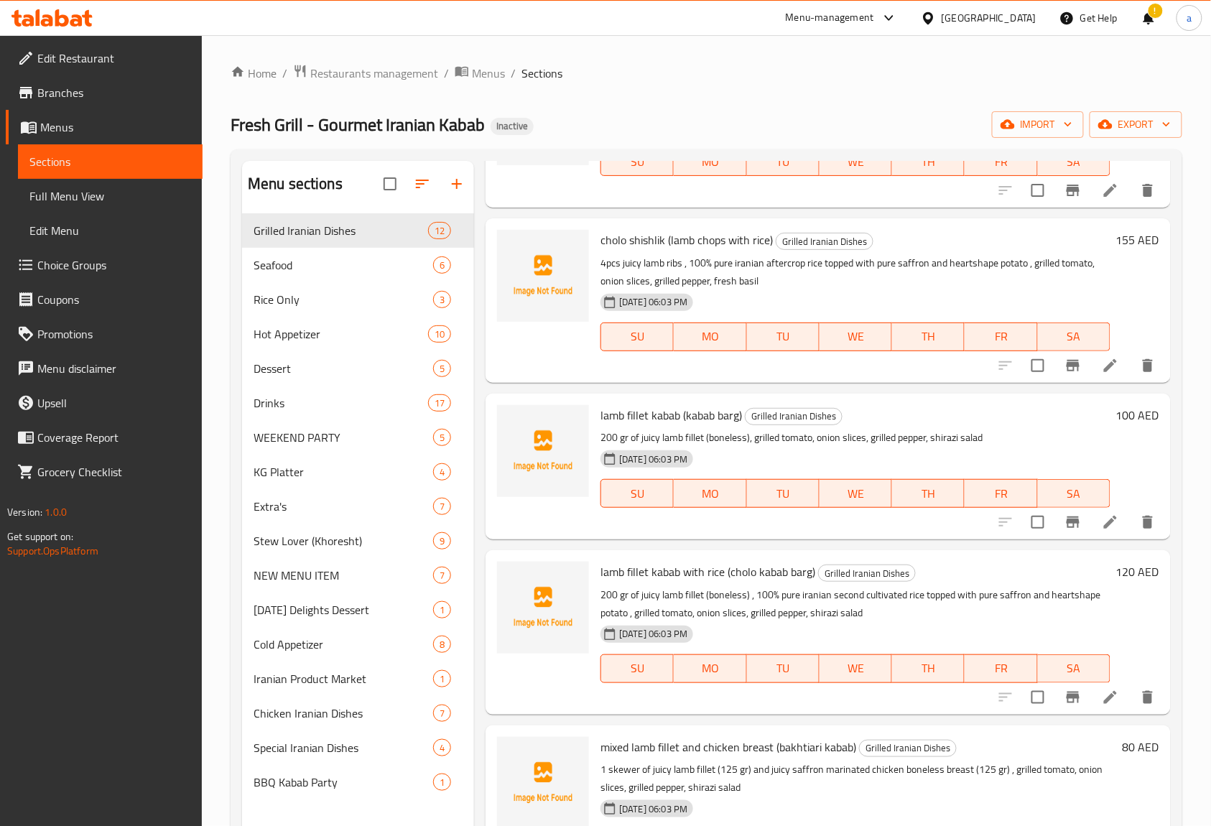
scroll to position [862, 0]
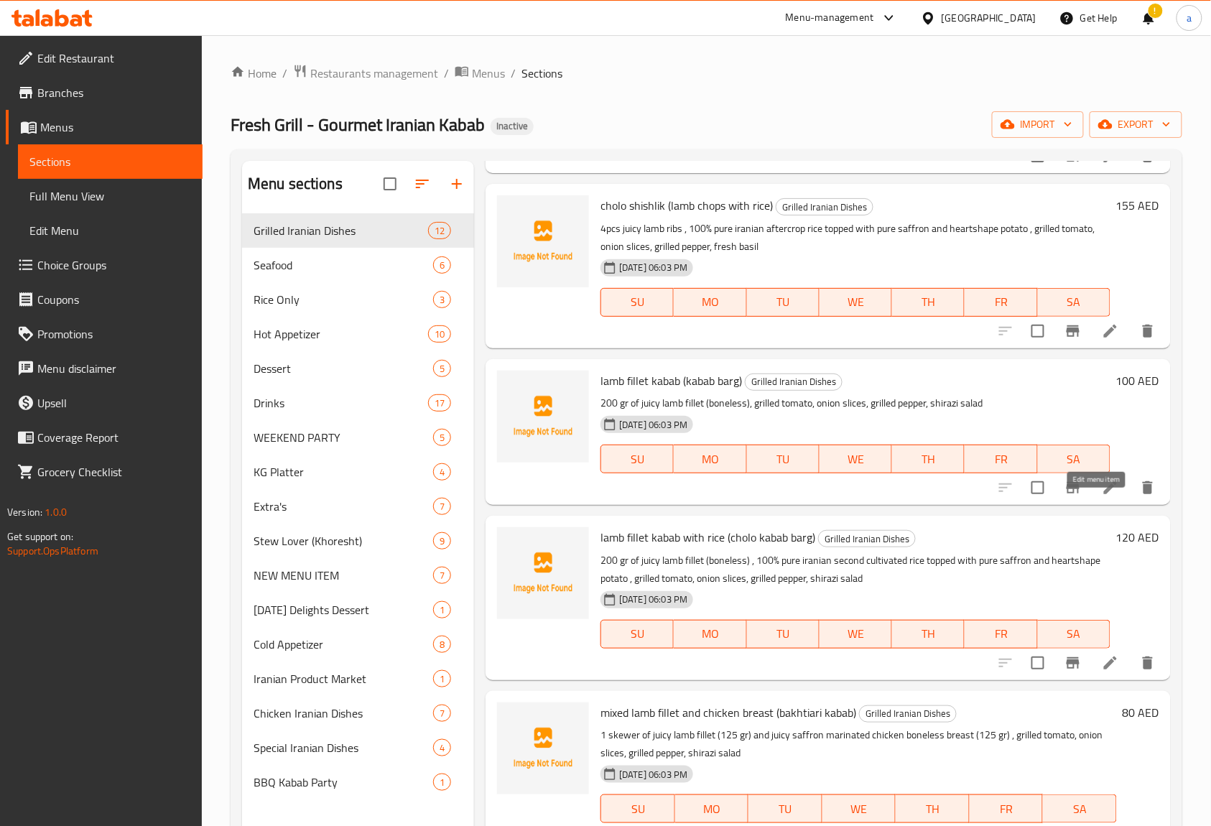
click at [1101, 496] on icon at bounding box center [1109, 487] width 17 height 17
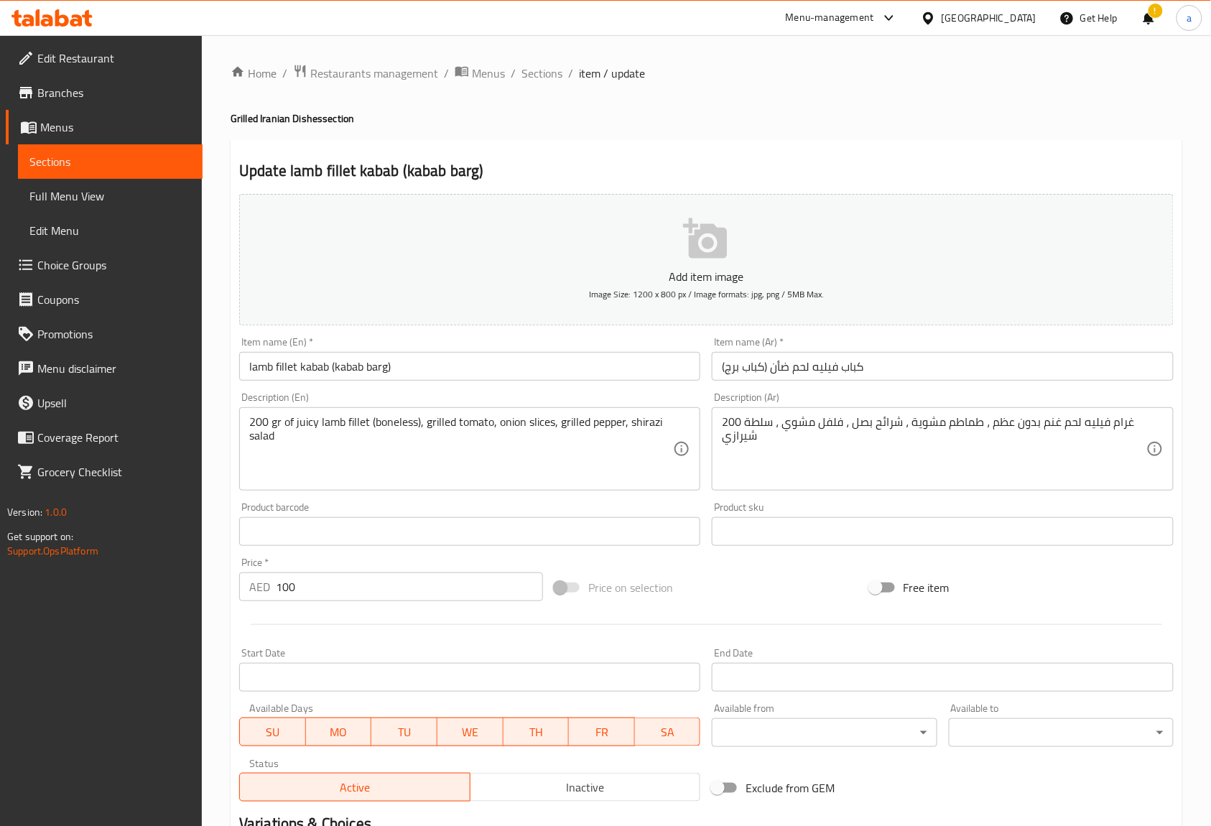
click at [372, 366] on input "lamb fillet kabab (kabab barg)" at bounding box center [469, 366] width 461 height 29
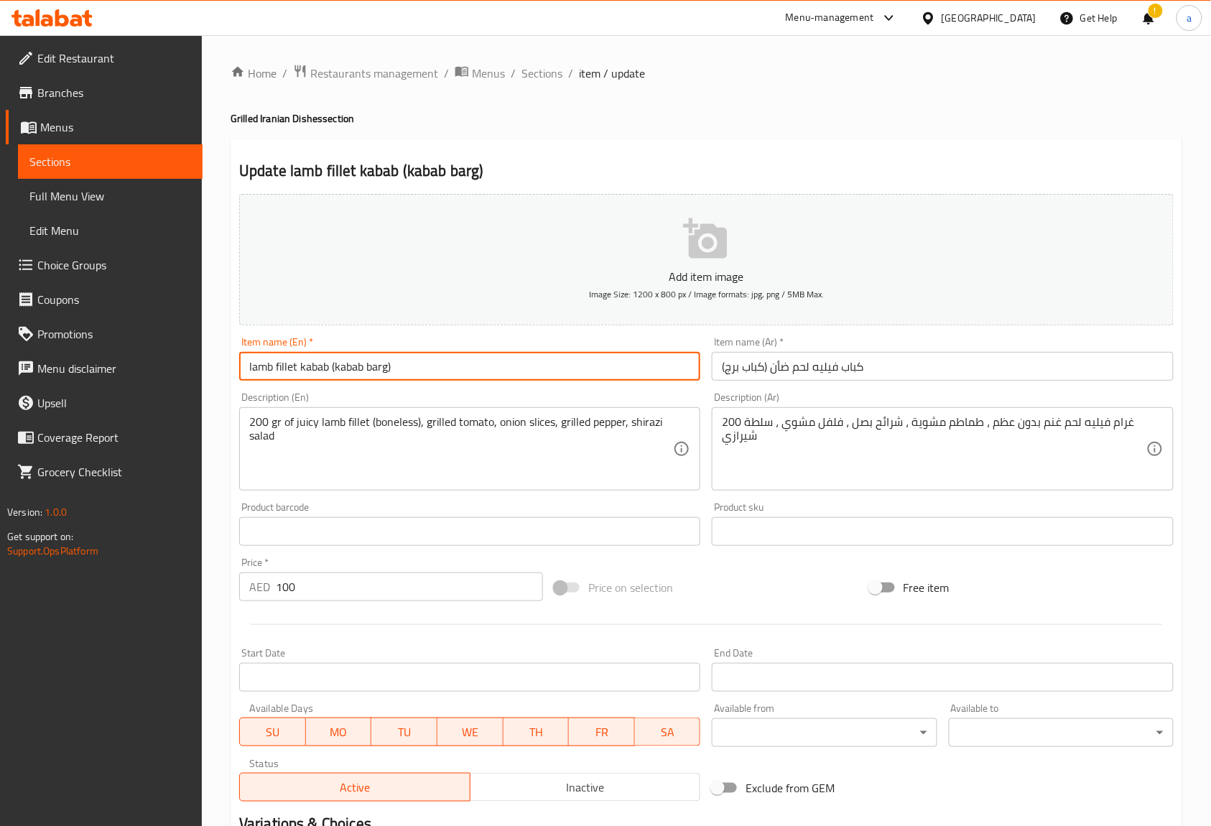
click at [372, 366] on input "lamb fillet kabab (kabab barg)" at bounding box center [469, 366] width 461 height 29
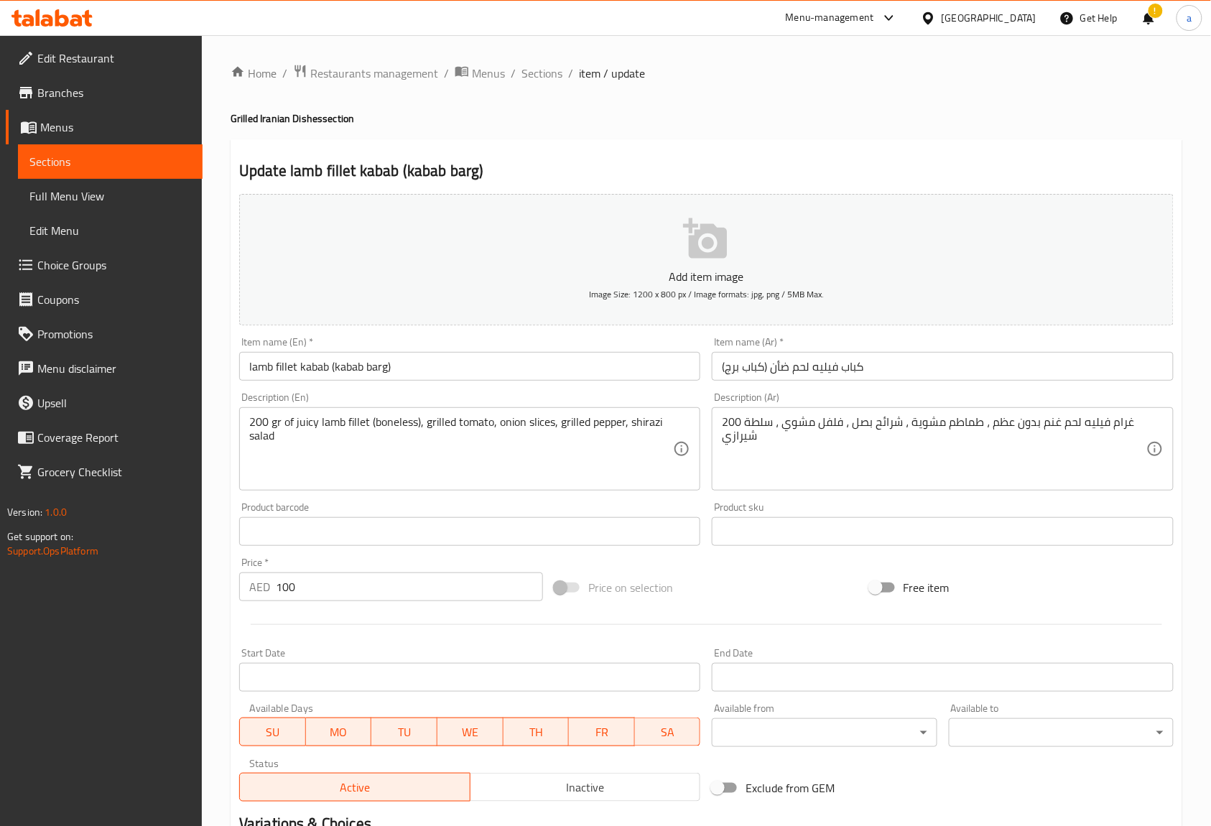
click at [1141, 19] on div "!" at bounding box center [1148, 18] width 16 height 34
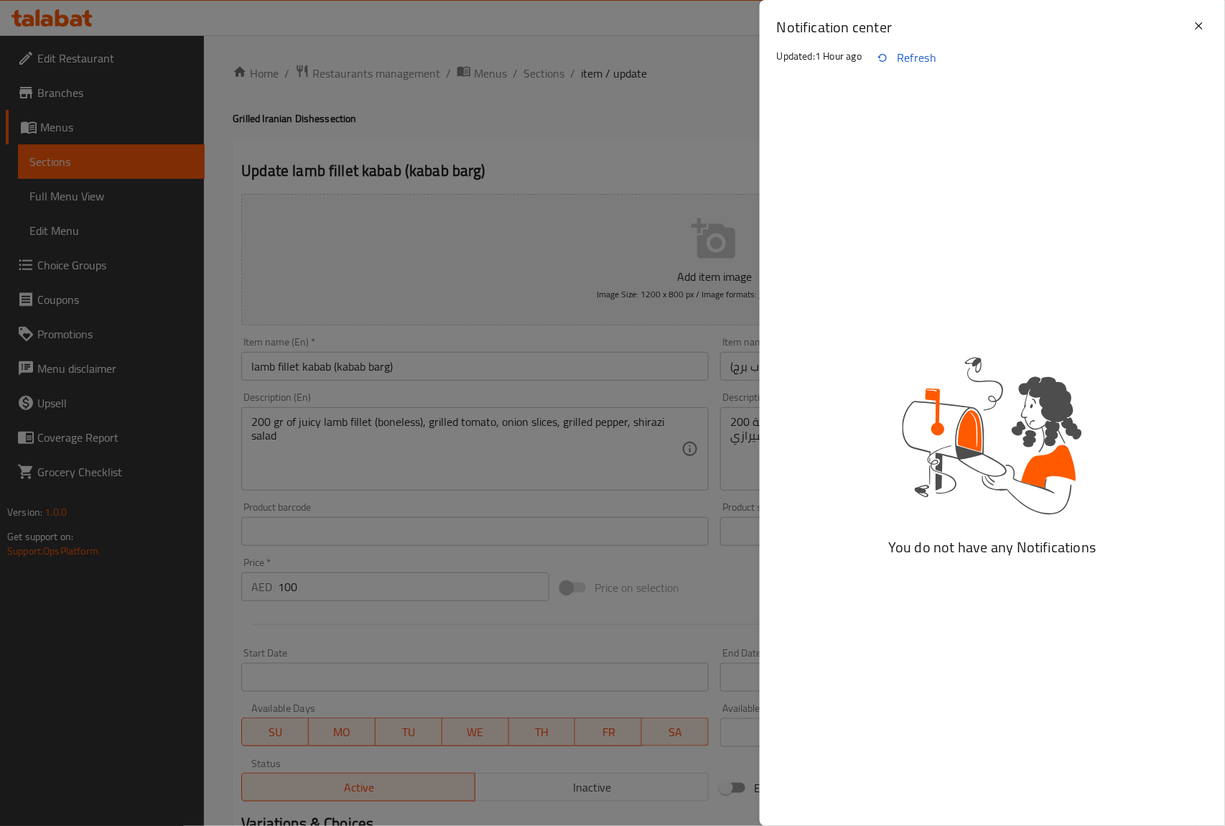
click at [1212, 29] on div "Notification center Updated: 1 Hour ago Refresh" at bounding box center [992, 49] width 465 height 98
click at [1198, 24] on icon at bounding box center [1198, 25] width 7 height 7
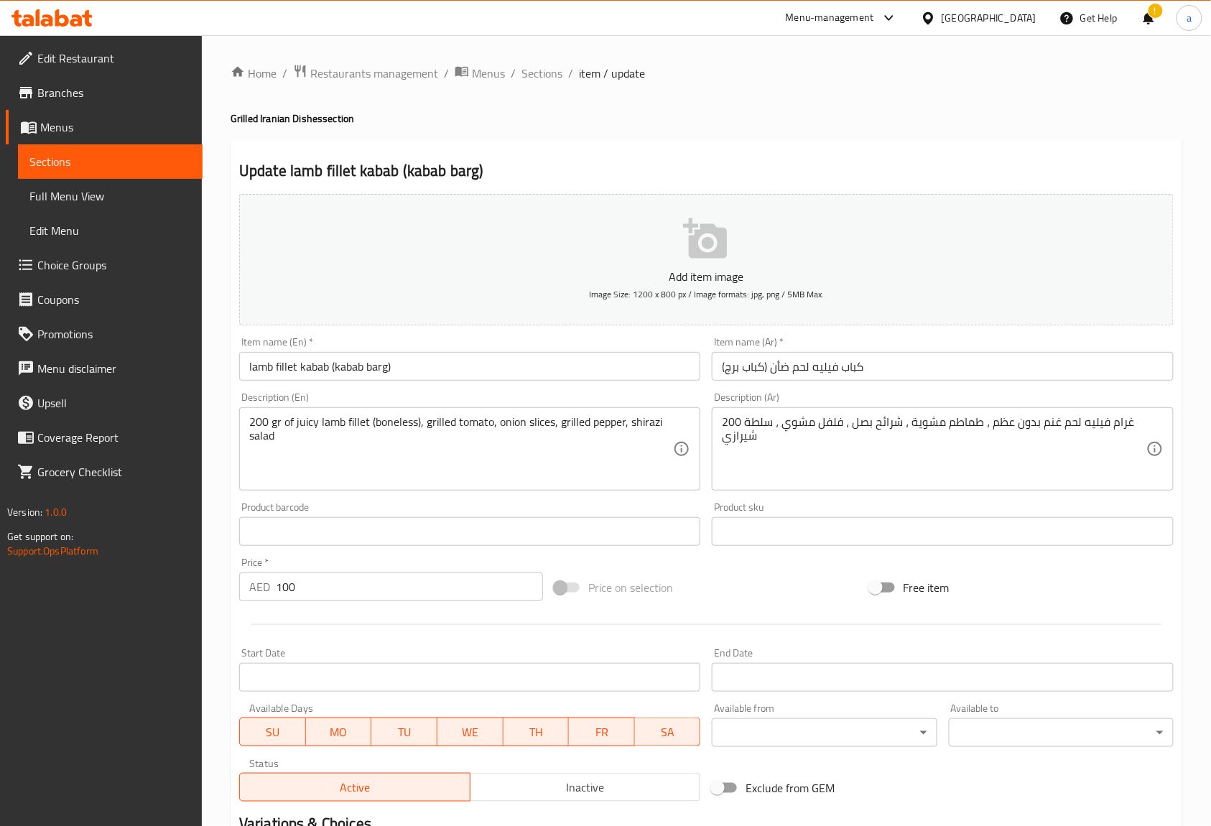
click at [383, 363] on input "lamb fillet kabab (kabab barg)" at bounding box center [469, 366] width 461 height 29
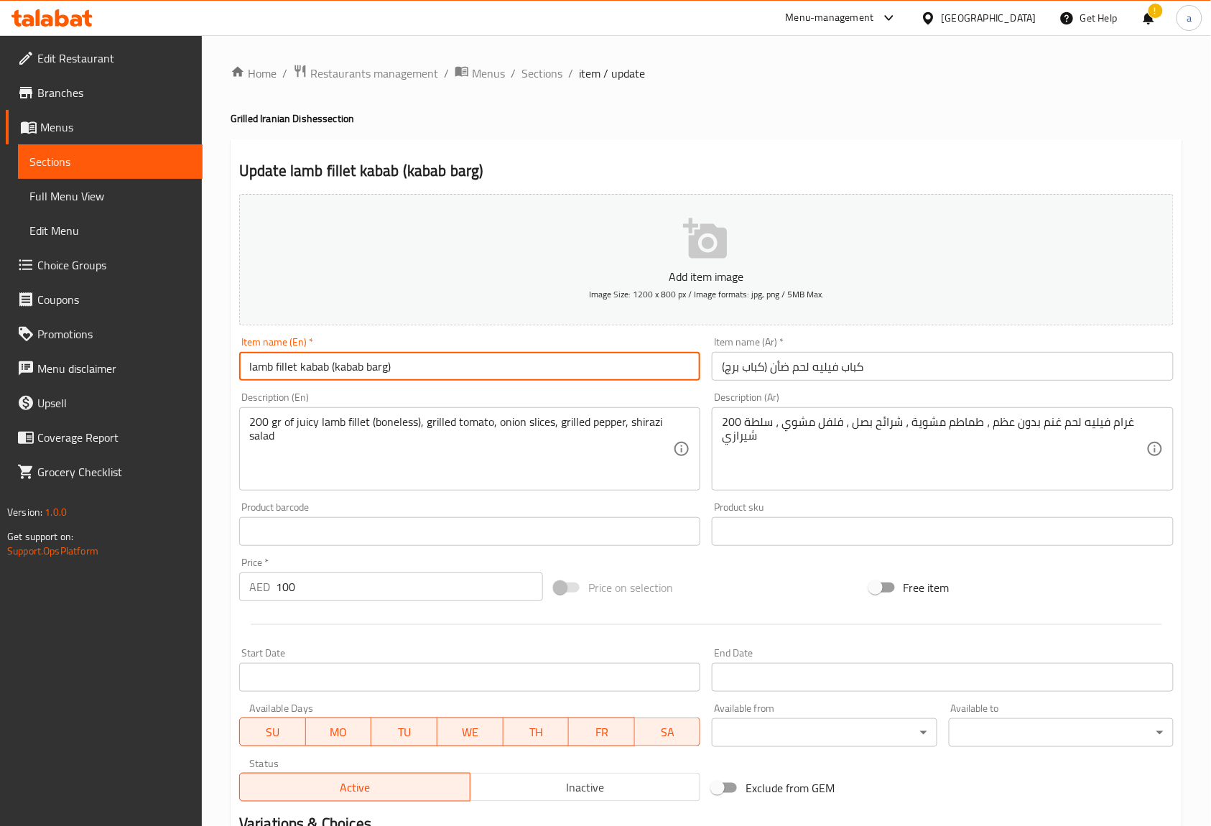
click at [383, 363] on input "lamb fillet kabab (kabab barg)" at bounding box center [469, 366] width 461 height 29
type input "lamb fillet kabab (kabab barg)"
click at [411, 357] on input "lamb fillet kabab (kabab barg)" at bounding box center [469, 366] width 461 height 29
drag, startPoint x: 386, startPoint y: 363, endPoint x: 332, endPoint y: 370, distance: 54.3
click at [332, 370] on input "lamb fillet kabab (kabab barg)" at bounding box center [469, 366] width 461 height 29
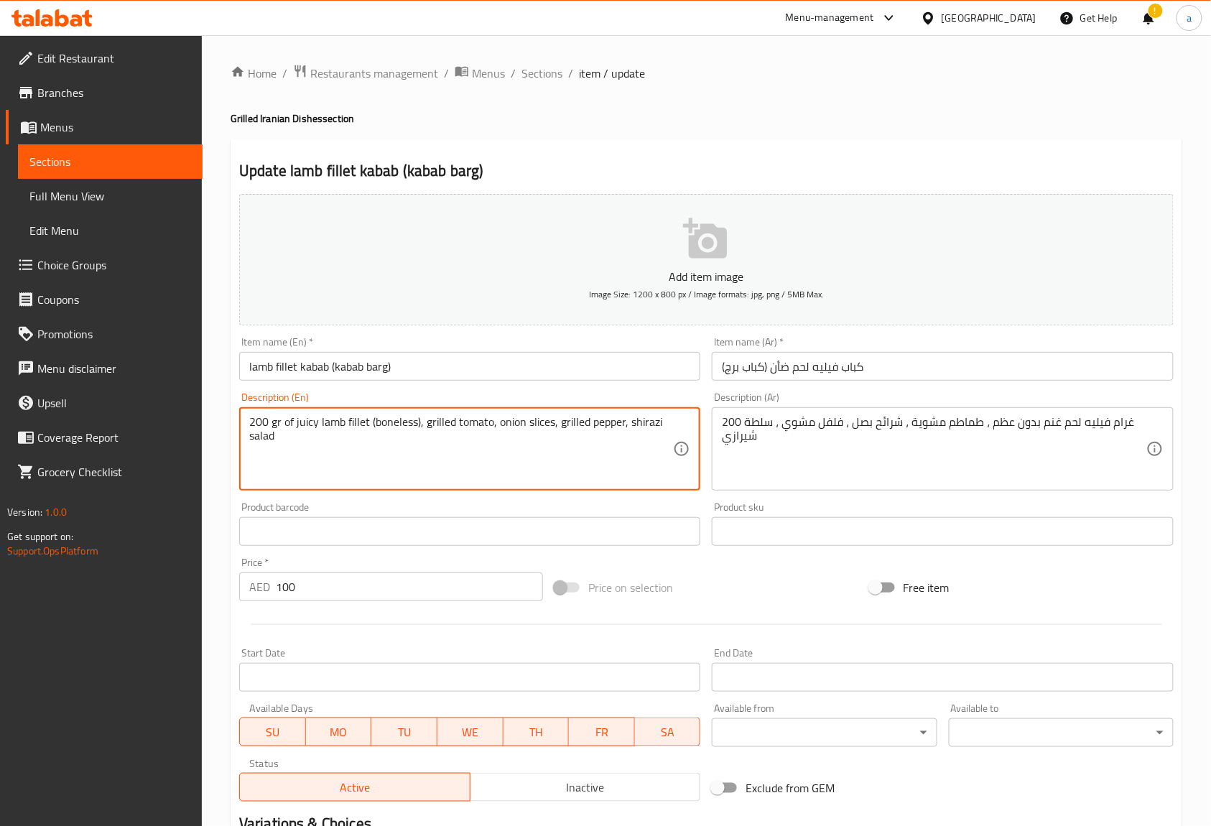
click at [331, 440] on textarea "200 gr of juicy lamb fillet (boneless), grilled tomato, onion slices, grilled p…" at bounding box center [461, 449] width 424 height 68
click at [397, 418] on textarea "200 gr of juicy lamb fillet (boneless), grilled tomato, onion slices, grilled p…" at bounding box center [461, 449] width 424 height 68
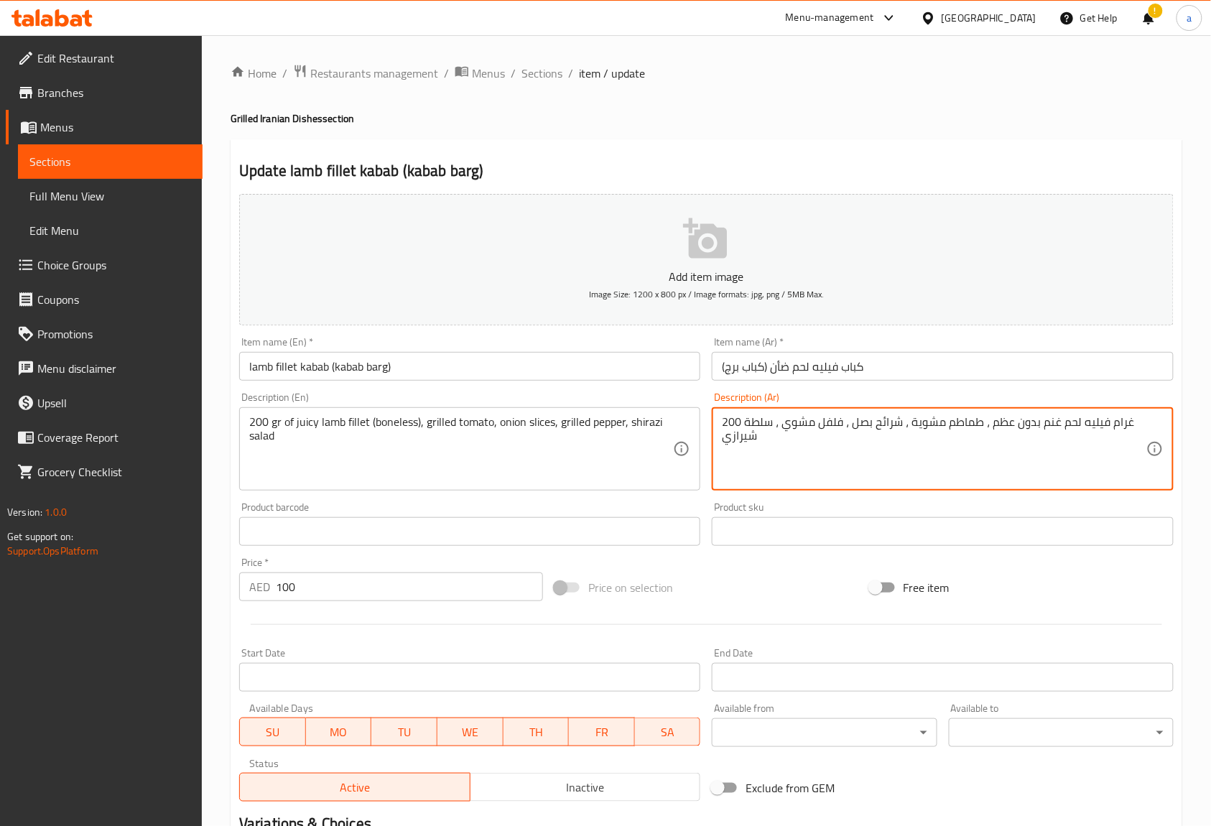
click at [1015, 429] on textarea "200 غرام فيليه لحم غنم بدون عظم ، طماطم مشوية ، شرائح بصل ، فلفل مشوي ، سلطة شي…" at bounding box center [934, 449] width 424 height 68
click at [1020, 418] on textarea "200 غرام فيليه لحم غنم بدون عظم ، طماطم مشوية ، شرائح بصل ، فلفل مشوي ، سلطة شي…" at bounding box center [934, 449] width 424 height 68
drag, startPoint x: 1034, startPoint y: 420, endPoint x: 982, endPoint y: 429, distance: 52.4
click at [982, 429] on textarea "200 غرام فيليه لحم غنم بدون عظم ، طماطم مشوية ، شرائح بصل ، فلفل مشوي ، سلطة شي…" at bounding box center [934, 449] width 424 height 68
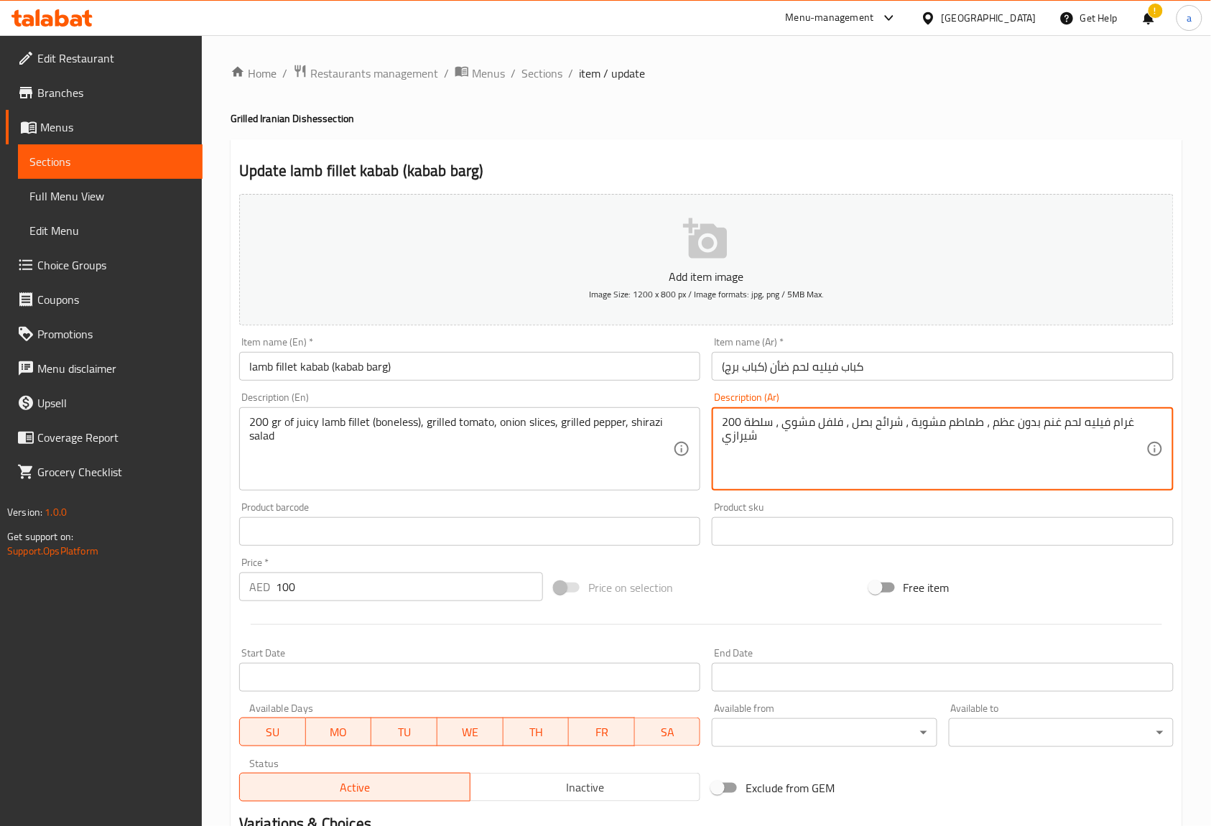
click at [989, 429] on textarea "200 غرام فيليه لحم غنم بدون عظم ، طماطم مشوية ، شرائح بصل ، فلفل مشوي ، سلطة شي…" at bounding box center [934, 449] width 424 height 68
drag, startPoint x: 989, startPoint y: 424, endPoint x: 1035, endPoint y: 425, distance: 46.0
click at [1035, 425] on textarea "200 غرام فيليه لحم غنم بدون عظم ، طماطم مشوية ، شرائح بصل ، فلفل مشوي ، سلطة شي…" at bounding box center [934, 449] width 424 height 68
click at [1038, 446] on textarea "200 غرام فيليه لحم غنم مسحب ، طماطم مشوية ، شرائح بصل ، فلفل مشوي ، سلطة شيرازي" at bounding box center [934, 449] width 424 height 68
click at [1025, 420] on textarea "200 غرام فيليه لحم غنم مسحب ، طماطم مشوية ، شرائح بصل ، فلفل مشوي ، سلطة شيرازي" at bounding box center [934, 449] width 424 height 68
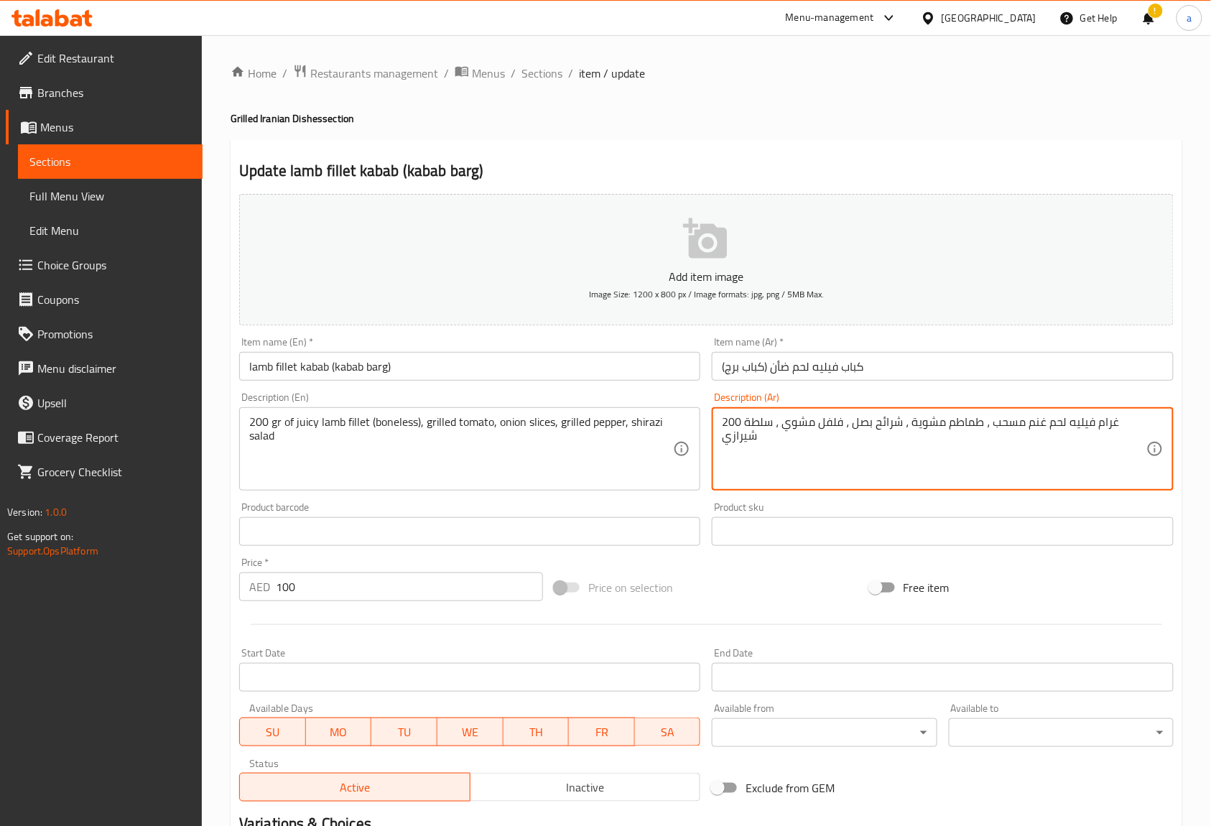
click at [1025, 420] on textarea "200 غرام فيليه لحم غنم مسحب ، طماطم مشوية ، شرائح بصل ، فلفل مشوي ، سلطة شيرازي" at bounding box center [934, 449] width 424 height 68
click at [1024, 420] on textarea "200 غرام فيليه لحم غنم مسحب ، طماطم مشوية ، شرائح بصل ، فلفل مشوي ، سلطة شيرازي" at bounding box center [934, 449] width 424 height 68
click at [1033, 471] on textarea "200 غرام فيليه لحم غنم مسحب ، طماطم مشوية ، شرائح بصل ، فلفل مشوي ، سلطة شيرازي" at bounding box center [934, 449] width 424 height 68
click at [1035, 420] on textarea "200 غرام فيليه لحم غنم مسحب ، طماطم مشوية ، شرائح بصل ، فلفل مشوي ، سلطة شيرازي" at bounding box center [934, 449] width 424 height 68
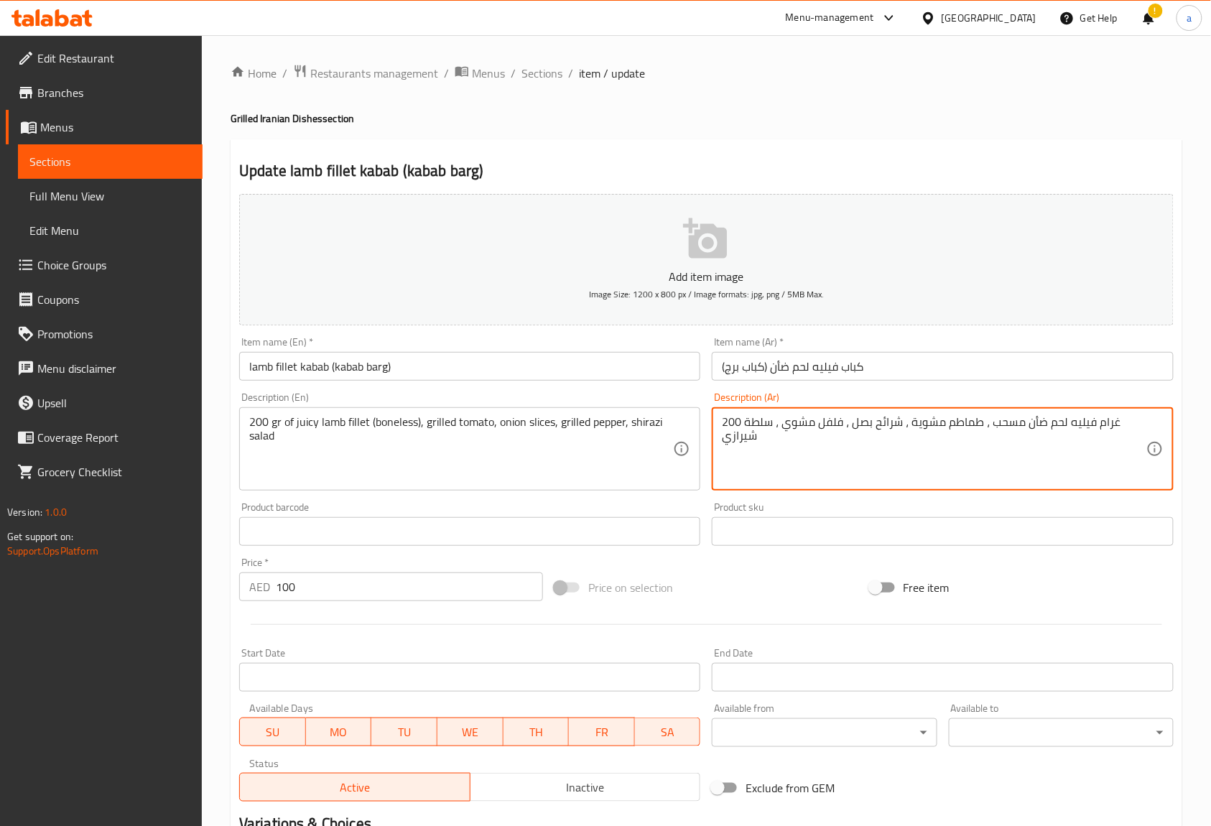
click at [1021, 470] on textarea "200 غرام فيليه لحم ضأن مسحب ، طماطم مشوية ، شرائح بصل ، فلفل مشوي ، سلطة شيرازي" at bounding box center [934, 449] width 424 height 68
click at [956, 449] on textarea "200 غرام فيليه لحم ضأن مسحب ، طماطم مشوية ، شرائح بصل ، فلفل مشوي ، سلطة شيرازي" at bounding box center [934, 449] width 424 height 68
click at [834, 438] on textarea "200 غرام فيليه لحم ضأن مسحب ، طماطم مشوية ، شرائح بصل ، فلفل مشوي ، سلطة شيرازي" at bounding box center [934, 449] width 424 height 68
type textarea "200 غرام فيليه لحم ضأن مسحب ، طماطم مشوية ، شرائح بصل ، فلفل مشوي ، سلطة شيرازي"
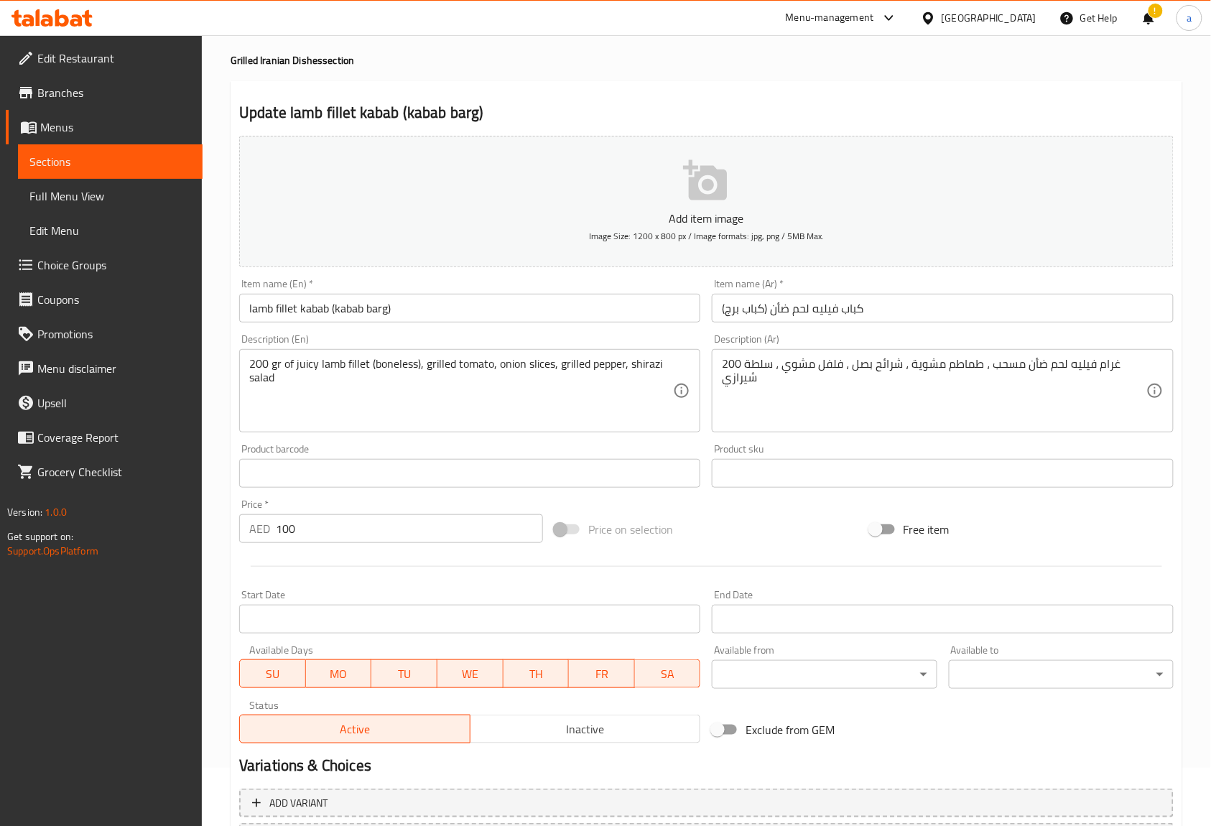
scroll to position [187, 0]
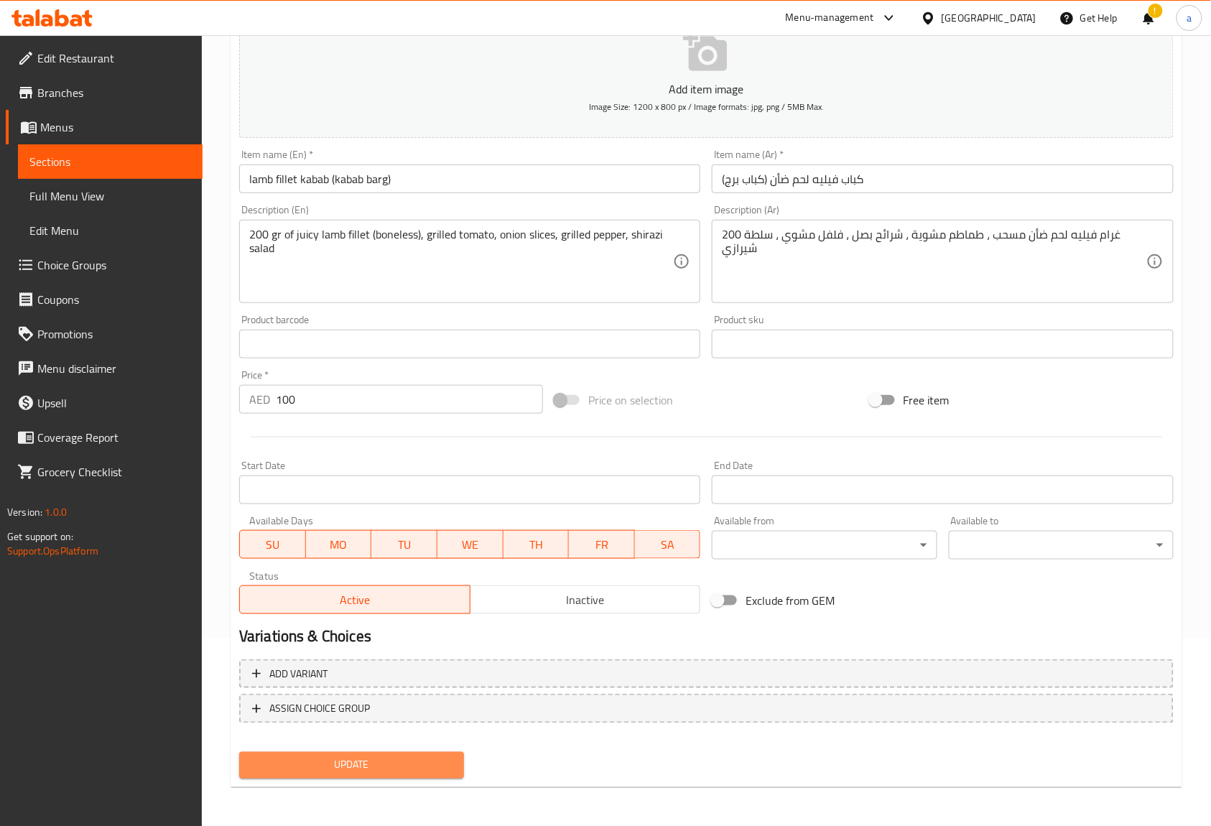
click at [432, 765] on span "Update" at bounding box center [352, 765] width 202 height 18
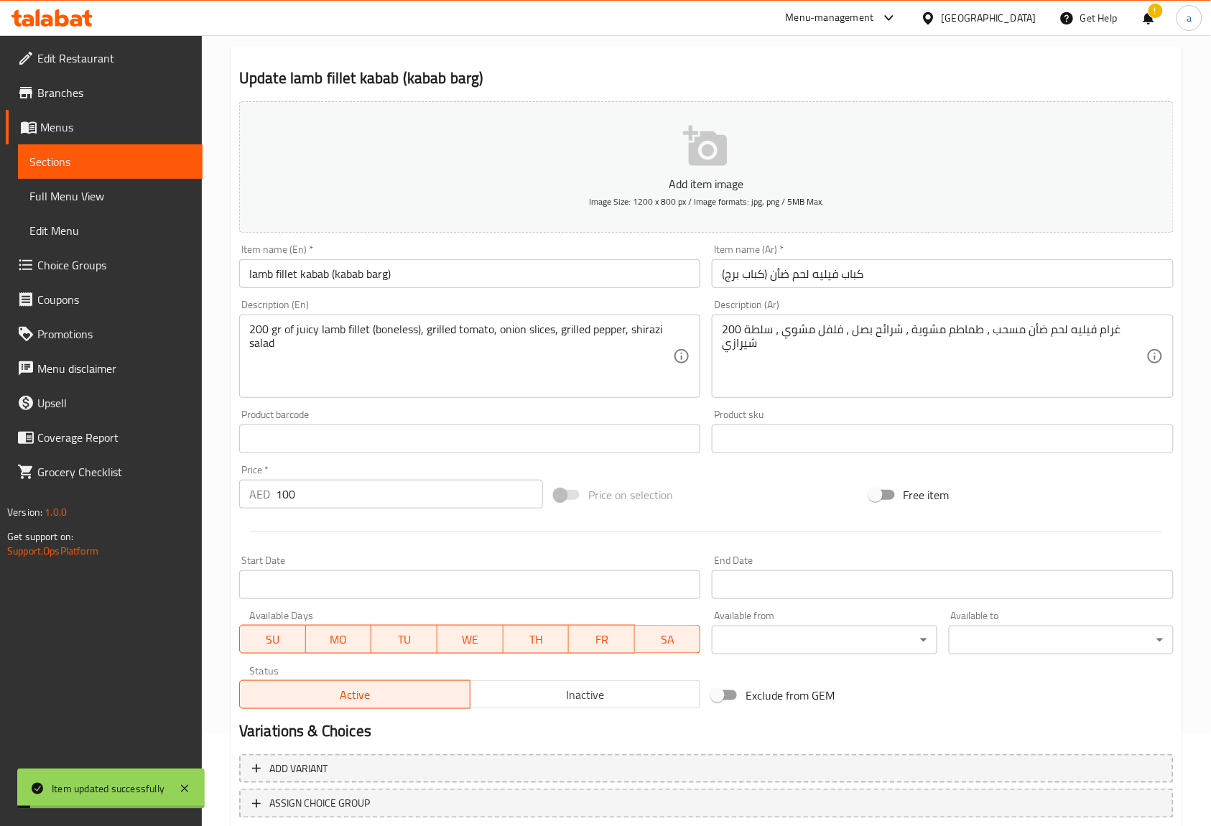
scroll to position [0, 0]
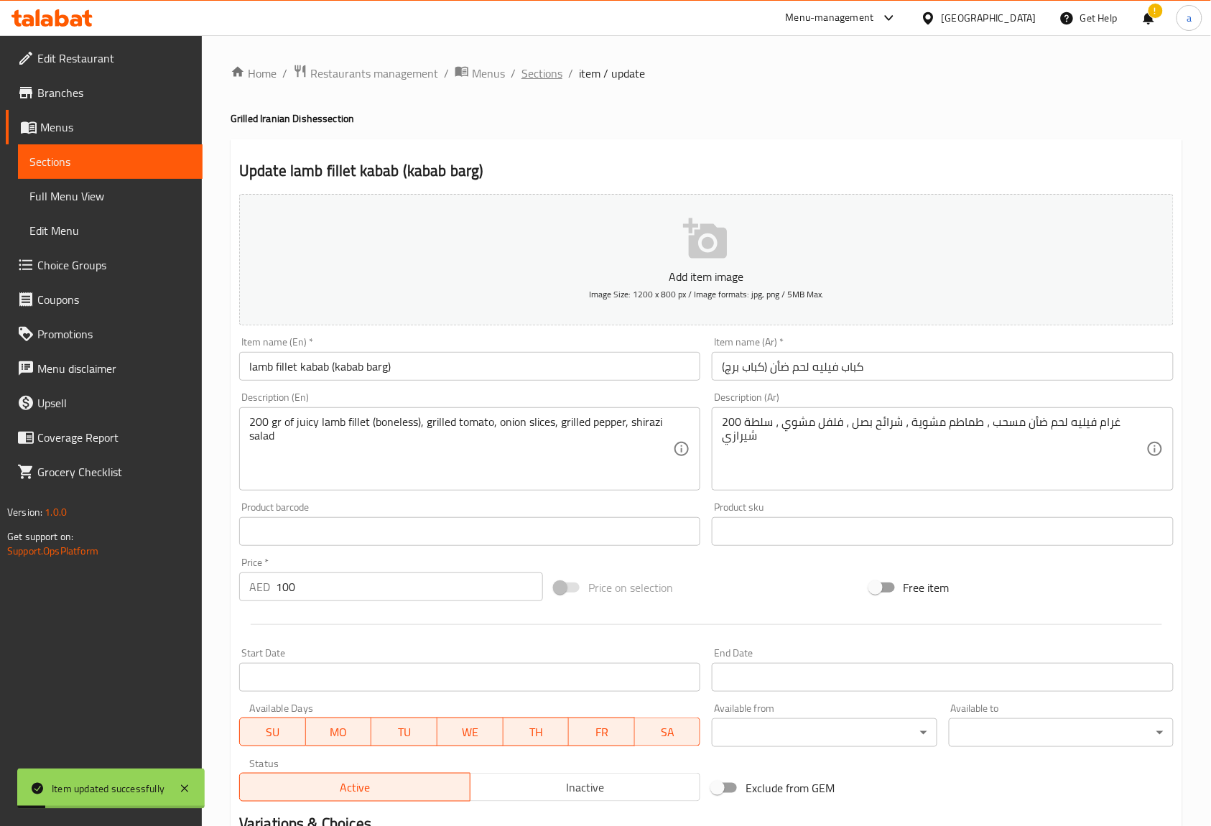
click at [526, 67] on span "Sections" at bounding box center [541, 73] width 41 height 17
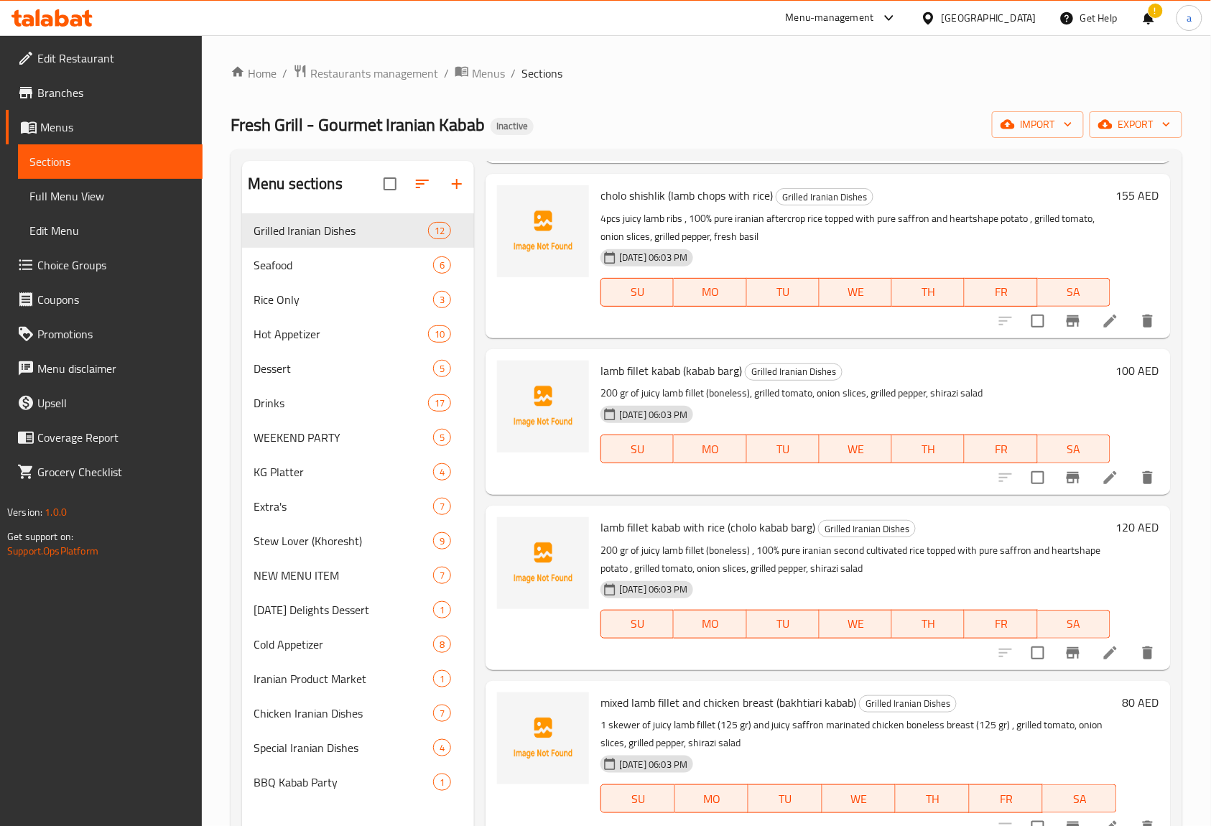
scroll to position [862, 0]
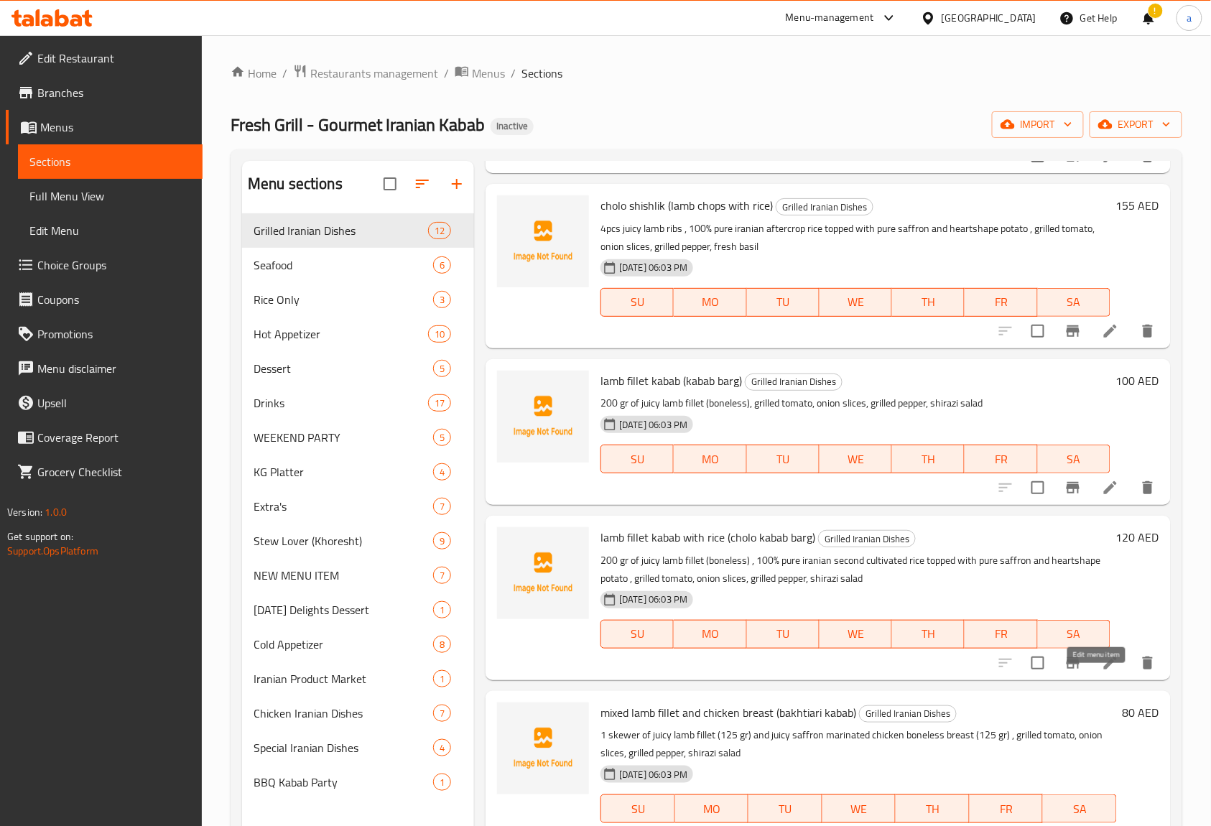
click at [1101, 671] on icon at bounding box center [1109, 662] width 17 height 17
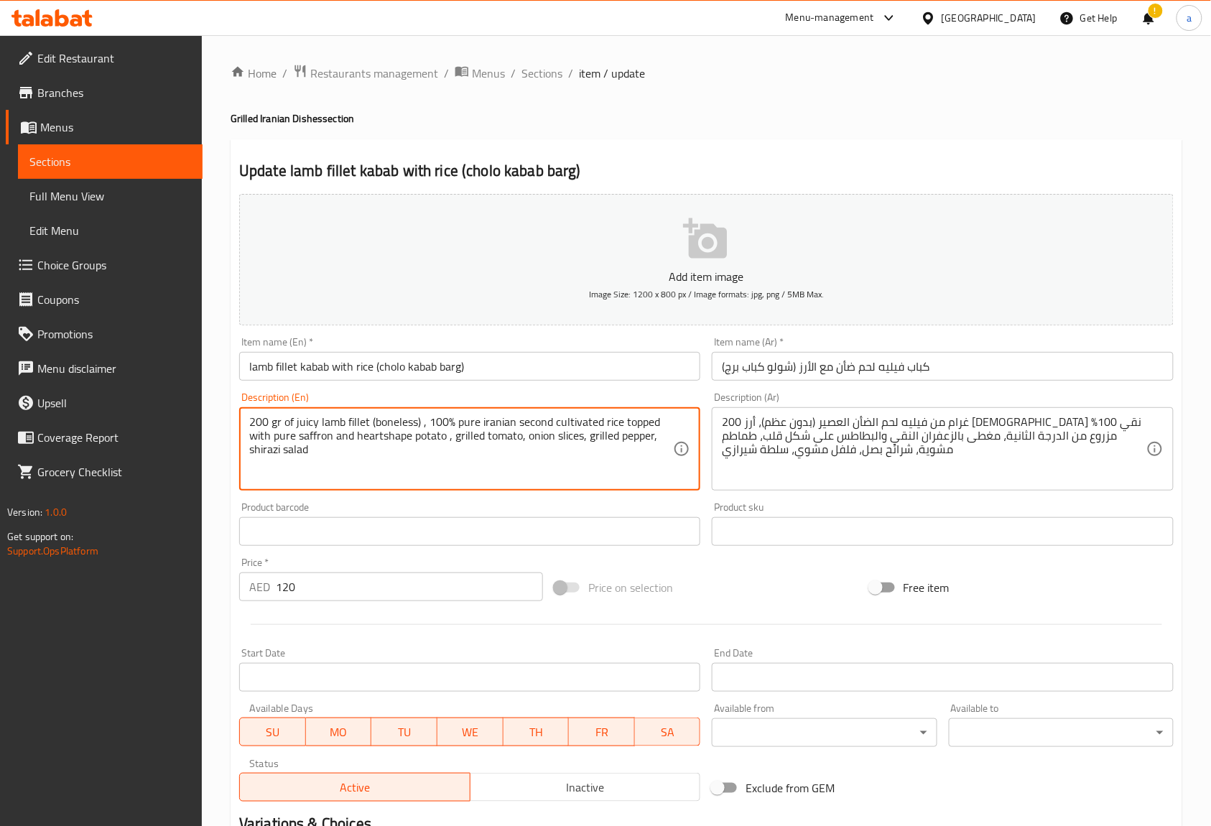
click at [395, 437] on textarea "200 gr of juicy lamb fillet (boneless) , 100% pure iranian second cultivated ri…" at bounding box center [461, 449] width 424 height 68
click at [316, 419] on textarea "200 gr of juicy lamb fillet (boneless) , 100% pure iranian second cultivated ri…" at bounding box center [461, 449] width 424 height 68
click at [365, 471] on textarea "200 gr of juicy lamb fillet (boneless) , 100% pure iranian second cultivated ri…" at bounding box center [461, 449] width 424 height 68
click at [311, 423] on textarea "200 gr of juicy lamb fillet (boneless) , 100% pure iranian second cultivated ri…" at bounding box center [461, 449] width 424 height 68
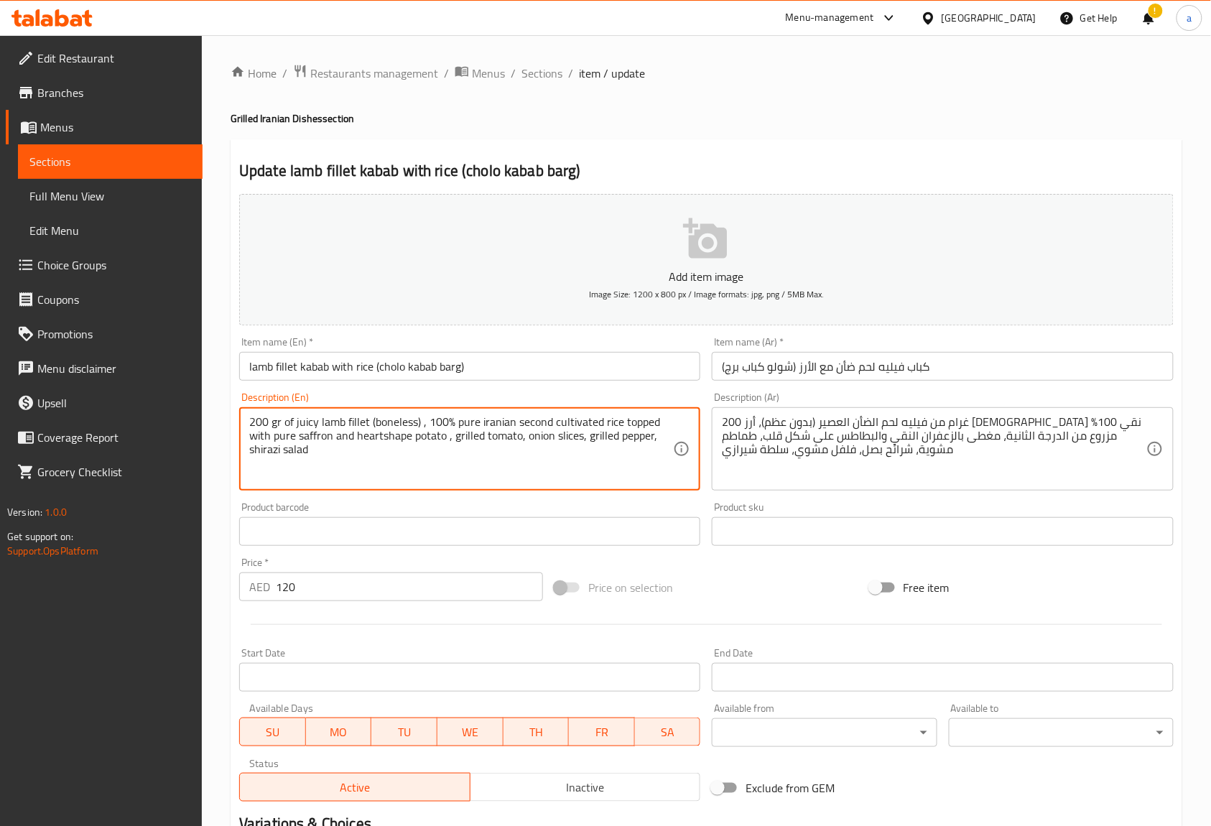
click at [311, 423] on textarea "200 gr of juicy lamb fillet (boneless) , 100% pure iranian second cultivated ri…" at bounding box center [461, 449] width 424 height 68
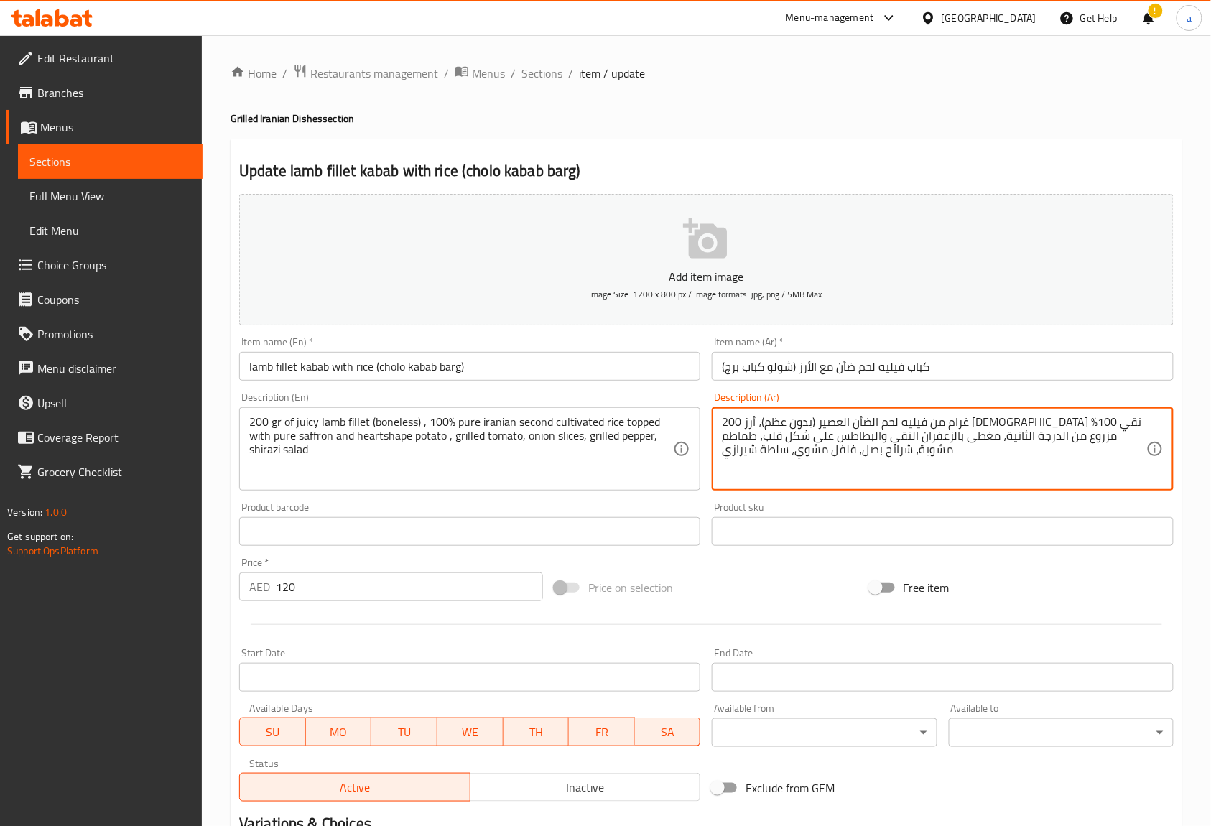
click at [957, 420] on textarea "200 غرام من فيليه لحم الضأن العصير (بدون عظم)، أرز [DEMOGRAPHIC_DATA] نقي 100% …" at bounding box center [934, 449] width 424 height 68
click at [971, 425] on textarea "200 غرام من فيليه لحم الضأن العصير (بدون عظم)، أرز [DEMOGRAPHIC_DATA] نقي 100% …" at bounding box center [934, 449] width 424 height 68
drag, startPoint x: 926, startPoint y: 424, endPoint x: 974, endPoint y: 424, distance: 48.1
click at [974, 424] on textarea "200 غرام من فيليه لحم الضأن العصير (بدون عظم)، أرز [DEMOGRAPHIC_DATA] نقي 100% …" at bounding box center [934, 449] width 424 height 68
click at [981, 423] on textarea "200 غرام من فيليه لحم الضأن العصير (مسحب)، أرز [DEMOGRAPHIC_DATA] نقي 100% مزرو…" at bounding box center [934, 449] width 424 height 68
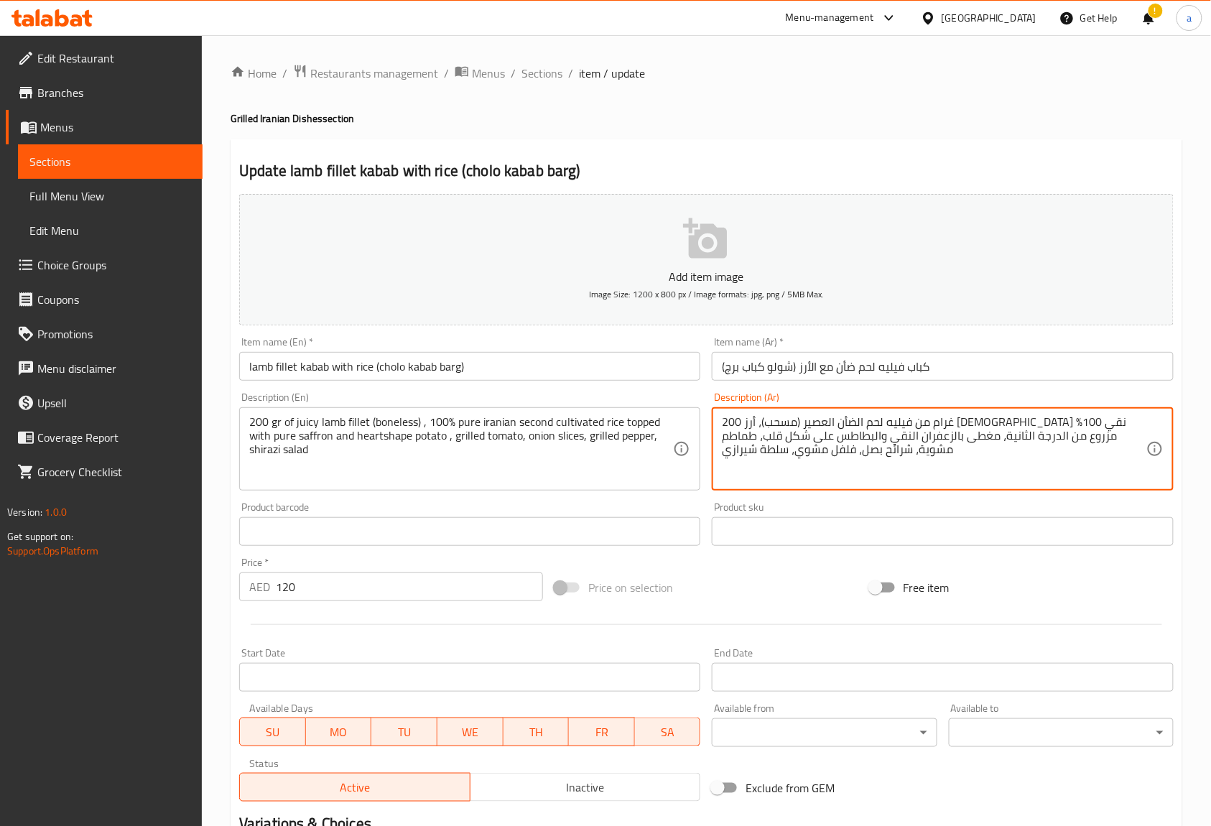
click at [981, 423] on textarea "200 غرام من فيليه لحم الضأن العصير (مسحب)، أرز [DEMOGRAPHIC_DATA] نقي 100% مزرو…" at bounding box center [934, 449] width 424 height 68
click at [954, 455] on textarea "200 غرام من فيليه لحم الضأن جوسي (مسحب)، أرز [DEMOGRAPHIC_DATA] نقي 100% مزروع …" at bounding box center [934, 449] width 424 height 68
click at [857, 426] on textarea "200 غرام من فيليه لحم الضأن جوسي (مسحب)، أرز [DEMOGRAPHIC_DATA] نقي 100% مزروع …" at bounding box center [934, 449] width 424 height 68
click at [866, 423] on textarea "200 غرام من فيليه لحم الضأن جوسي (مسحب)، أرز [DEMOGRAPHIC_DATA] نقي 100% مزروع …" at bounding box center [934, 449] width 424 height 68
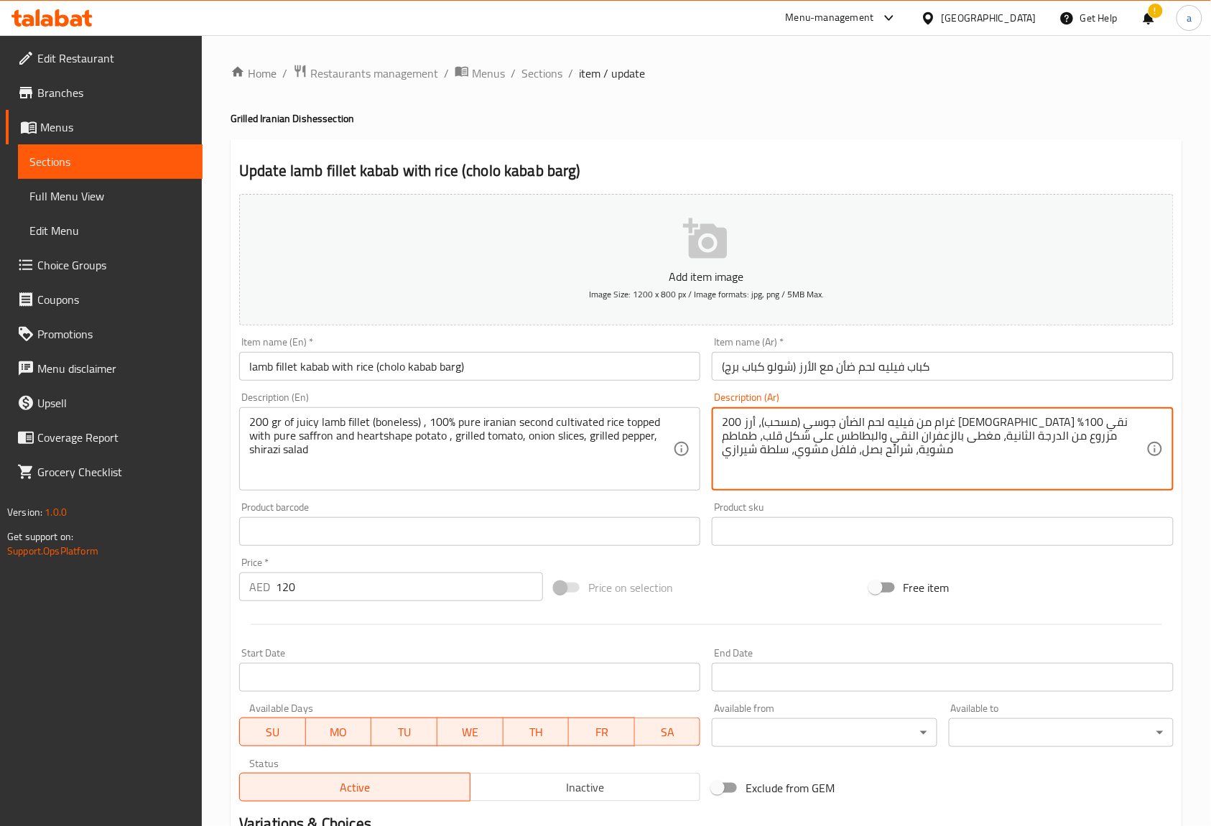
click at [866, 423] on textarea "200 غرام من فيليه لحم الضأن جوسي (مسحب)، أرز [DEMOGRAPHIC_DATA] نقي 100% مزروع …" at bounding box center [934, 449] width 424 height 68
drag, startPoint x: 852, startPoint y: 419, endPoint x: 748, endPoint y: 417, distance: 103.4
click at [748, 417] on textarea "200 غرام من فيليه لحم الضأن جوسي (مسحب)، أرز إيراني بيور 100% مزروع من الدرجة ا…" at bounding box center [934, 449] width 424 height 68
click at [1025, 432] on textarea "200 غرام من فيليه لحم الضأن جوسي (مسحب)، أرز إيراني بيور 100% سكند كولتيفيتد، م…" at bounding box center [934, 449] width 424 height 68
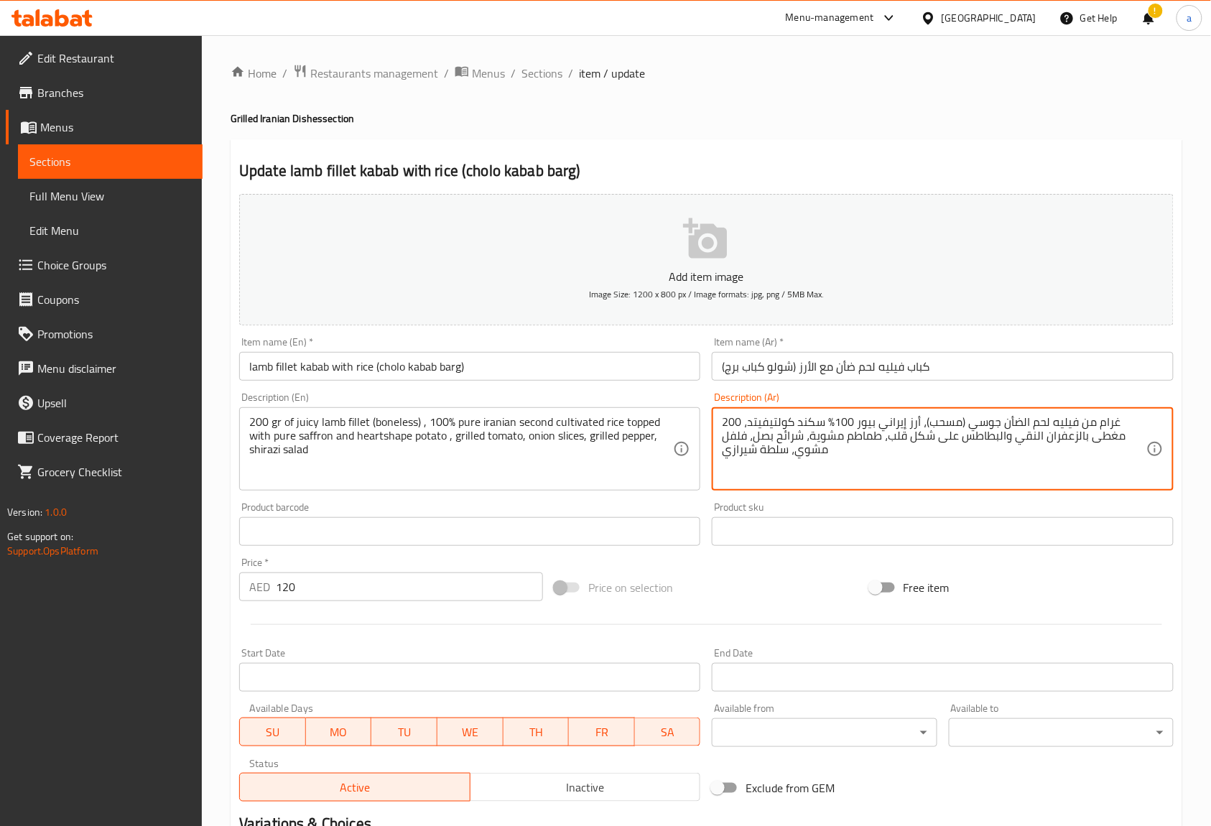
click at [1038, 437] on textarea "200 غرام من فيليه لحم الضأن جوسي (مسحب)، أرز إيراني بيور 100% سكند كولتيفيتد، م…" at bounding box center [934, 449] width 424 height 68
click at [1033, 437] on textarea "200 غرام من فيليه لحم الضأن جوسي (مسحب)، أرز إيراني بيور 100% سكند كولتيفيتد، م…" at bounding box center [934, 449] width 424 height 68
click at [933, 449] on textarea "200 غرام من فيليه لحم الضأن جوسي (مسحب)، أرز إيراني بيور 100% سكند كولتيفيتد، م…" at bounding box center [934, 449] width 424 height 68
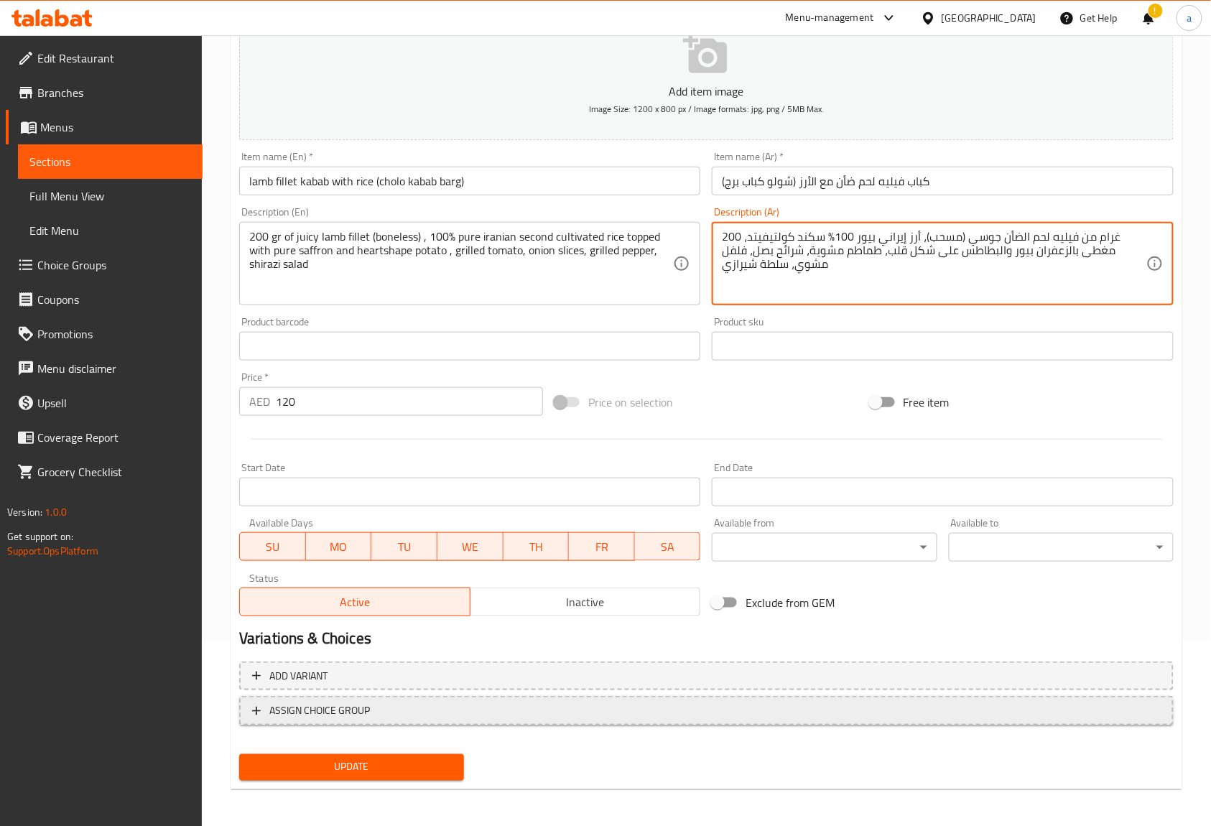
scroll to position [187, 0]
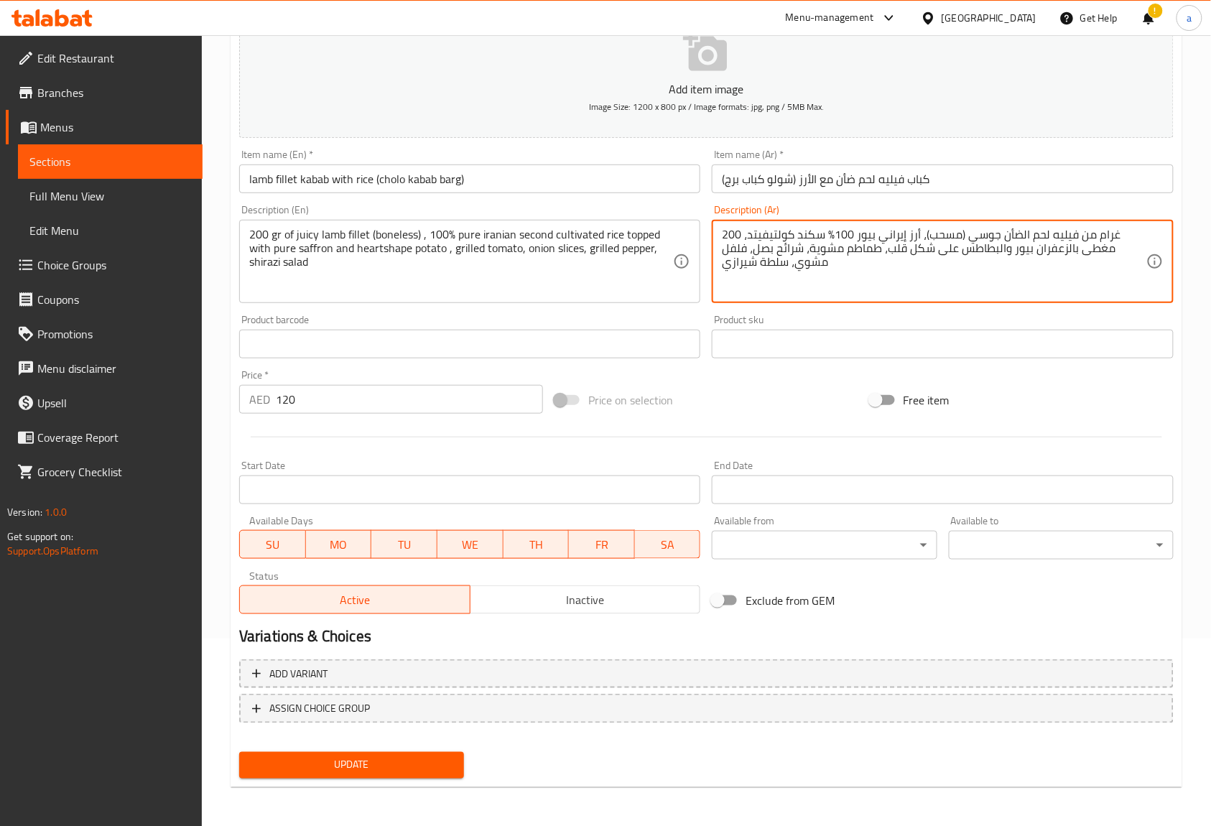
type textarea "200 غرام من فيليه لحم الضأن جوسي (مسحب)، أرز إيراني بيور 100% سكند كولتيفيتد، م…"
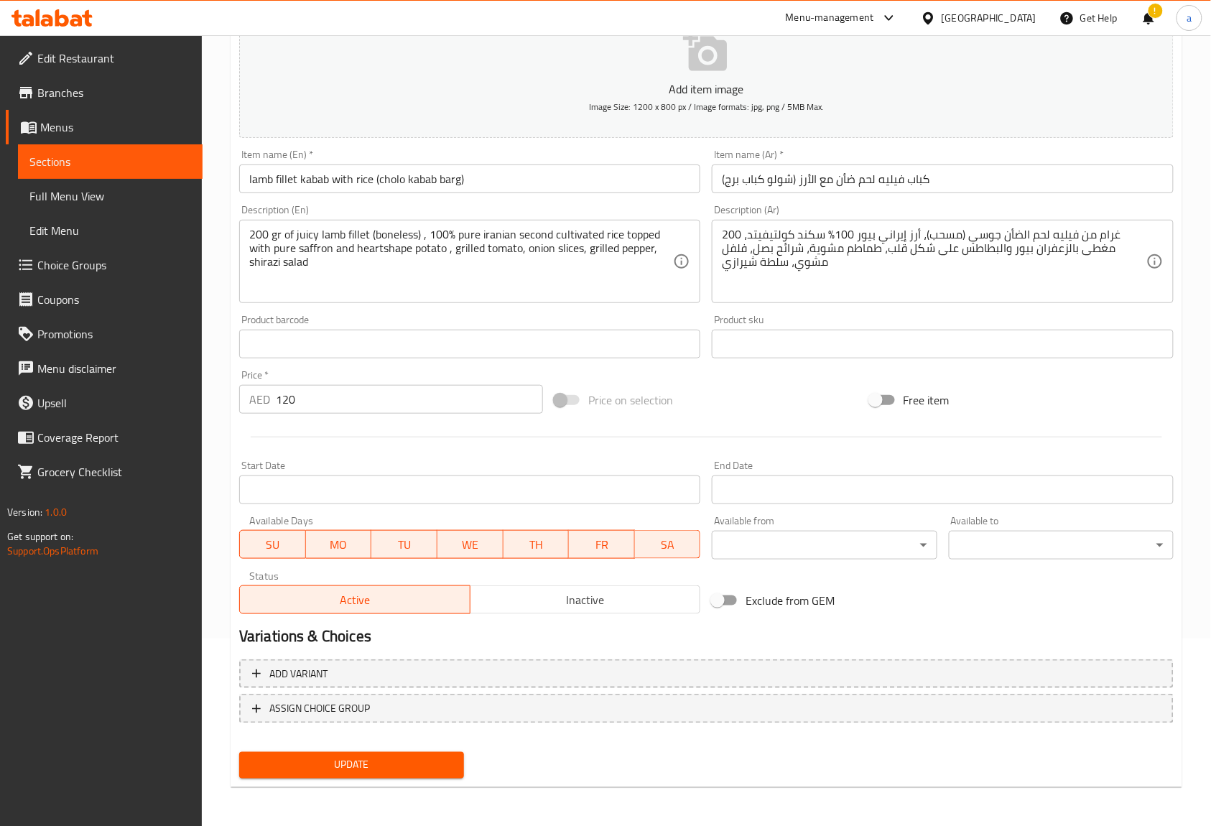
click at [391, 753] on button "Update" at bounding box center [351, 765] width 225 height 27
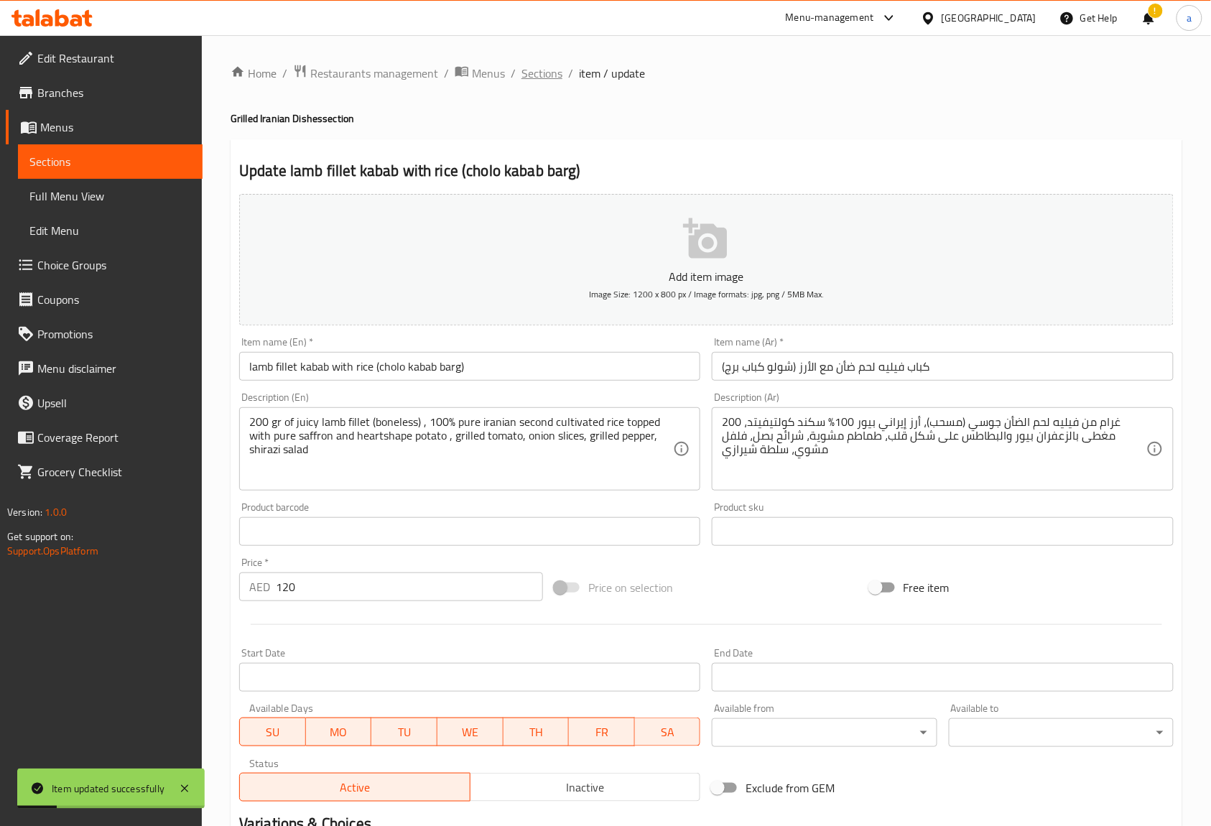
click at [537, 73] on span "Sections" at bounding box center [541, 73] width 41 height 17
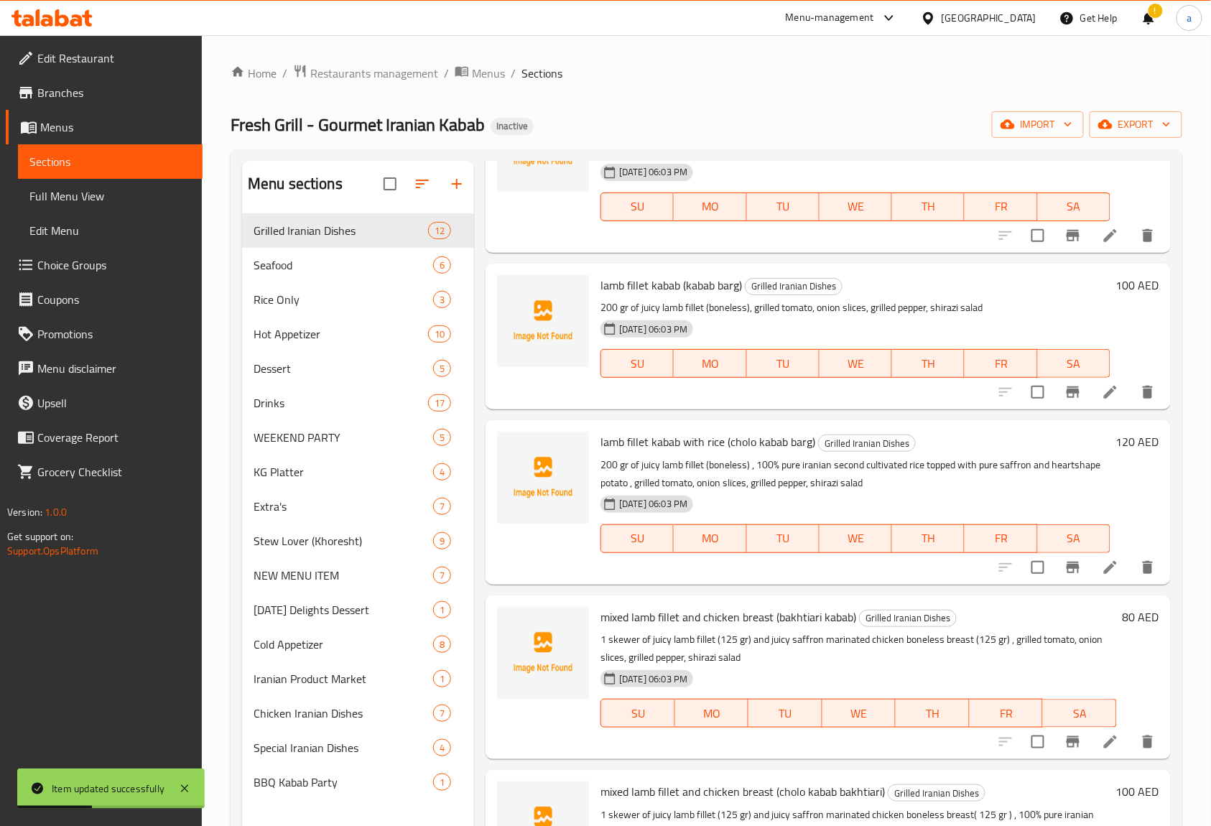
scroll to position [1327, 0]
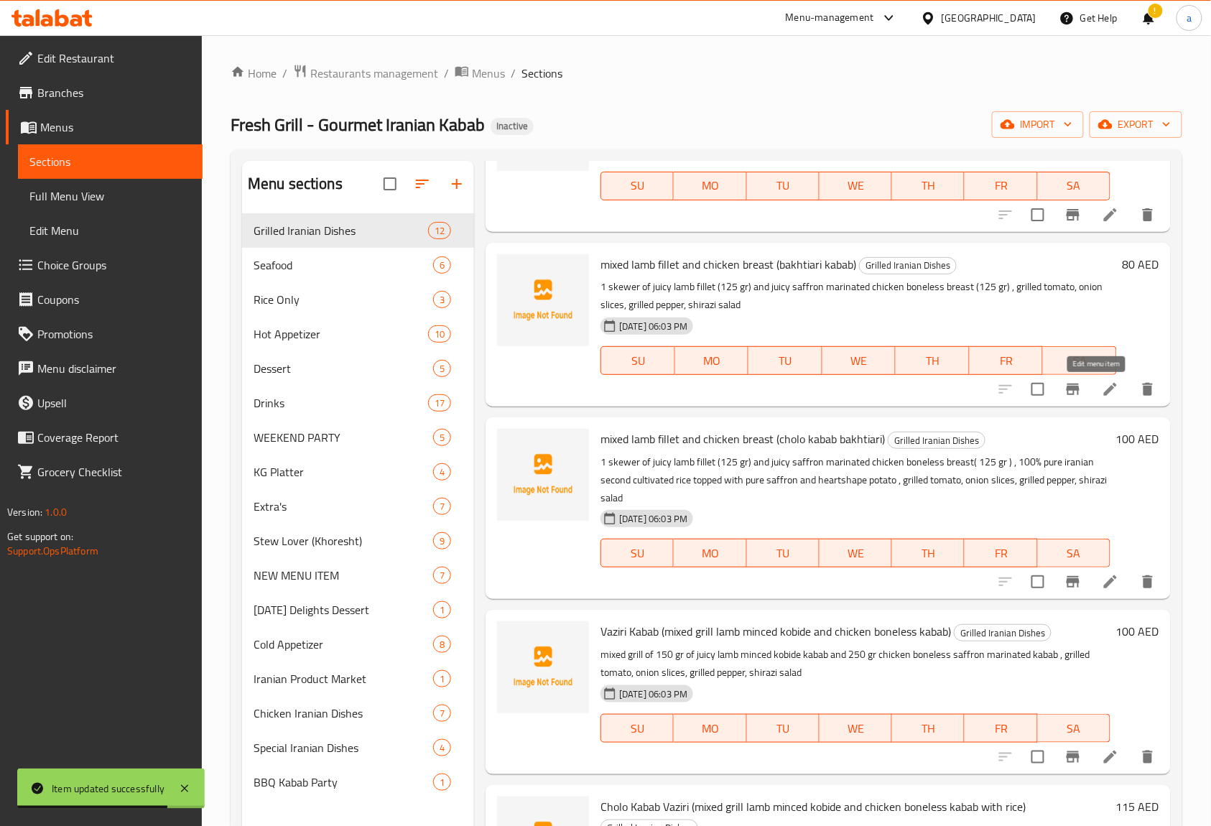
click at [1101, 396] on icon at bounding box center [1109, 389] width 17 height 17
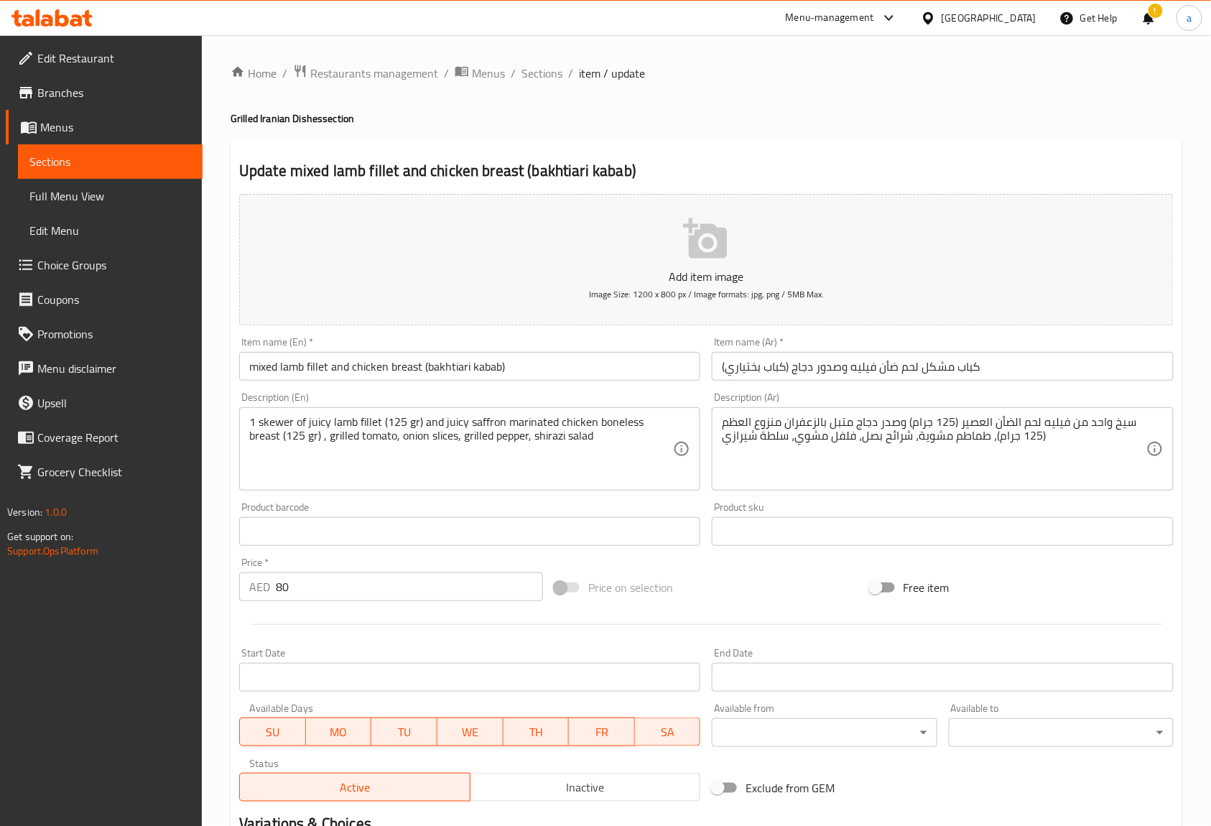
click at [375, 368] on input "mixed lamb fillet and chicken breast (bakhtiari kabab)" at bounding box center [469, 366] width 461 height 29
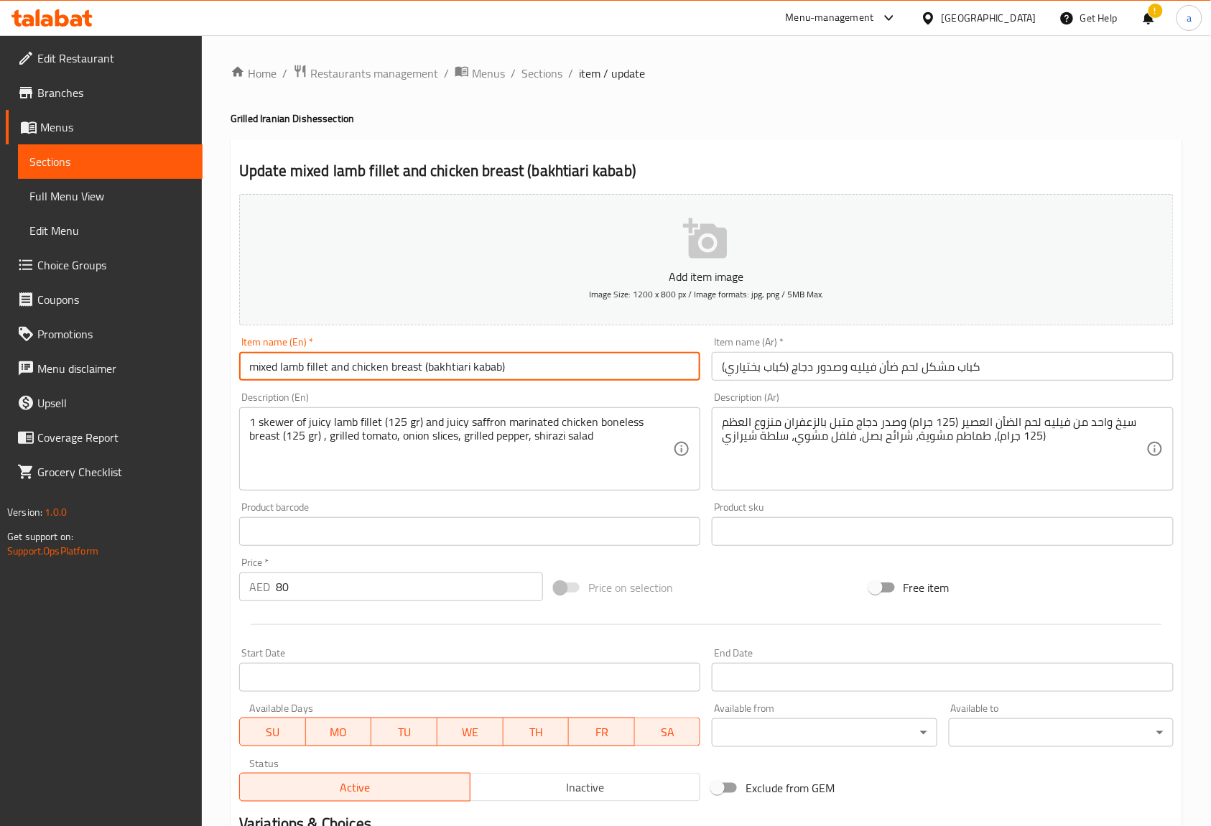
click at [375, 368] on input "mixed lamb fillet and chicken breast (bakhtiari kabab)" at bounding box center [469, 366] width 461 height 29
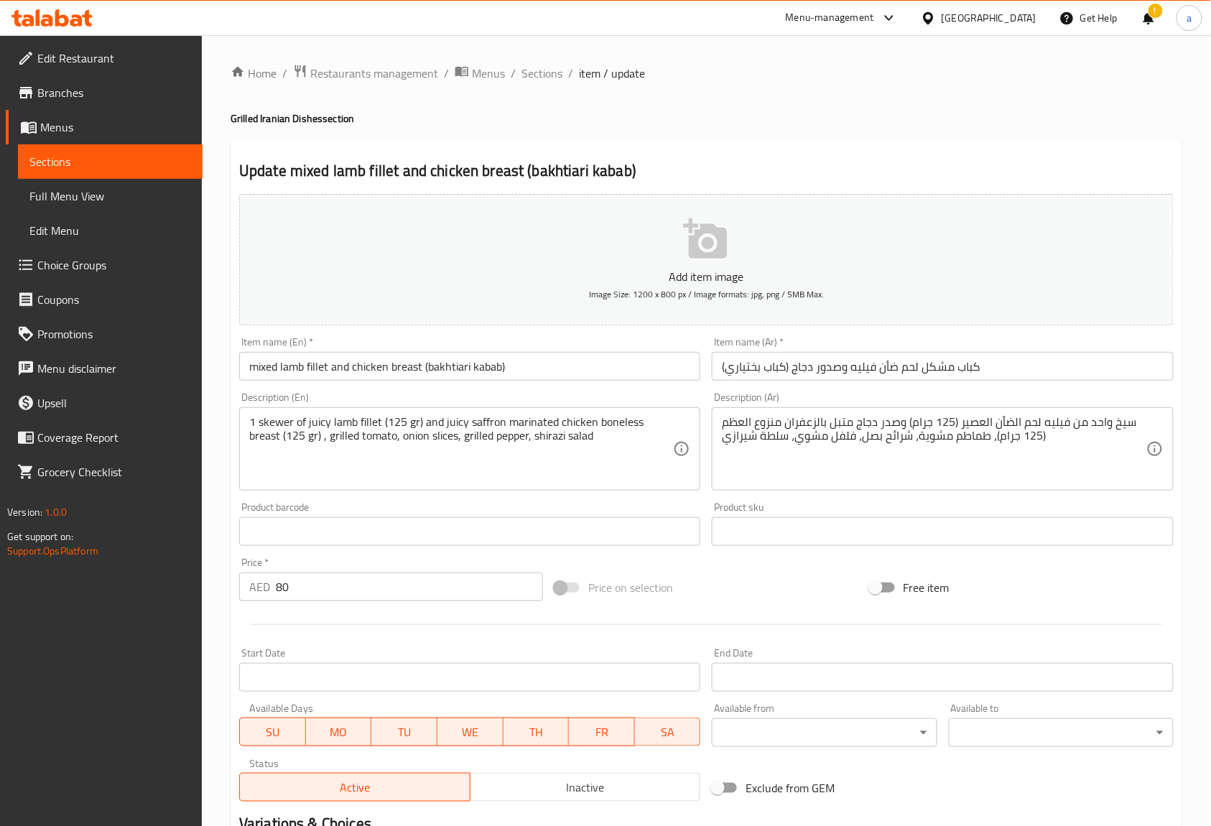
click at [405, 366] on input "mixed lamb fillet and chicken breast (bakhtiari kabab)" at bounding box center [469, 366] width 461 height 29
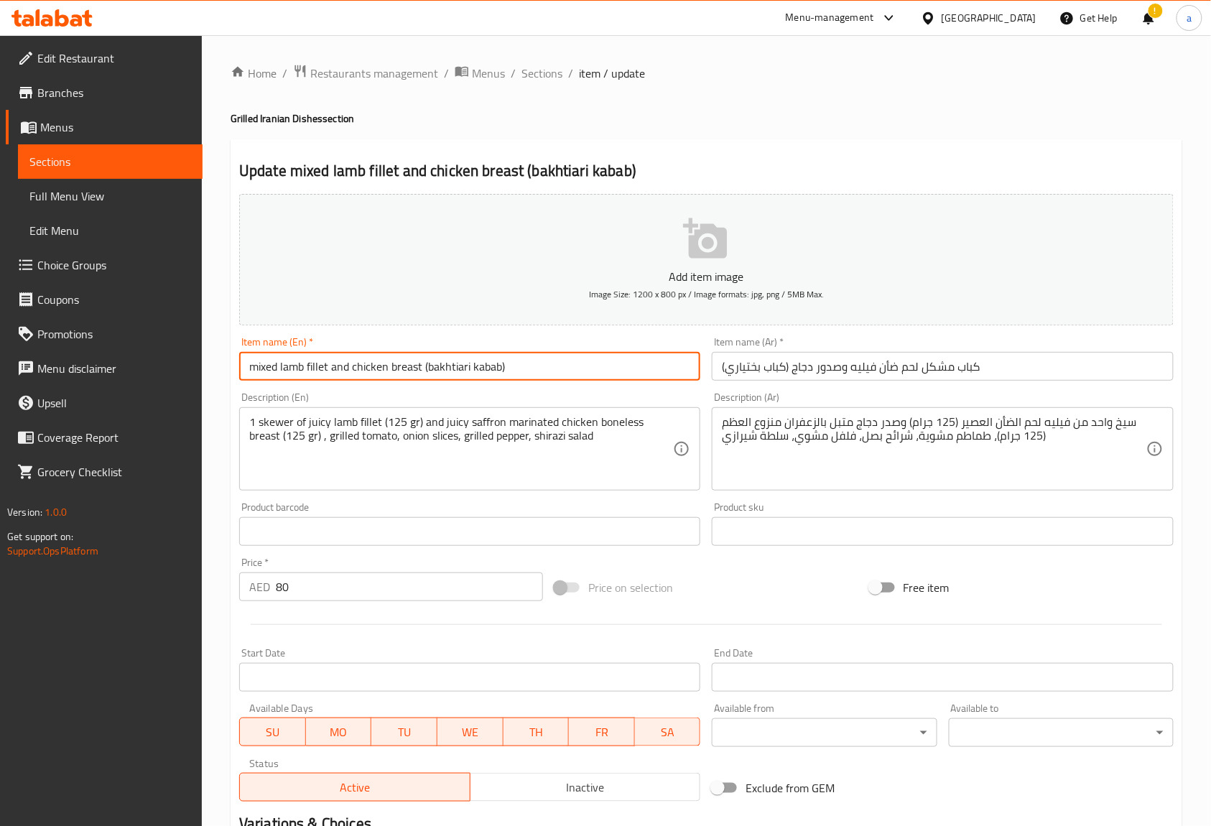
click at [405, 366] on input "mixed lamb fillet and chicken breast (bakhtiari kabab)" at bounding box center [469, 366] width 461 height 29
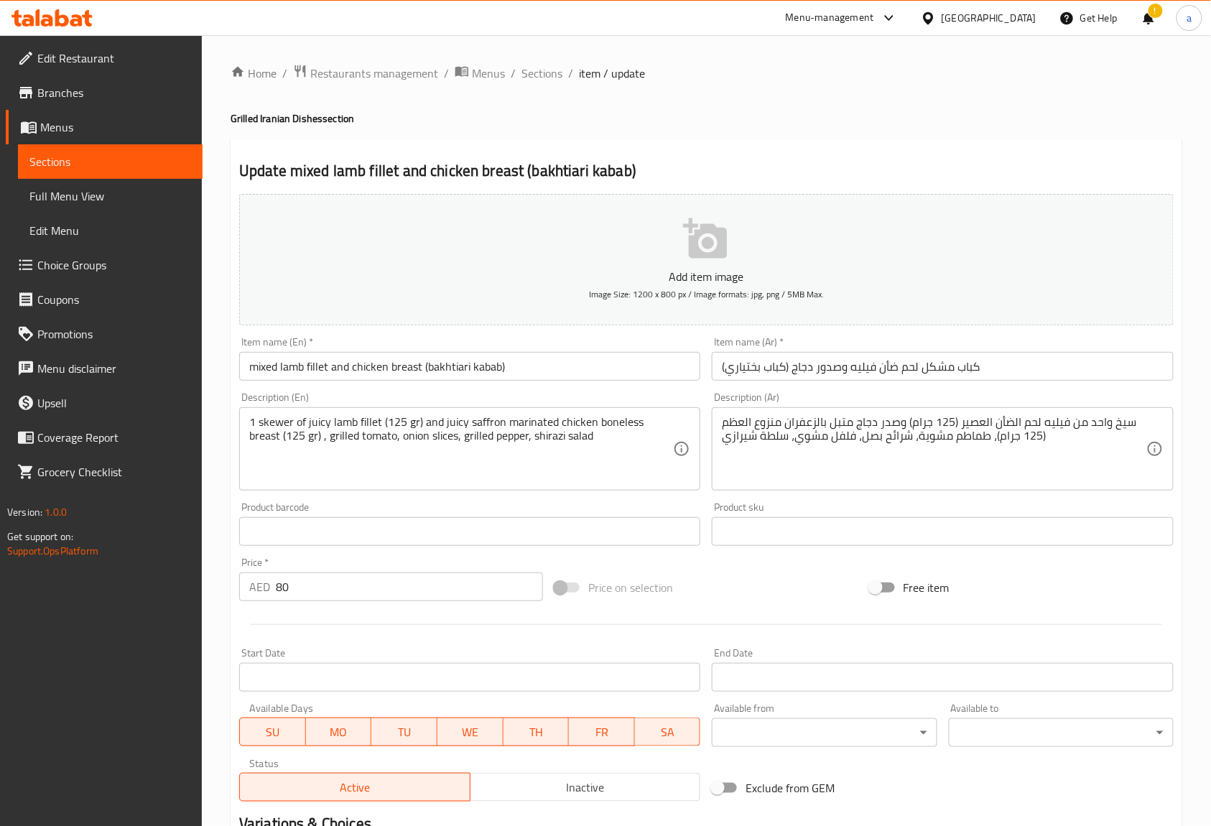
click at [454, 372] on input "mixed lamb fillet and chicken breast (bakhtiari kabab)" at bounding box center [469, 366] width 461 height 29
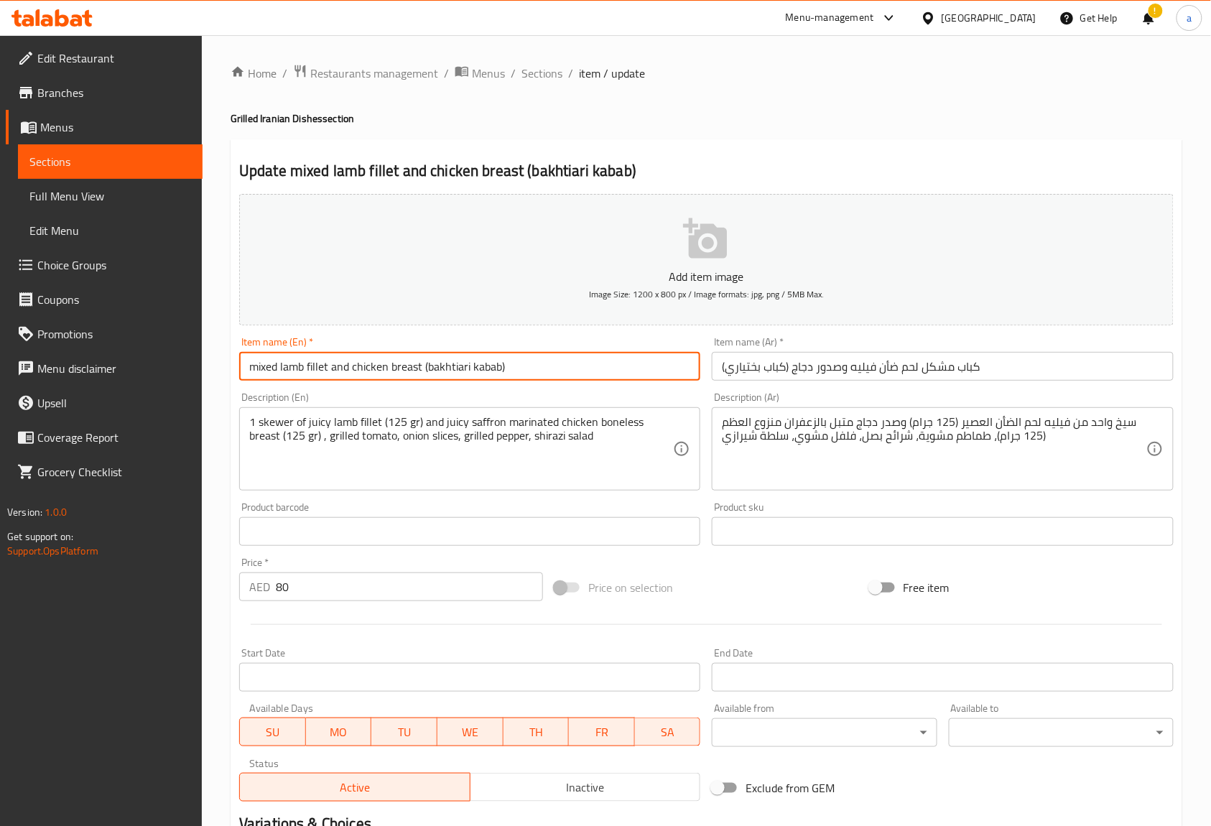
click at [454, 372] on input "mixed lamb fillet and chicken breast (bakhtiari kabab)" at bounding box center [469, 366] width 461 height 29
drag, startPoint x: 500, startPoint y: 365, endPoint x: 428, endPoint y: 366, distance: 71.8
click at [428, 366] on input "mixed lamb fillet and chicken breast (bakhtiari kabab)" at bounding box center [469, 366] width 461 height 29
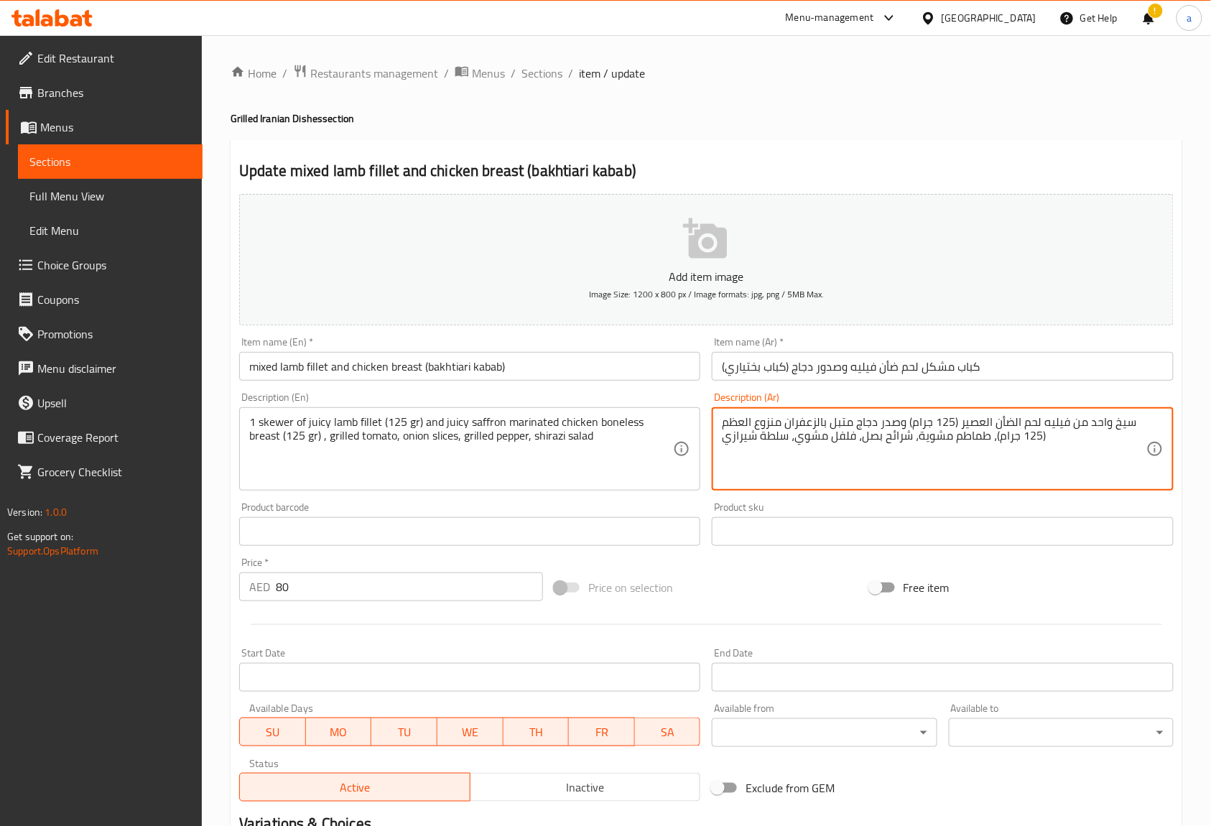
click at [974, 427] on textarea "سيخ واحد من فيليه لحم الضأن العصير (125 جرام) وصدر دجاج متبل بالزعفران منزوع ال…" at bounding box center [934, 449] width 424 height 68
click at [966, 460] on textarea "سيخ واحد من فيليه لحم الضأن جوسي (125 جرام) وصدر دجاج متبل بالزعفران منزوع العظ…" at bounding box center [934, 449] width 424 height 68
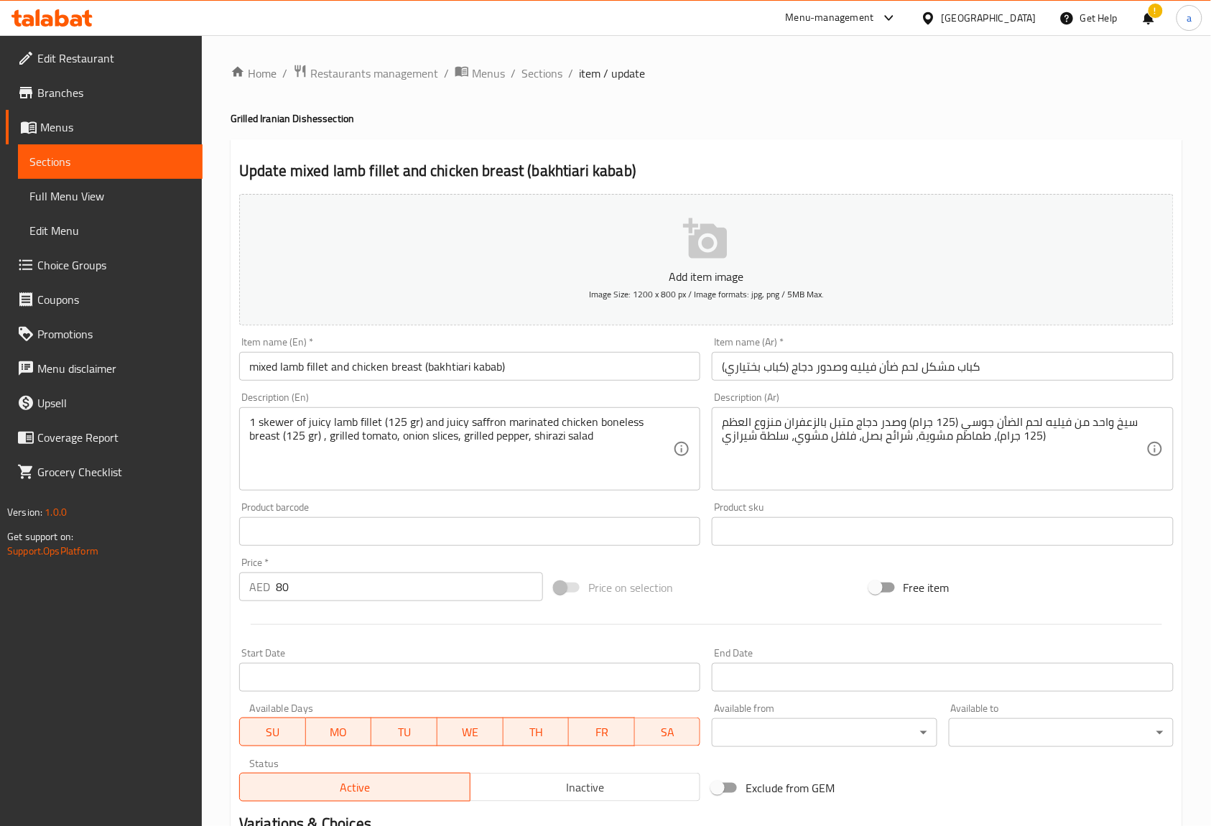
drag, startPoint x: 719, startPoint y: 424, endPoint x: 735, endPoint y: 427, distance: 16.8
click at [776, 426] on div "سيخ واحد من فيليه لحم الضأن جوسي (125 جرام) وصدر دجاج متبل بالزعفران منزوع العظ…" at bounding box center [942, 448] width 461 height 83
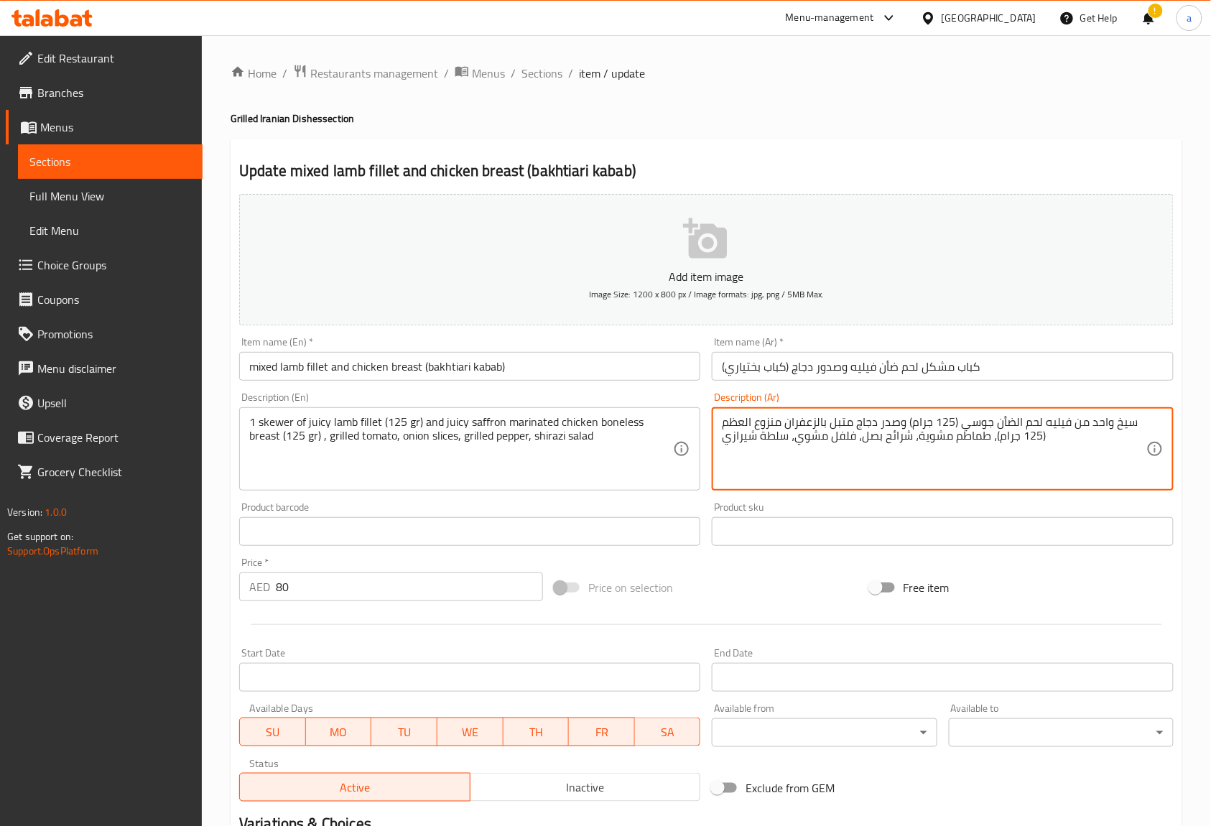
click at [727, 422] on textarea "سيخ واحد من فيليه لحم الضأن جوسي (125 جرام) وصدر دجاج متبل بالزعفران منزوع العظ…" at bounding box center [934, 449] width 424 height 68
drag, startPoint x: 722, startPoint y: 420, endPoint x: 782, endPoint y: 421, distance: 60.3
click at [782, 421] on textarea "سيخ واحد من فيليه لحم الضأن جوسي (125 جرام) وصدر دجاج متبل بالزعفران منزوع العظ…" at bounding box center [934, 449] width 424 height 68
click at [877, 465] on textarea "سيخ واحد من فيليه لحم الضأن جوسي (125 جرام) وصدر دجاج متبل بالزعفران مسحب جوسي …" at bounding box center [934, 449] width 424 height 68
click at [1060, 431] on textarea "سيخ واحد من فيليه لحم الضأن جوسي (125 جرام) وصدر دجاج متبل بالزعفران مسحب جوسي …" at bounding box center [934, 449] width 424 height 68
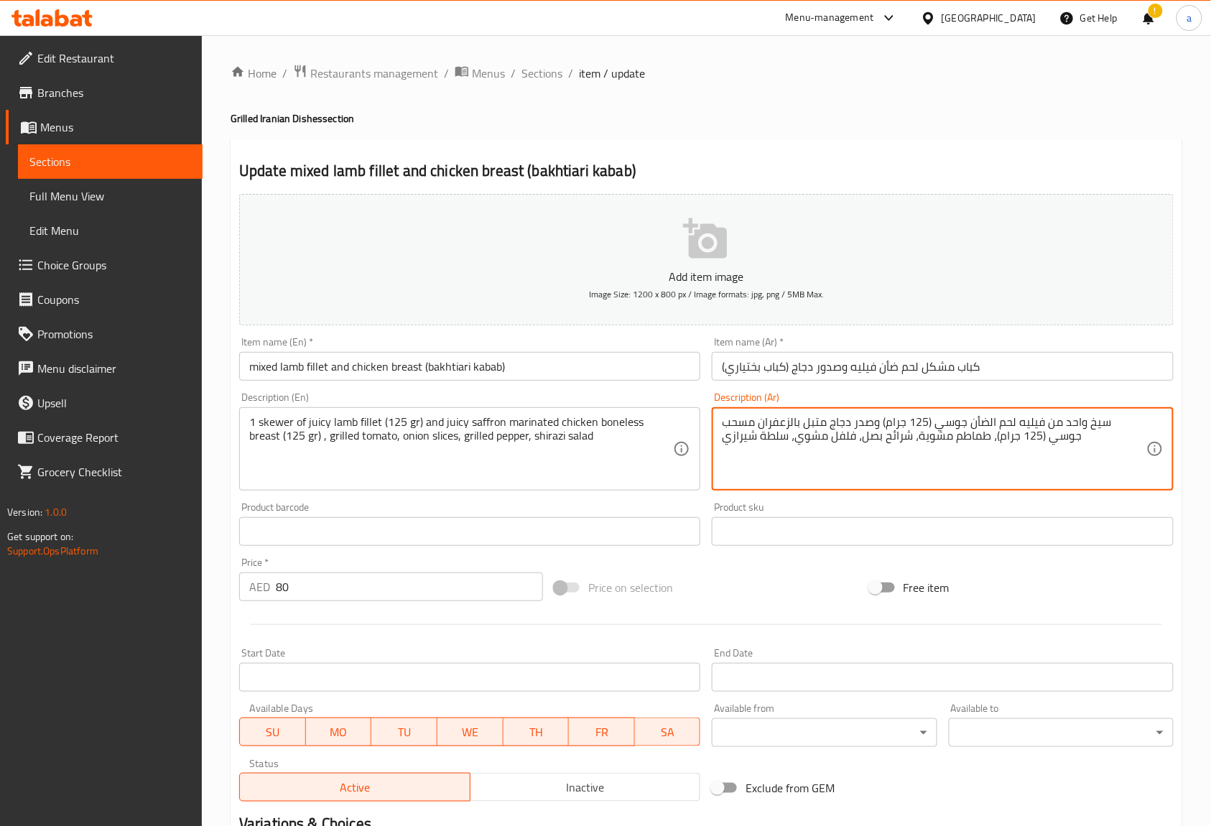
click at [1055, 444] on textarea "سيخ واحد من فيليه لحم الضأن جوسي (125 جرام) وصدر دجاج متبل بالزعفران مسحب جوسي …" at bounding box center [934, 449] width 424 height 68
type textarea "سيخ واحد من فيليه لحم الضأن جوسي (125 جرام) وصدر دجاج متبل بالزعفران مسحب جوسي …"
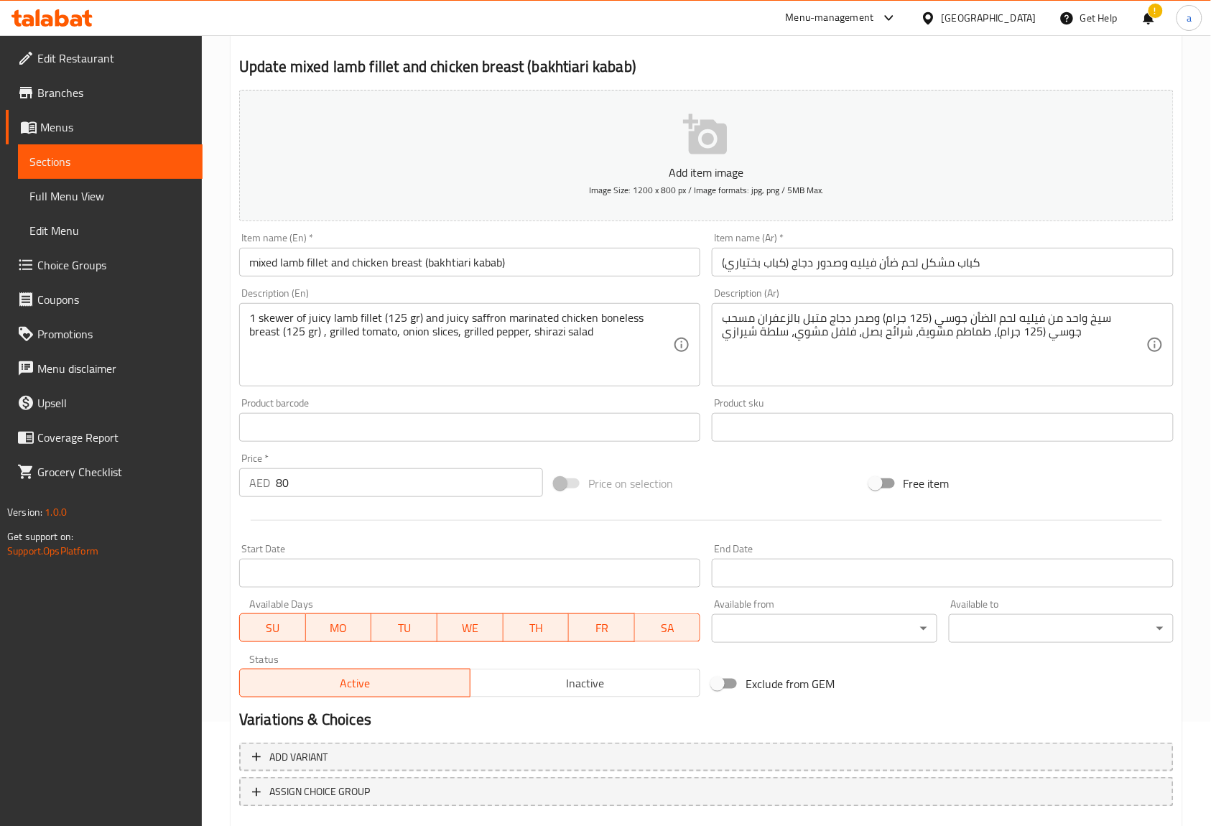
scroll to position [187, 0]
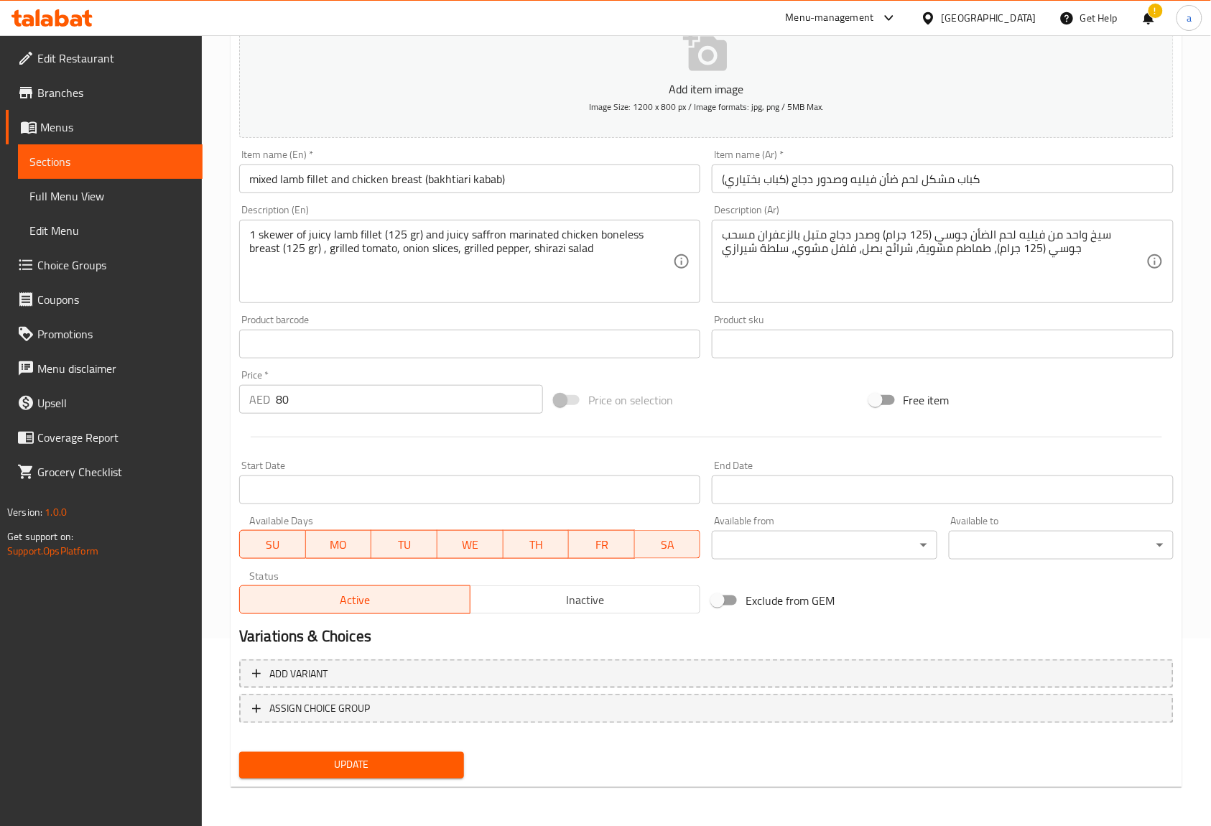
click at [412, 763] on span "Update" at bounding box center [352, 765] width 202 height 18
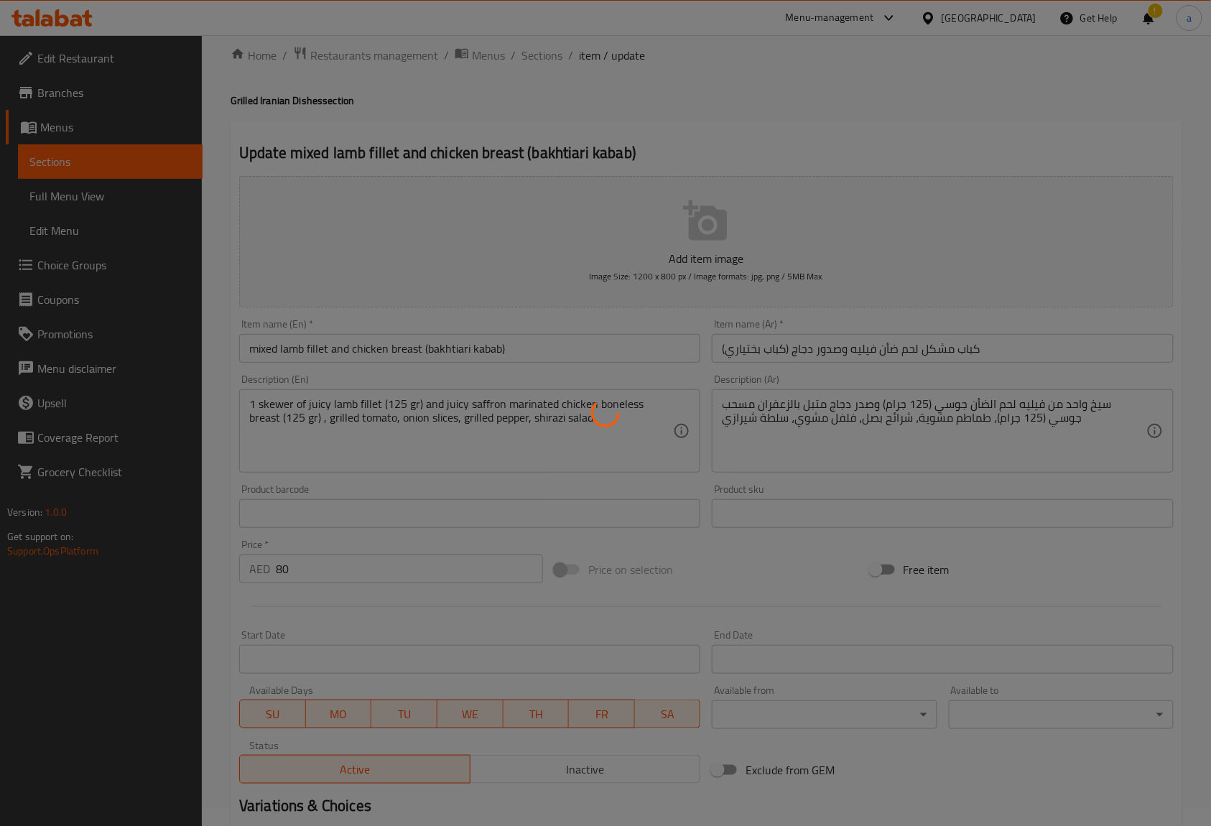
scroll to position [0, 0]
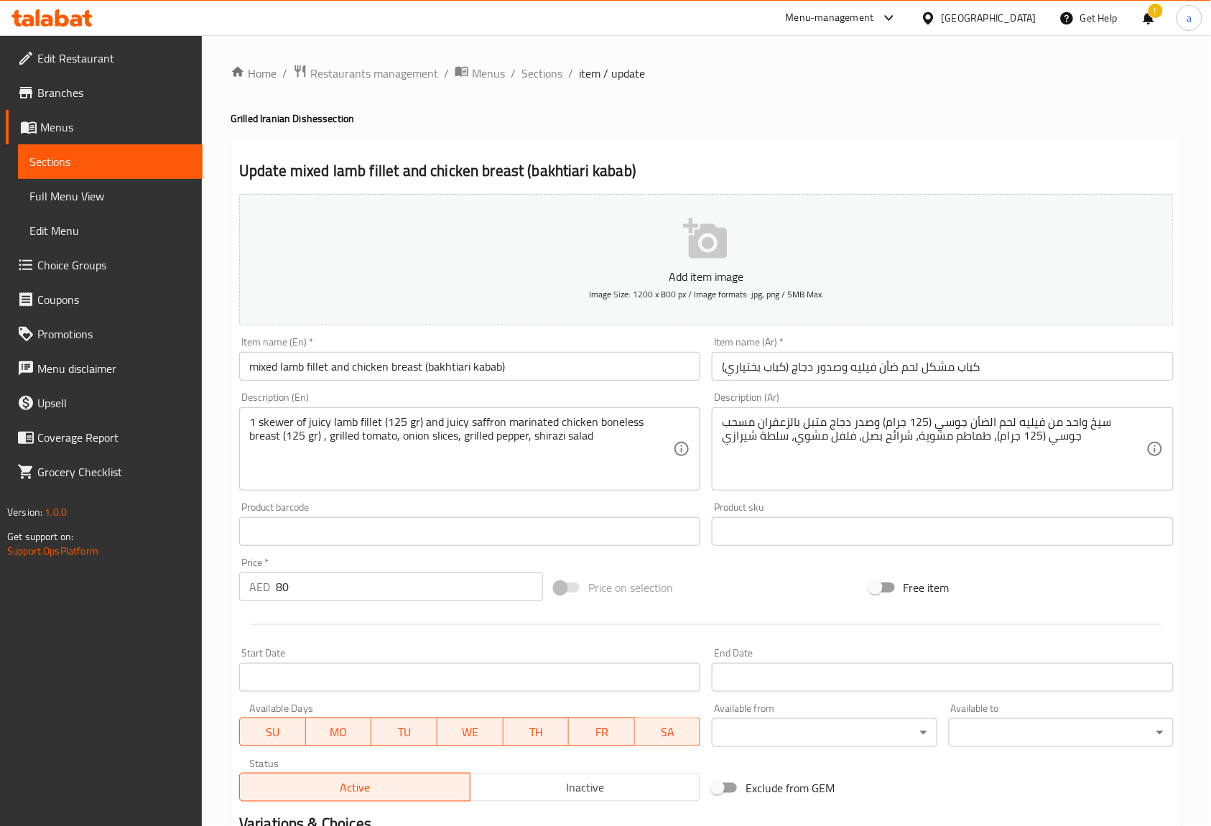
drag, startPoint x: 544, startPoint y: 75, endPoint x: 533, endPoint y: 88, distance: 16.8
click at [544, 75] on span "Sections" at bounding box center [541, 73] width 41 height 17
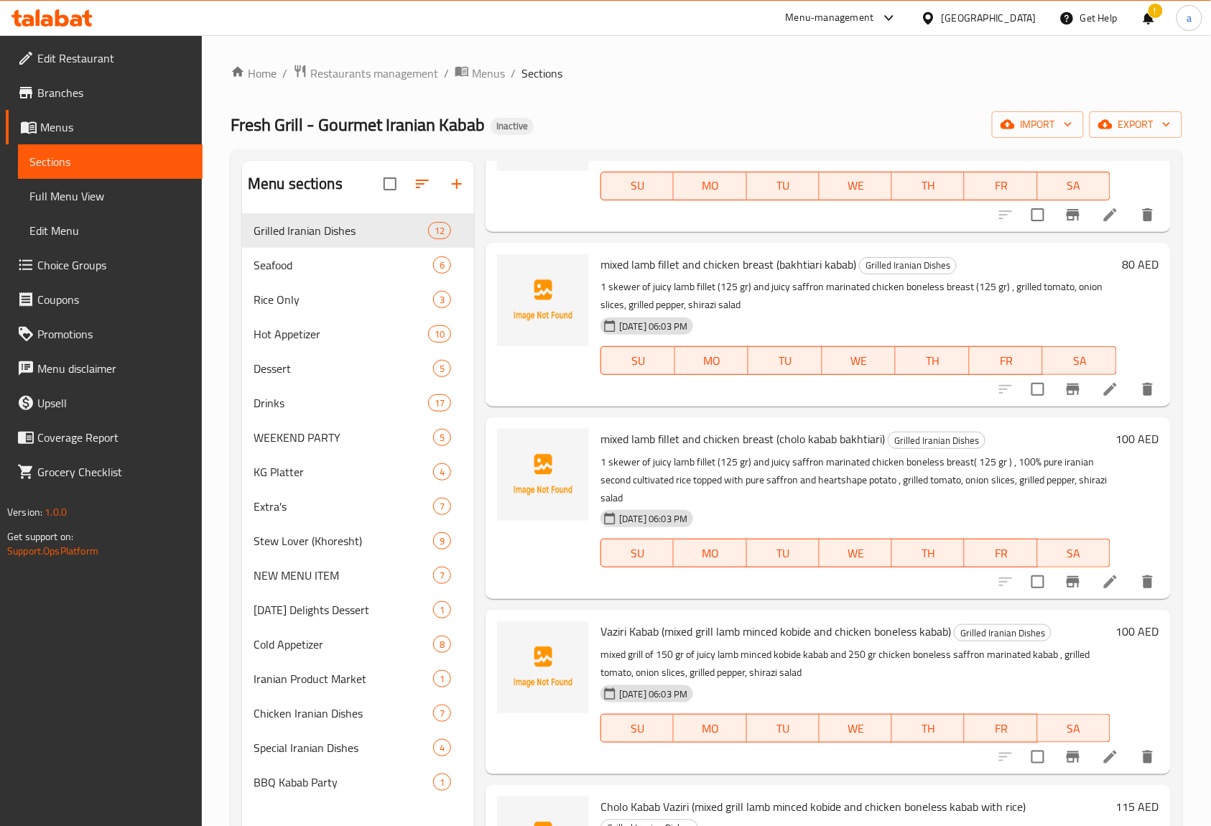
scroll to position [202, 0]
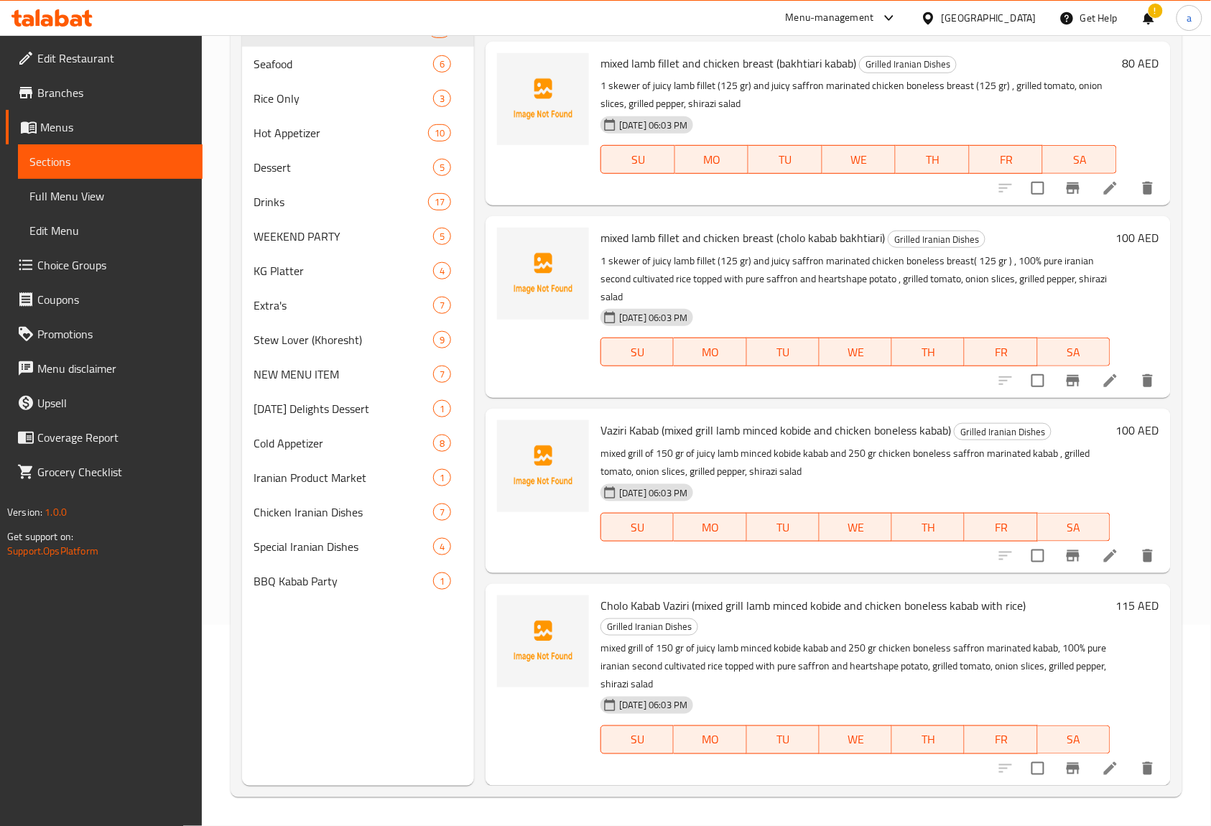
click at [1090, 554] on li at bounding box center [1110, 556] width 40 height 26
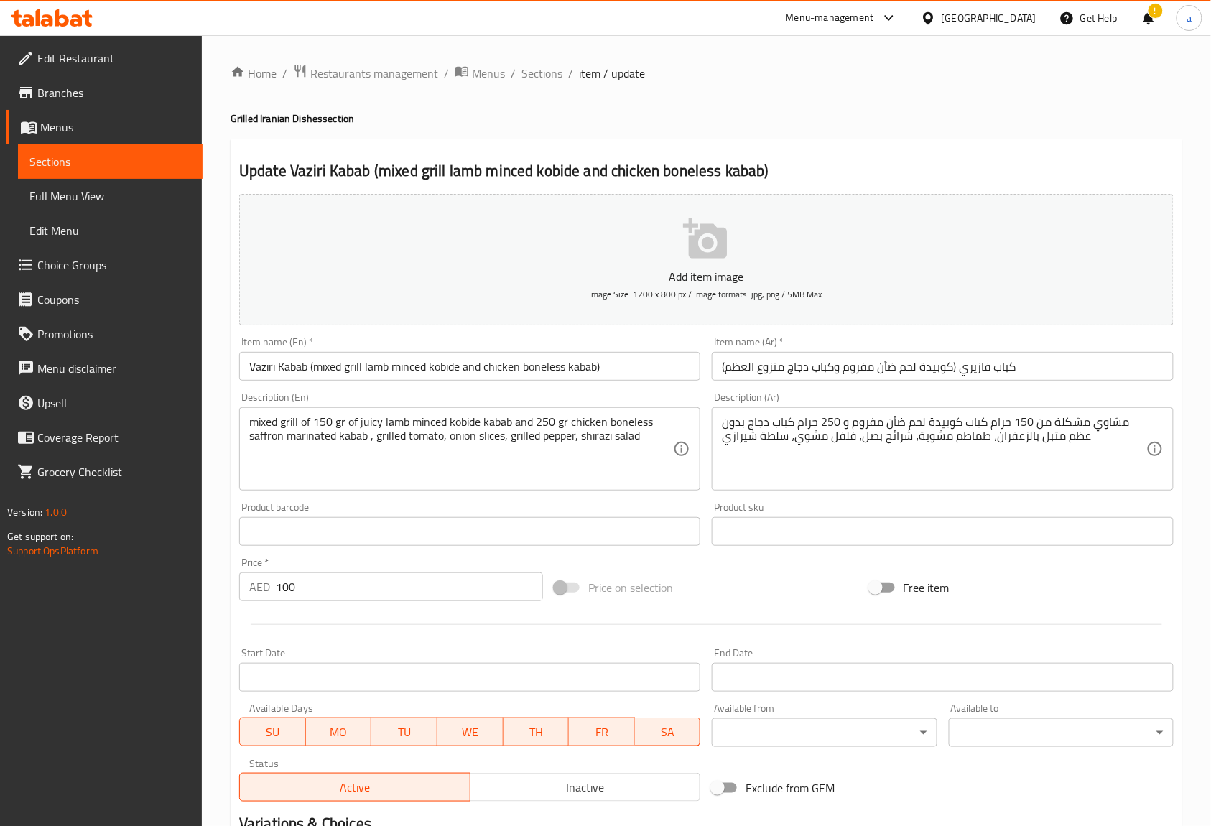
click at [257, 372] on input "Vaziri Kabab (mixed grill lamb minced kobide and chicken boneless kabab)" at bounding box center [469, 366] width 461 height 29
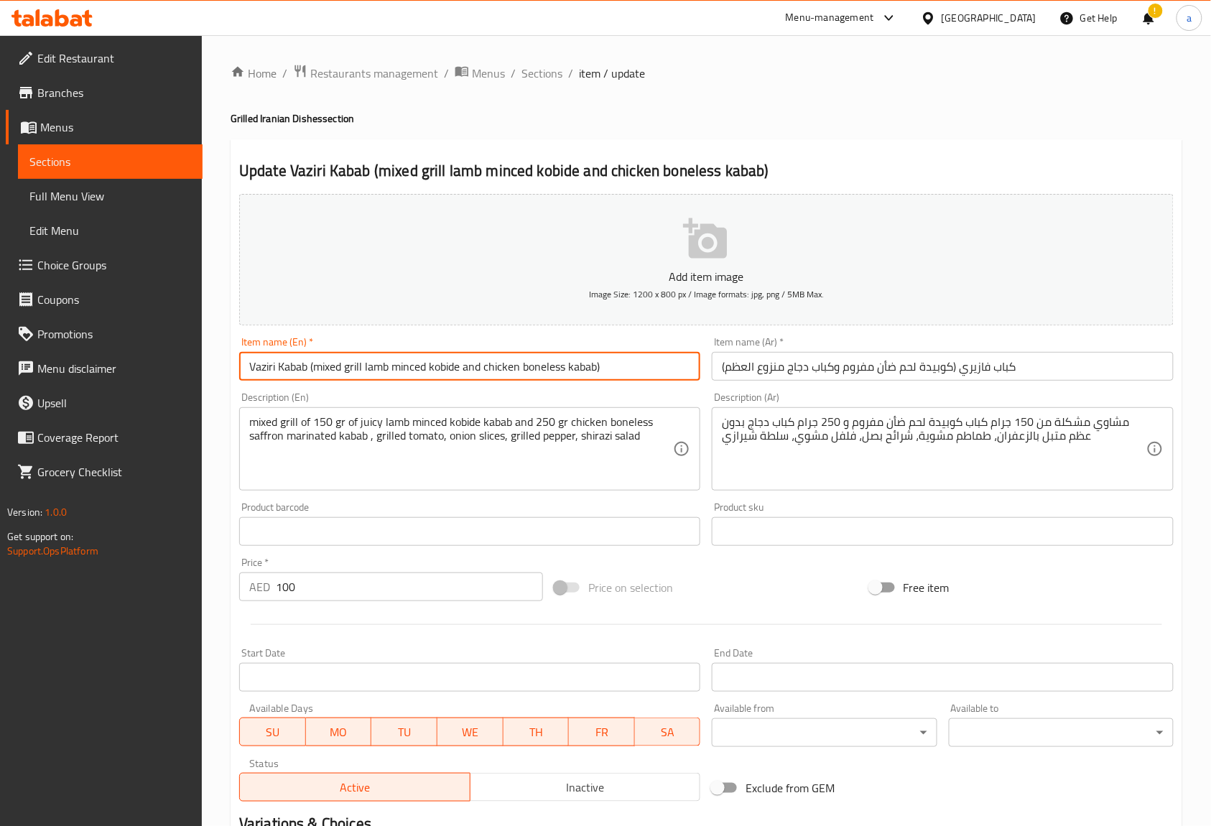
click at [257, 372] on input "Vaziri Kabab (mixed grill lamb minced kobide and chicken boneless kabab)" at bounding box center [469, 366] width 461 height 29
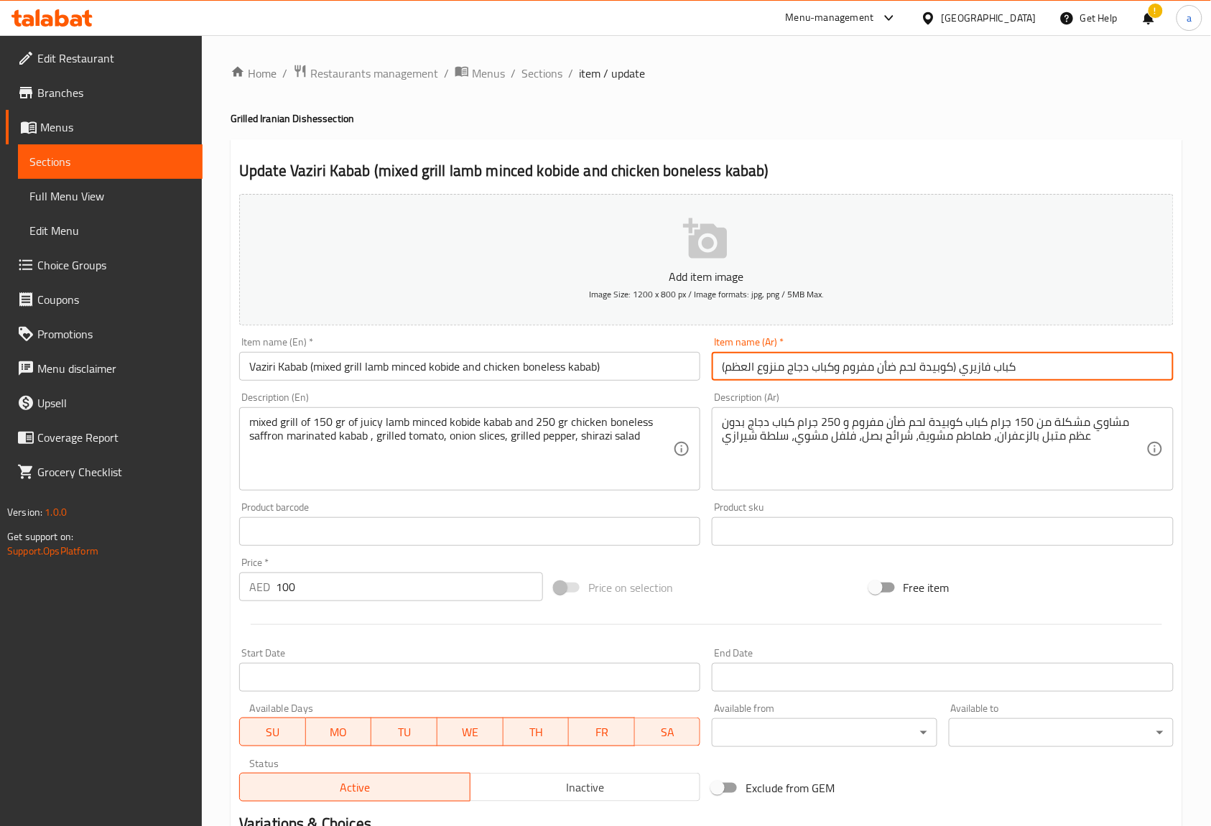
drag, startPoint x: 725, startPoint y: 365, endPoint x: 785, endPoint y: 385, distance: 62.7
click at [785, 385] on div "Item name (Ar)   * كباب فازيري (كوبيدة لحم ضأن مفروم وكباب دجاج منزوع العظم) It…" at bounding box center [942, 358] width 472 height 55
click at [925, 368] on input "كباب فازيري (كوبيدة لحم ضأن مفروم وكباب دجاج مسحب)" at bounding box center [942, 366] width 461 height 29
click at [898, 362] on input "كباب فازيري (مشكل كوبيدة لحم ضأن مفروم وكباب دجاج مسحب)" at bounding box center [942, 366] width 461 height 29
click at [892, 368] on input "كباب فازيري (مشكل كوبيدة لحم ضأن مفروم وكباب دجاج مسحب)" at bounding box center [942, 366] width 461 height 29
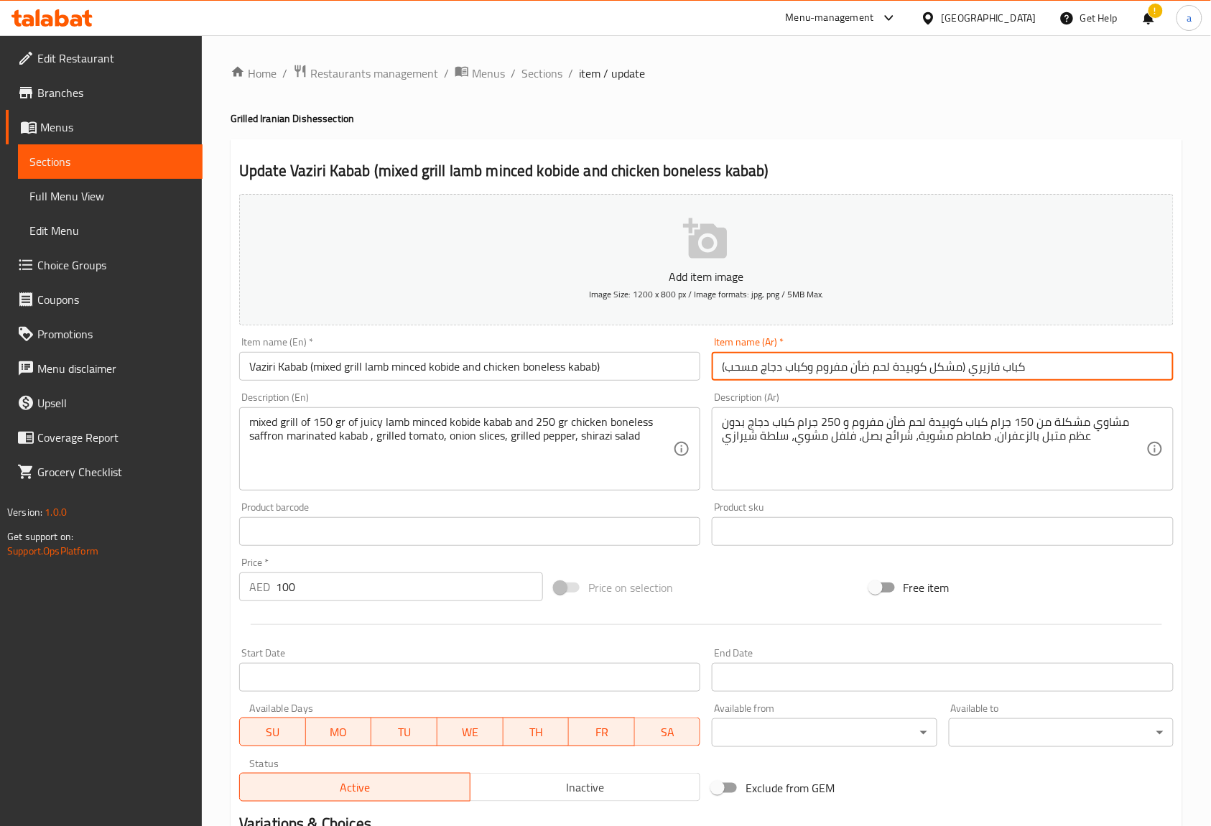
click at [846, 365] on input "كباب فازيري (مشكل كوبيدة لحم ضأن مفروم وكباب دجاج مسحب)" at bounding box center [942, 366] width 461 height 29
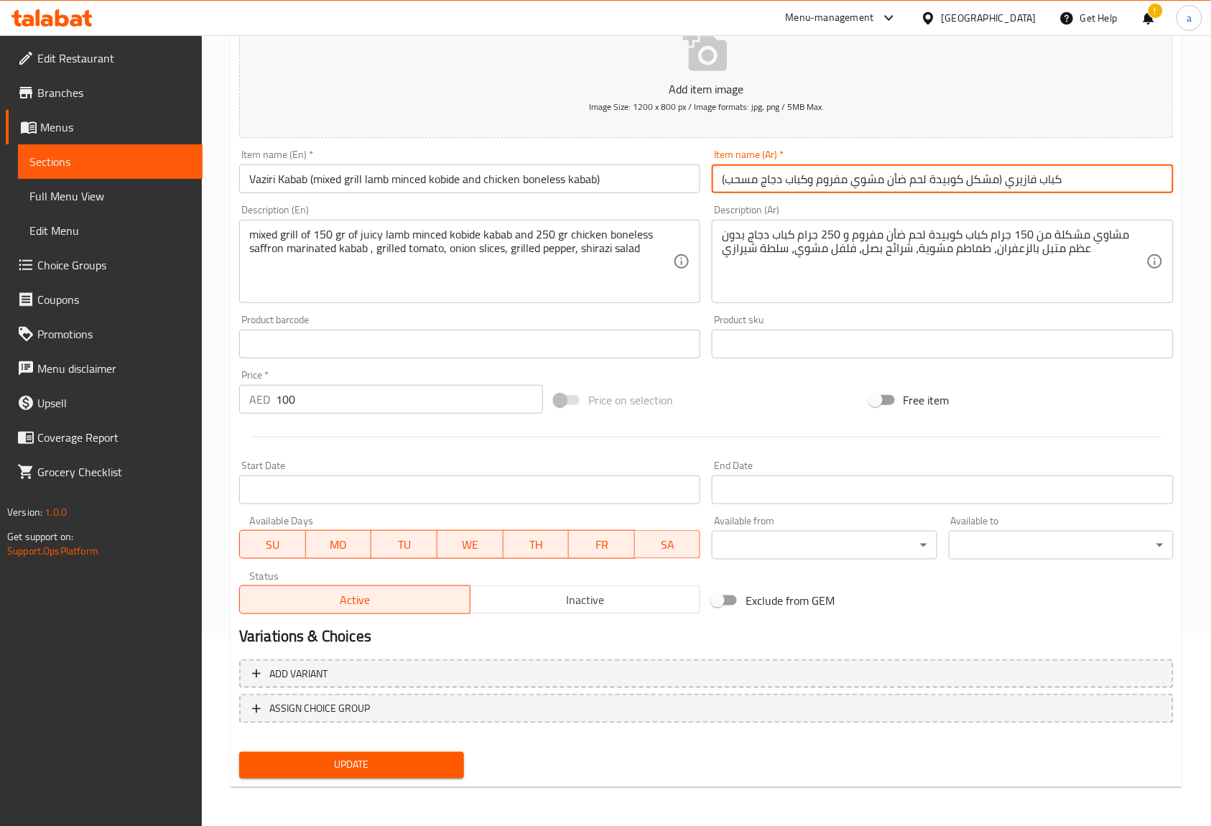
type input "كباب فازيري (مشكل كوبيدة لحم ضأن مشوي مفروم وكباب دجاج مسحب)"
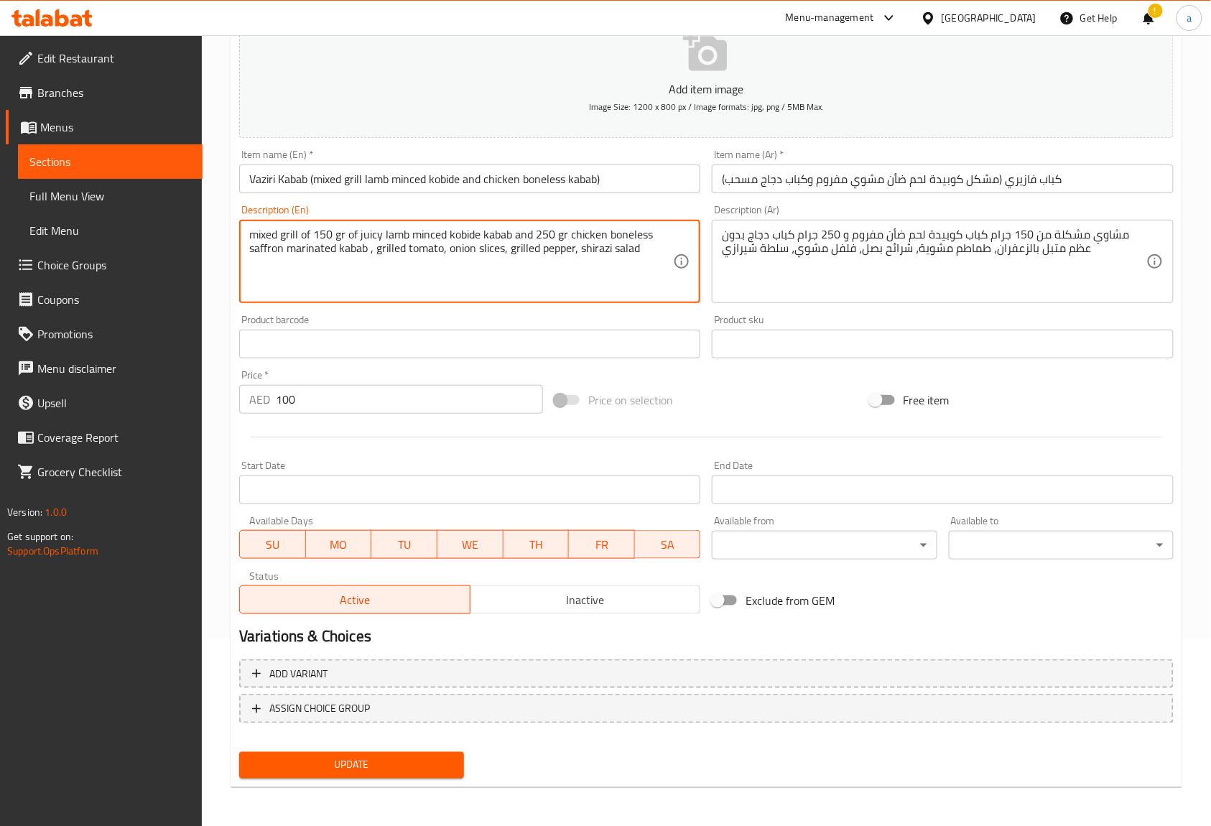
click at [302, 236] on textarea "mixed grill of 150 gr of juicy lamb minced kobide kabab and 250 gr chicken bone…" at bounding box center [461, 262] width 424 height 68
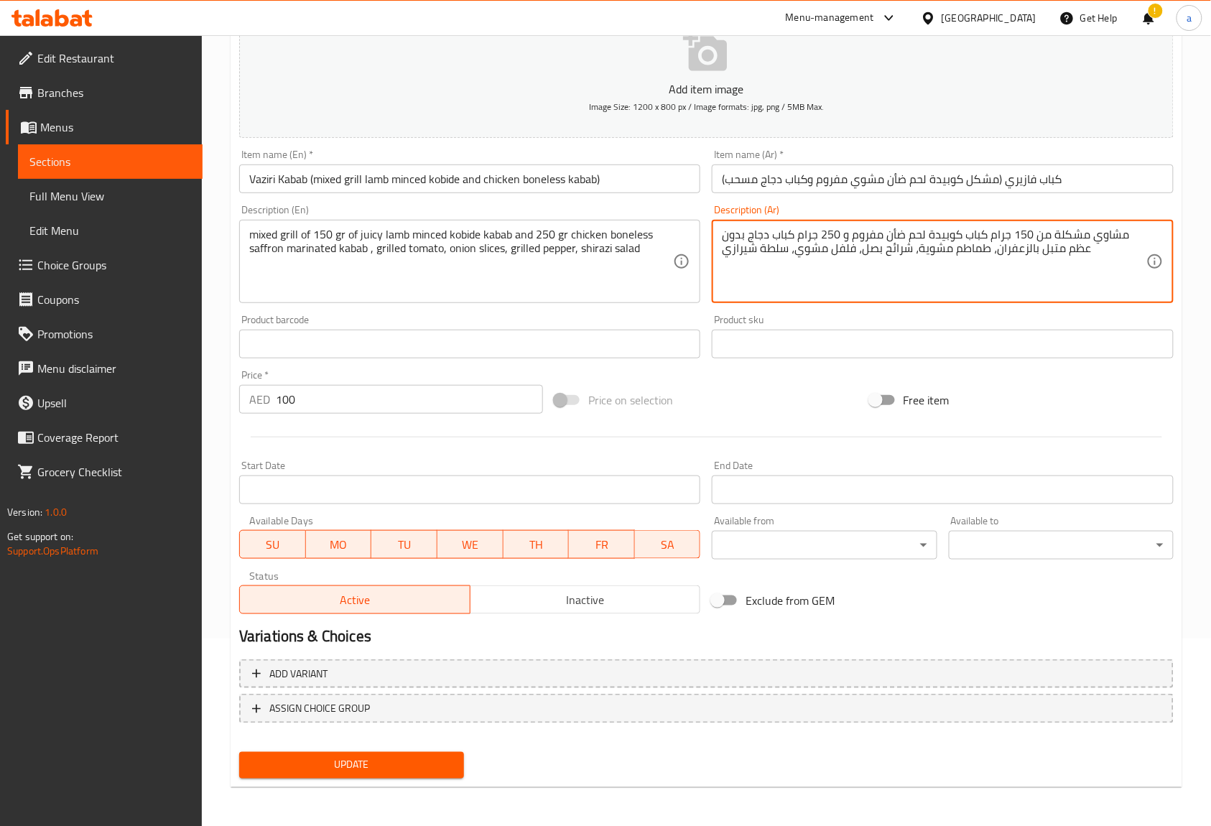
click at [851, 230] on textarea "مشاوي مشكلة من 150 جرام كباب كوبيدة لحم ضأن مفروم و 250 جرام كباب دجاج بدون عظم…" at bounding box center [934, 262] width 424 height 68
click at [894, 293] on textarea "مشاوي مشكلة من 150 جرام كباب كوبيدة لحم ضأن مفروم حوسي و 250 جرام كباب دجاج بدو…" at bounding box center [934, 262] width 424 height 68
drag, startPoint x: 1063, startPoint y: 256, endPoint x: 1124, endPoint y: 267, distance: 62.1
click at [1124, 267] on textarea "مشاوي مشكلة من 150 جرام كباب كوبيدة لحم ضأن مفروم حوسي و 250 جرام كباب دجاج بدو…" at bounding box center [934, 262] width 424 height 68
click at [997, 282] on textarea "مشاوي مشكلة من 150 جرام كباب كوبيدة لحم ضأن مفروم حوسي و 250 جرام كباب دجاج مسح…" at bounding box center [934, 262] width 424 height 68
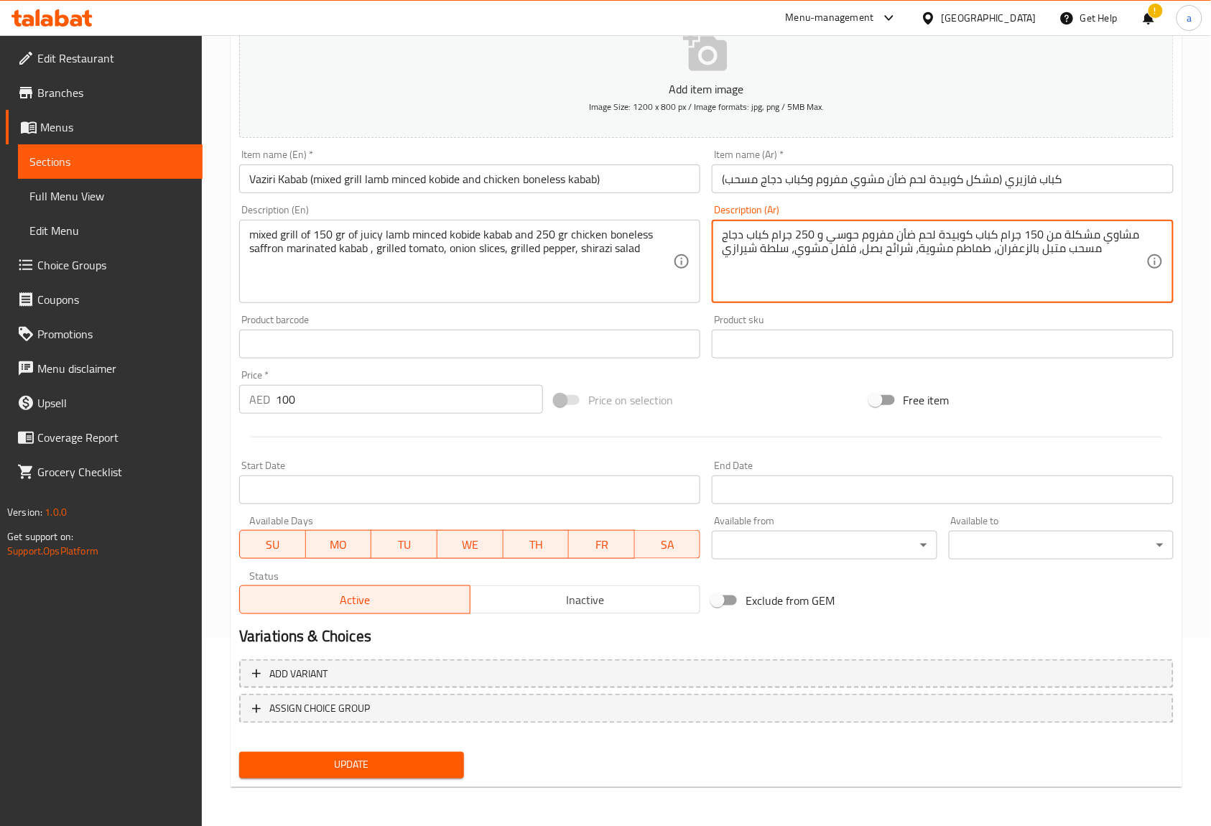
type textarea "مشاوي مشكلة من 150 جرام كباب كوبيدة لحم ضأن مفروم حوسي و 250 جرام كباب دجاج مسح…"
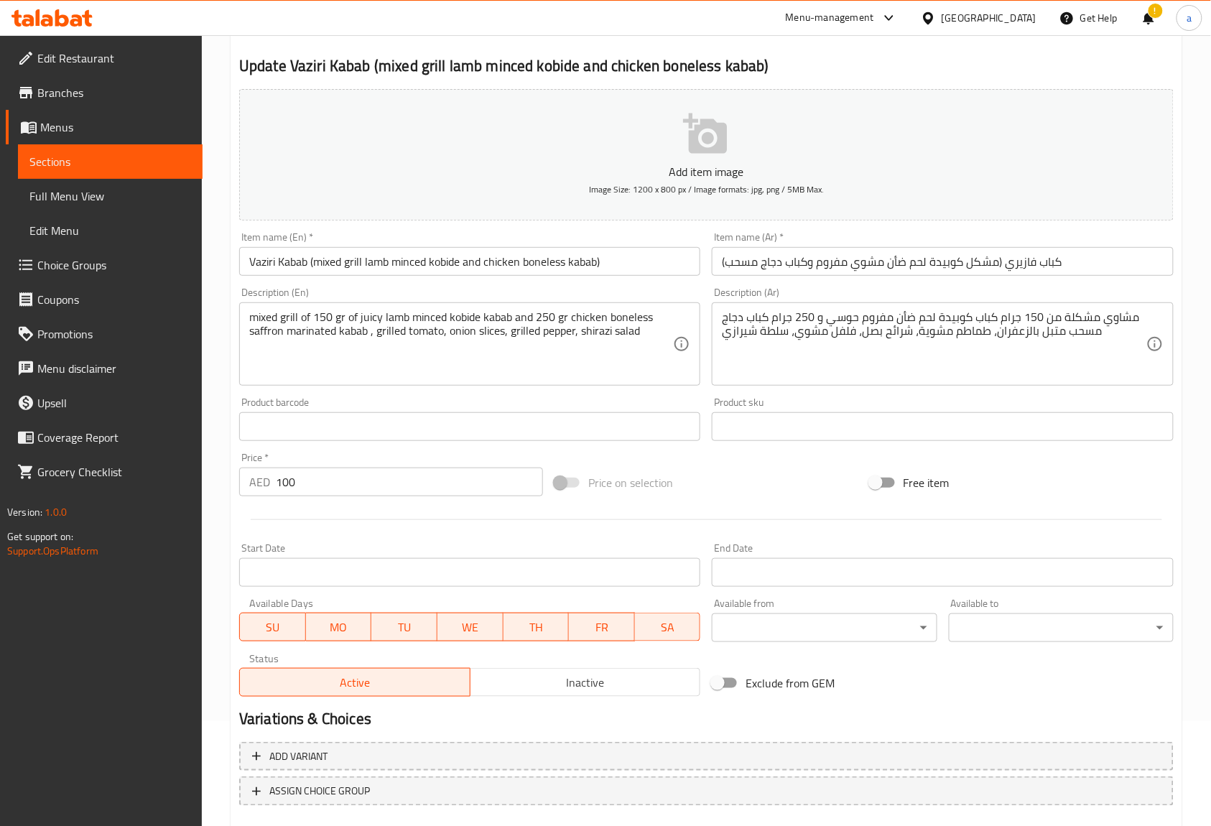
scroll to position [0, 0]
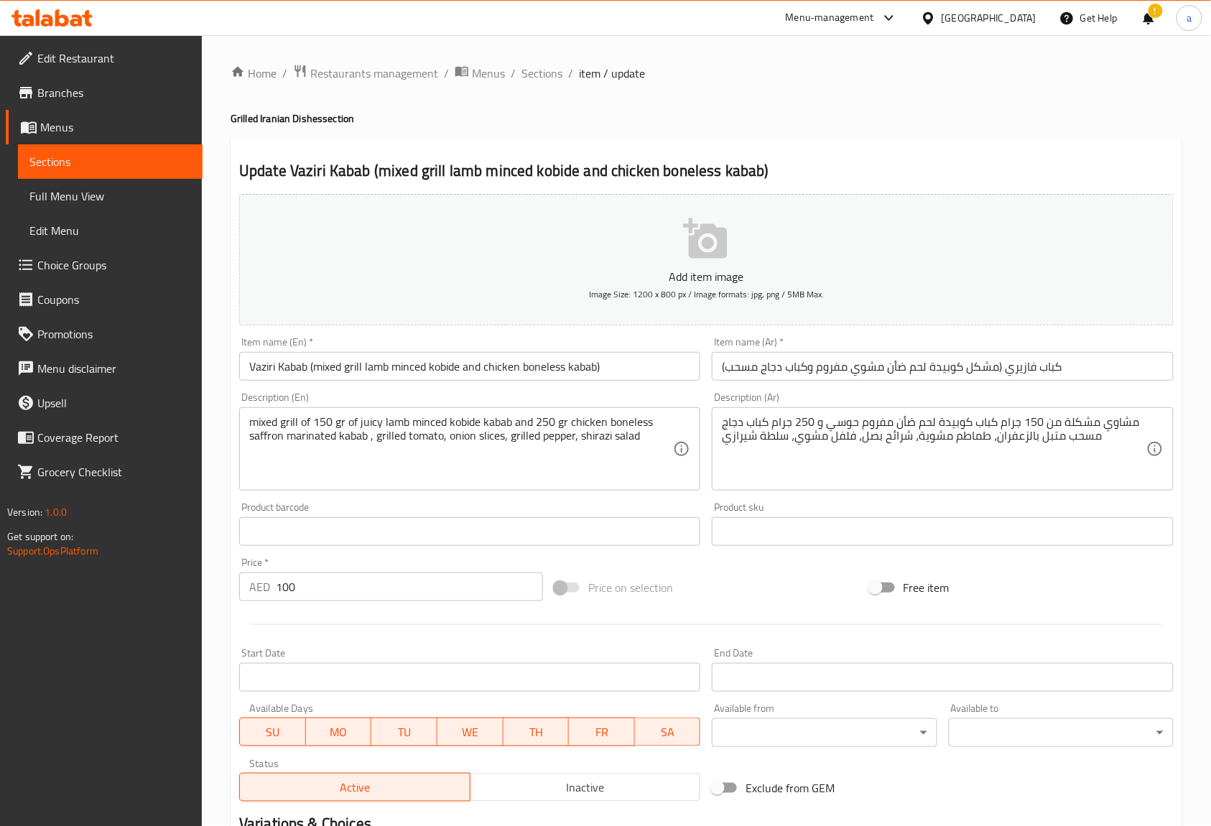
click at [796, 470] on textarea "مشاوي مشكلة من 150 جرام كباب كوبيدة لحم ضأن مفروم حوسي و 250 جرام كباب دجاج مسح…" at bounding box center [934, 449] width 424 height 68
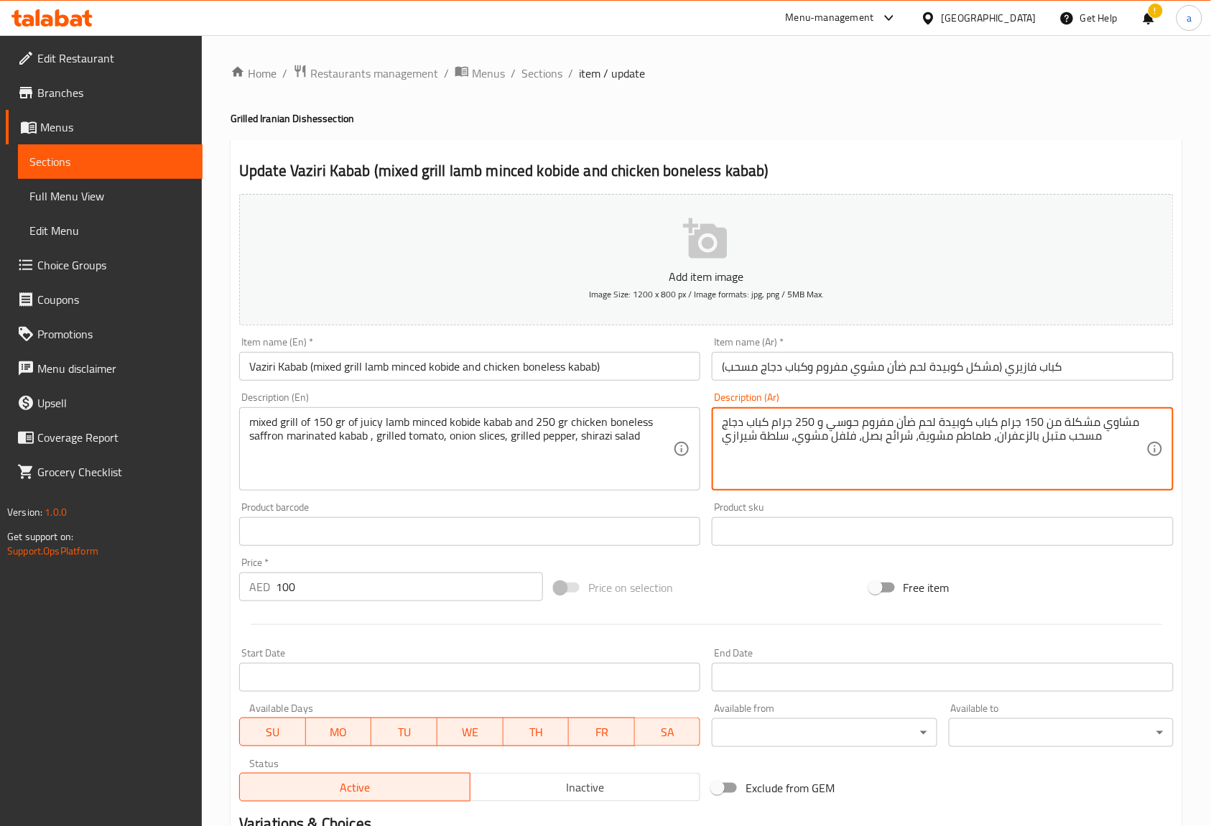
scroll to position [187, 0]
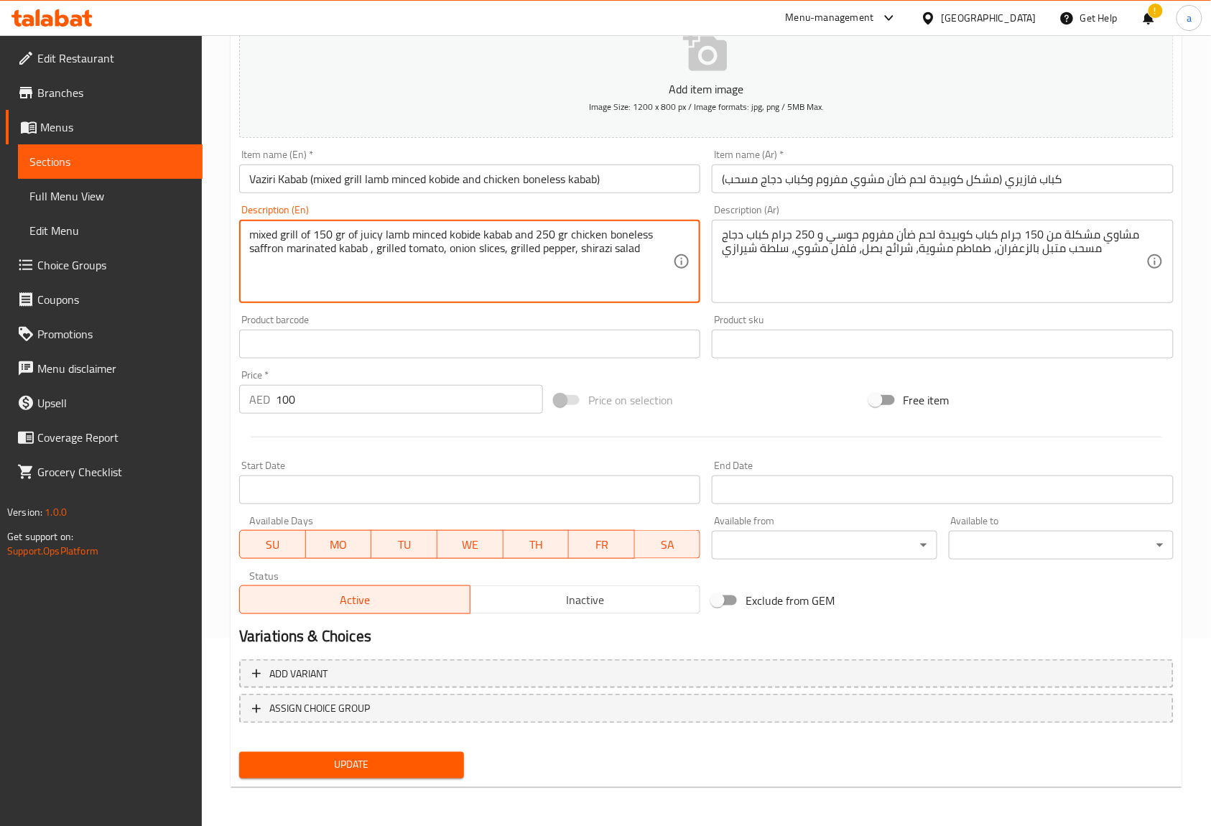
click at [483, 259] on textarea "mixed grill of 150 gr of juicy lamb minced kobide kabab and 250 gr chicken bone…" at bounding box center [461, 262] width 424 height 68
click at [495, 245] on textarea "mixed grill of 150 gr of juicy lamb minced kobide kabab and 250 gr chicken bone…" at bounding box center [461, 262] width 424 height 68
click at [495, 259] on textarea "mixed grill of 150 gr of juicy lamb minced kobide kabab and 250 gr chicken bone…" at bounding box center [461, 262] width 424 height 68
click at [495, 256] on textarea "mixed grill of 150 gr of juicy lamb minced kobide kabab and 250 gr chicken bone…" at bounding box center [461, 262] width 424 height 68
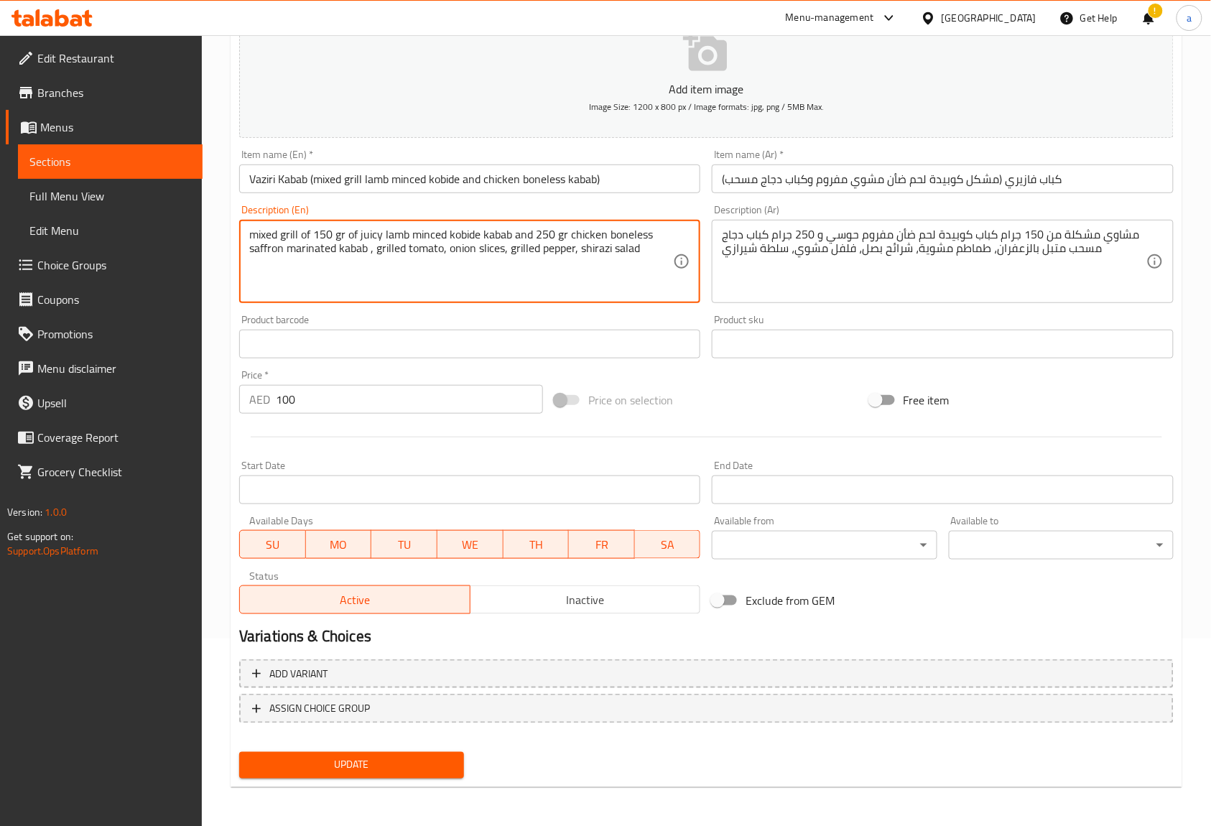
click at [495, 256] on textarea "mixed grill of 150 gr of juicy lamb minced kobide kabab and 250 gr chicken bone…" at bounding box center [461, 262] width 424 height 68
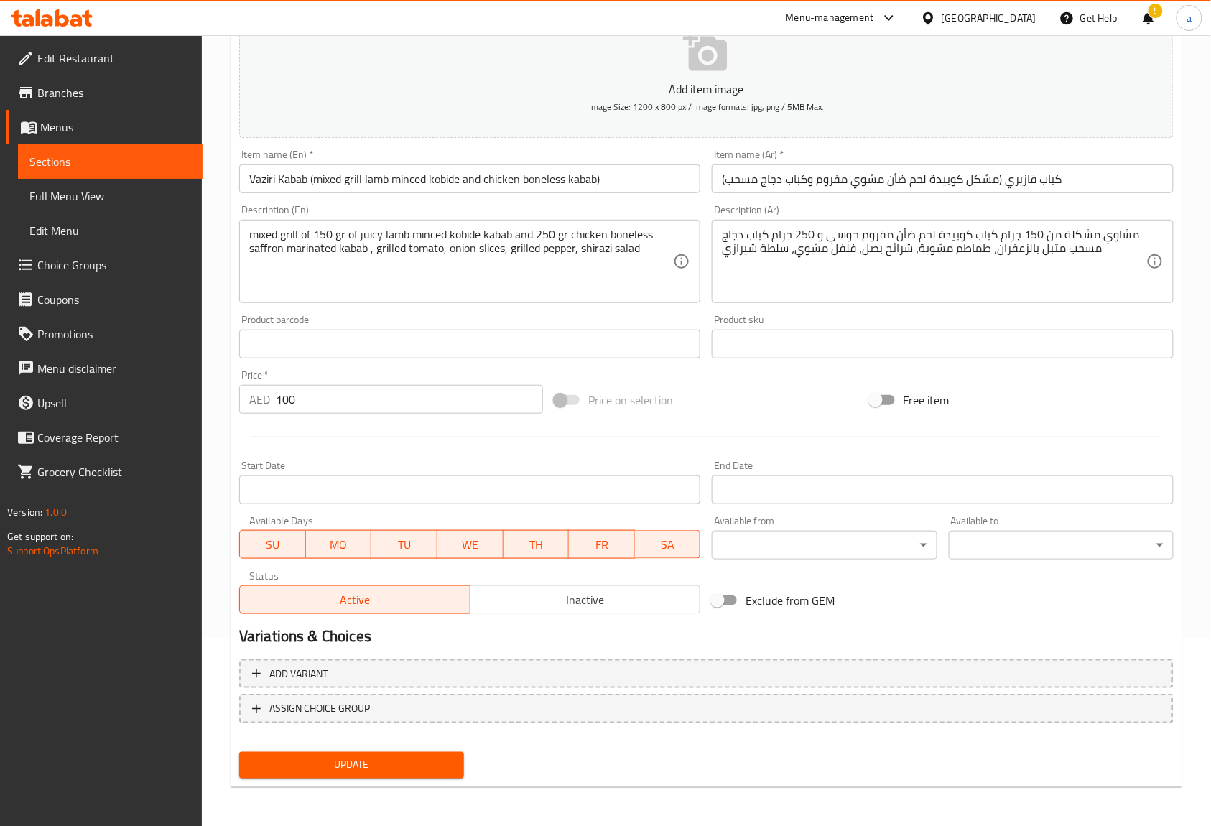
click at [514, 285] on textarea "mixed grill of 150 gr of juicy lamb minced kobide kabab and 250 gr chicken bone…" at bounding box center [461, 262] width 424 height 68
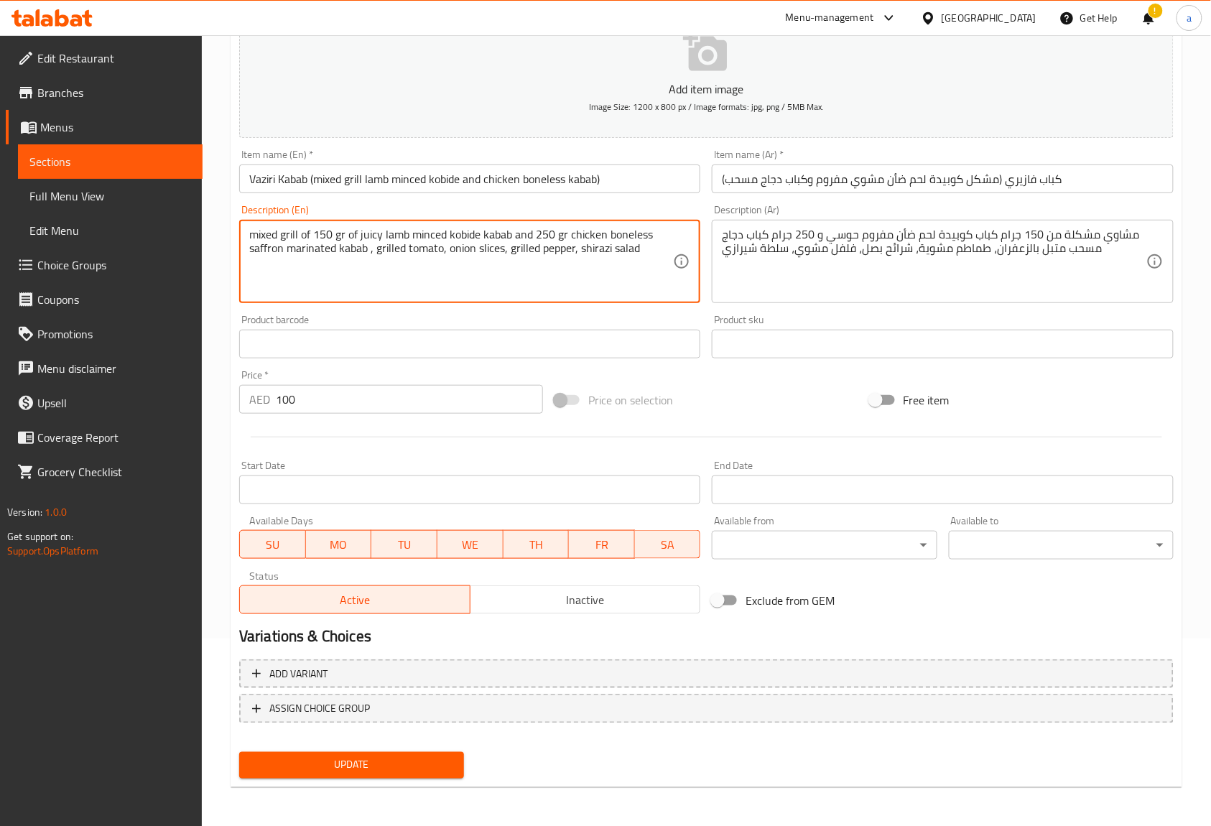
click at [576, 271] on textarea "mixed grill of 150 gr of juicy lamb minced kobide kabab and 250 gr chicken bone…" at bounding box center [461, 262] width 424 height 68
click at [402, 765] on span "Update" at bounding box center [352, 765] width 202 height 18
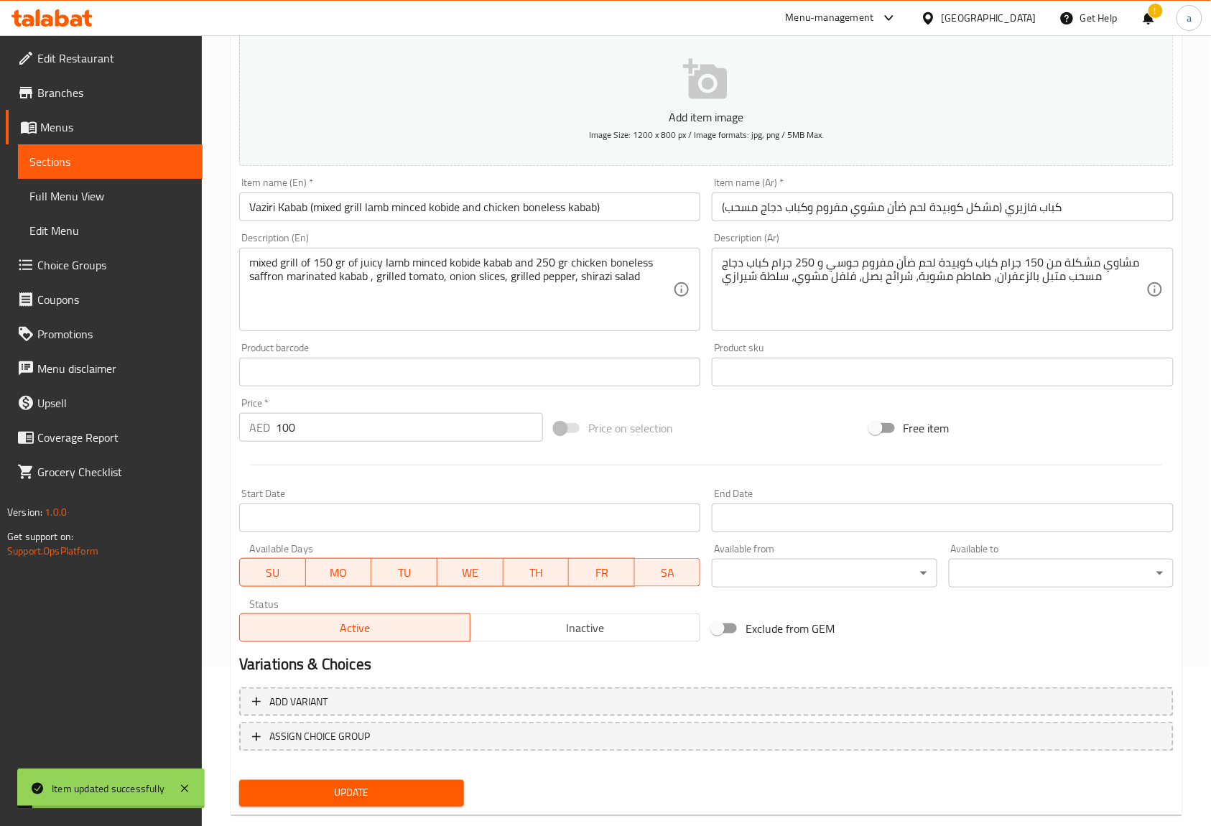
scroll to position [0, 0]
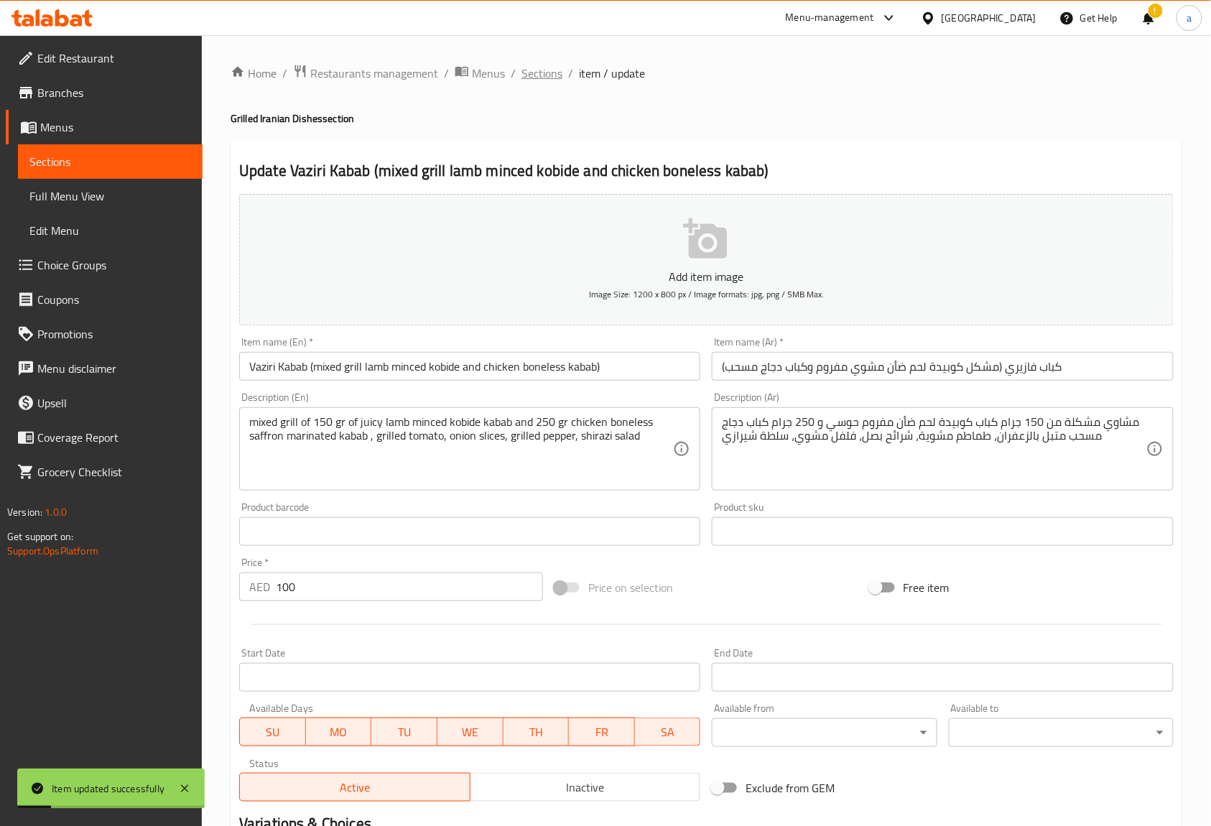
click at [538, 81] on span "Sections" at bounding box center [541, 73] width 41 height 17
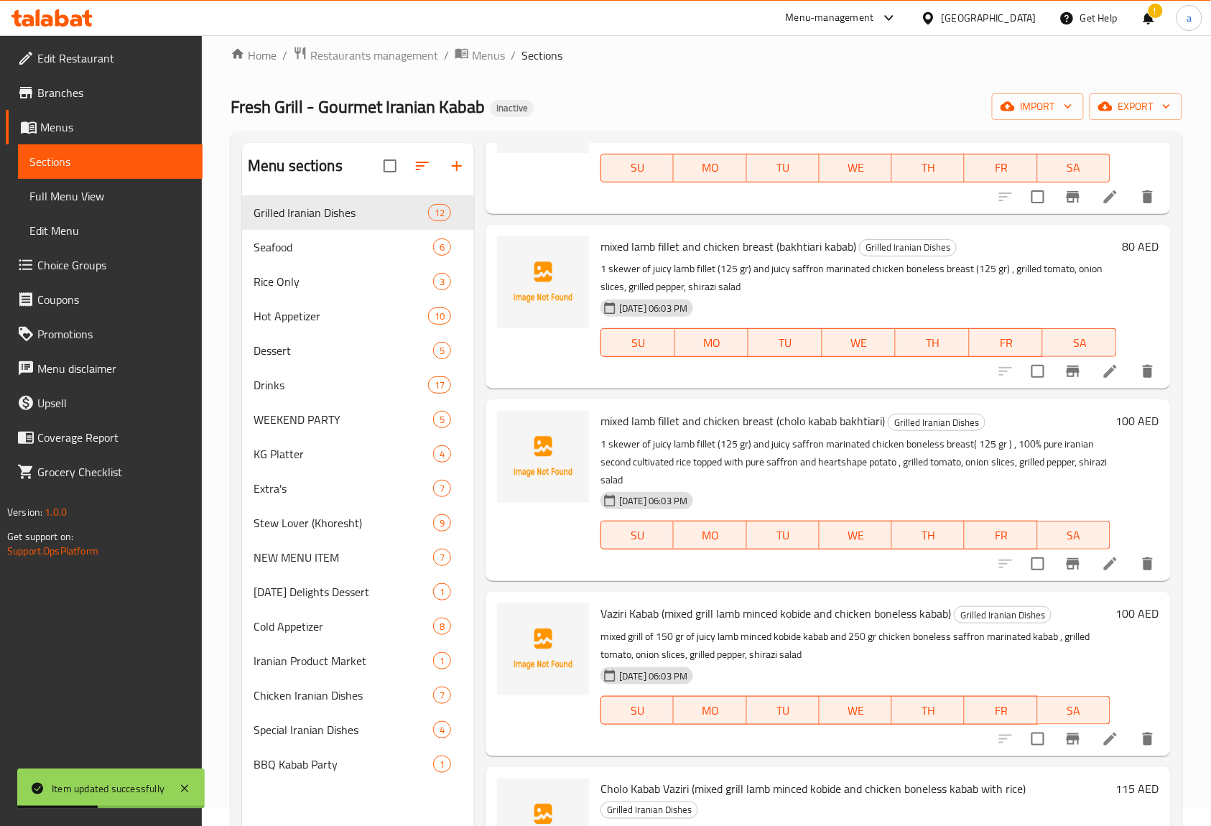
scroll to position [202, 0]
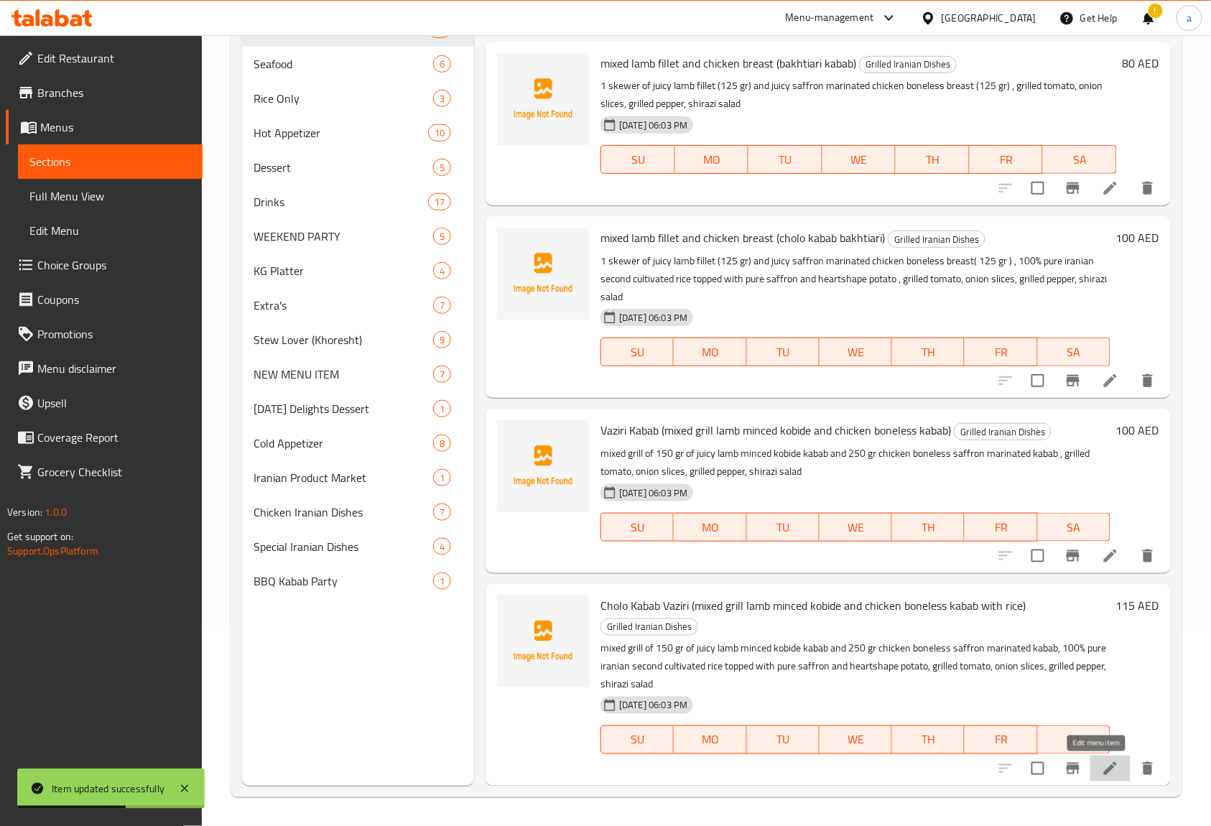
click at [1101, 764] on icon at bounding box center [1109, 768] width 17 height 17
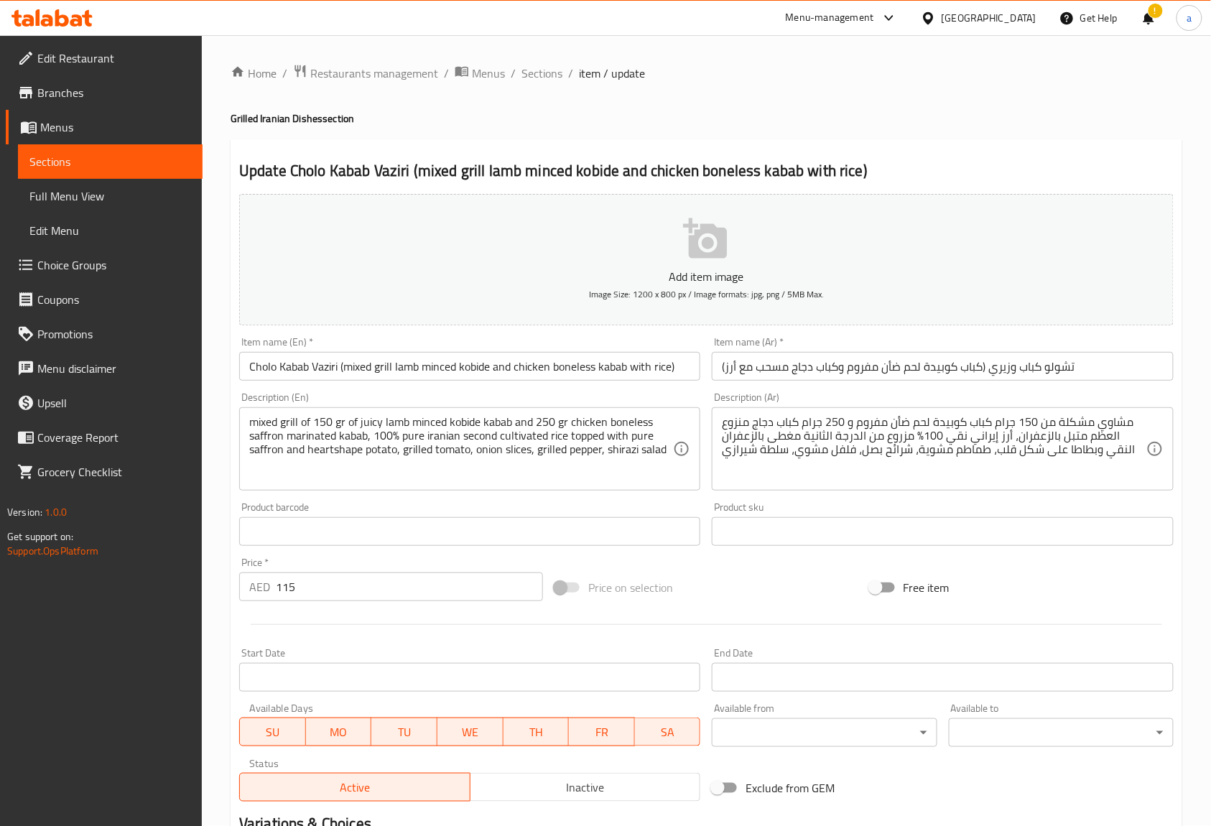
click at [999, 366] on input "تشولو كباب وزيري (كباب كوبيدة لحم ضأن مفروم وكباب دجاج مسحب مع أرز)" at bounding box center [942, 366] width 461 height 29
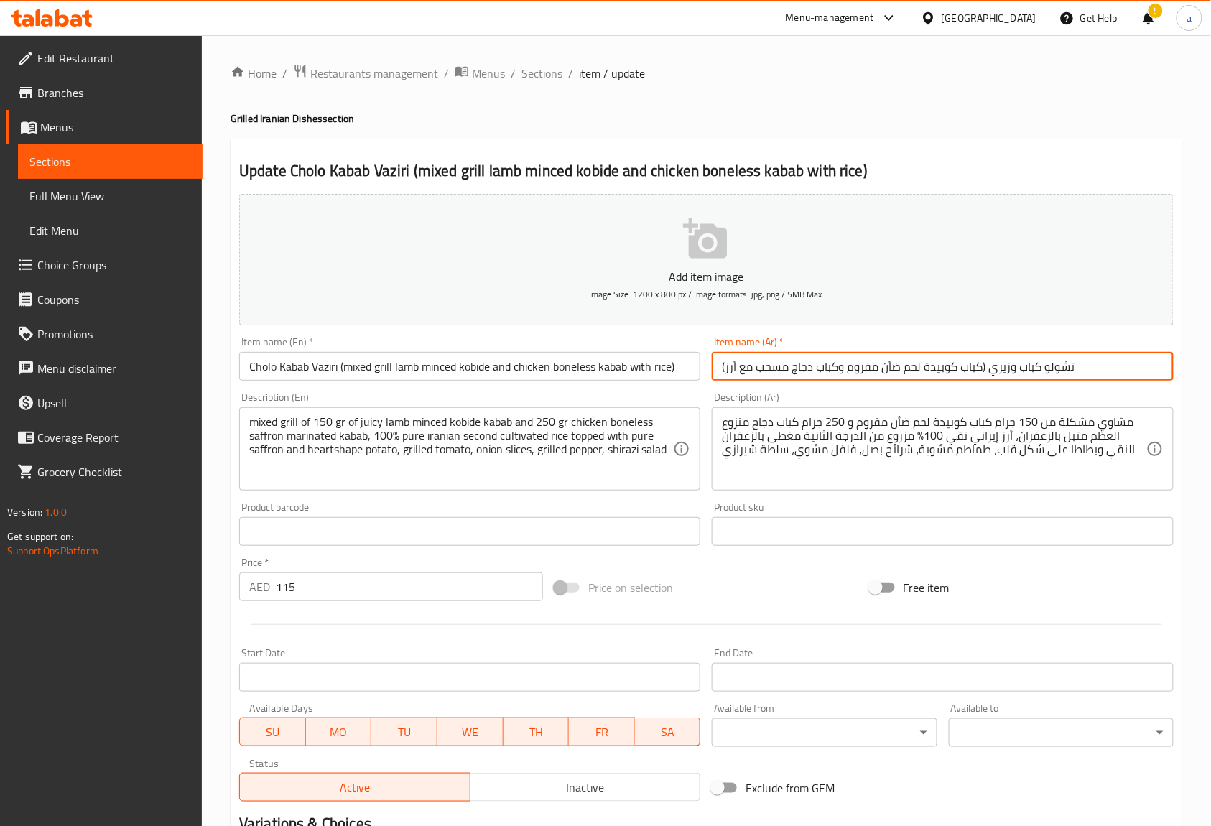
click at [999, 366] on input "تشولو كباب وزيري (كباب كوبيدة لحم ضأن مفروم وكباب دجاج مسحب مع أرز)" at bounding box center [942, 366] width 461 height 29
type input "تشولو كباب [PERSON_NAME] (كباب كوبيدة لحم ضأن مفروم وكباب دجاج مسحب مع أرز)"
click at [557, 65] on span "Sections" at bounding box center [541, 73] width 41 height 17
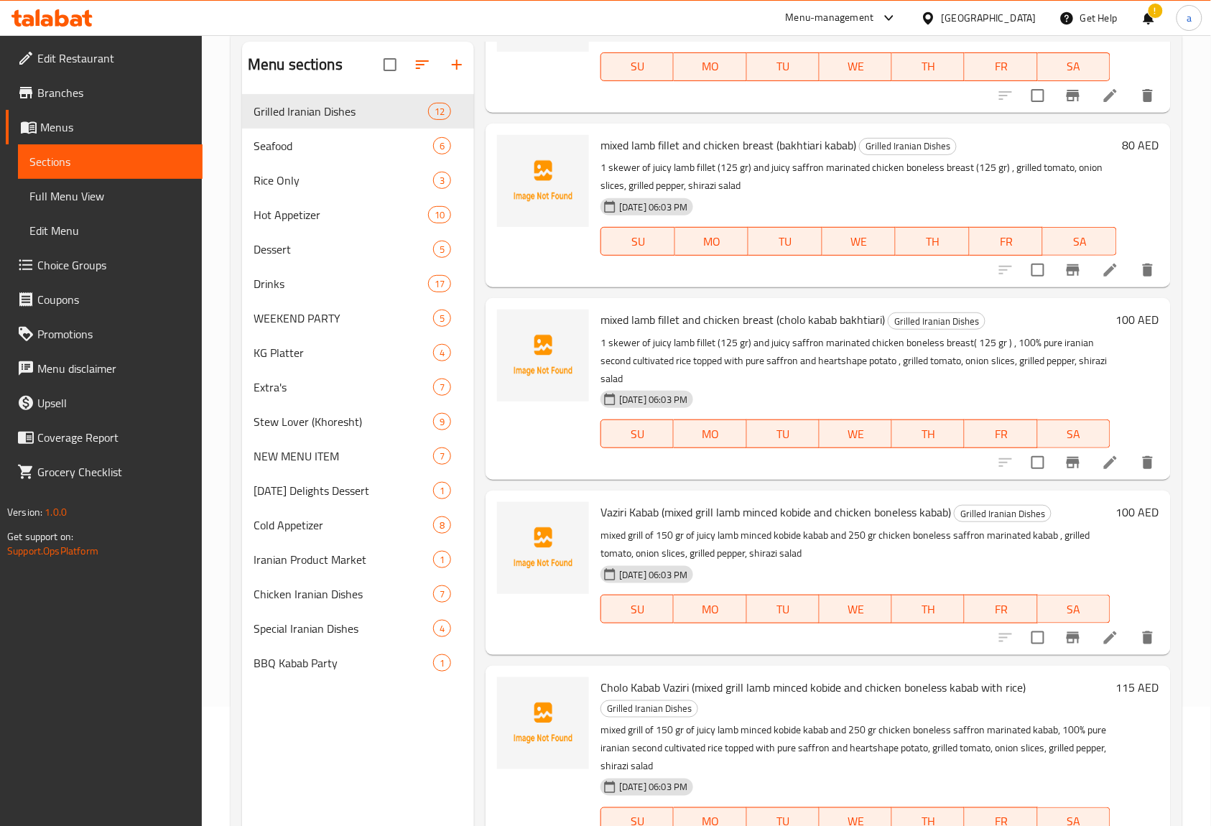
scroll to position [202, 0]
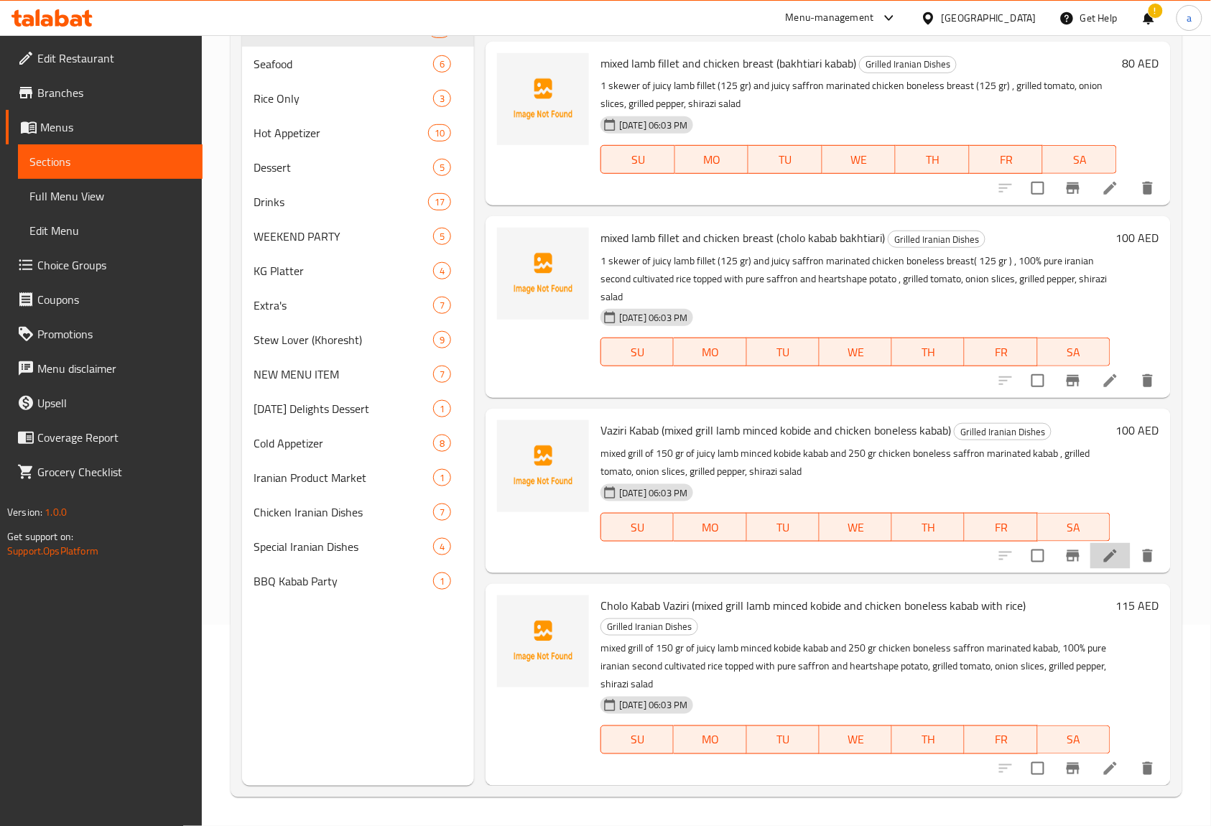
click at [1090, 557] on li at bounding box center [1110, 556] width 40 height 26
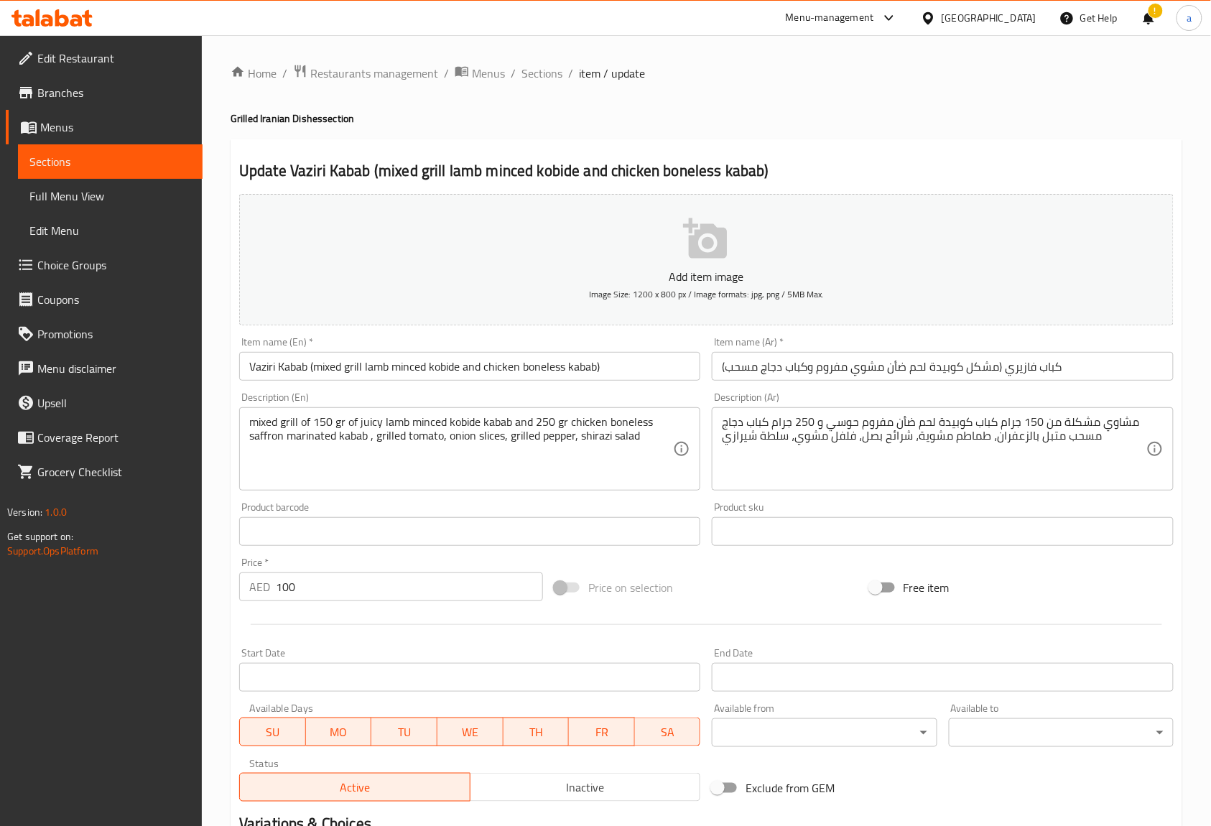
click at [1017, 370] on input "كباب فازيري (مشكل كوبيدة لحم ضأن مشوي مفروم وكباب دجاج مسحب)" at bounding box center [942, 366] width 461 height 29
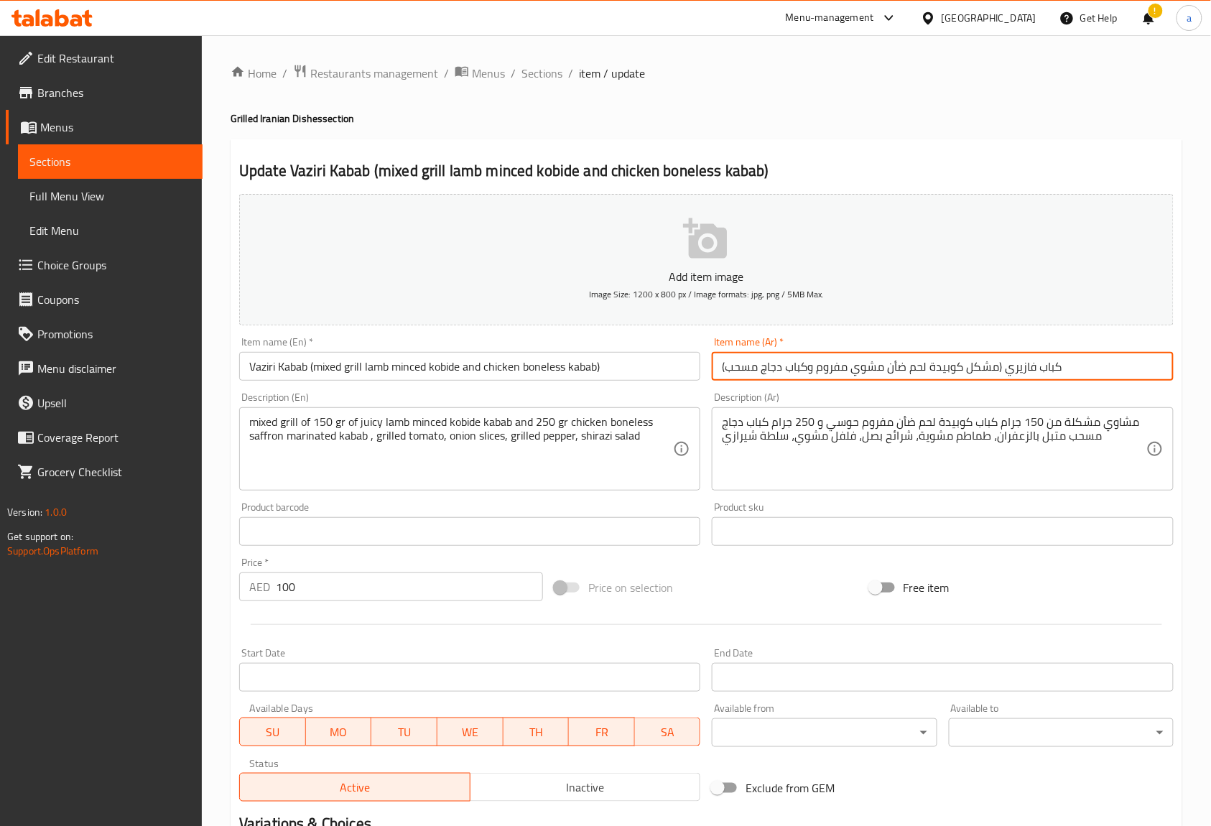
click at [1017, 370] on input "كباب فازيري (مشكل كوبيدة لحم ضأن مشوي مفروم وكباب دجاج مسحب)" at bounding box center [942, 366] width 461 height 29
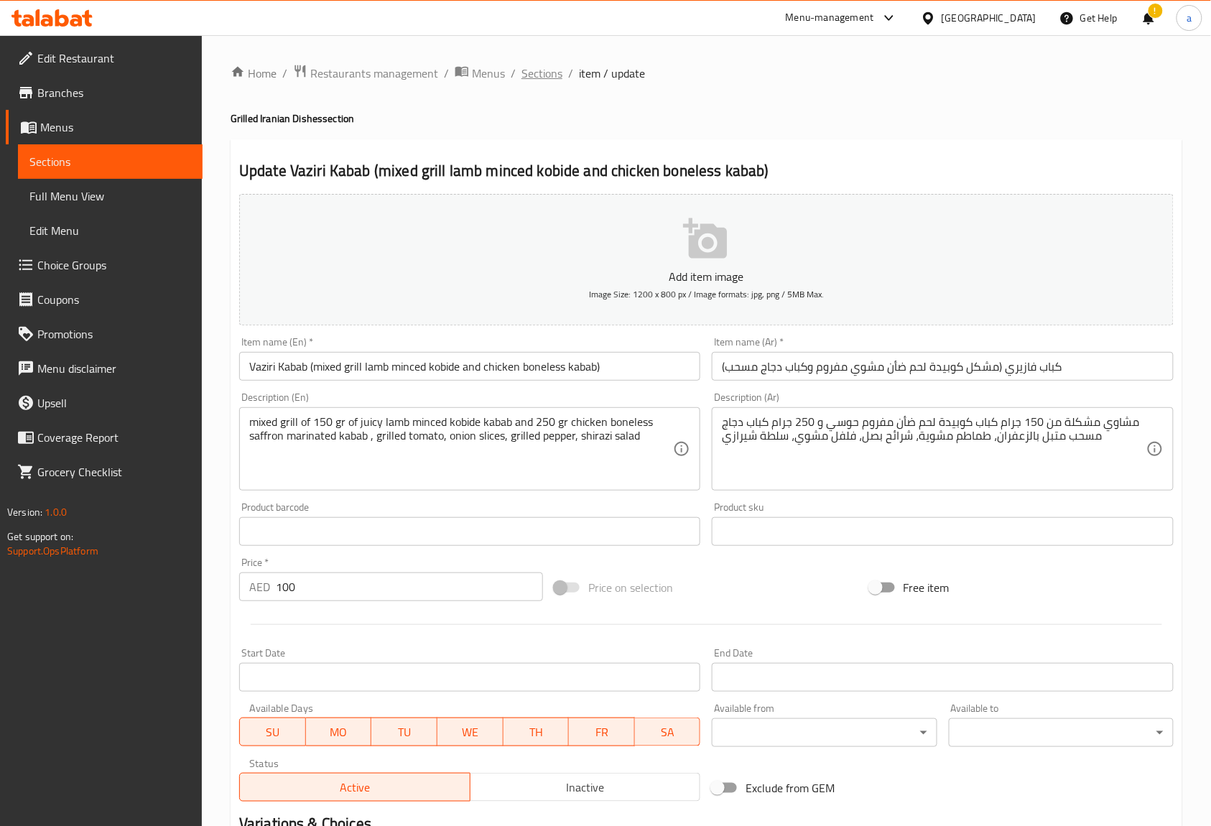
click at [558, 70] on span "Sections" at bounding box center [541, 73] width 41 height 17
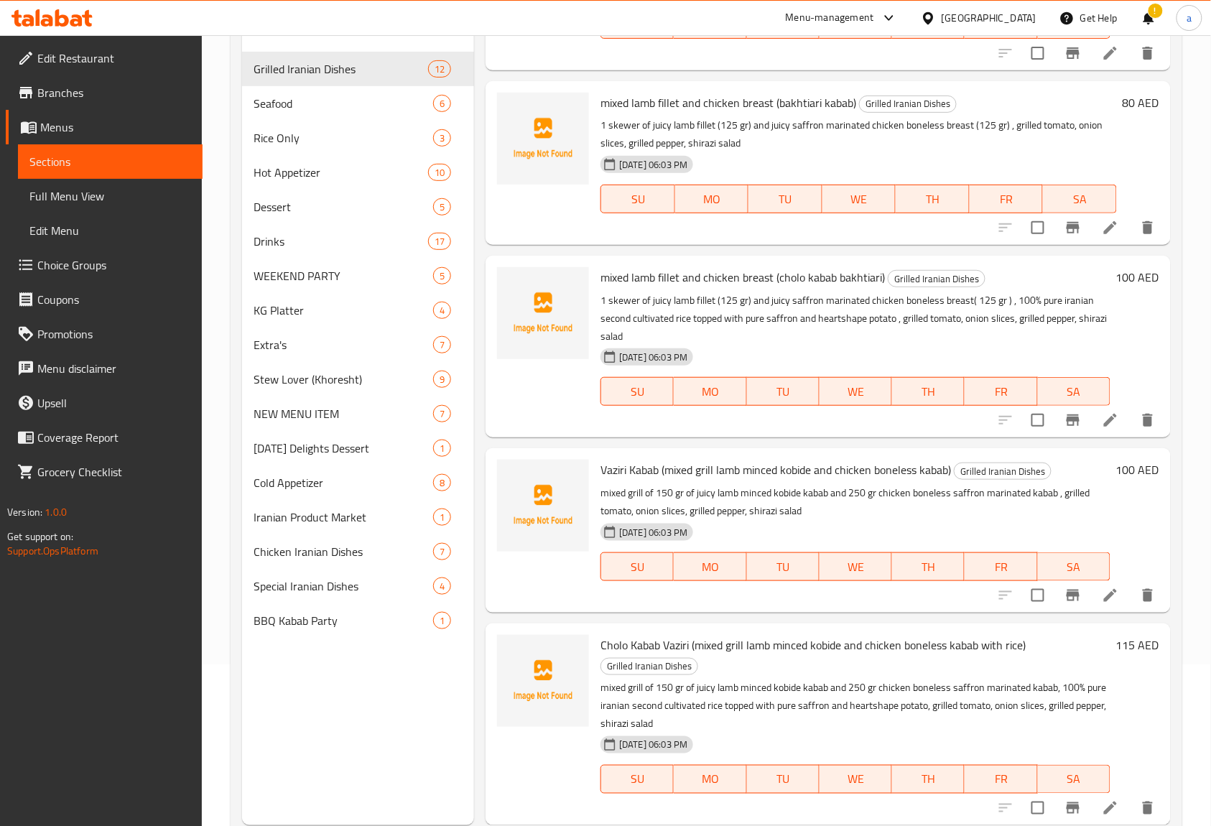
scroll to position [202, 0]
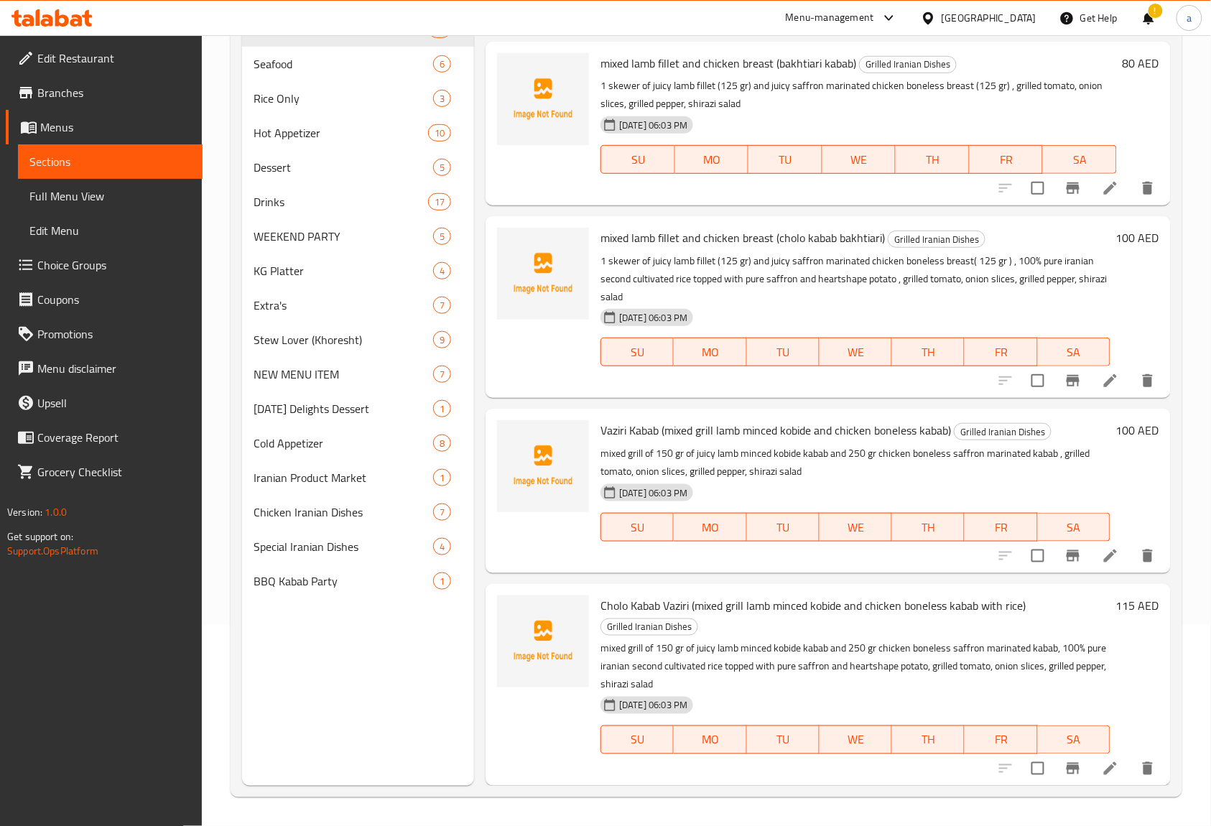
drag, startPoint x: 544, startPoint y: 573, endPoint x: 897, endPoint y: 619, distance: 355.5
click at [897, 619] on h6 "Cholo Kabab Vaziri (mixed grill lamb minced kobide and chicken boneless kabab w…" at bounding box center [855, 615] width 510 height 40
click at [1104, 773] on li at bounding box center [1110, 768] width 40 height 26
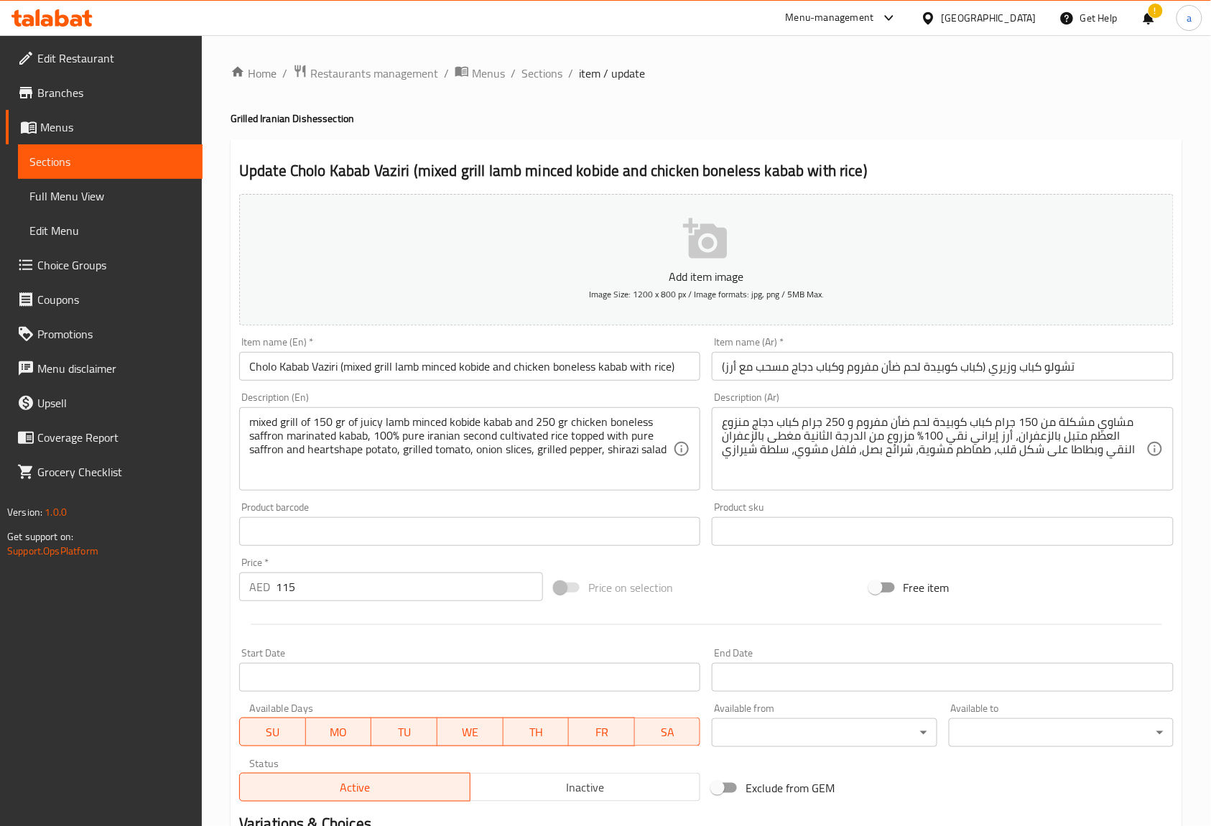
click at [997, 368] on input "تشولو كباب وزيري (كباب كوبيدة لحم ضأن مفروم وكباب دجاج مسحب مع أرز)" at bounding box center [942, 366] width 461 height 29
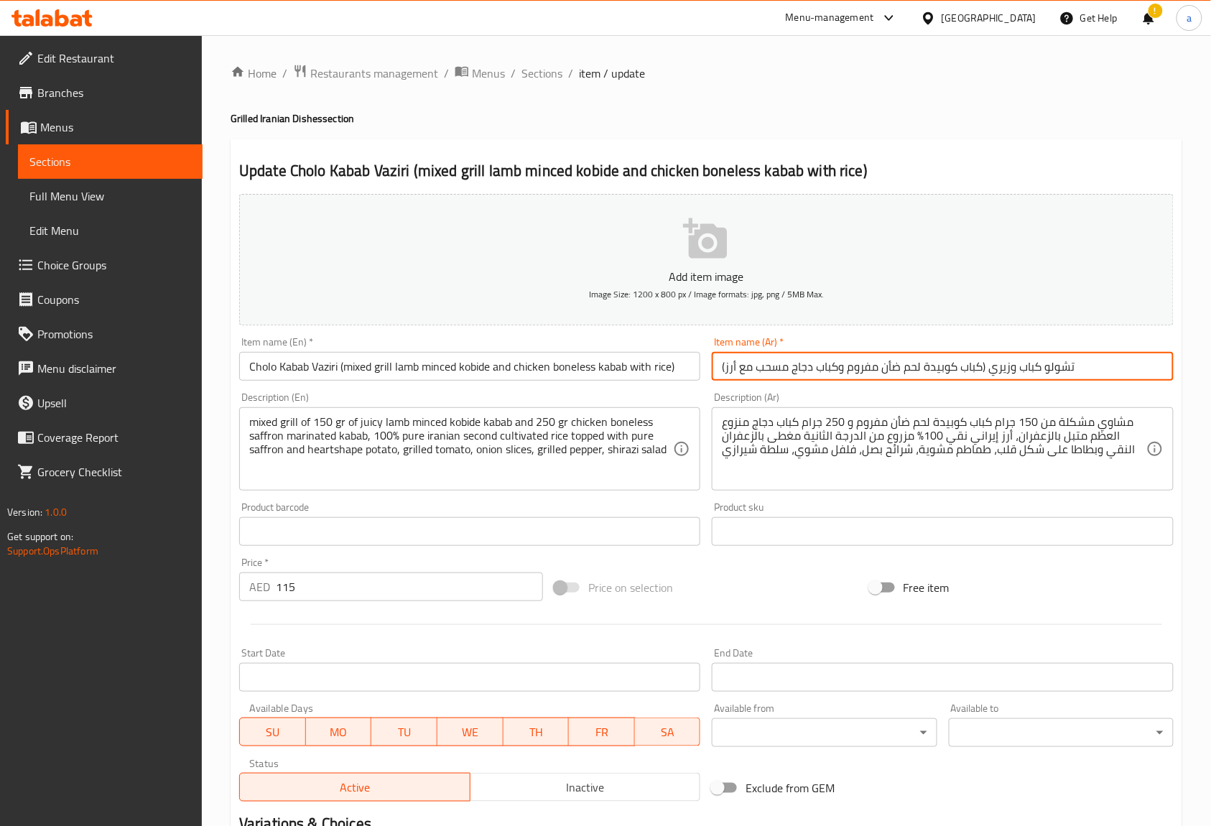
click at [997, 368] on input "تشولو كباب وزيري (كباب كوبيدة لحم ضأن مفروم وكباب دجاج مسحب مع أرز)" at bounding box center [942, 366] width 461 height 29
paste input "ا"
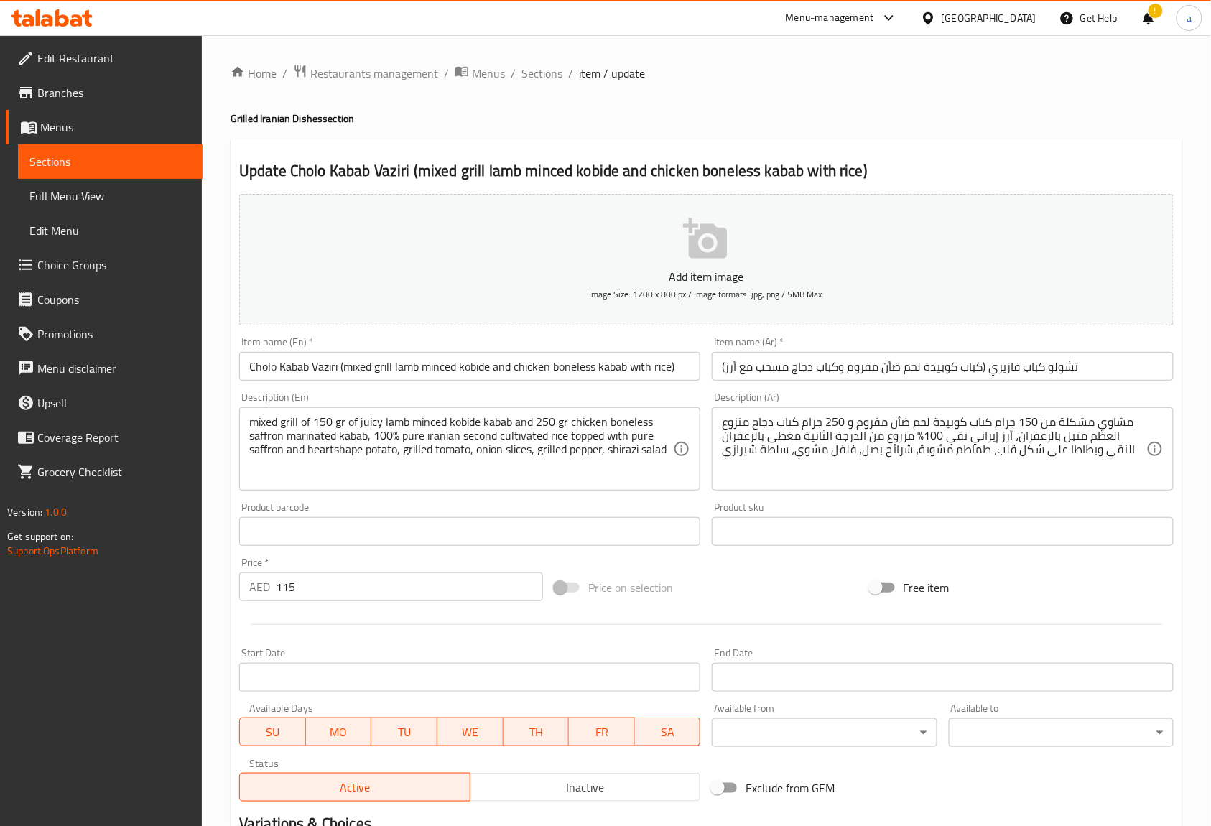
click at [958, 366] on input "تشولو كباب فازيري (كباب كوبيدة لحم ضأن مفروم وكباب دجاج مسحب مع أرز)" at bounding box center [942, 366] width 461 height 29
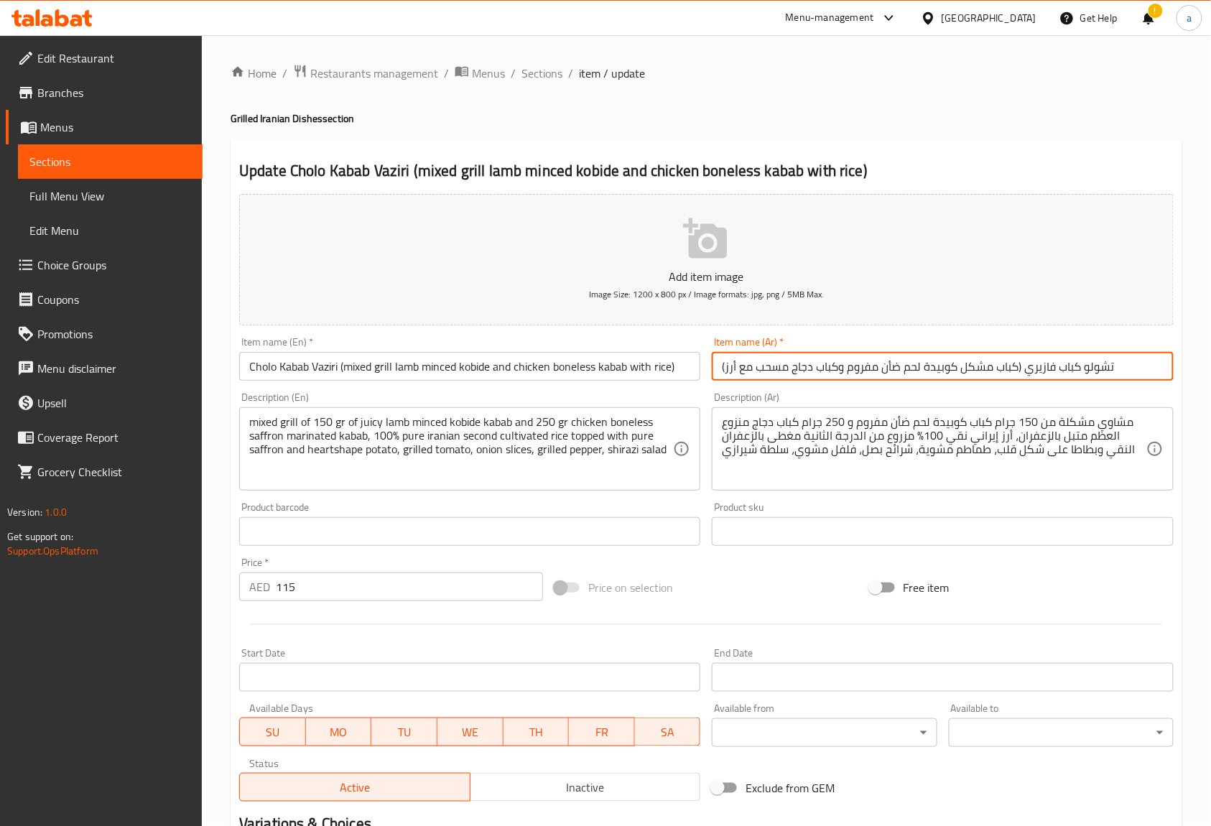
click at [992, 366] on input "تشولو كباب فازيري (كباب مشكل كوبيدة لحم ضأن مفروم وكباب دجاج مسحب مع أرز)" at bounding box center [942, 366] width 461 height 29
click at [1029, 369] on input "تشولو كباب فازيري (كبابمشوي مشكل كوبيدة لحم ضأن مفروم وكباب دجاج مسحب مع أرز)" at bounding box center [942, 366] width 461 height 29
type input "تشولو كباب فازيري (كباب مشوي مشكل كوبيدة لحم ضأن مفروم وكباب دجاج مسحب مع أرز)"
click at [1071, 402] on div "Description (Ar) مشاوي مشكلة من 150 جرام كباب كوبيدة لحم ضأن مفروم و 250 جرام ك…" at bounding box center [942, 441] width 461 height 98
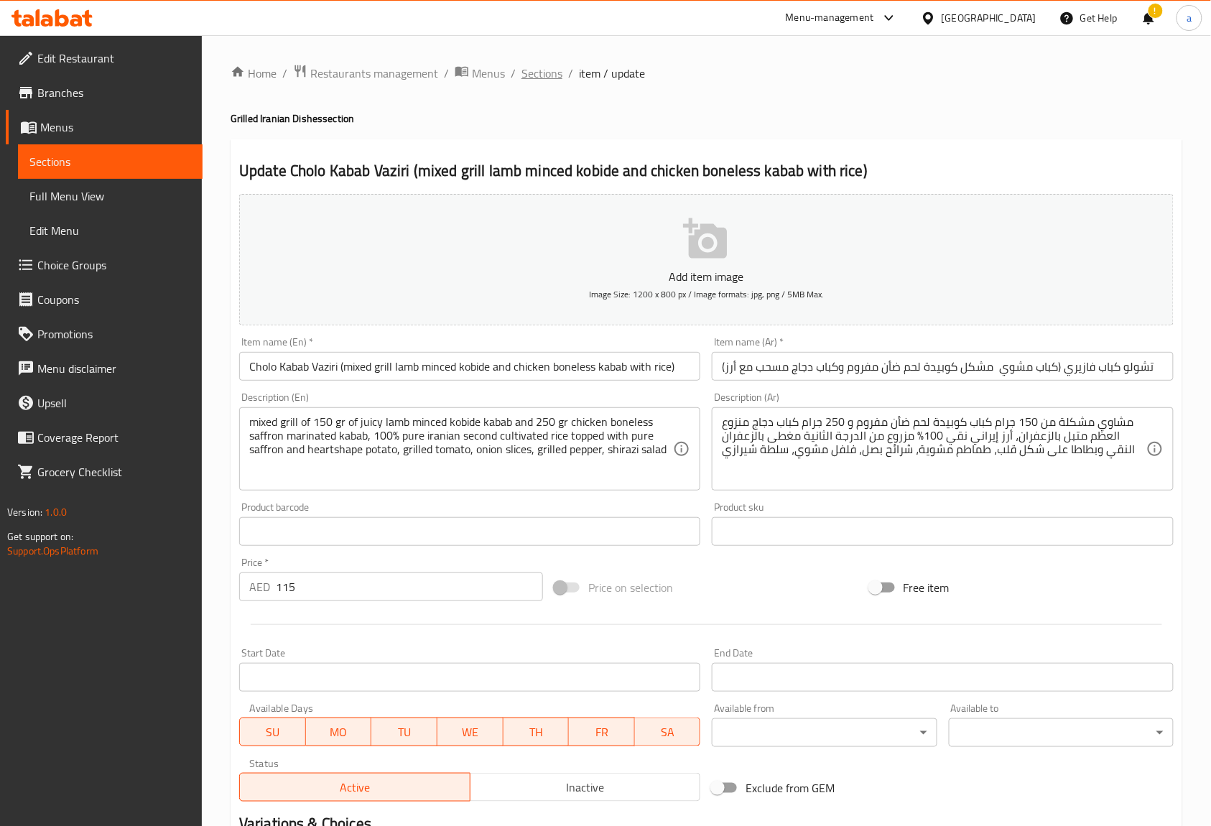
click at [536, 65] on span "Sections" at bounding box center [541, 73] width 41 height 17
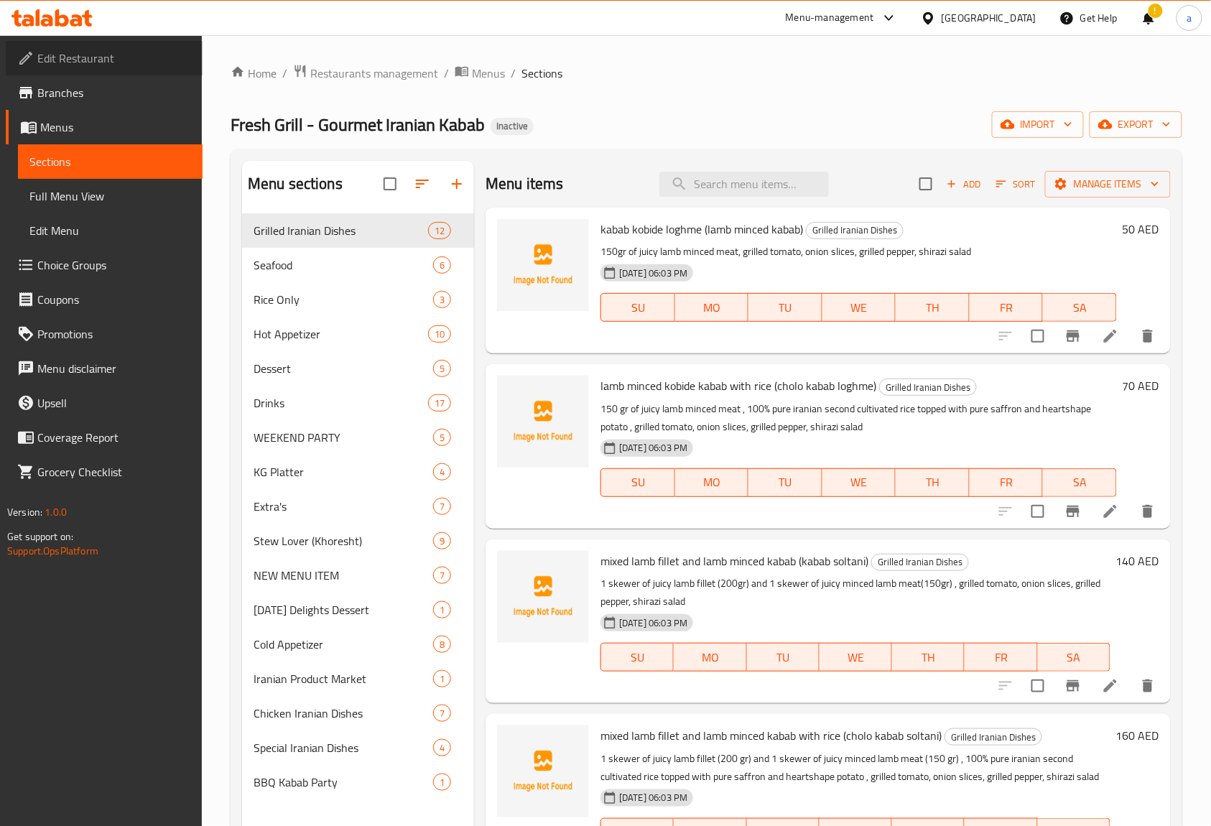
click at [105, 60] on span "Edit Restaurant" at bounding box center [114, 58] width 154 height 17
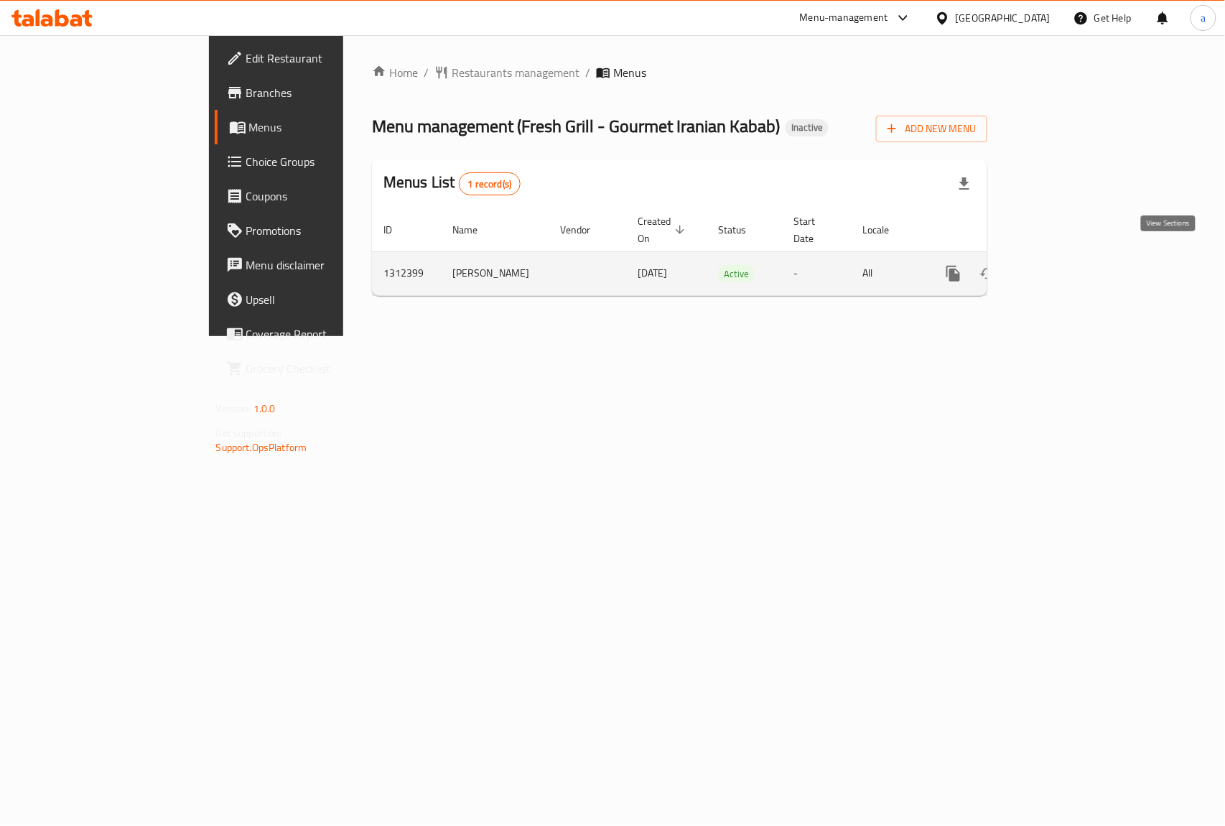
click at [1066, 265] on icon "enhanced table" at bounding box center [1056, 273] width 17 height 17
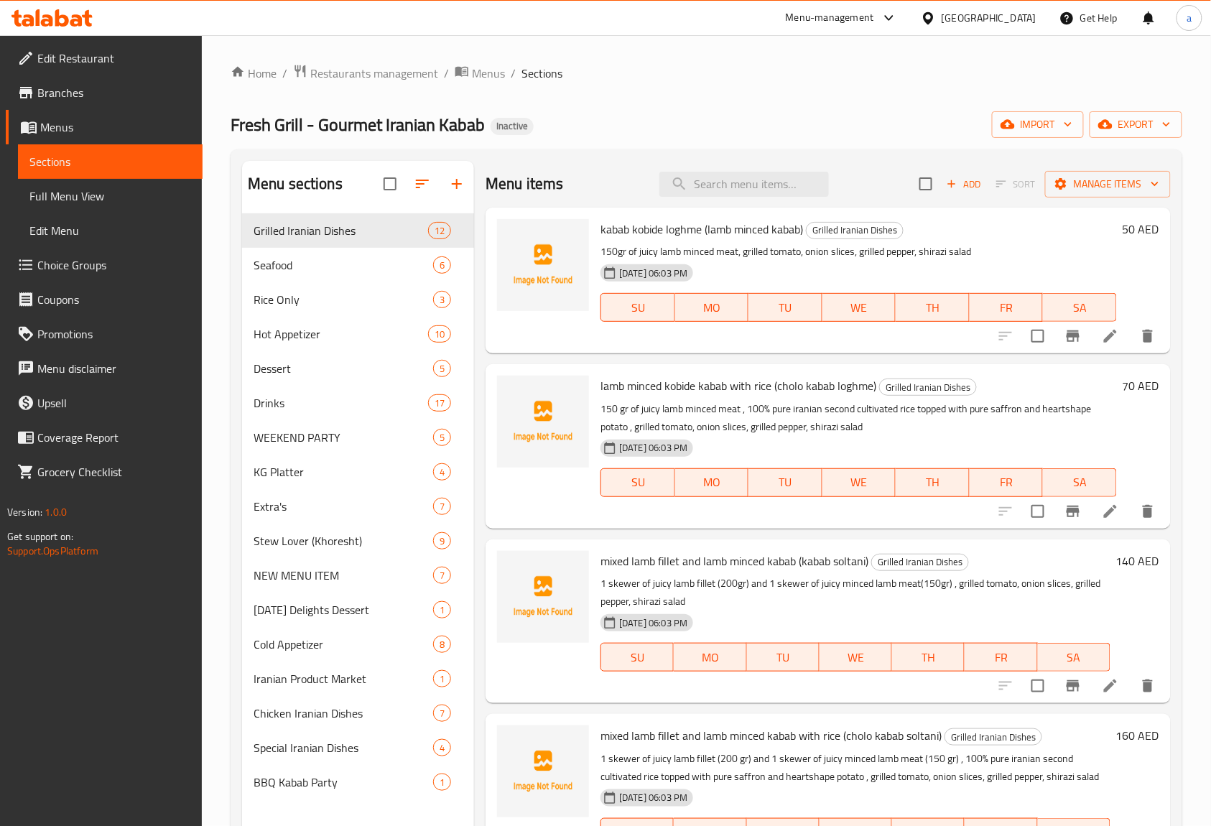
click at [83, 198] on span "Full Menu View" at bounding box center [110, 195] width 162 height 17
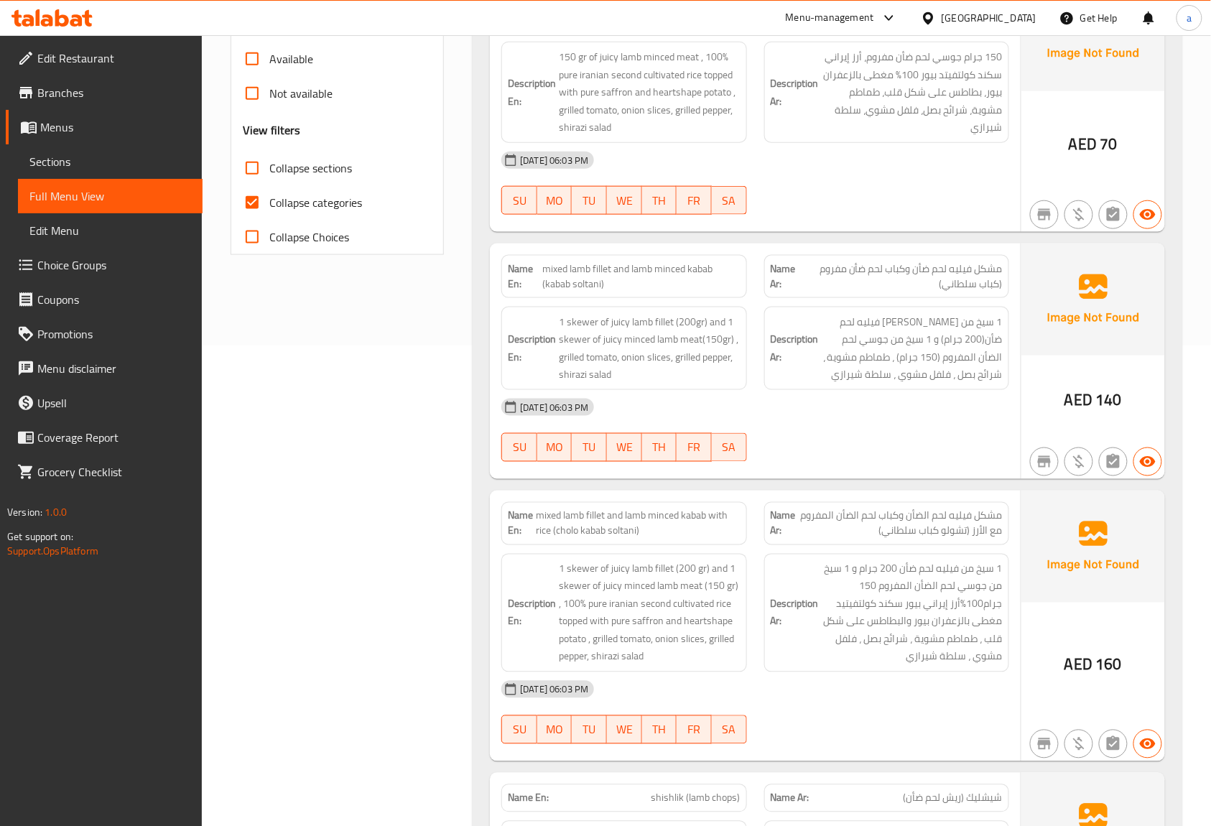
scroll to position [287, 0]
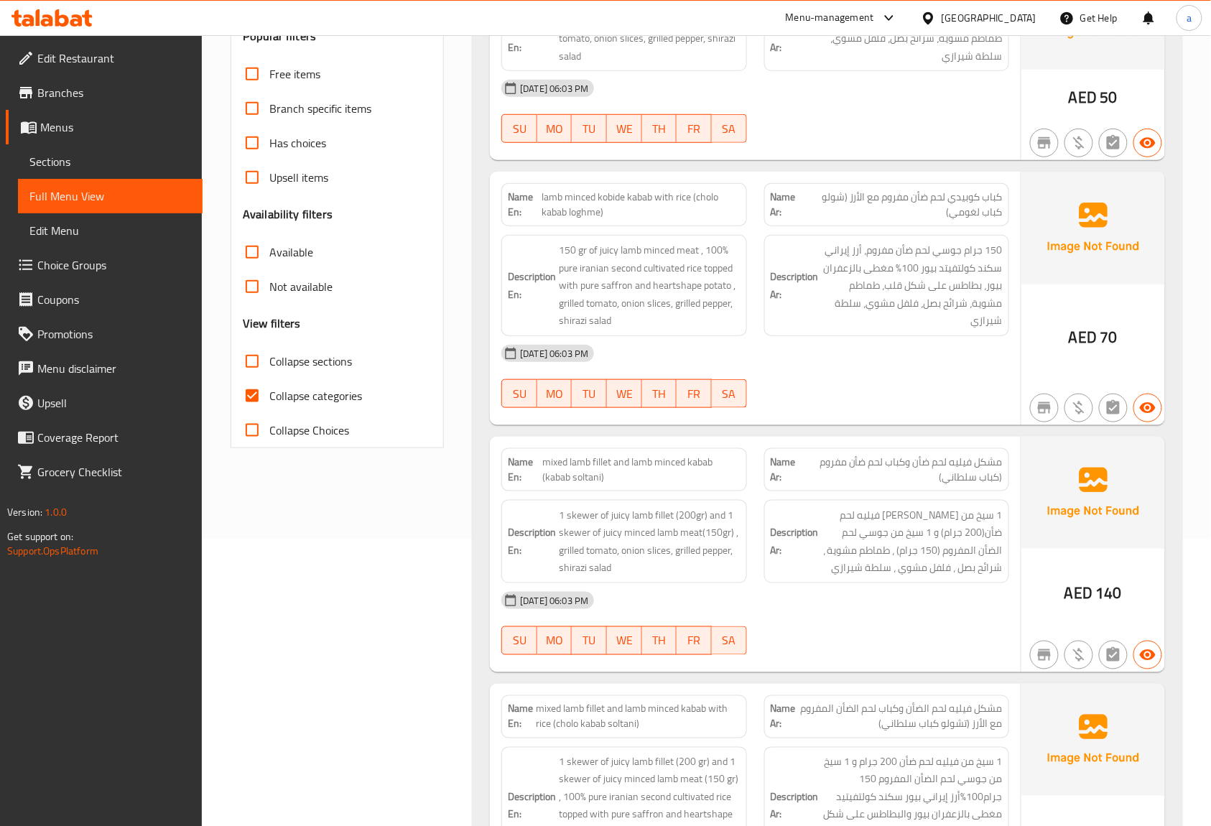
click at [300, 403] on span "Collapse categories" at bounding box center [315, 395] width 93 height 17
click at [269, 403] on input "Collapse categories" at bounding box center [252, 395] width 34 height 34
checkbox input "false"
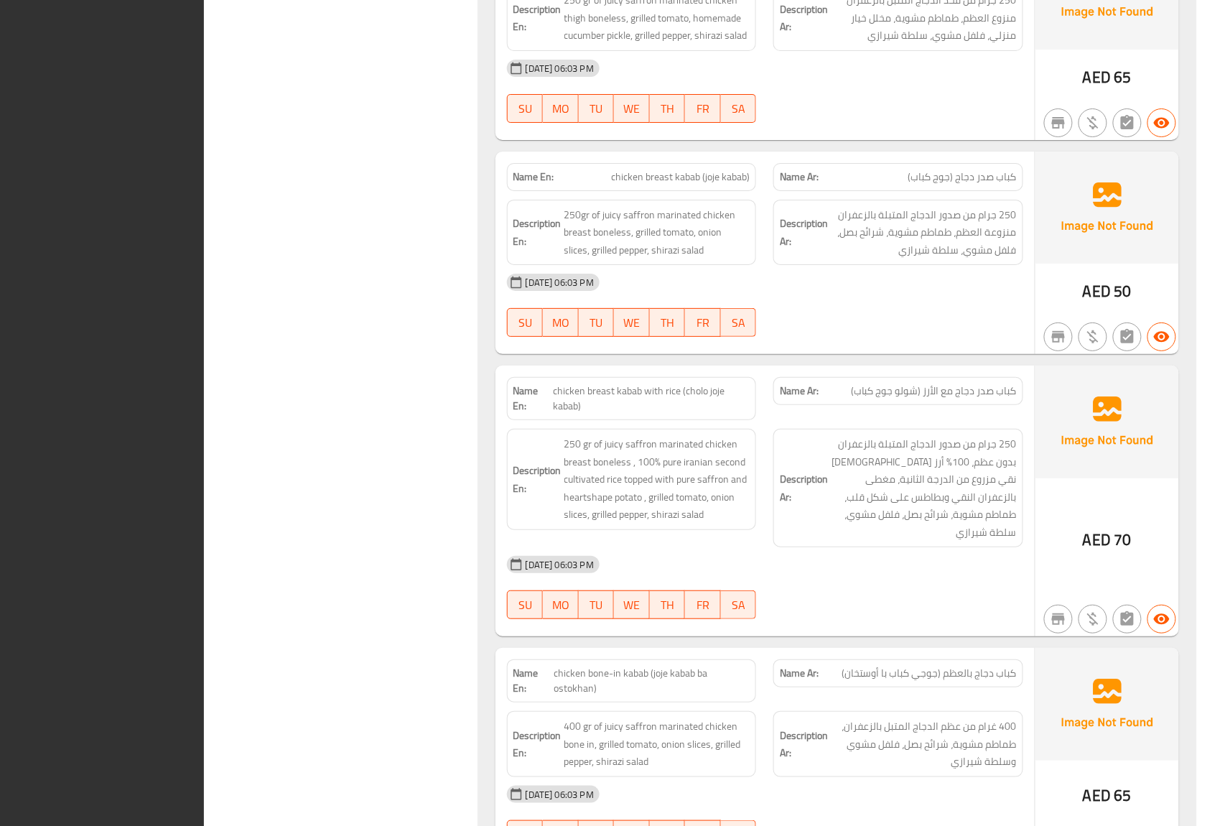
scroll to position [0, 0]
